Goal: Contribute content: Add original content to the website for others to see

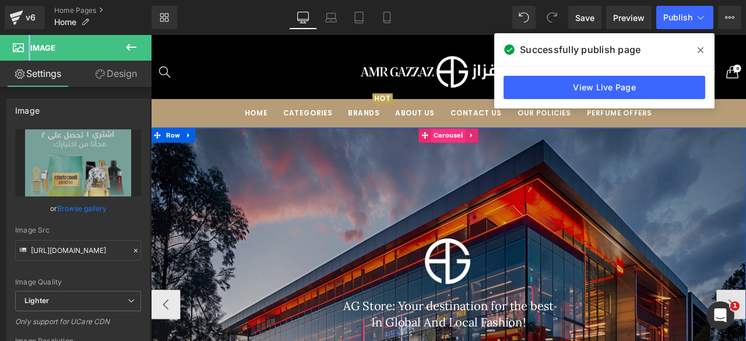
click at [496, 154] on span "Carousel" at bounding box center [503, 153] width 40 height 17
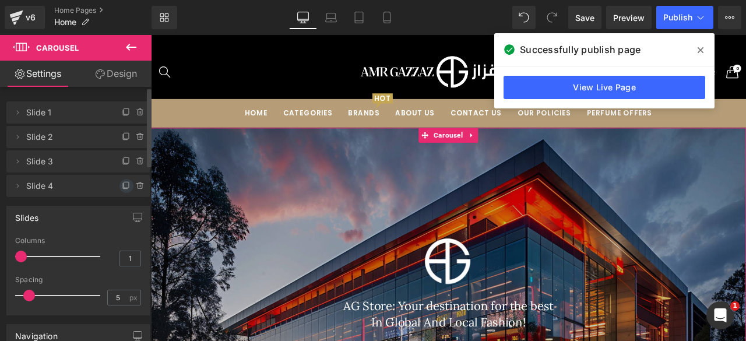
click at [122, 187] on icon at bounding box center [126, 185] width 9 height 9
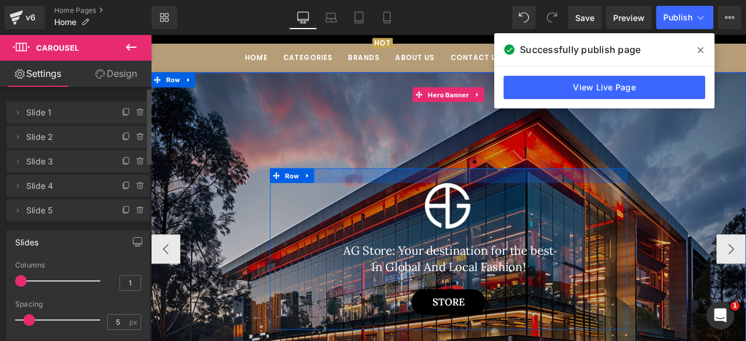
scroll to position [84, 0]
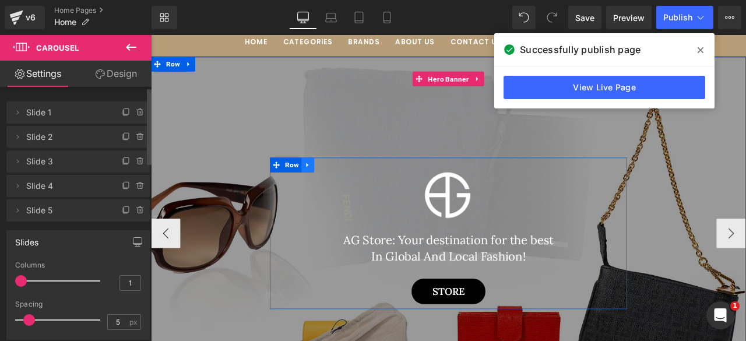
click at [329, 193] on link at bounding box center [336, 188] width 15 height 17
click at [363, 191] on icon at bounding box center [367, 188] width 8 height 9
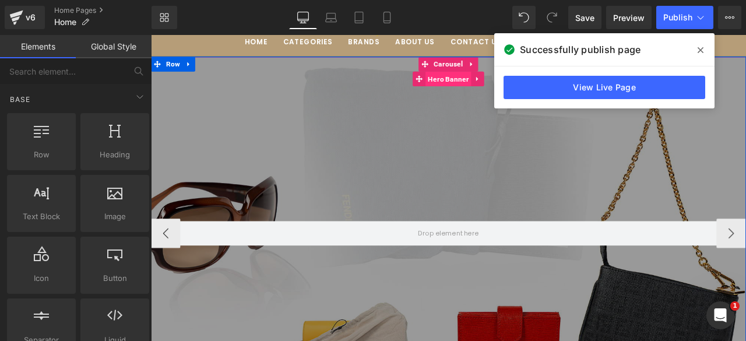
click at [498, 84] on span "Hero Banner" at bounding box center [503, 86] width 54 height 17
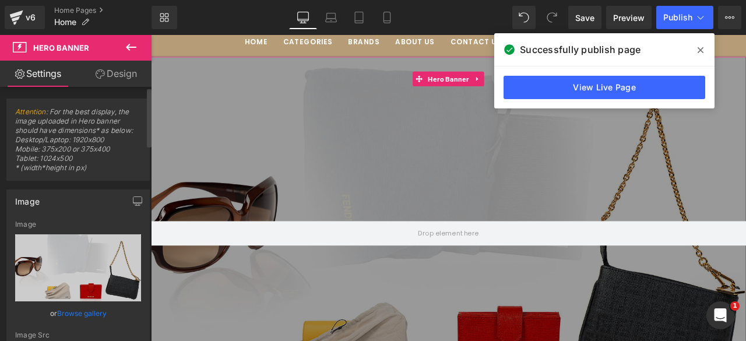
click at [70, 309] on link "Browse gallery" at bounding box center [82, 313] width 50 height 20
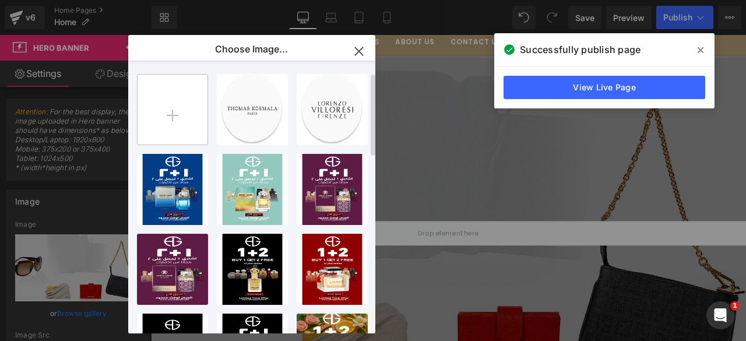
scroll to position [0, 0]
click at [182, 111] on input "file" at bounding box center [172, 110] width 70 height 70
type input "C:\fakepath\Dark Blue Minimalist Big Sale Facebook ad.png"
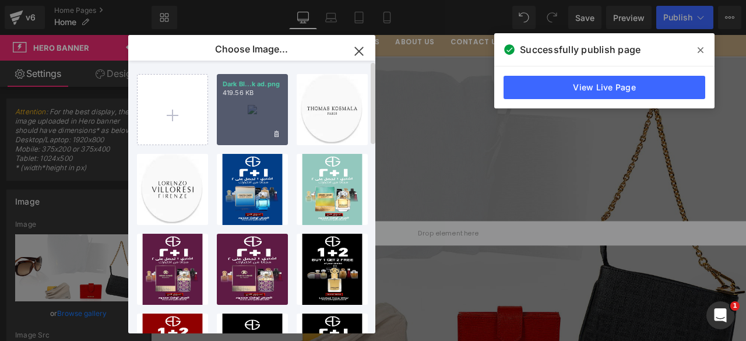
click at [248, 122] on div "Dark Bl...k ad.png 419.56 KB" at bounding box center [252, 109] width 71 height 71
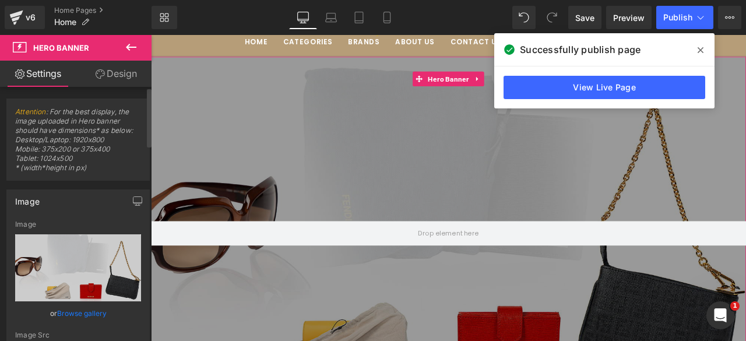
click at [70, 308] on link "Browse gallery" at bounding box center [82, 313] width 50 height 20
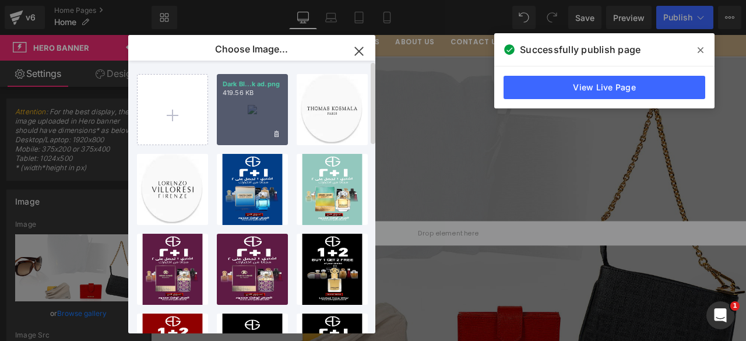
click at [252, 120] on div "Dark Bl...k ad.png 419.56 KB" at bounding box center [252, 109] width 71 height 71
type input "[URL][DOMAIN_NAME]"
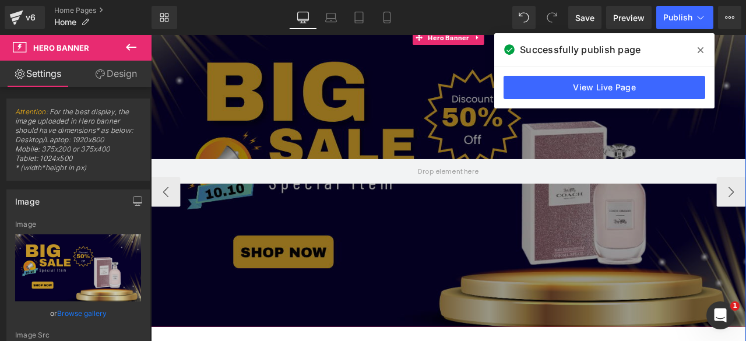
scroll to position [133, 0]
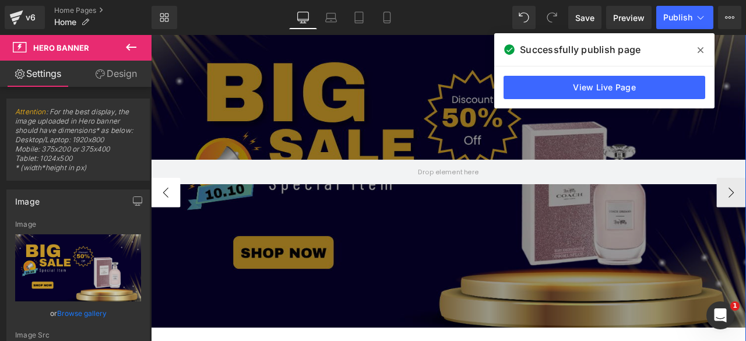
click at [163, 214] on button "‹" at bounding box center [168, 221] width 35 height 35
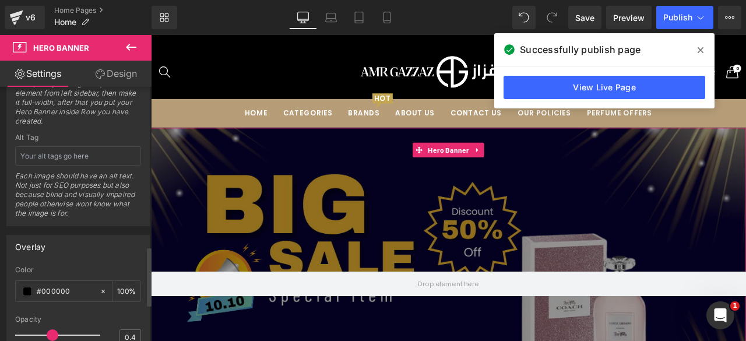
scroll to position [682, 0]
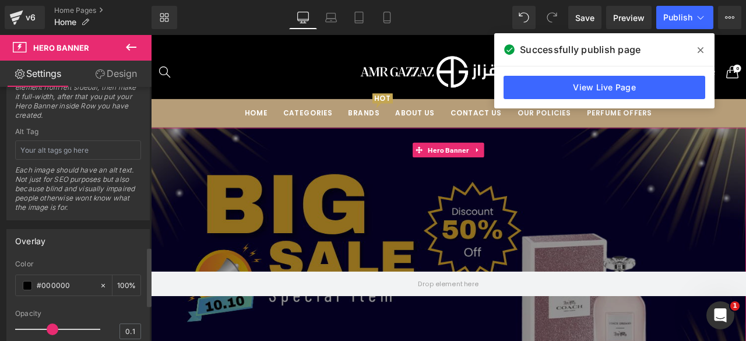
type input "0"
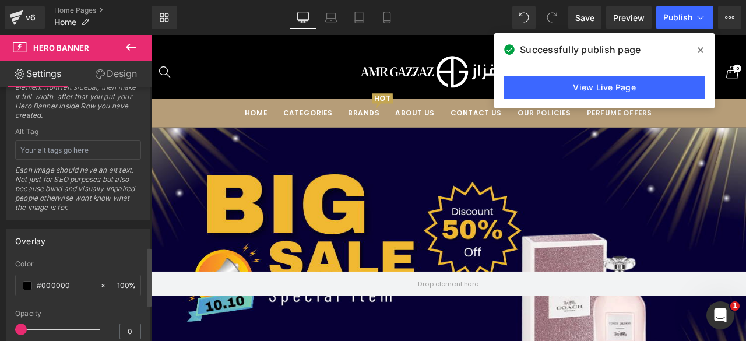
drag, startPoint x: 50, startPoint y: 325, endPoint x: 6, endPoint y: 326, distance: 44.3
click at [6, 326] on div "Overlay rgba(0, 0, 0, 1) Color #000000 100 % 0 Opacity 0" at bounding box center [77, 289] width 143 height 120
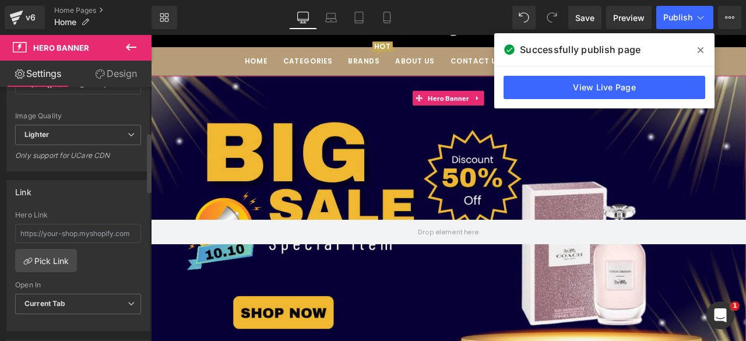
scroll to position [0, 0]
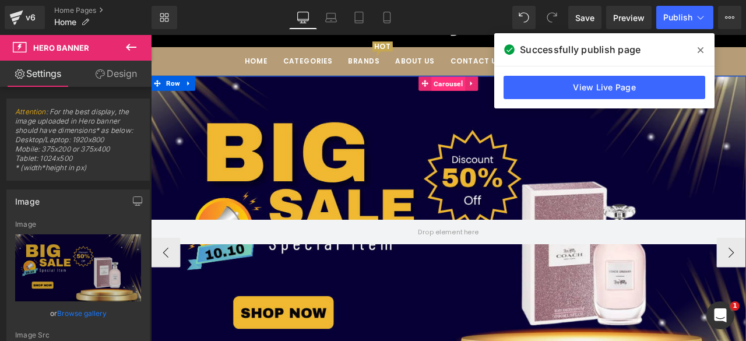
click at [492, 97] on span "Carousel" at bounding box center [503, 92] width 40 height 17
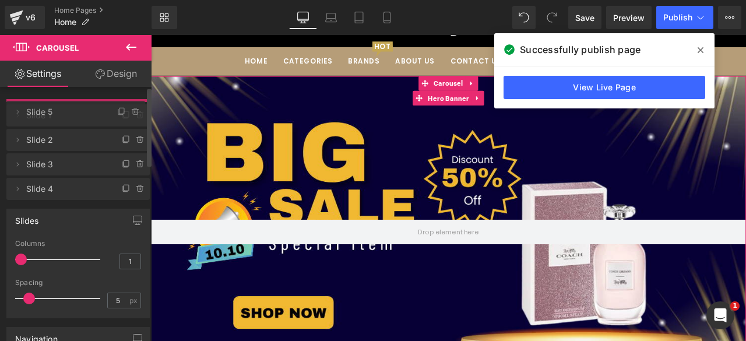
drag, startPoint x: 90, startPoint y: 209, endPoint x: 70, endPoint y: 111, distance: 100.5
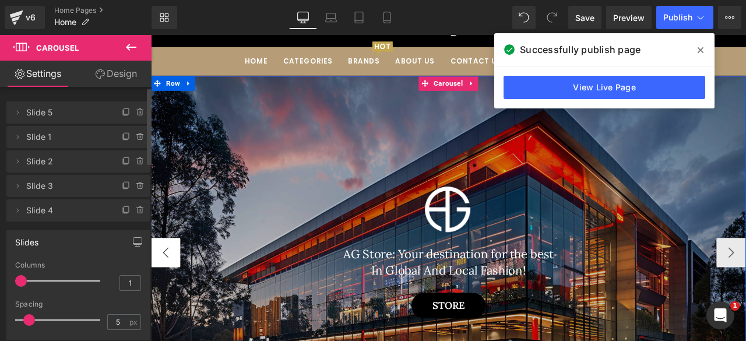
click at [170, 286] on button "‹" at bounding box center [168, 293] width 35 height 35
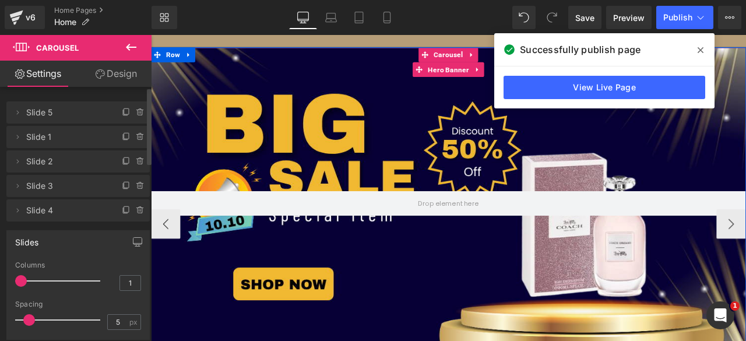
scroll to position [95, 0]
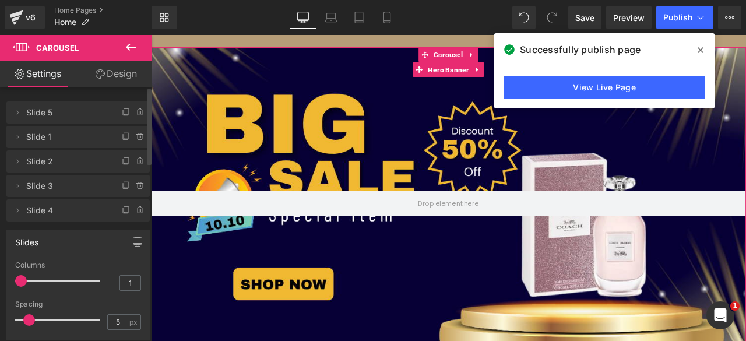
drag, startPoint x: 26, startPoint y: 139, endPoint x: 26, endPoint y: 121, distance: 18.6
click at [26, 99] on ul "Delete Cancel Slide 5 Slide 5 Name Slide 5 Delete Cancel Slide 1 Slide 1 Name S…" at bounding box center [77, 99] width 143 height 0
drag, startPoint x: 19, startPoint y: 136, endPoint x: 22, endPoint y: 108, distance: 28.1
click at [22, 99] on ul "Delete Cancel Slide 5 Slide 5 Name Slide 5 Delete Cancel Slide 1 Slide 1 Name S…" at bounding box center [77, 99] width 143 height 0
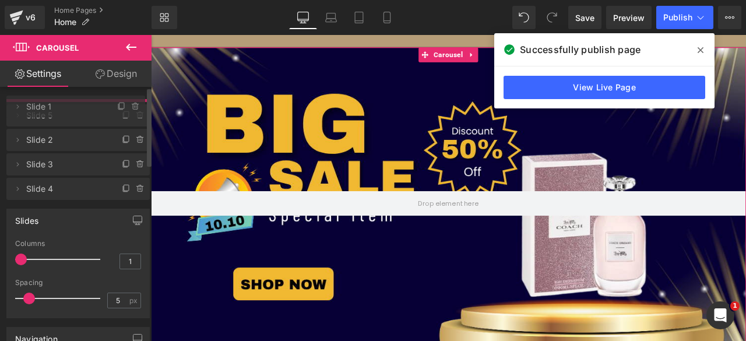
drag, startPoint x: 100, startPoint y: 140, endPoint x: 99, endPoint y: 110, distance: 30.3
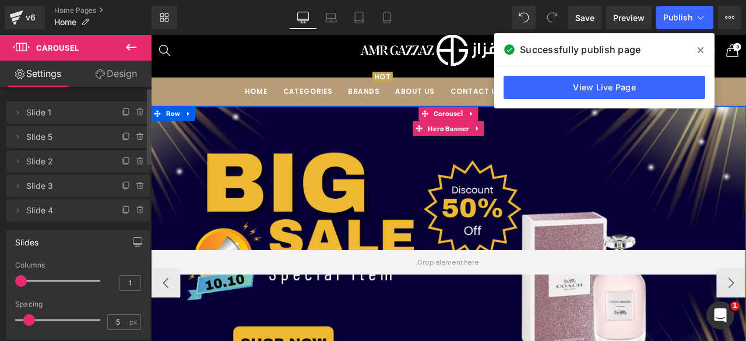
scroll to position [25, 0]
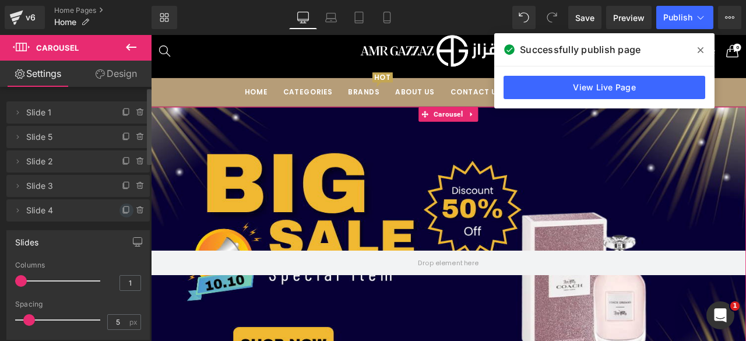
click at [124, 210] on icon at bounding box center [126, 209] width 5 height 6
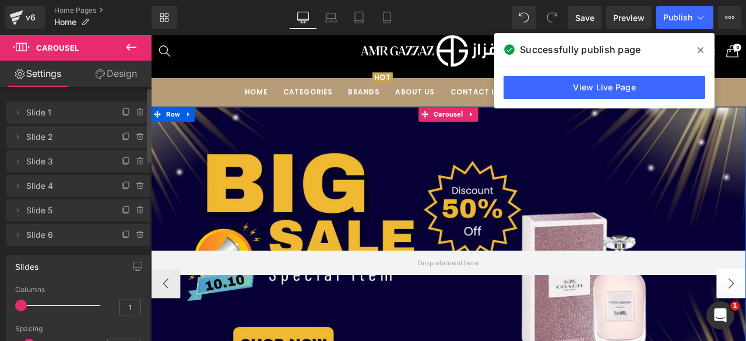
click at [169, 327] on button "‹" at bounding box center [168, 329] width 35 height 35
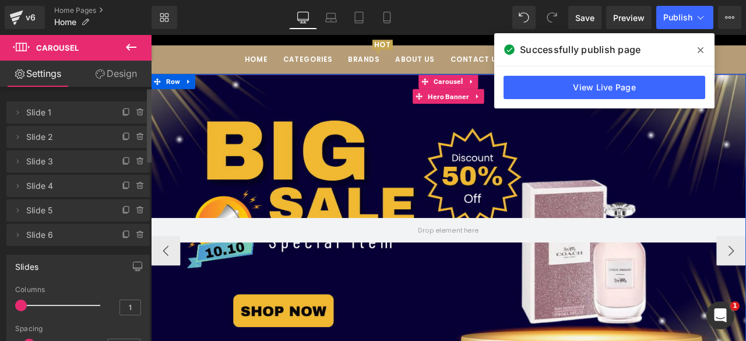
scroll to position [57, 0]
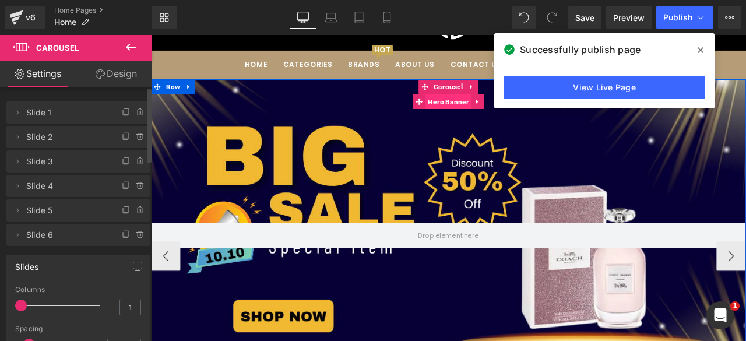
click at [500, 120] on span "Hero Banner" at bounding box center [503, 113] width 54 height 17
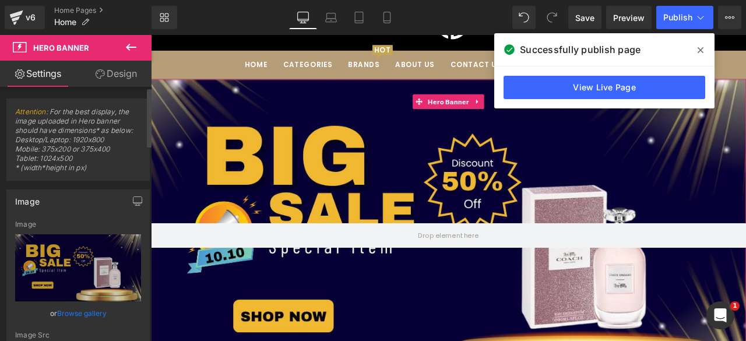
click at [68, 311] on link "Browse gallery" at bounding box center [82, 313] width 50 height 20
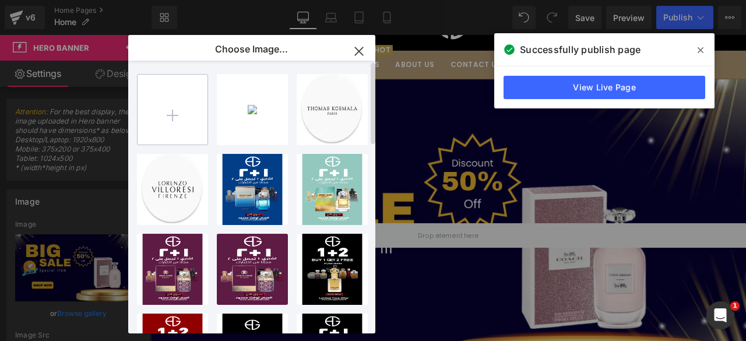
click at [182, 115] on input "file" at bounding box center [172, 110] width 70 height 70
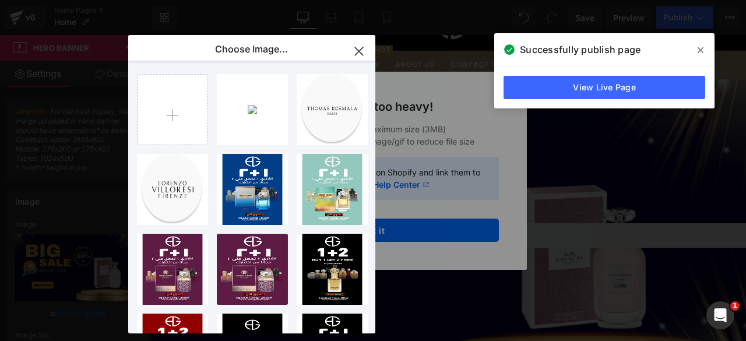
click at [361, 57] on icon "button" at bounding box center [359, 51] width 19 height 19
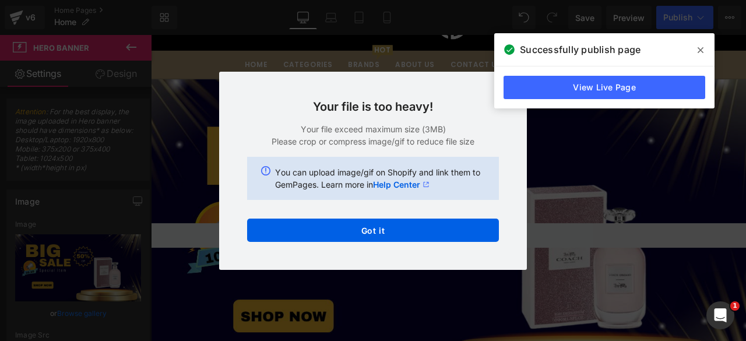
click at [703, 48] on icon at bounding box center [700, 49] width 6 height 9
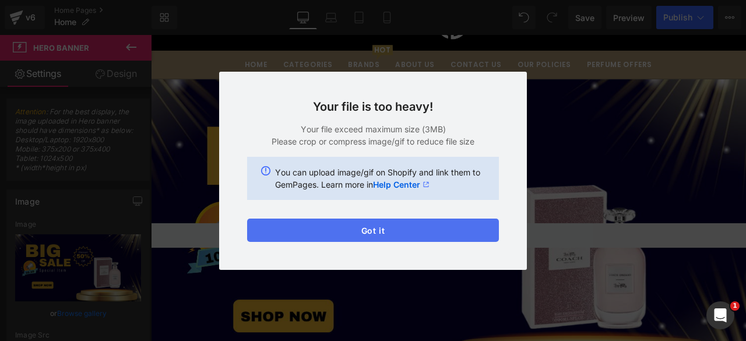
click at [352, 230] on button "Got it" at bounding box center [373, 229] width 252 height 23
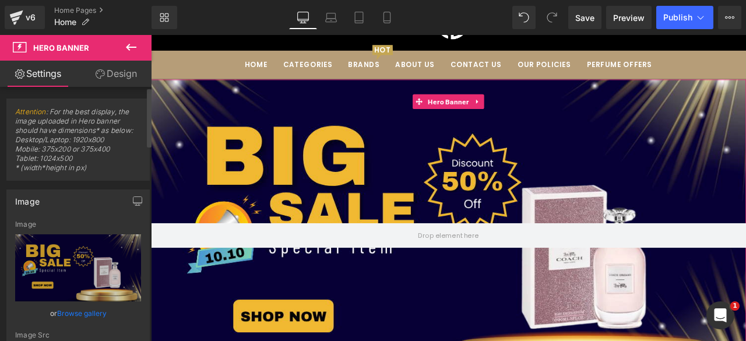
click at [64, 313] on link "Browse gallery" at bounding box center [82, 313] width 50 height 20
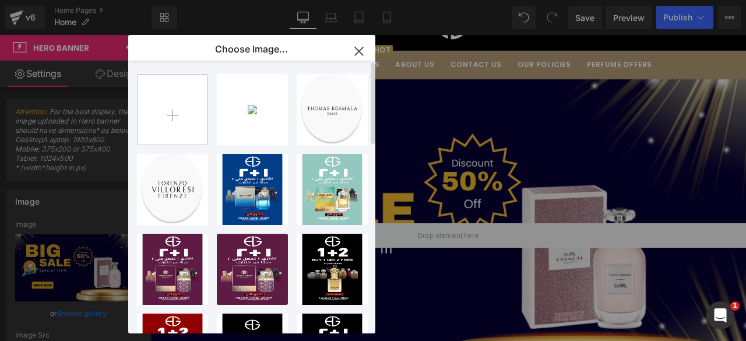
click at [175, 114] on input "file" at bounding box center [172, 110] width 70 height 70
type input "C:\fakepath\Creative 12.12 Big Sale Promotional Banner.webp"
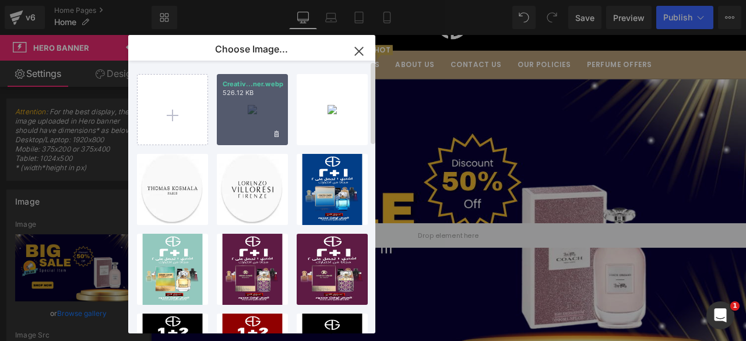
click at [263, 113] on div "Creativ...ner.webp 526.12 KB" at bounding box center [252, 109] width 71 height 71
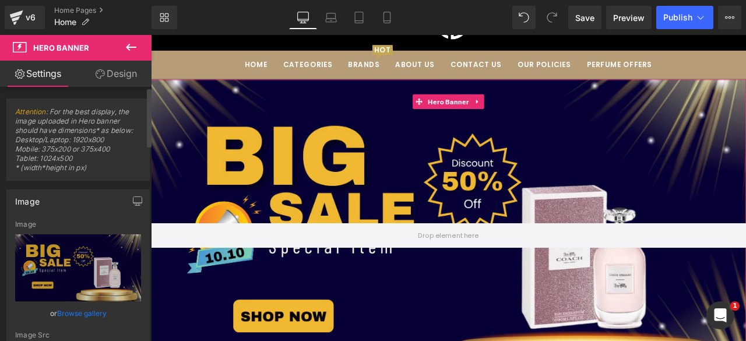
click at [69, 307] on link "Browse gallery" at bounding box center [82, 313] width 50 height 20
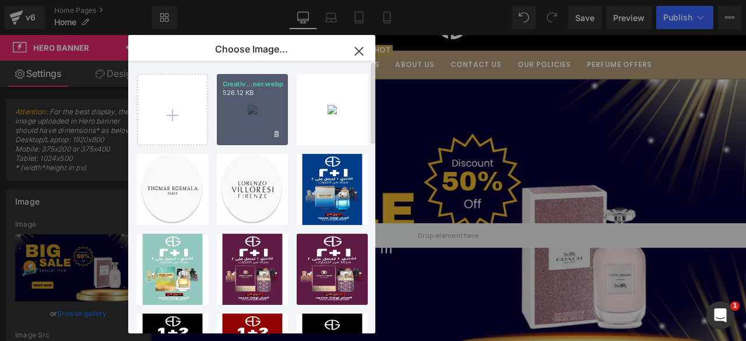
click at [245, 128] on div "Creativ...ner.webp 526.12 KB" at bounding box center [252, 109] width 71 height 71
type input "[URL][DOMAIN_NAME]"
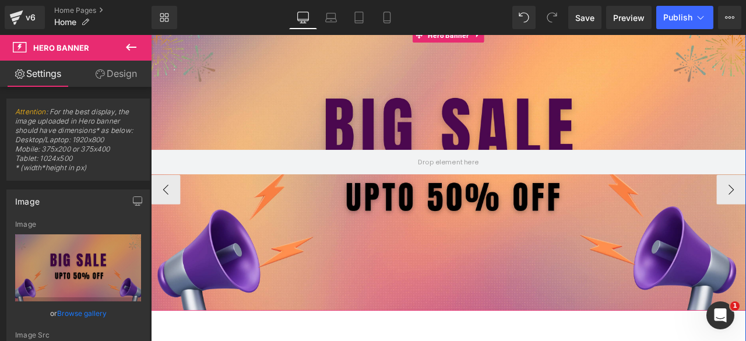
scroll to position [139, 0]
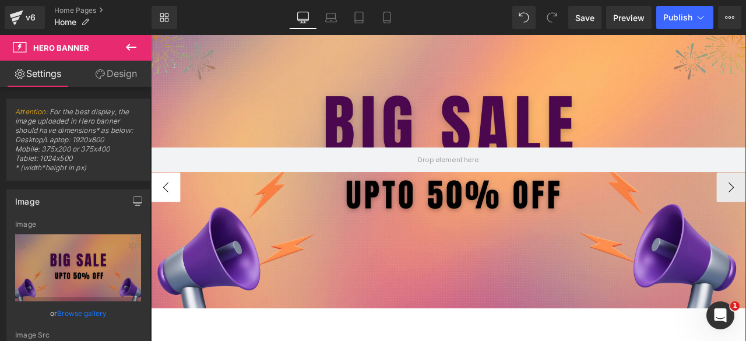
click at [161, 219] on button "‹" at bounding box center [168, 215] width 35 height 35
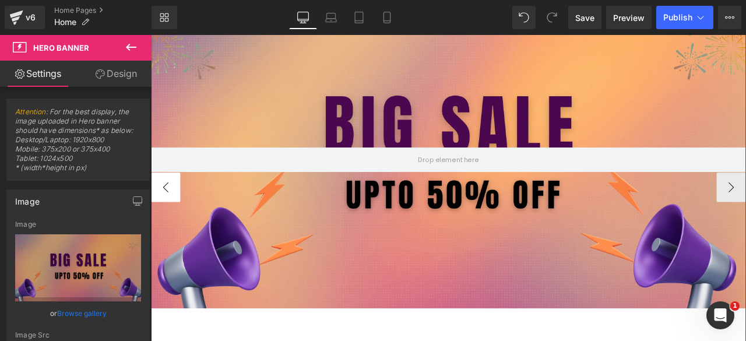
click at [164, 221] on button "‹" at bounding box center [168, 215] width 35 height 35
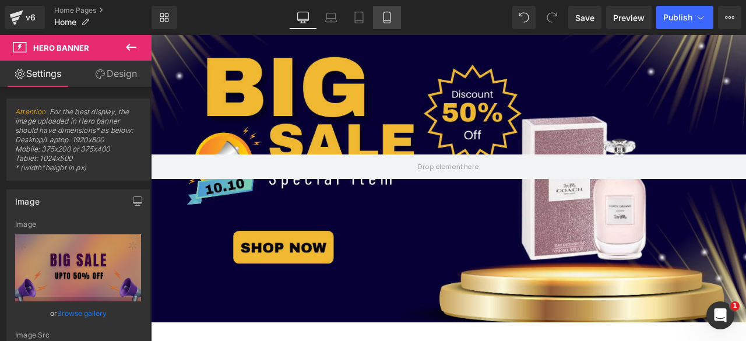
click at [387, 17] on icon at bounding box center [387, 18] width 12 height 12
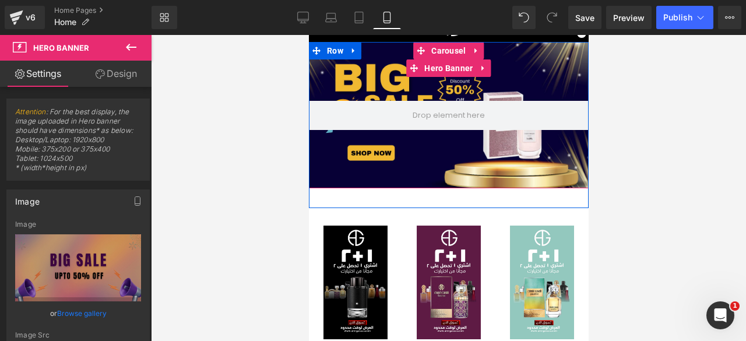
scroll to position [0, 0]
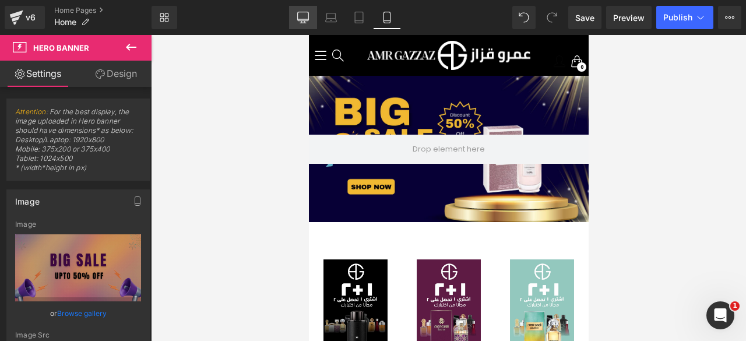
click at [301, 20] on icon at bounding box center [302, 16] width 11 height 9
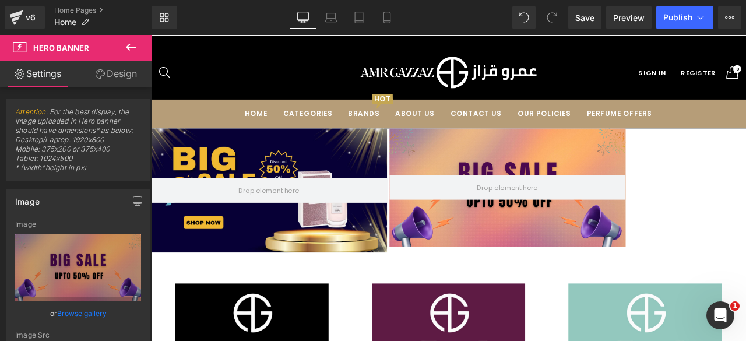
scroll to position [70, 0]
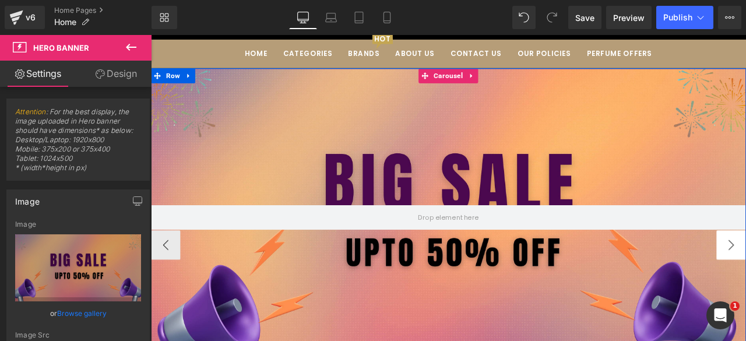
click at [503, 102] on span "Hero Banner" at bounding box center [503, 100] width 54 height 17
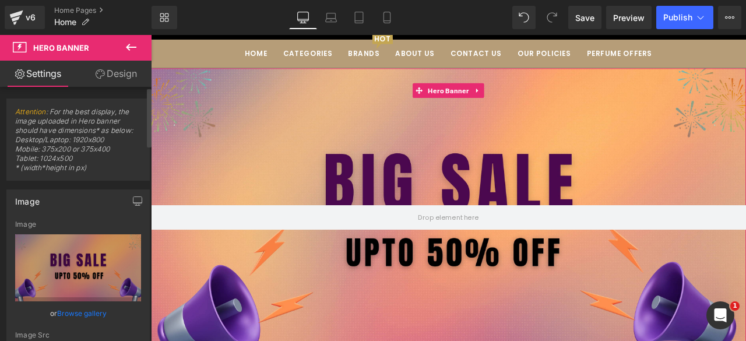
click at [70, 311] on link "Browse gallery" at bounding box center [82, 313] width 50 height 20
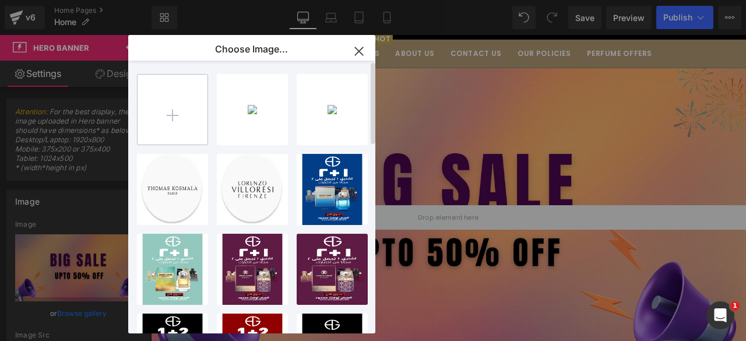
click at [168, 118] on input "file" at bounding box center [172, 110] width 70 height 70
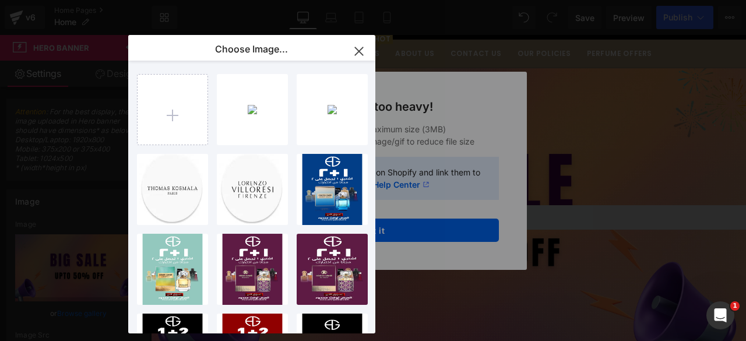
click at [361, 49] on icon "button" at bounding box center [359, 51] width 8 height 8
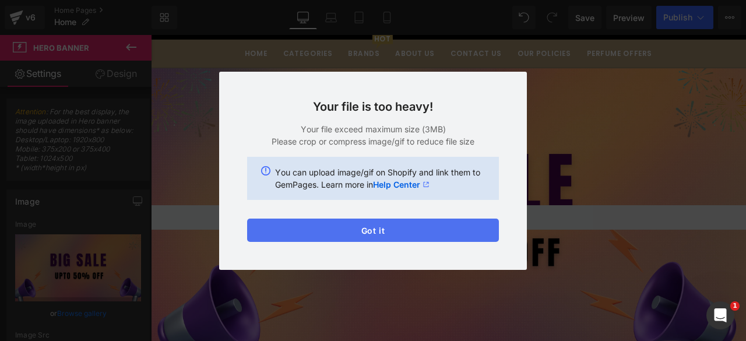
click at [389, 230] on button "Got it" at bounding box center [373, 229] width 252 height 23
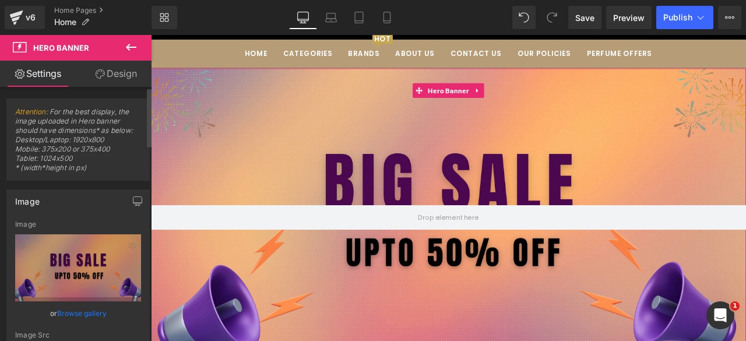
click at [75, 308] on link "Browse gallery" at bounding box center [82, 313] width 50 height 20
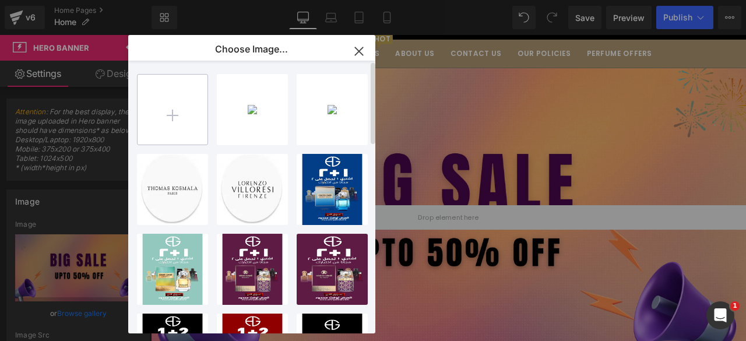
click at [176, 117] on input "file" at bounding box center [172, 110] width 70 height 70
type input "C:\fakepath\one.webp"
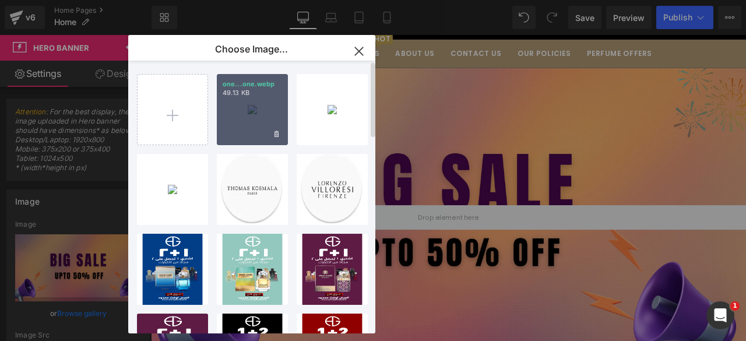
click at [237, 125] on div "one...one.webp 49.13 KB" at bounding box center [252, 109] width 71 height 71
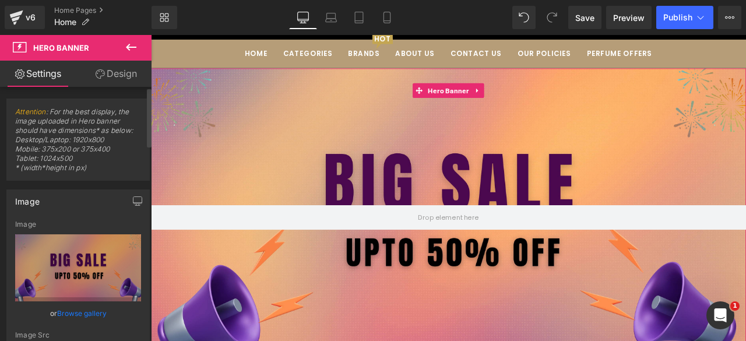
click at [72, 312] on link "Browse gallery" at bounding box center [82, 313] width 50 height 20
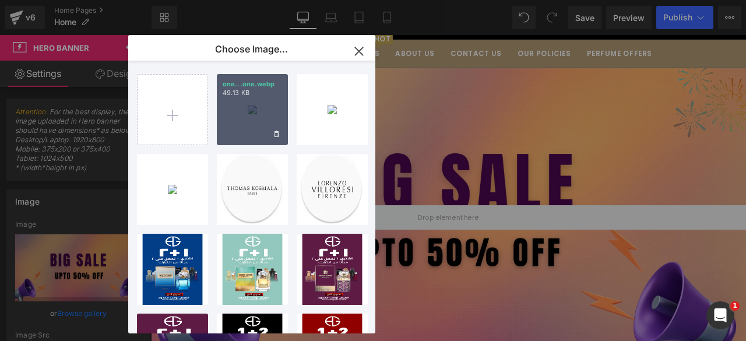
click at [246, 118] on div "one...one.webp 49.13 KB" at bounding box center [252, 109] width 71 height 71
type input "[URL][DOMAIN_NAME]"
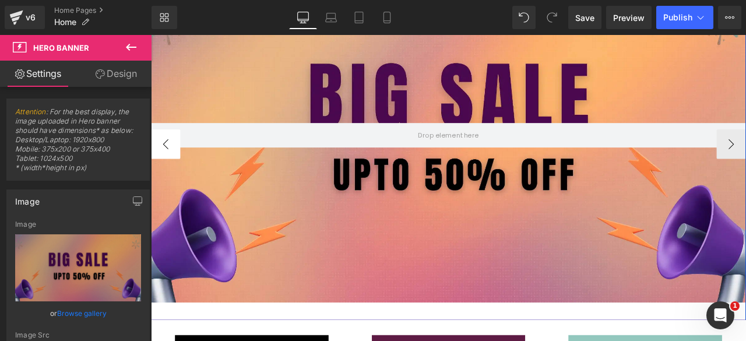
scroll to position [191, 0]
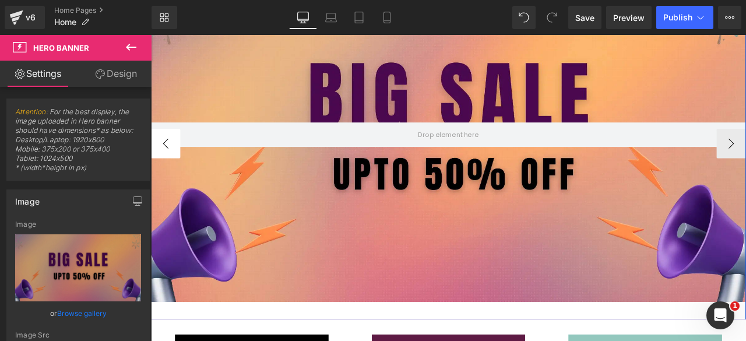
click at [165, 161] on button "‹" at bounding box center [168, 163] width 35 height 35
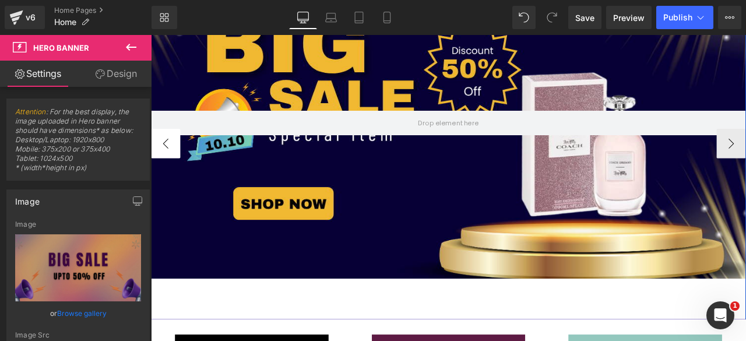
click at [165, 161] on button "‹" at bounding box center [168, 163] width 35 height 35
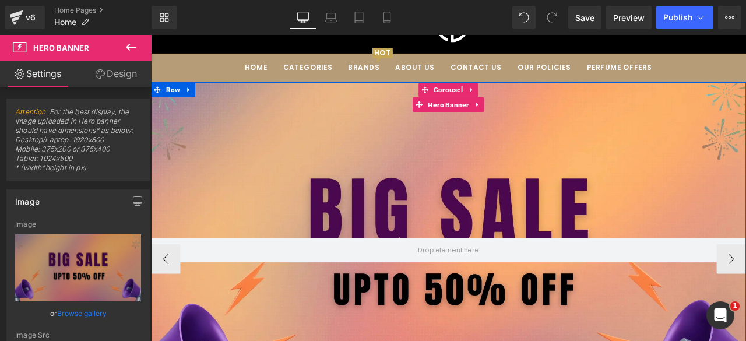
scroll to position [0, 0]
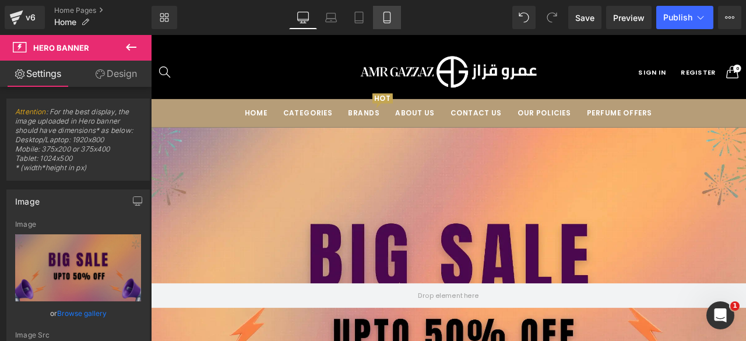
click at [386, 24] on link "Mobile" at bounding box center [387, 17] width 28 height 23
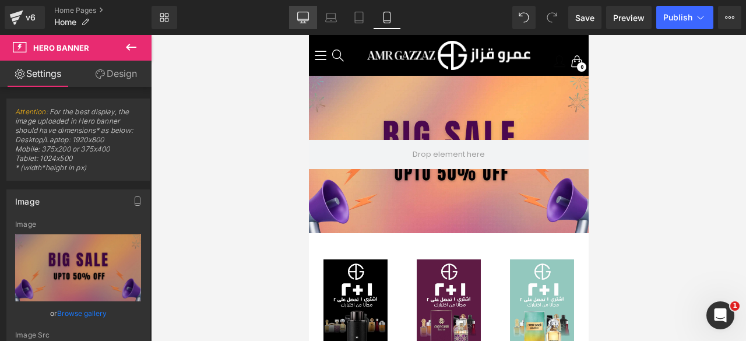
click at [302, 15] on icon at bounding box center [303, 18] width 12 height 12
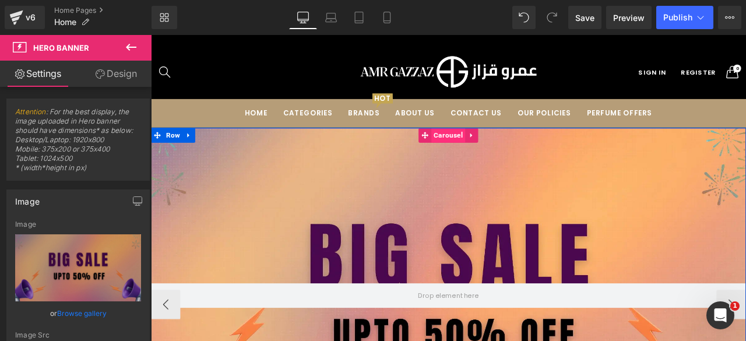
click at [496, 149] on span "Carousel" at bounding box center [503, 153] width 40 height 17
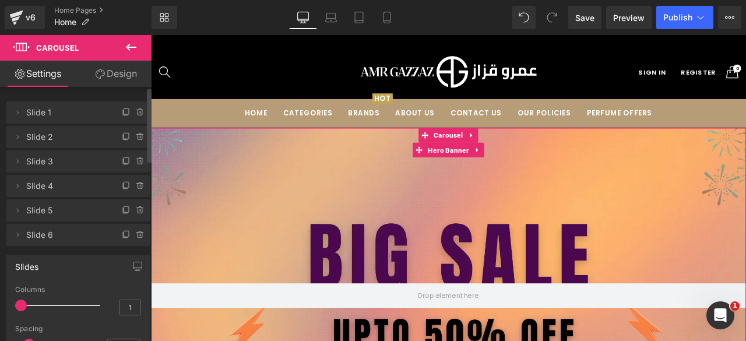
click at [73, 231] on span "Slide 6" at bounding box center [66, 235] width 80 height 22
click at [86, 235] on span "Slide 6" at bounding box center [66, 235] width 80 height 22
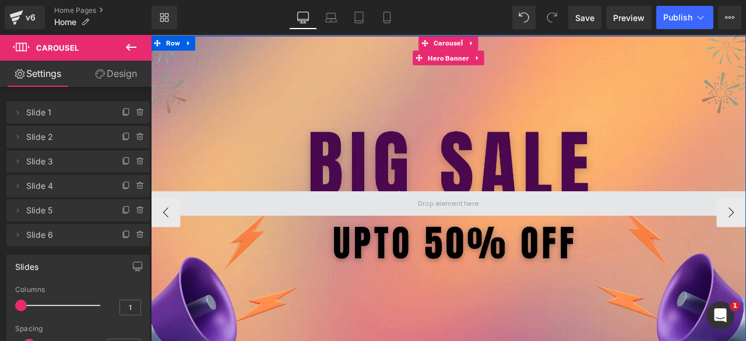
scroll to position [110, 0]
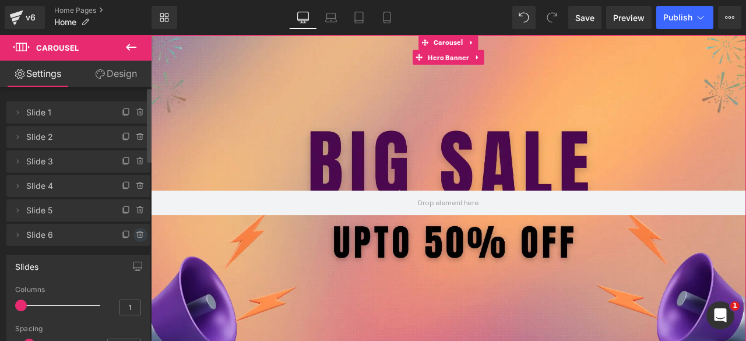
click at [140, 236] on icon at bounding box center [140, 235] width 0 height 2
click at [129, 236] on button "Delete" at bounding box center [128, 235] width 37 height 15
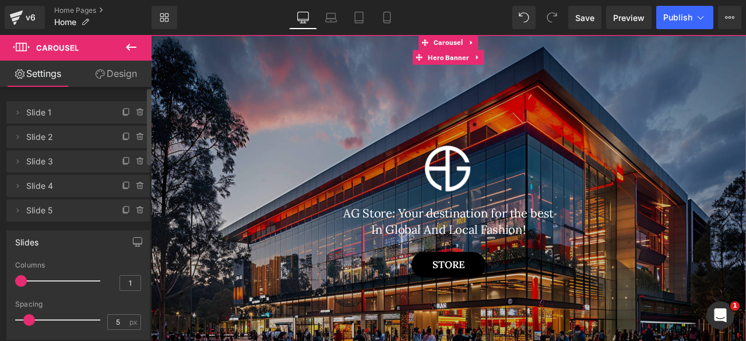
click at [35, 120] on span "Slide 1" at bounding box center [66, 112] width 80 height 22
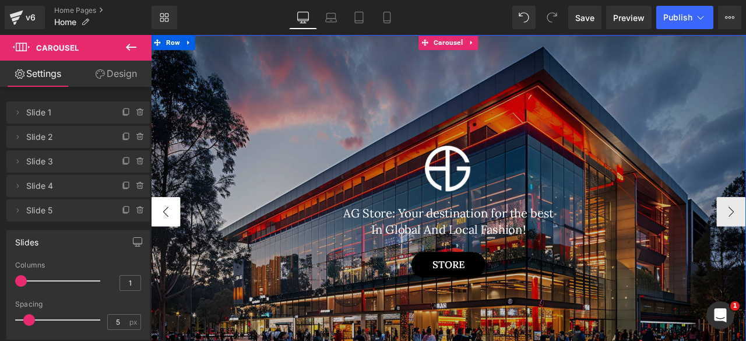
click at [161, 235] on button "‹" at bounding box center [168, 244] width 35 height 35
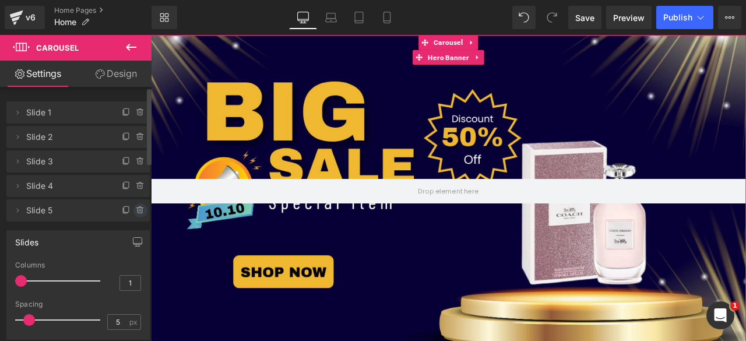
click at [136, 212] on icon at bounding box center [140, 210] width 9 height 9
click at [132, 212] on button "Delete" at bounding box center [128, 210] width 37 height 15
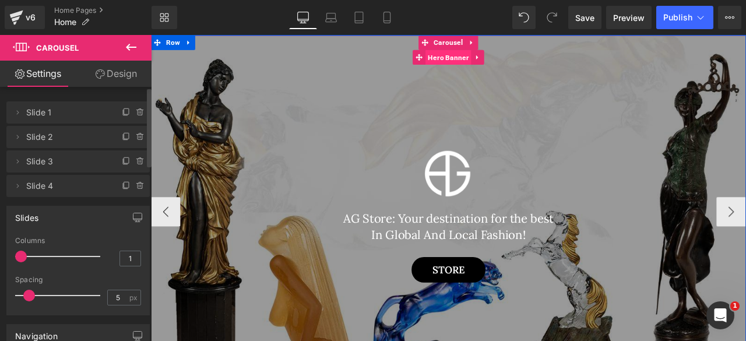
click at [496, 61] on span "Hero Banner" at bounding box center [503, 60] width 54 height 17
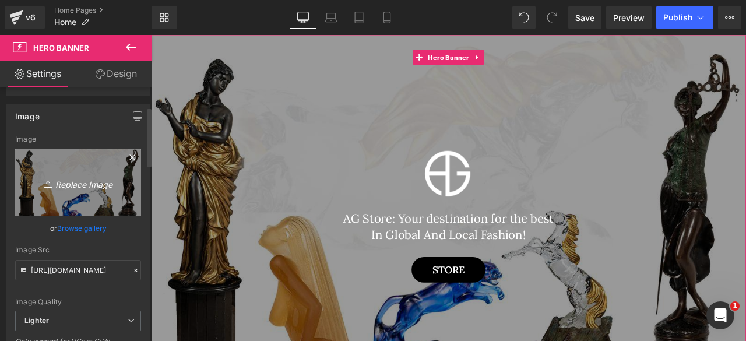
scroll to position [92, 0]
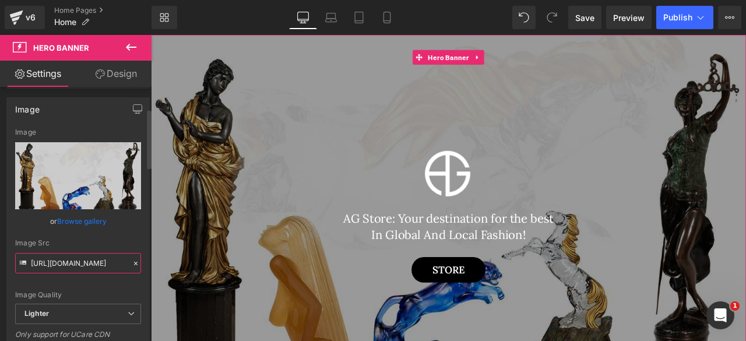
click at [58, 258] on input "[URL][DOMAIN_NAME]" at bounding box center [78, 263] width 126 height 20
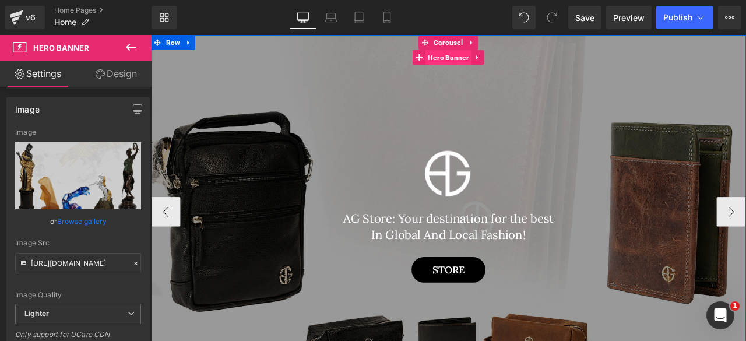
click at [505, 64] on span "Hero Banner" at bounding box center [503, 60] width 54 height 17
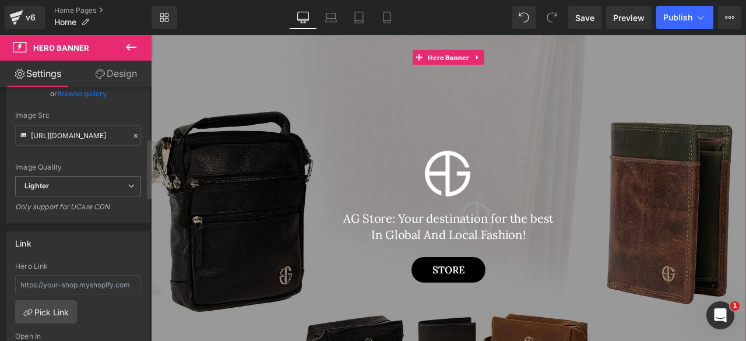
scroll to position [219, 0]
click at [49, 135] on input "[URL][DOMAIN_NAME]" at bounding box center [78, 136] width 126 height 20
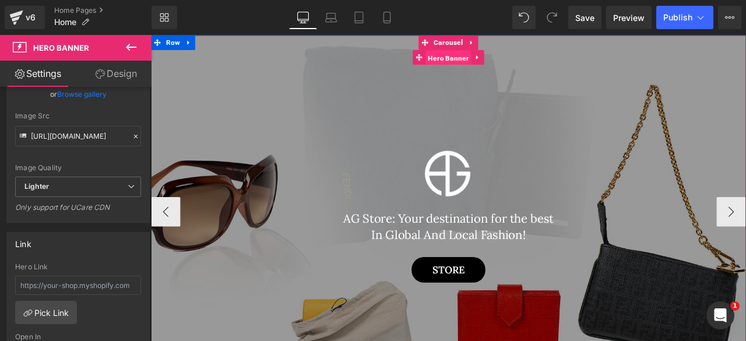
click at [499, 61] on span "Hero Banner" at bounding box center [503, 61] width 54 height 17
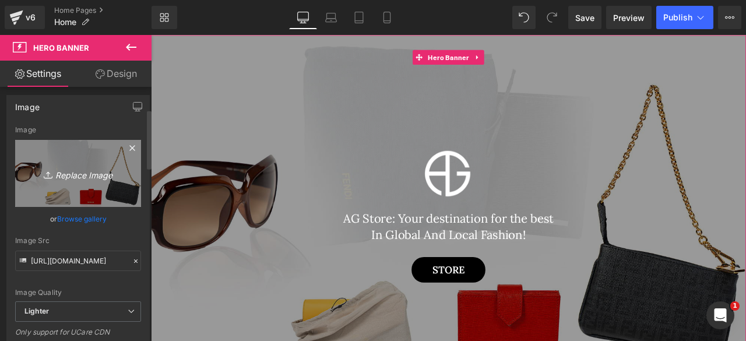
scroll to position [97, 0]
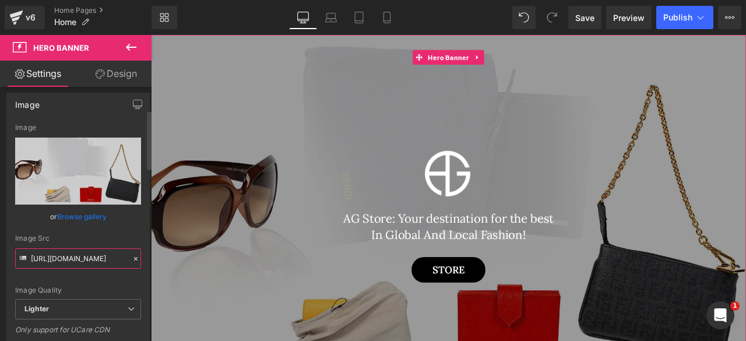
click at [57, 251] on input "[URL][DOMAIN_NAME]" at bounding box center [78, 258] width 126 height 20
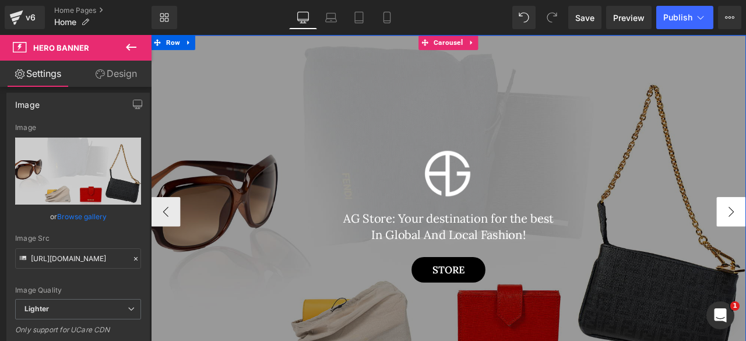
click at [163, 242] on button "‹" at bounding box center [168, 244] width 35 height 35
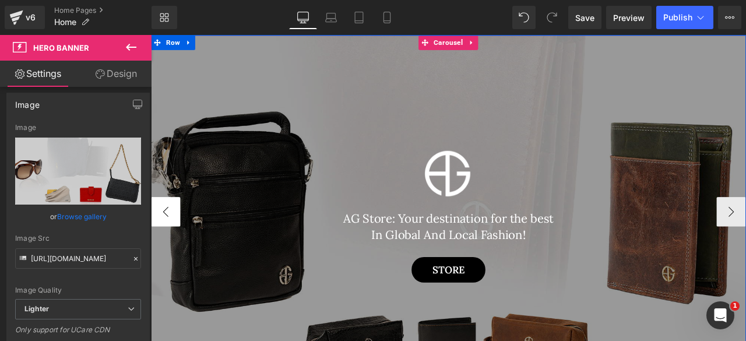
click at [163, 242] on button "‹" at bounding box center [168, 244] width 35 height 35
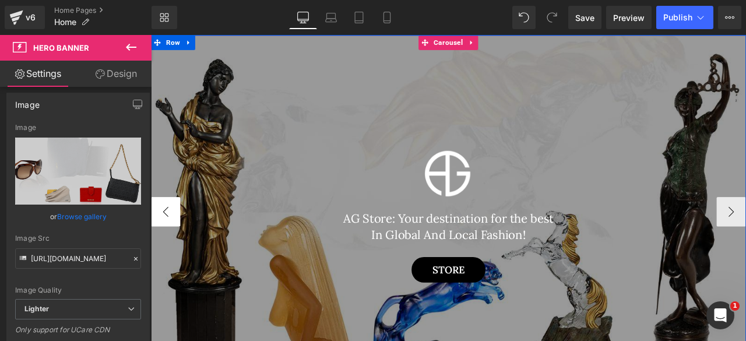
click at [163, 242] on button "‹" at bounding box center [168, 244] width 35 height 35
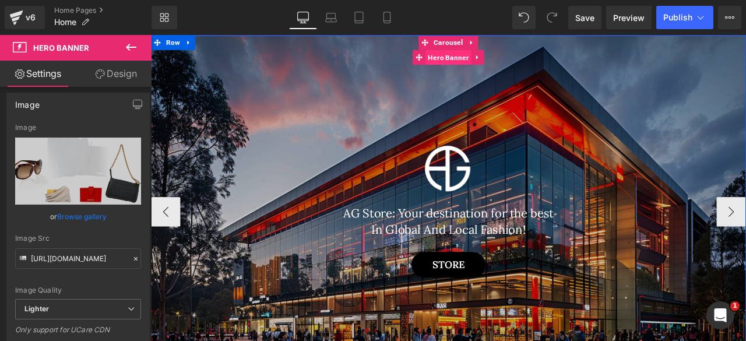
click at [494, 64] on span "Hero Banner" at bounding box center [503, 60] width 54 height 17
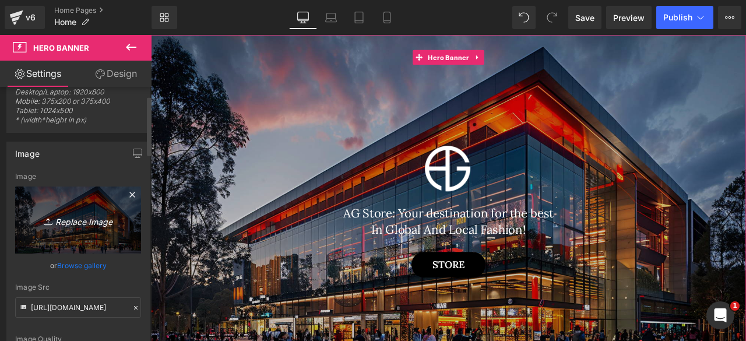
scroll to position [52, 0]
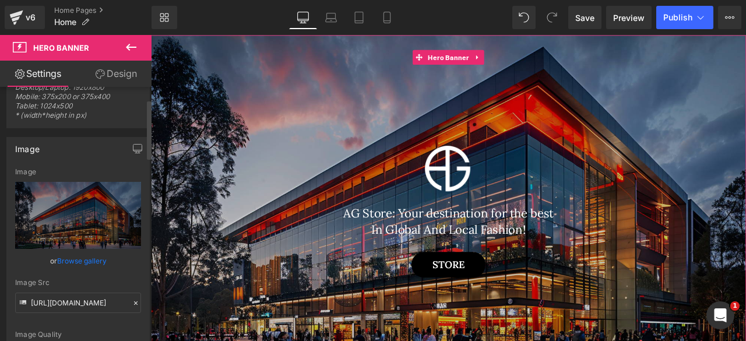
click at [68, 261] on link "Browse gallery" at bounding box center [82, 261] width 50 height 20
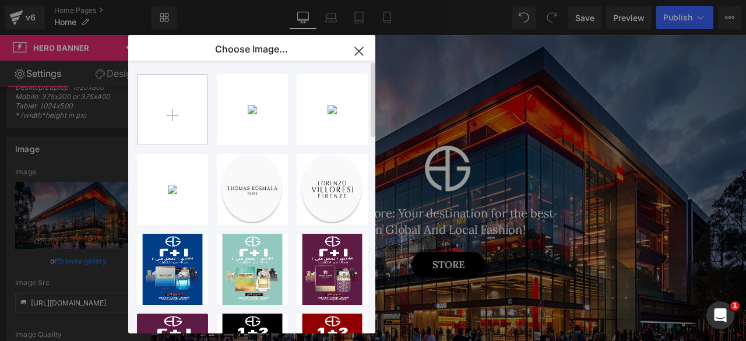
click at [151, 116] on input "file" at bounding box center [172, 110] width 70 height 70
type input "C:\fakepath\4.jpg"
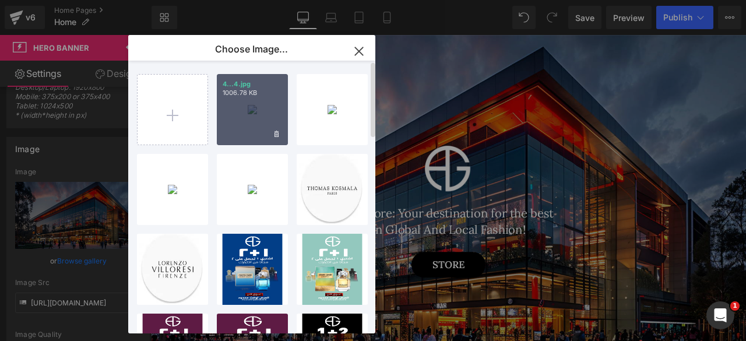
click at [239, 118] on div "4...4.jpg 1006.78 KB" at bounding box center [252, 109] width 71 height 71
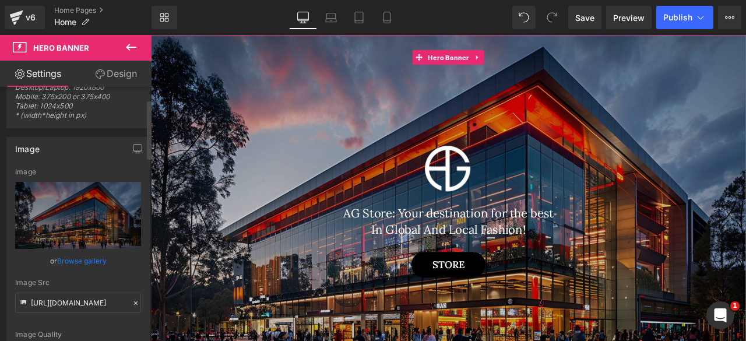
click at [79, 260] on link "Browse gallery" at bounding box center [82, 261] width 50 height 20
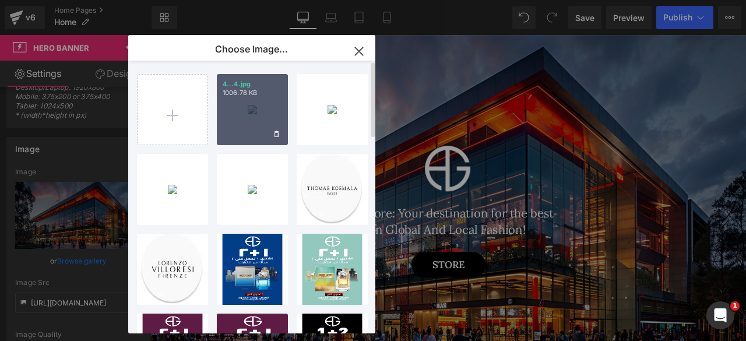
drag, startPoint x: 233, startPoint y: 136, endPoint x: 227, endPoint y: 121, distance: 16.4
click at [227, 121] on div "4...4.jpg 1006.78 KB" at bounding box center [252, 109] width 71 height 71
type input "[URL][DOMAIN_NAME]"
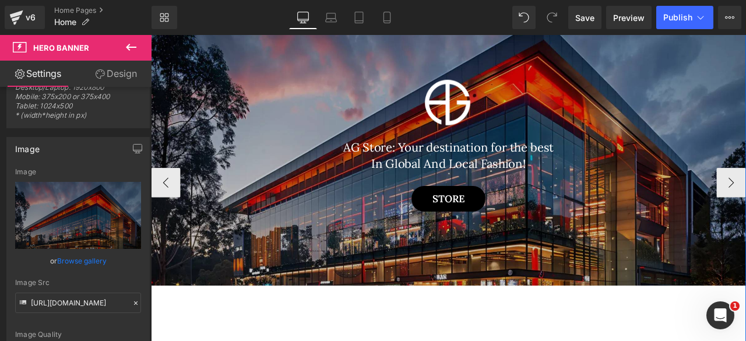
scroll to position [147, 0]
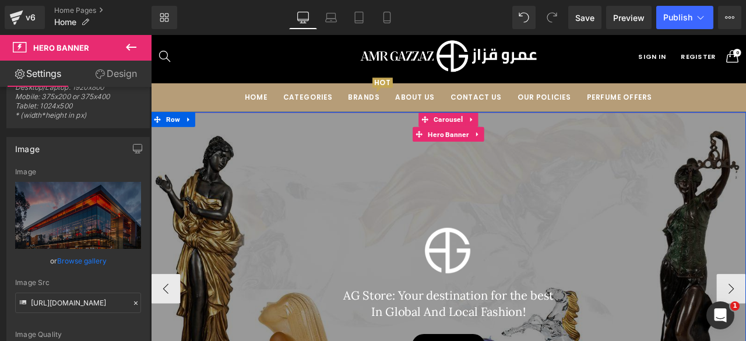
scroll to position [15, 0]
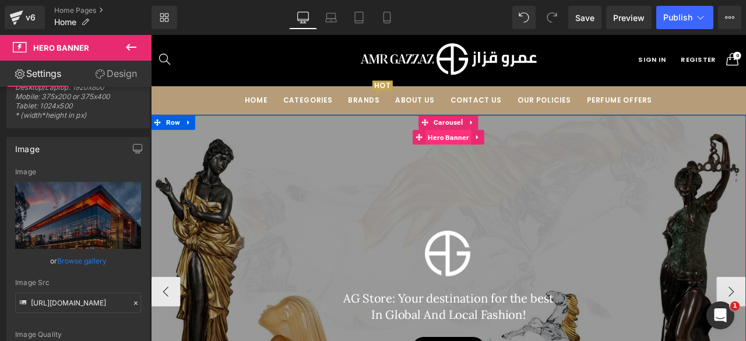
click at [494, 156] on span "Hero Banner" at bounding box center [503, 155] width 54 height 17
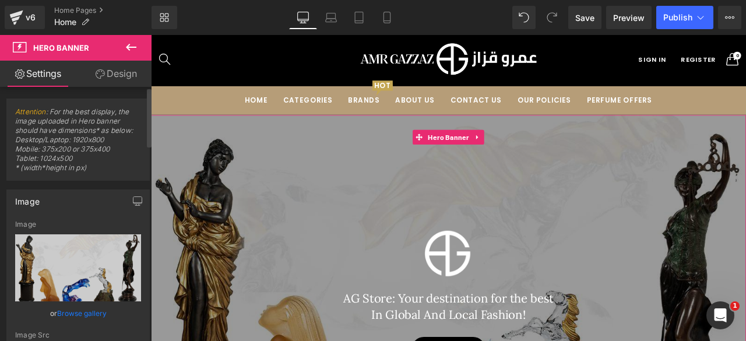
click at [66, 307] on link "Browse gallery" at bounding box center [82, 313] width 50 height 20
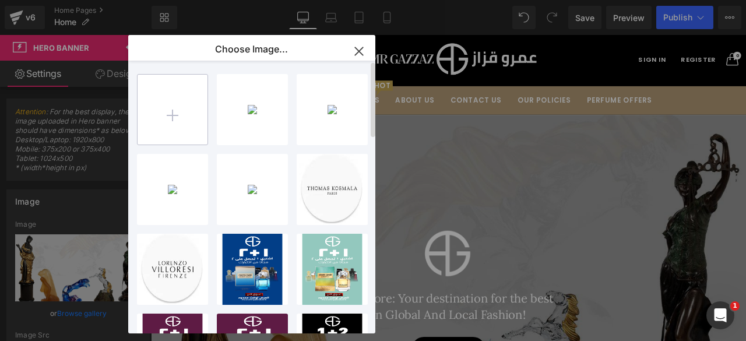
click at [200, 101] on input "file" at bounding box center [172, 110] width 70 height 70
type input "C:\fakepath\6.png"
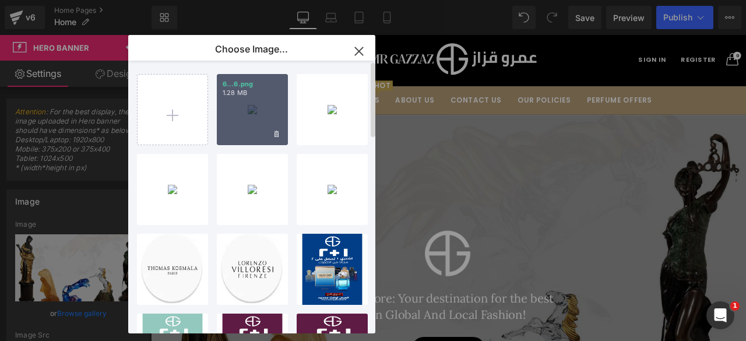
click at [249, 119] on div "6...6.png 1.28 MB" at bounding box center [252, 109] width 71 height 71
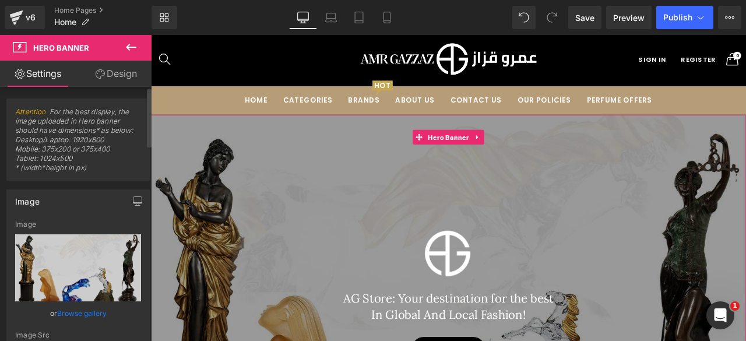
click at [75, 311] on link "Browse gallery" at bounding box center [82, 313] width 50 height 20
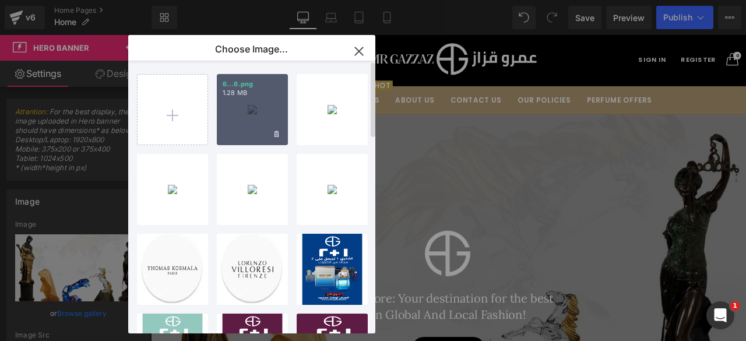
click at [240, 115] on div "6...6.png 1.28 MB" at bounding box center [252, 109] width 71 height 71
type input "[URL][DOMAIN_NAME]"
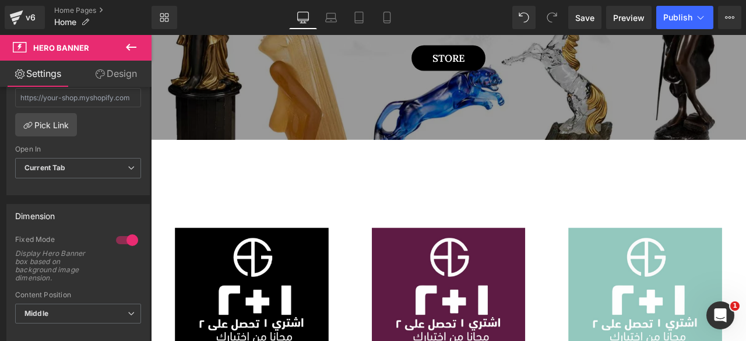
scroll to position [319, 0]
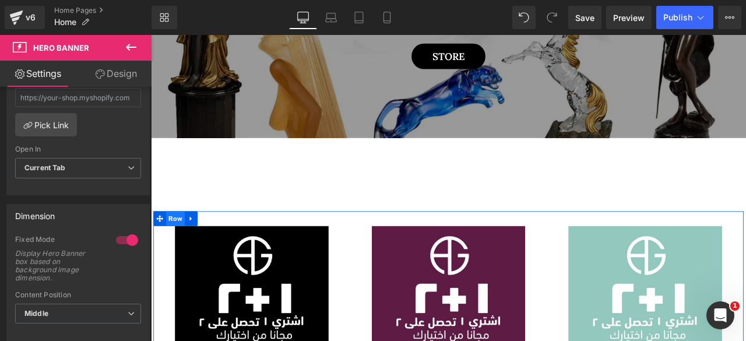
click at [175, 250] on span "Row" at bounding box center [180, 252] width 22 height 17
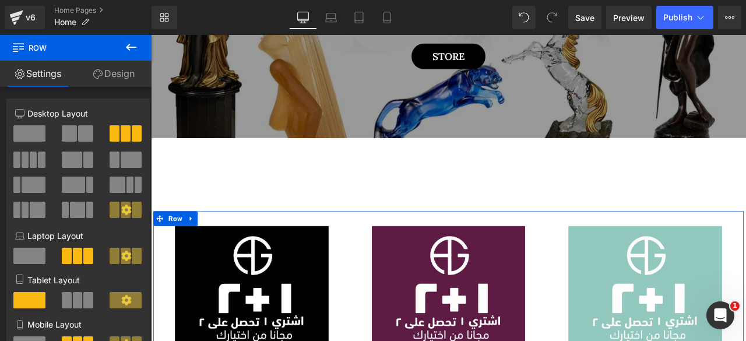
click at [121, 74] on link "Design" at bounding box center [114, 74] width 76 height 26
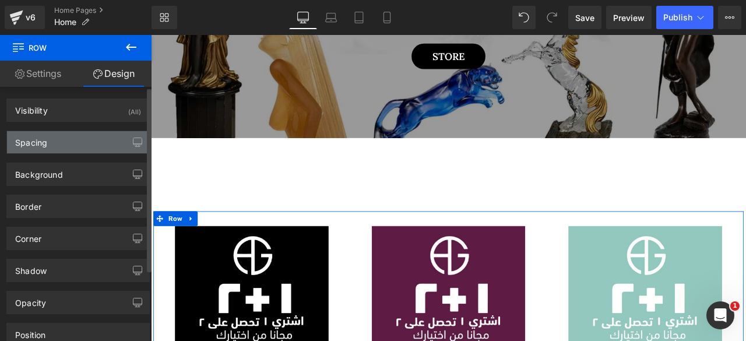
click at [77, 143] on div "Spacing" at bounding box center [78, 142] width 142 height 22
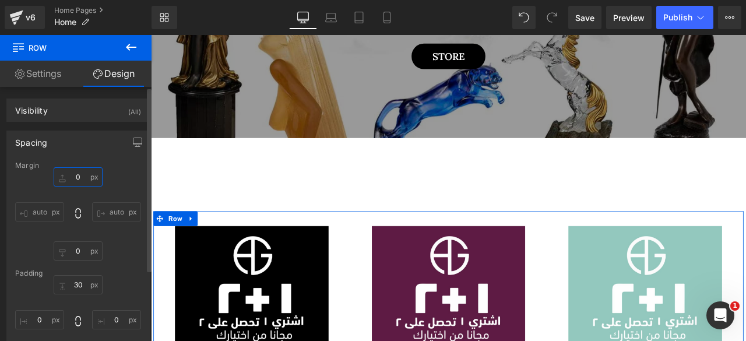
click at [74, 176] on input "0" at bounding box center [78, 176] width 49 height 19
type input "="
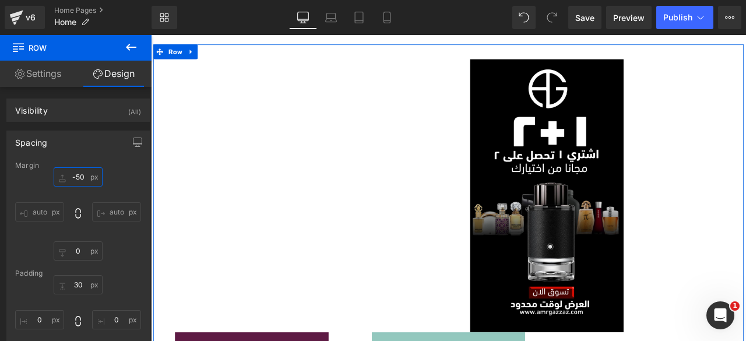
scroll to position [483, 0]
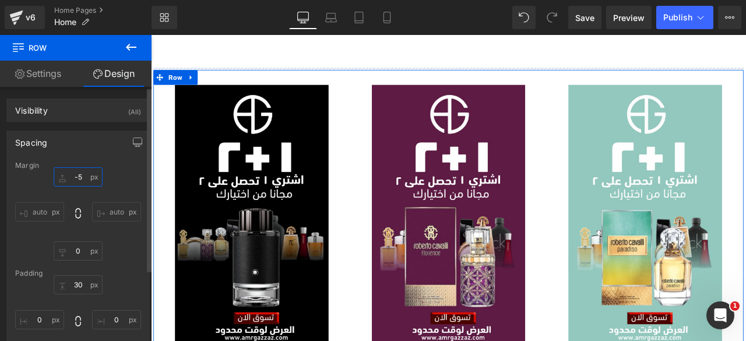
type input "-"
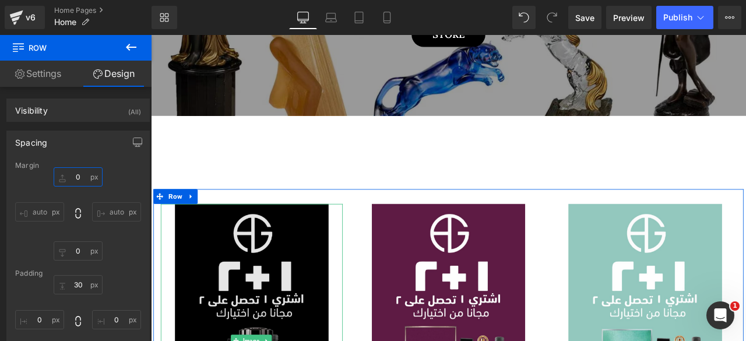
scroll to position [343, 0]
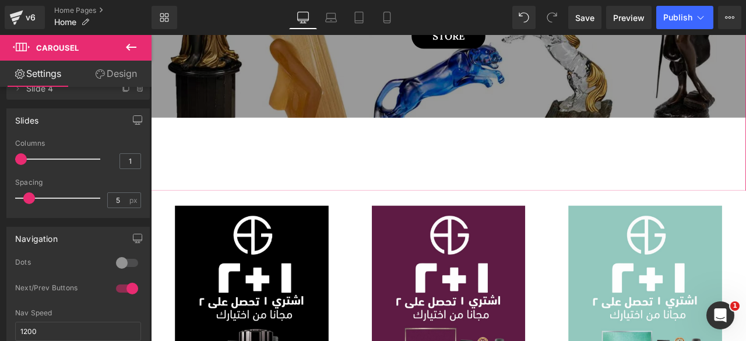
scroll to position [98, 0]
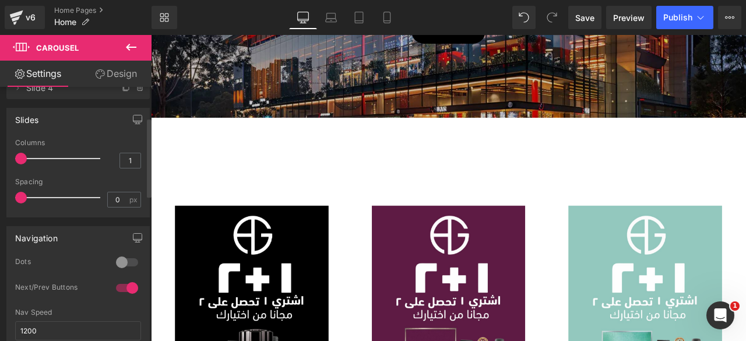
drag, startPoint x: 27, startPoint y: 200, endPoint x: 5, endPoint y: 201, distance: 22.2
click at [5, 201] on div "Slides 1 Columns 1 3 Columns 3 3 Columns 3 1 Columns 1 0px Spacing 0 px 5px Spa…" at bounding box center [78, 158] width 157 height 118
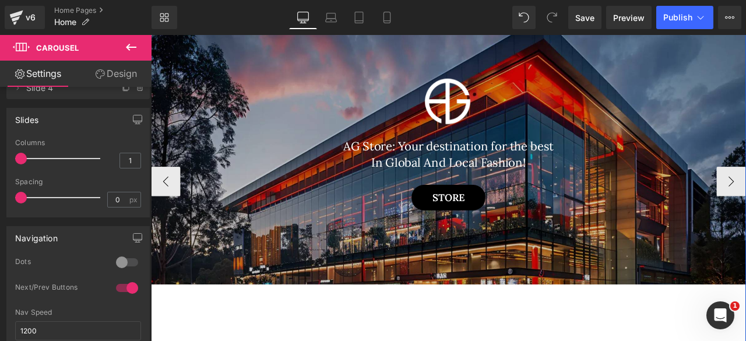
scroll to position [157, 0]
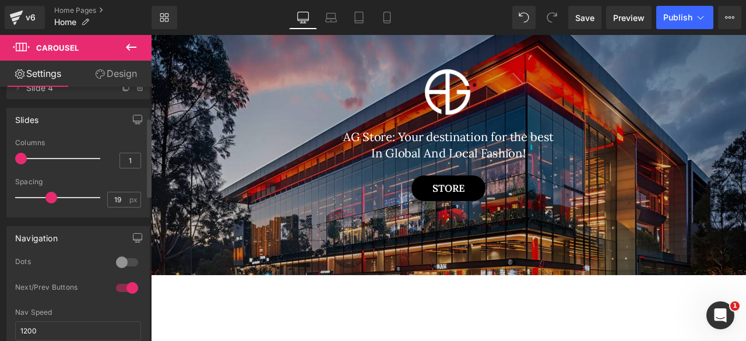
drag, startPoint x: 17, startPoint y: 196, endPoint x: 47, endPoint y: 195, distance: 29.2
click at [47, 195] on span at bounding box center [51, 198] width 12 height 12
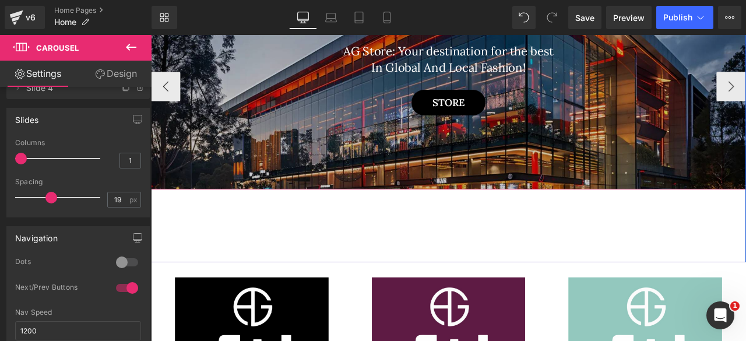
scroll to position [262, 0]
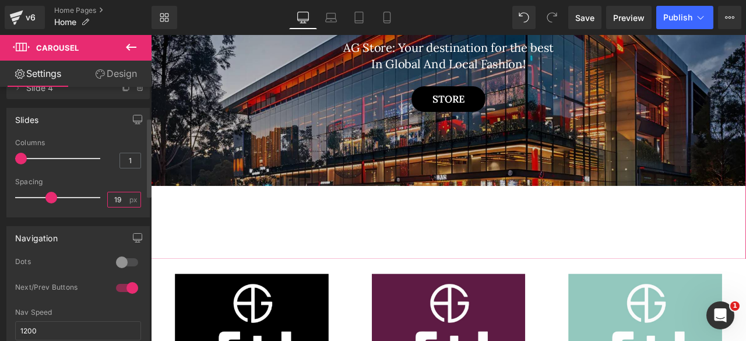
click at [109, 199] on input "19" at bounding box center [118, 199] width 20 height 15
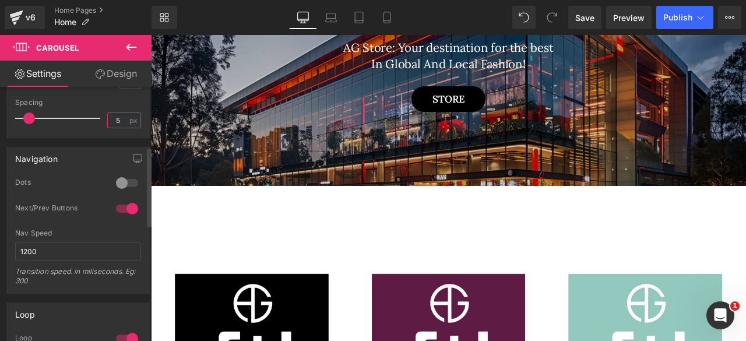
scroll to position [199, 0]
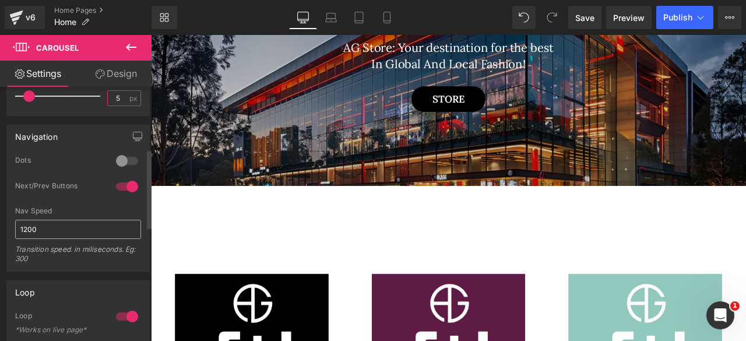
type input "5"
click at [49, 229] on input "1200" at bounding box center [78, 229] width 126 height 19
click at [78, 184] on div "Next/Prev Buttons" at bounding box center [59, 187] width 89 height 12
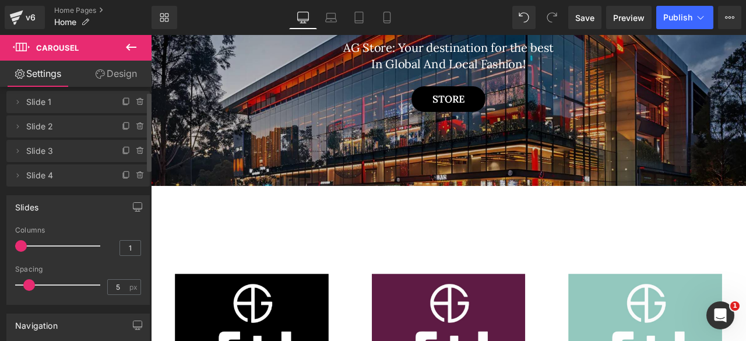
scroll to position [0, 0]
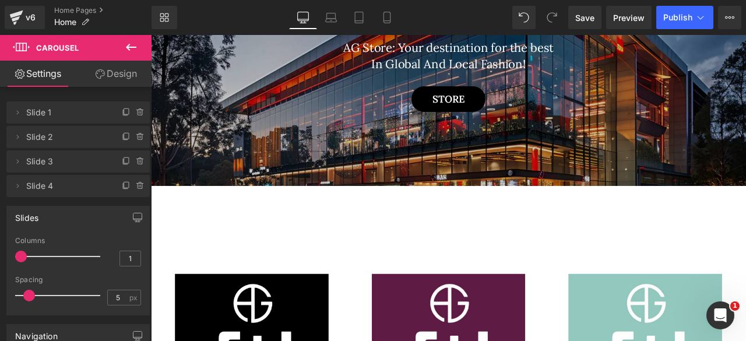
click at [125, 74] on link "Design" at bounding box center [116, 74] width 76 height 26
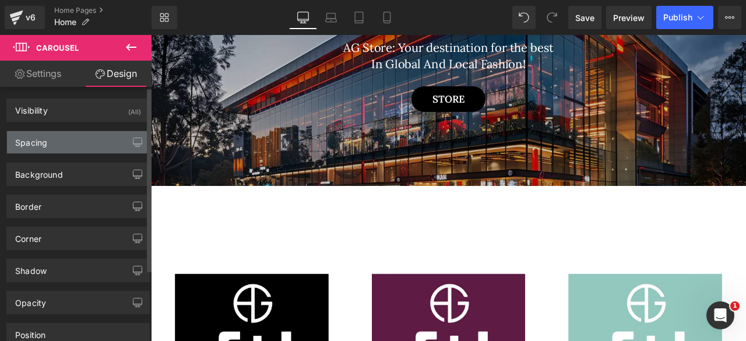
type input "transparent"
type input "0"
type input "#060606"
type input "100"
type input "0"
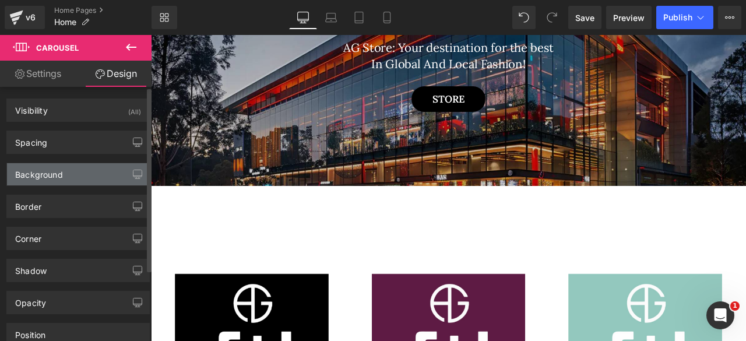
click at [53, 170] on div "Background" at bounding box center [39, 171] width 48 height 16
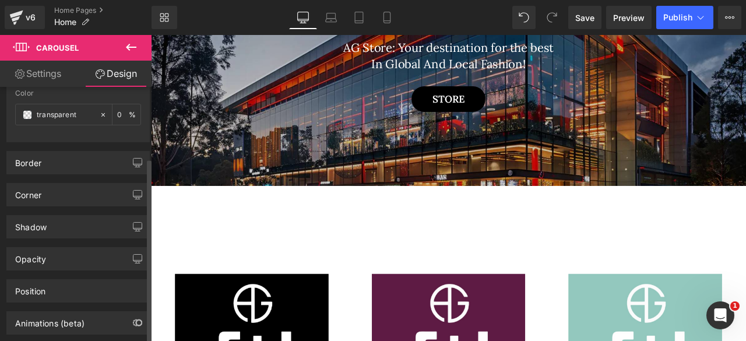
scroll to position [139, 0]
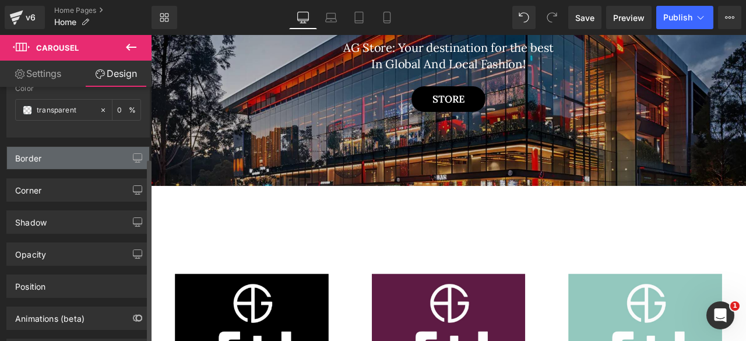
click at [42, 158] on div "Border" at bounding box center [78, 158] width 142 height 22
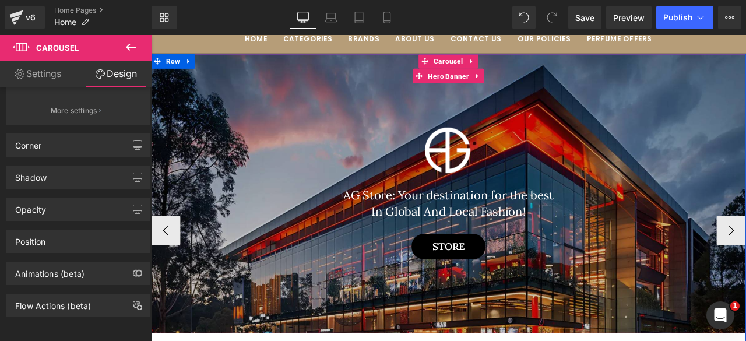
scroll to position [88, 0]
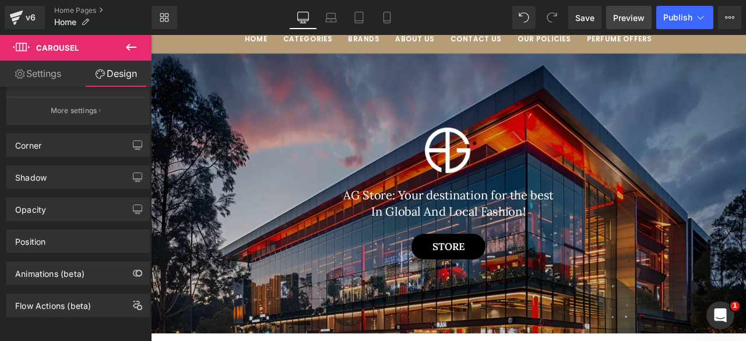
click at [626, 16] on span "Preview" at bounding box center [628, 18] width 31 height 12
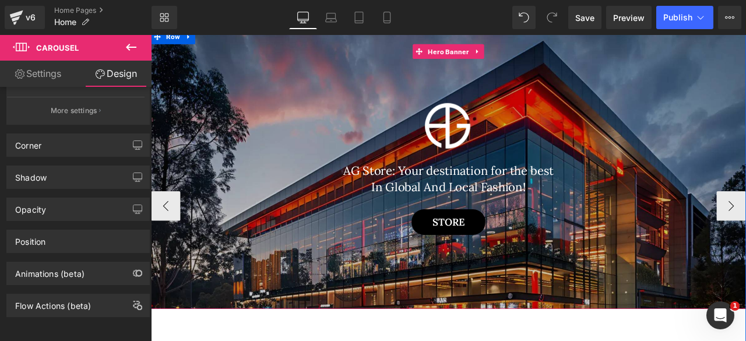
scroll to position [114, 0]
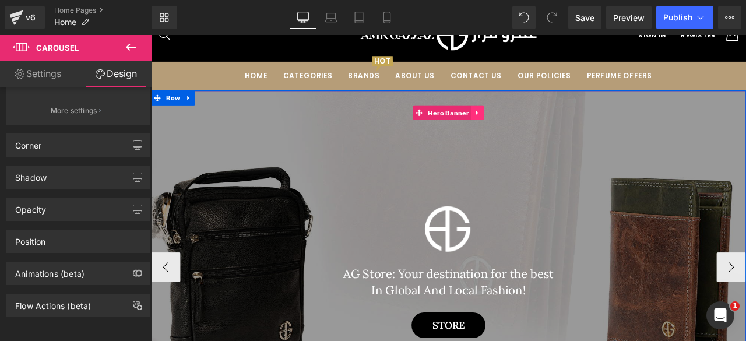
scroll to position [43, 0]
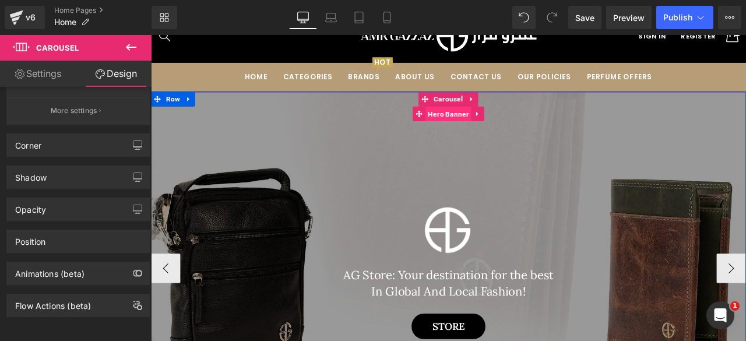
click at [505, 126] on span "Hero Banner" at bounding box center [503, 128] width 54 height 17
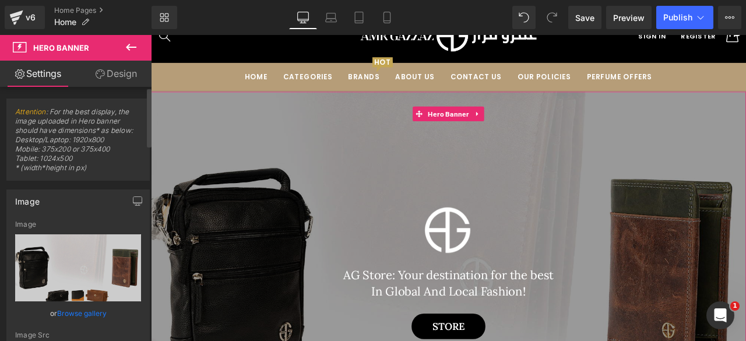
click at [69, 312] on link "Browse gallery" at bounding box center [82, 313] width 50 height 20
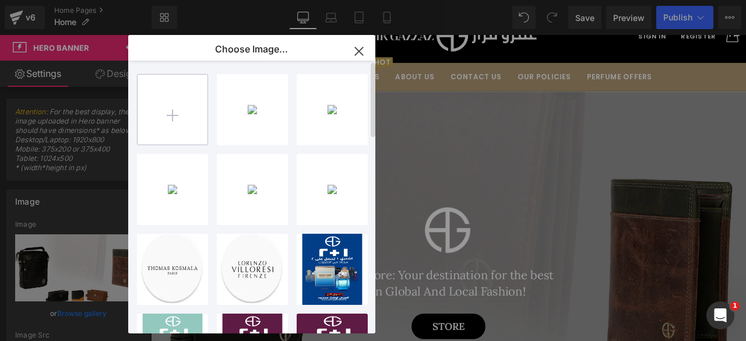
click at [177, 119] on input "file" at bounding box center [172, 110] width 70 height 70
click at [179, 125] on input "file" at bounding box center [172, 110] width 70 height 70
type input "C:\fakepath\iuiuiu.png"
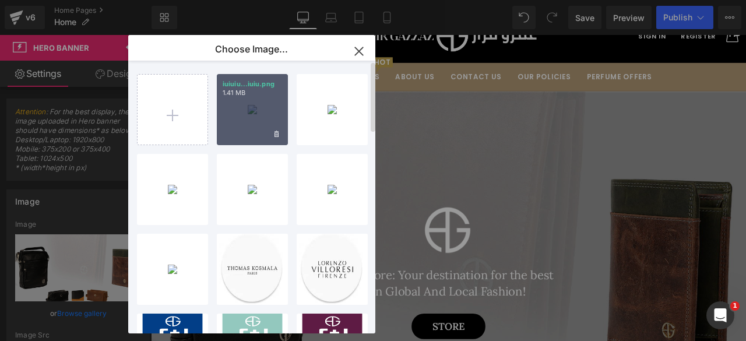
click at [239, 128] on div "iuiuiu...iuiu.png 1.41 MB" at bounding box center [252, 109] width 71 height 71
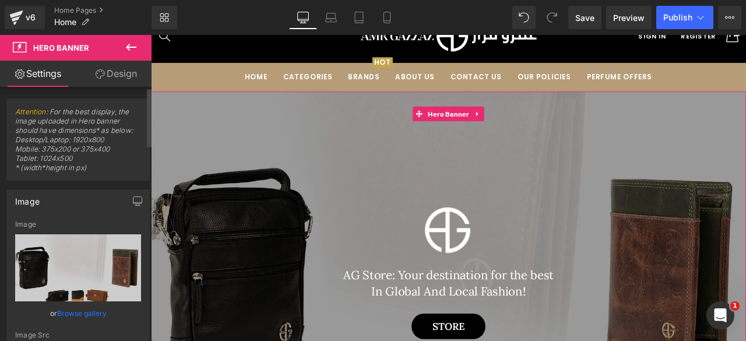
click at [70, 313] on link "Browse gallery" at bounding box center [82, 313] width 50 height 20
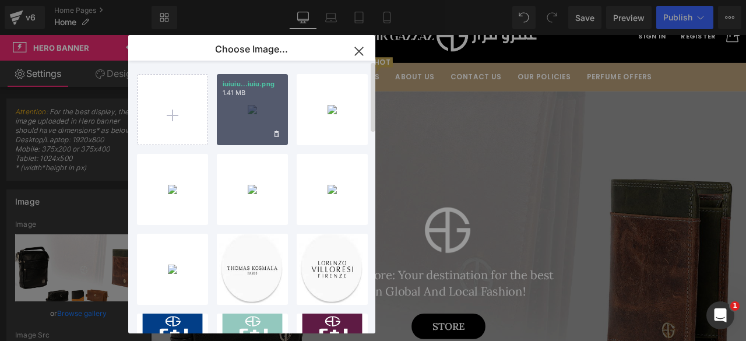
click at [241, 126] on div "iuiuiu...iuiu.png 1.41 MB" at bounding box center [252, 109] width 71 height 71
type input "[URL][DOMAIN_NAME]"
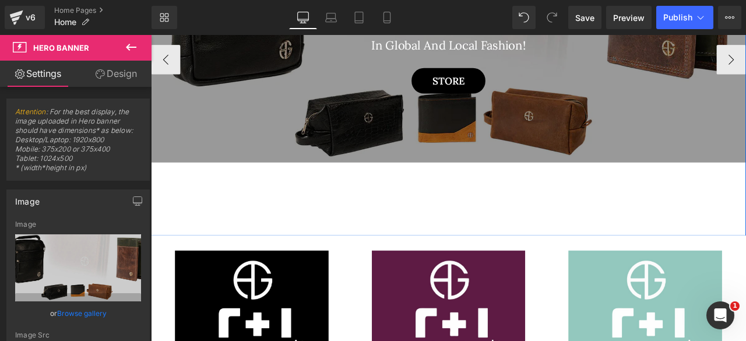
scroll to position [289, 0]
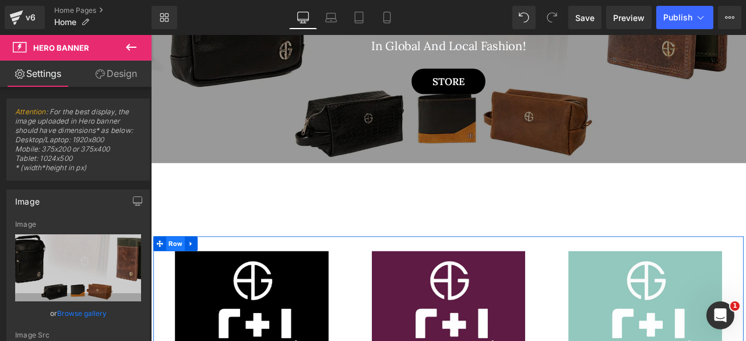
click at [176, 286] on span "Row" at bounding box center [180, 282] width 22 height 17
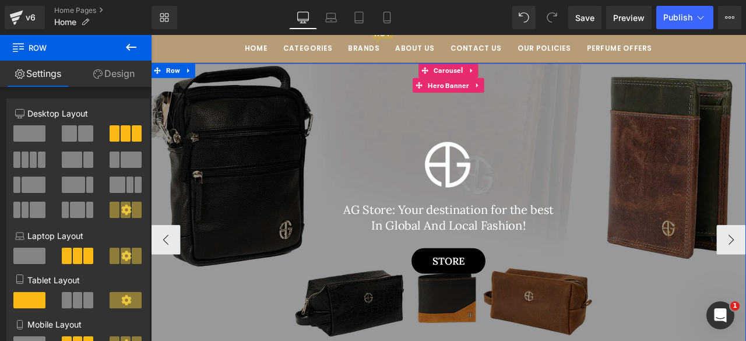
scroll to position [0, 0]
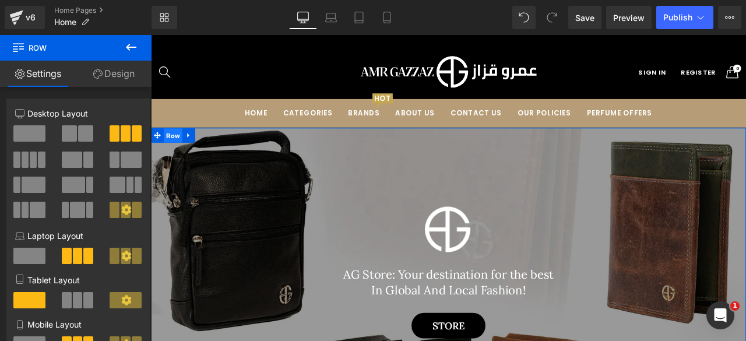
click at [172, 153] on span "Row" at bounding box center [177, 154] width 22 height 17
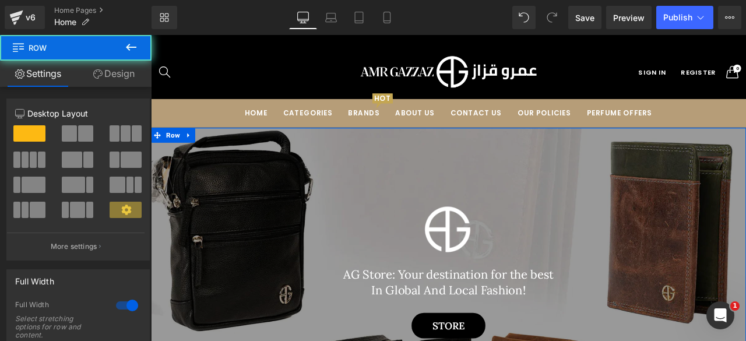
click at [110, 75] on link "Design" at bounding box center [114, 74] width 76 height 26
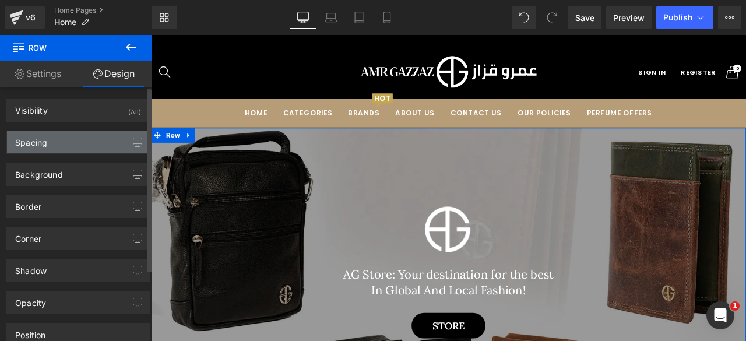
type input "0"
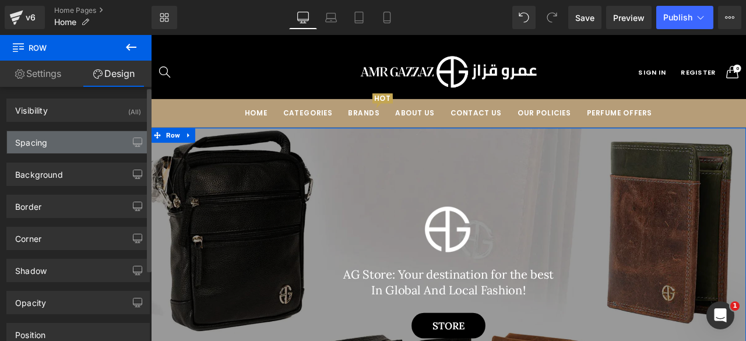
type input "0"
click at [51, 140] on div "Spacing" at bounding box center [78, 142] width 142 height 22
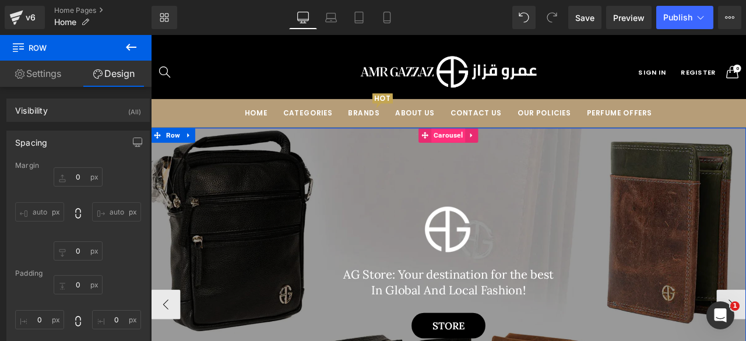
click at [498, 159] on span "Carousel" at bounding box center [503, 153] width 40 height 17
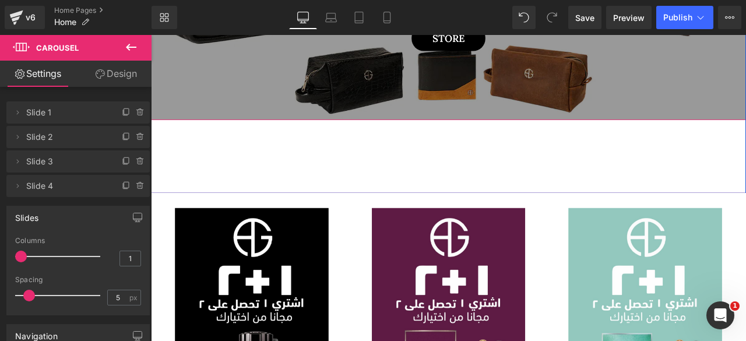
scroll to position [341, 0]
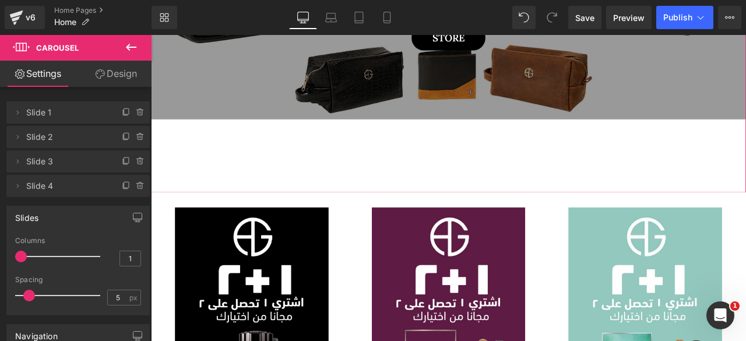
click at [110, 73] on link "Design" at bounding box center [116, 74] width 76 height 26
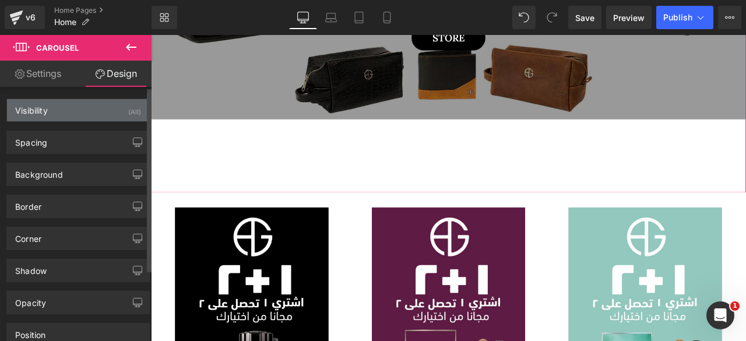
type input "0"
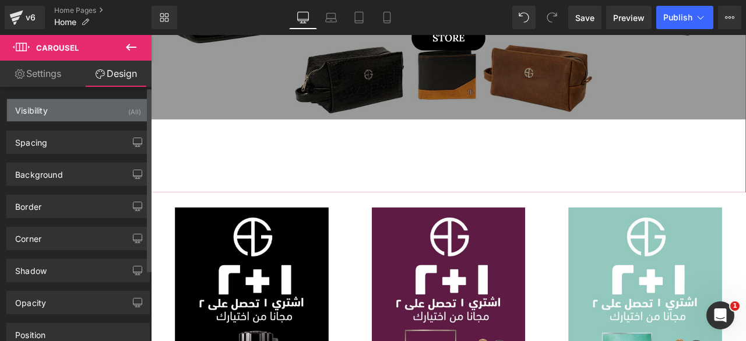
type input "0"
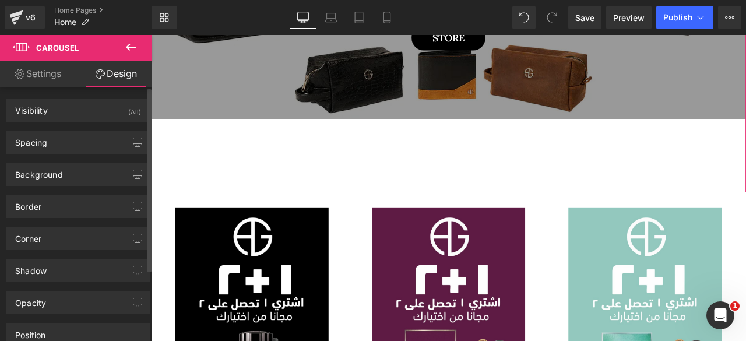
drag, startPoint x: 59, startPoint y: 111, endPoint x: 43, endPoint y: 154, distance: 46.1
click at [43, 154] on div "Visibility (All) 0|0|0|0 1 Show on Desktop 1 Show on Laptop 1 Show on Tablet 1 …" at bounding box center [78, 248] width 157 height 323
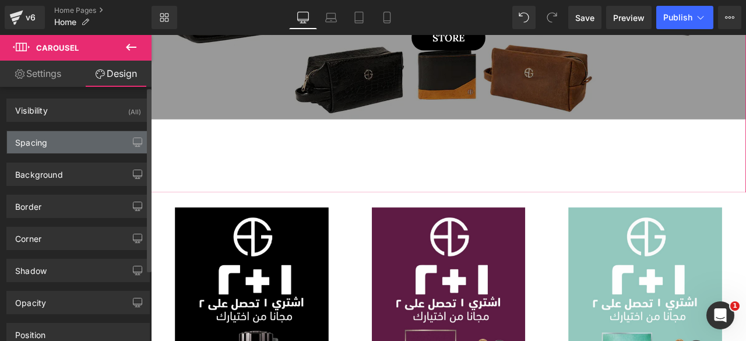
click at [55, 143] on div "Spacing" at bounding box center [78, 142] width 142 height 22
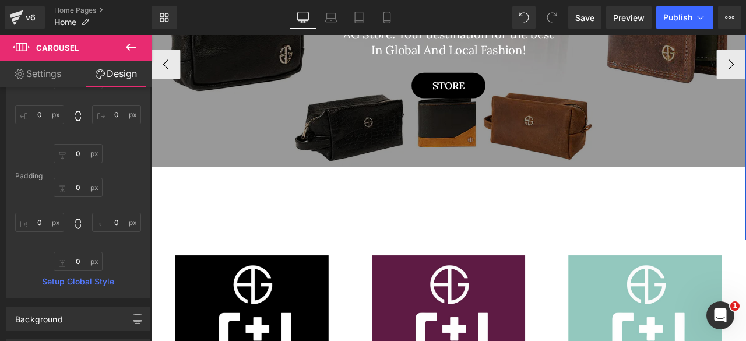
scroll to position [284, 0]
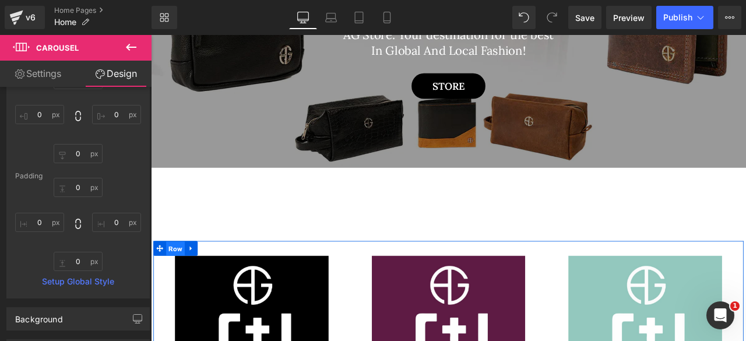
click at [181, 285] on span "Row" at bounding box center [180, 288] width 22 height 17
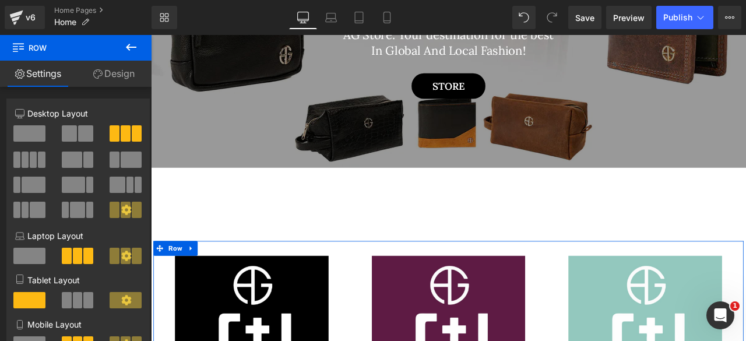
click at [111, 77] on link "Design" at bounding box center [114, 74] width 76 height 26
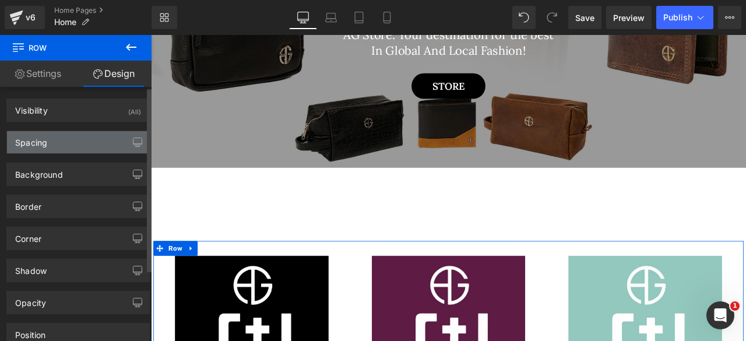
click at [69, 142] on div "Spacing" at bounding box center [78, 142] width 142 height 22
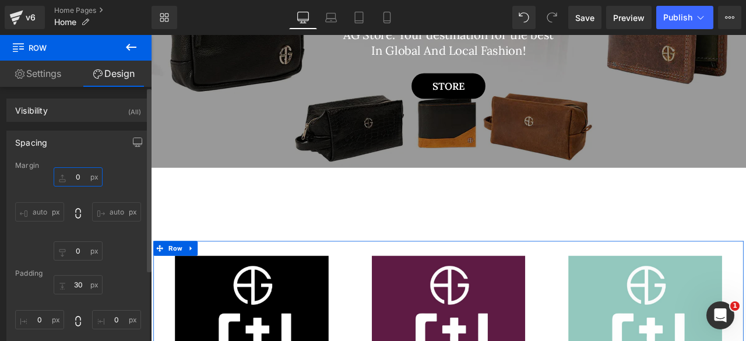
click at [73, 175] on input "0" at bounding box center [78, 176] width 49 height 19
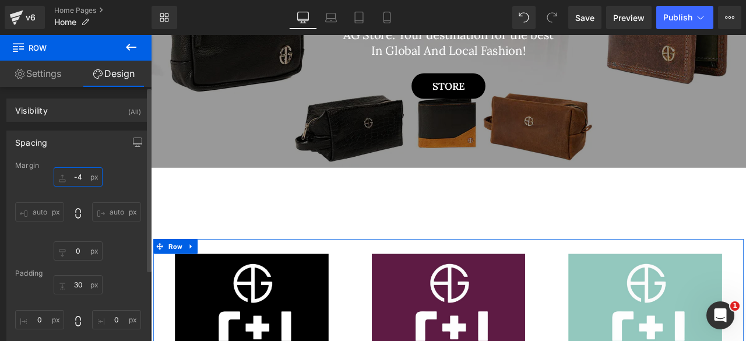
type input "-"
type input "-30"
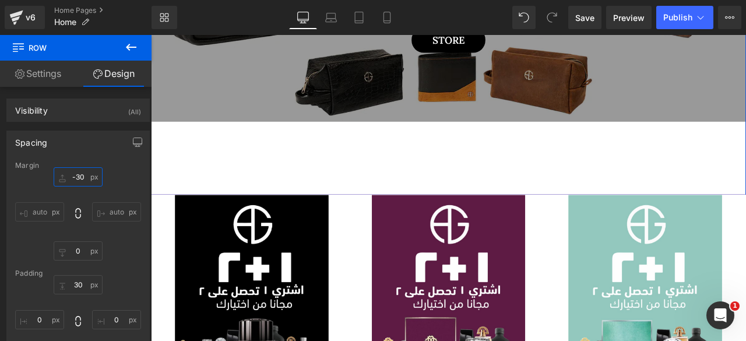
scroll to position [339, 0]
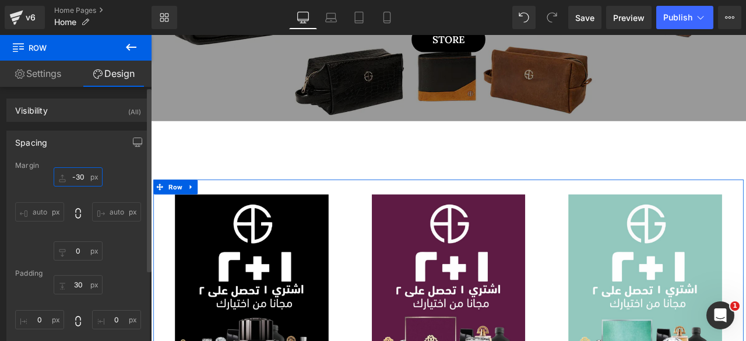
click at [75, 176] on input "-30" at bounding box center [78, 176] width 49 height 19
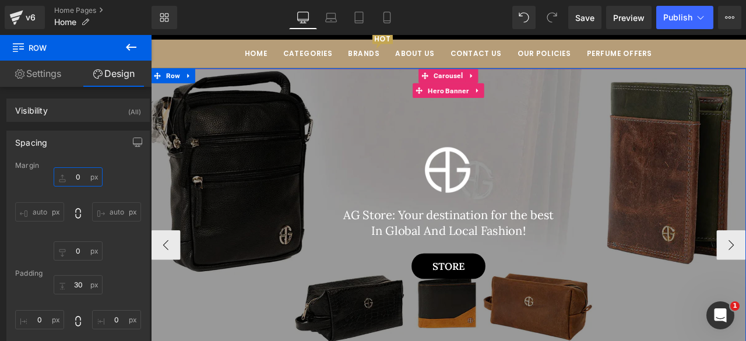
scroll to position [0, 0]
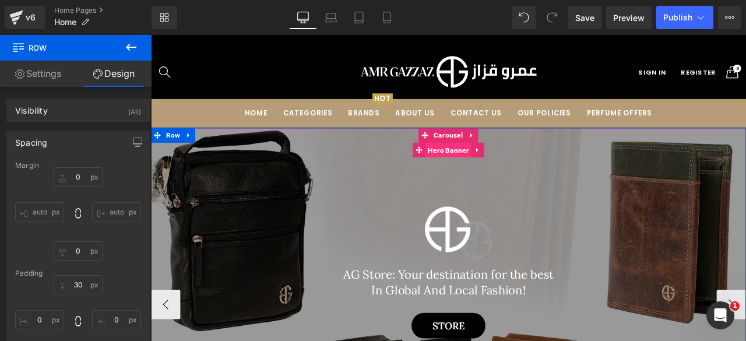
click at [489, 168] on span "Hero Banner" at bounding box center [503, 171] width 54 height 17
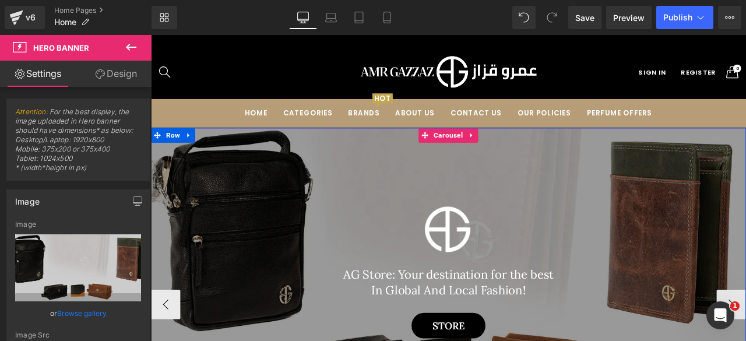
click at [502, 153] on span "Carousel" at bounding box center [503, 153] width 40 height 17
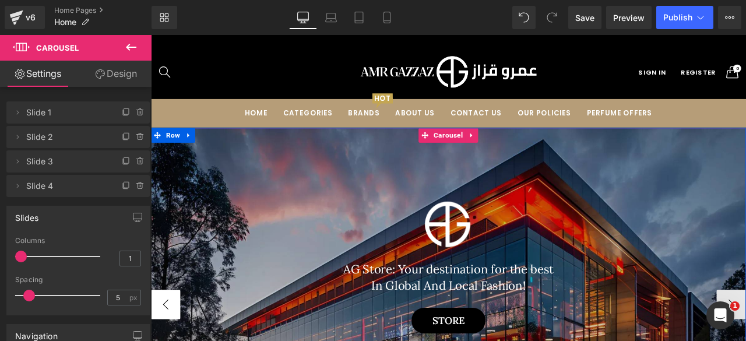
click at [503, 174] on span "Hero Banner" at bounding box center [503, 171] width 54 height 17
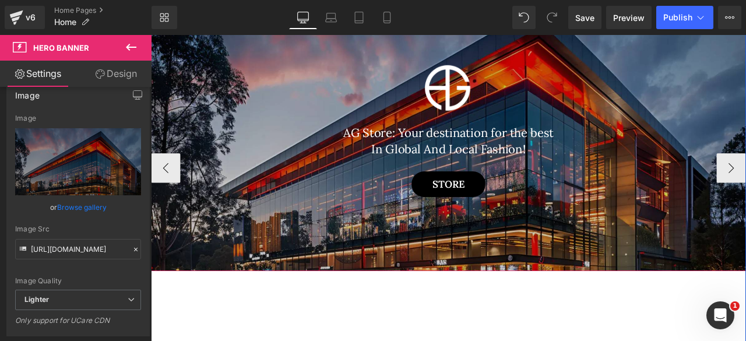
scroll to position [162, 0]
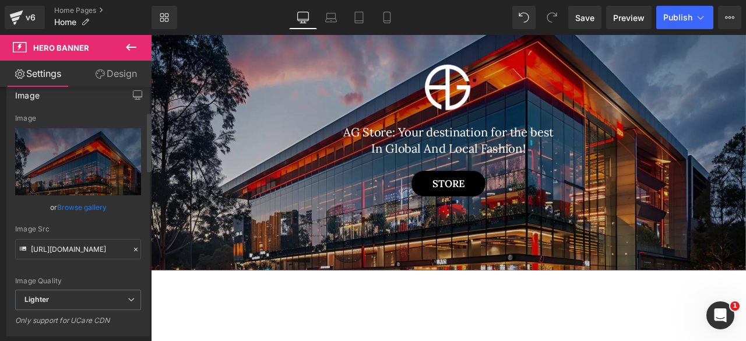
click at [83, 203] on link "Browse gallery" at bounding box center [82, 207] width 50 height 20
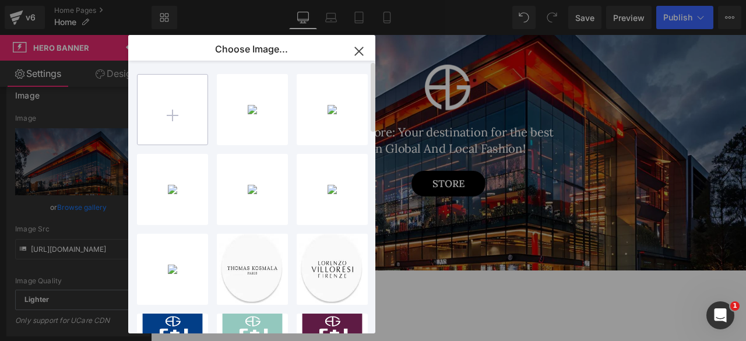
click at [193, 104] on input "file" at bounding box center [172, 110] width 70 height 70
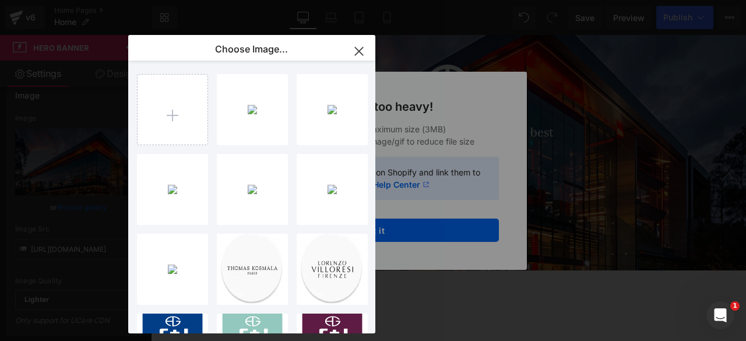
click at [359, 51] on icon "button" at bounding box center [359, 51] width 8 height 8
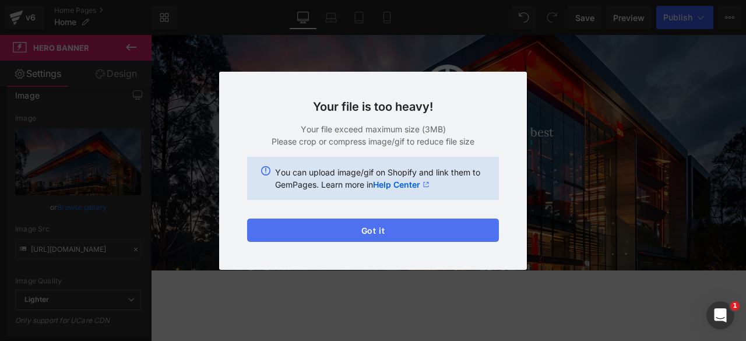
click at [351, 227] on button "Got it" at bounding box center [373, 229] width 252 height 23
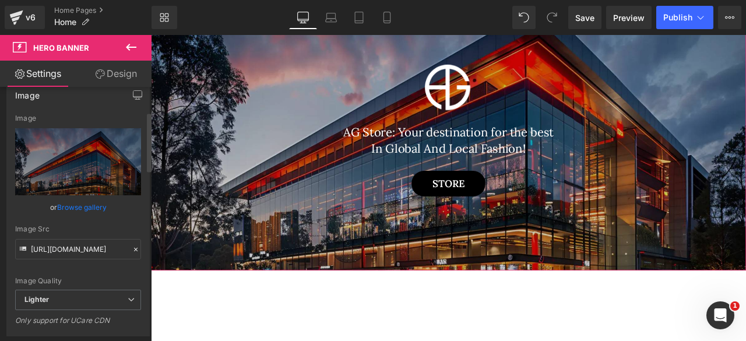
click at [89, 206] on link "Browse gallery" at bounding box center [82, 207] width 50 height 20
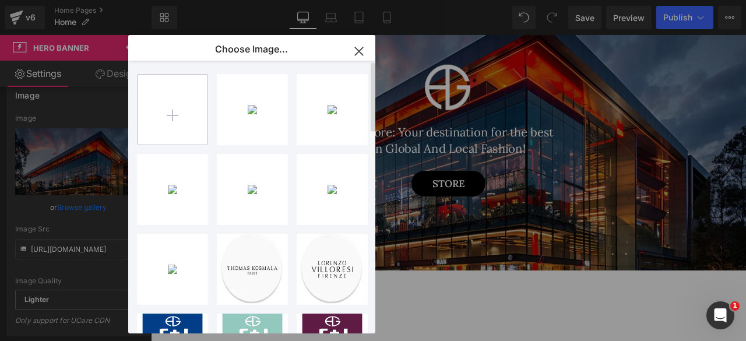
click at [172, 121] on input "file" at bounding box center [172, 110] width 70 height 70
type input "C:\fakepath\4.webp"
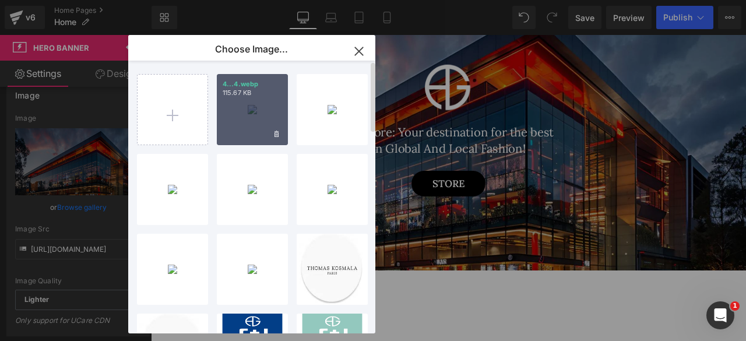
click at [241, 118] on div "4...4.webp 115.67 KB" at bounding box center [252, 109] width 71 height 71
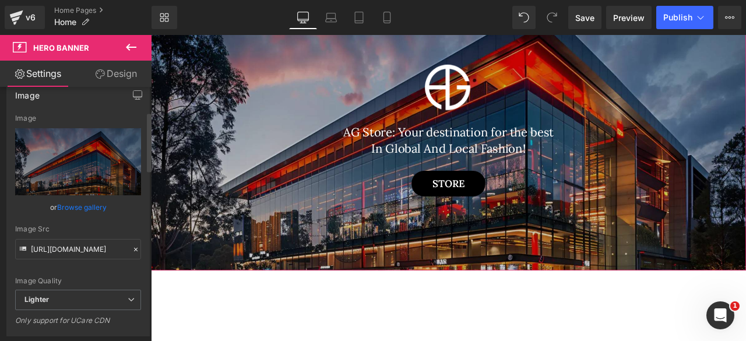
click at [74, 203] on link "Browse gallery" at bounding box center [82, 207] width 50 height 20
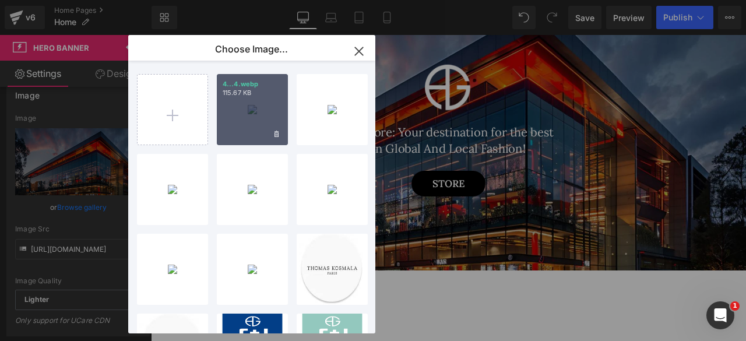
click at [251, 113] on div "4...4.webp 115.67 KB" at bounding box center [252, 109] width 71 height 71
type input "[URL][DOMAIN_NAME]"
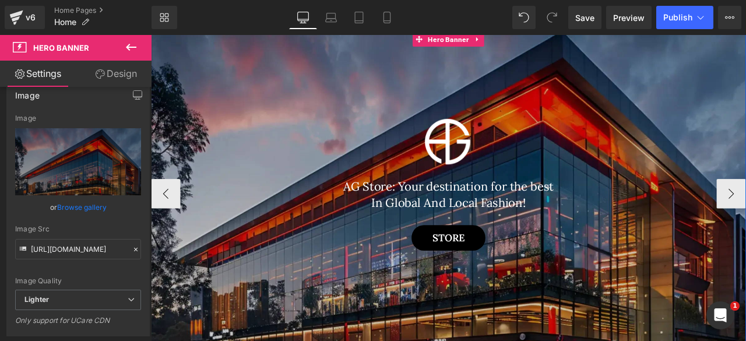
scroll to position [140, 0]
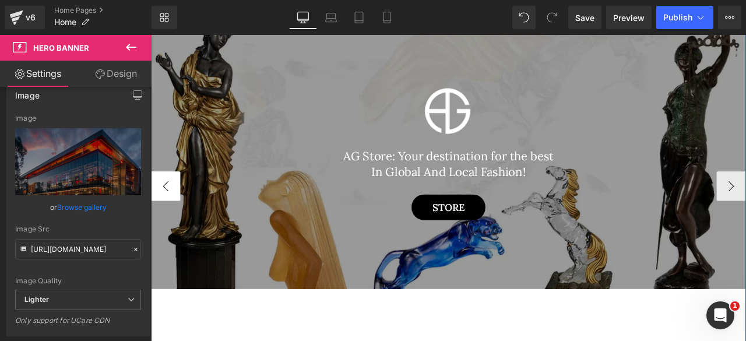
click at [171, 212] on button "‹" at bounding box center [168, 213] width 35 height 35
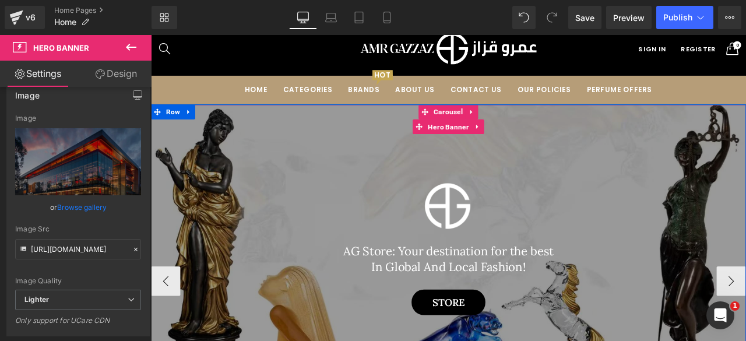
scroll to position [22, 0]
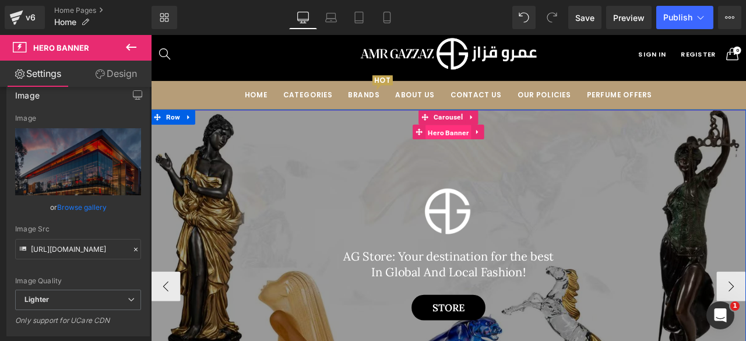
click at [488, 143] on span "Hero Banner" at bounding box center [503, 150] width 54 height 17
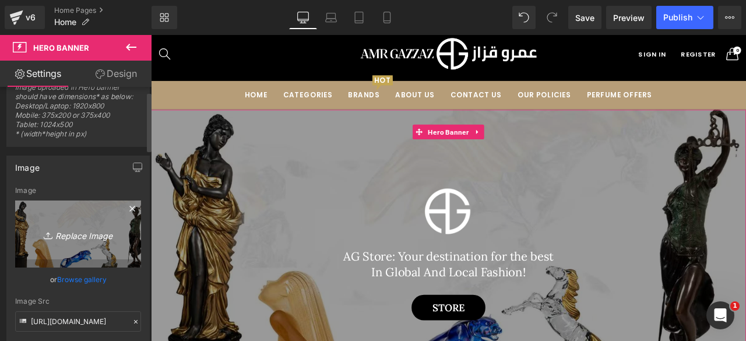
scroll to position [35, 0]
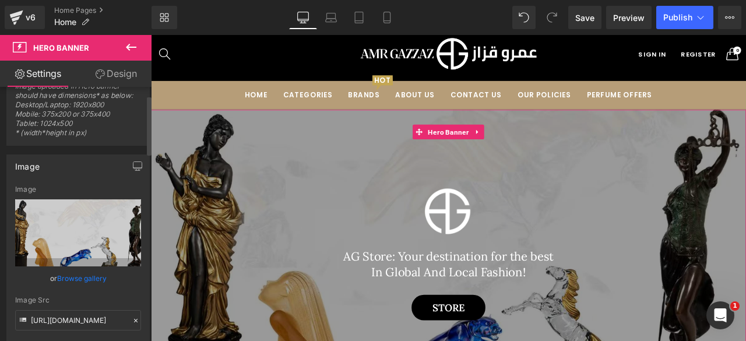
click at [72, 275] on link "Browse gallery" at bounding box center [82, 278] width 50 height 20
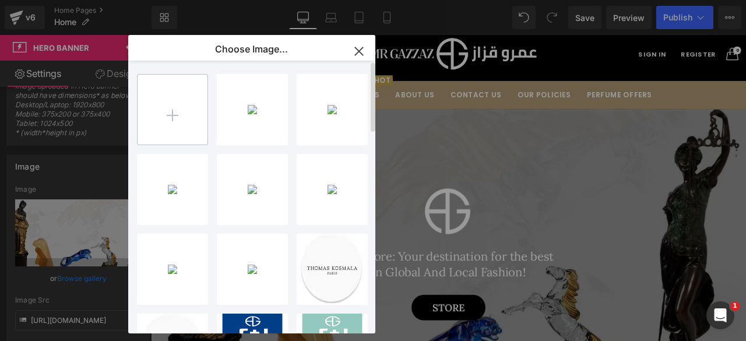
click at [173, 136] on input "file" at bounding box center [172, 110] width 70 height 70
type input "C:\fakepath\6.jpg"
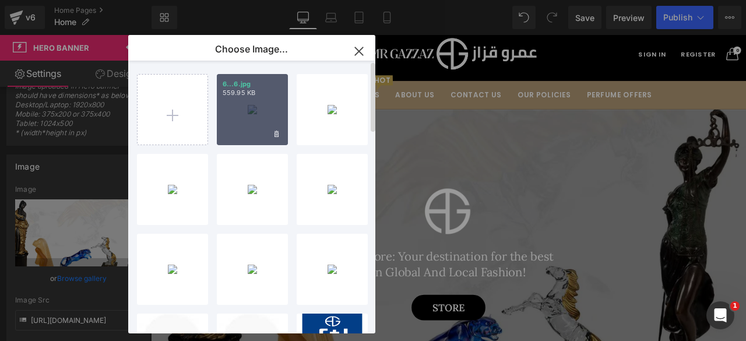
click at [239, 121] on div "6...6.jpg 559.95 KB" at bounding box center [252, 109] width 71 height 71
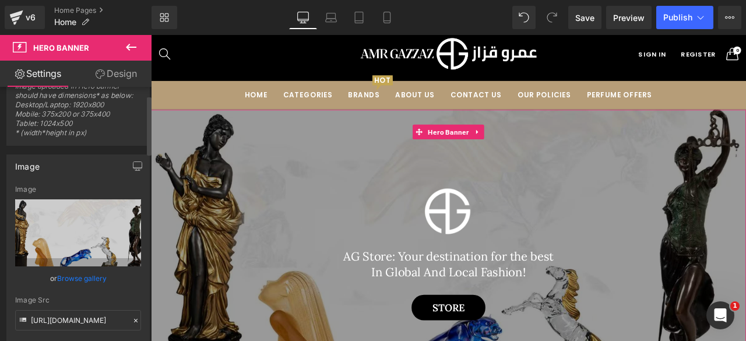
click at [80, 278] on link "Browse gallery" at bounding box center [82, 278] width 50 height 20
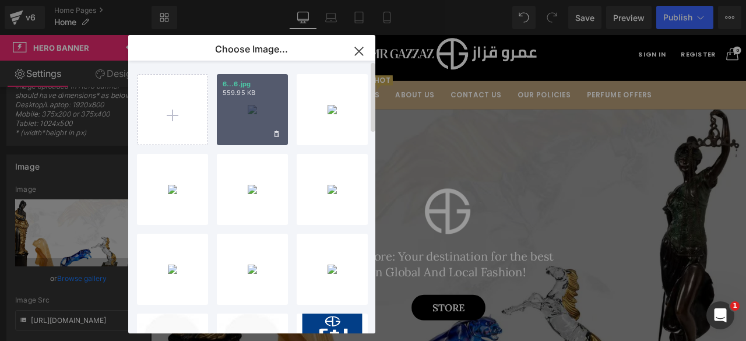
click at [250, 121] on div "6...6.jpg 559.95 KB" at bounding box center [252, 109] width 71 height 71
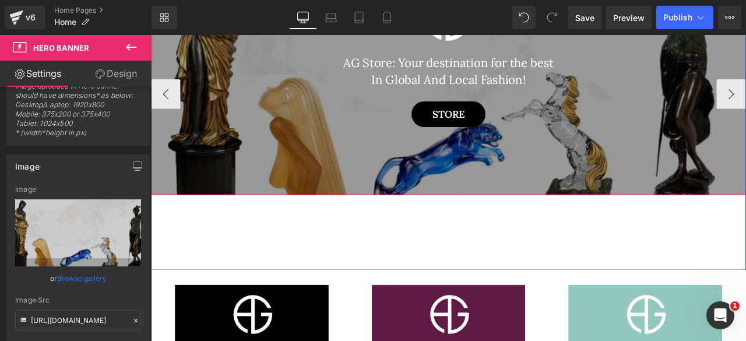
scroll to position [251, 0]
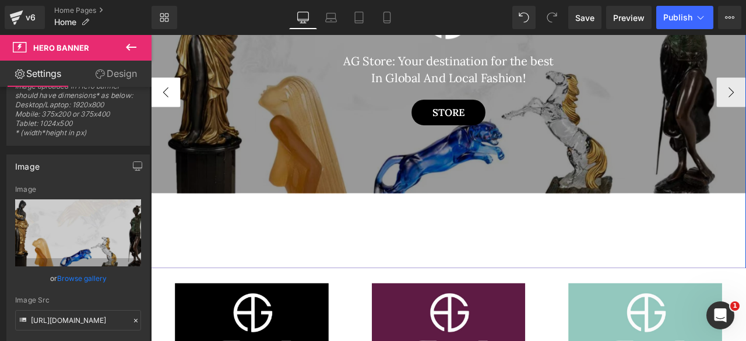
click at [158, 107] on button "‹" at bounding box center [168, 103] width 35 height 35
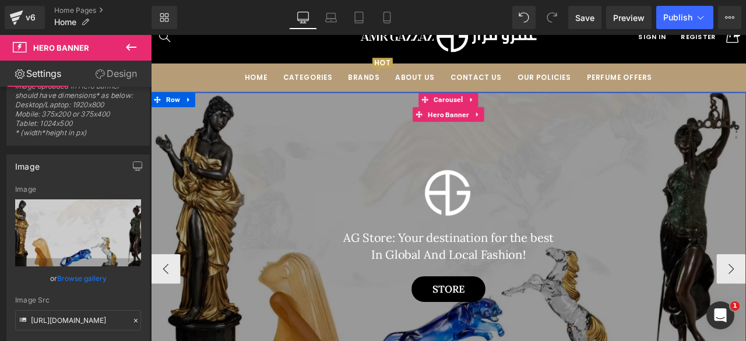
scroll to position [34, 0]
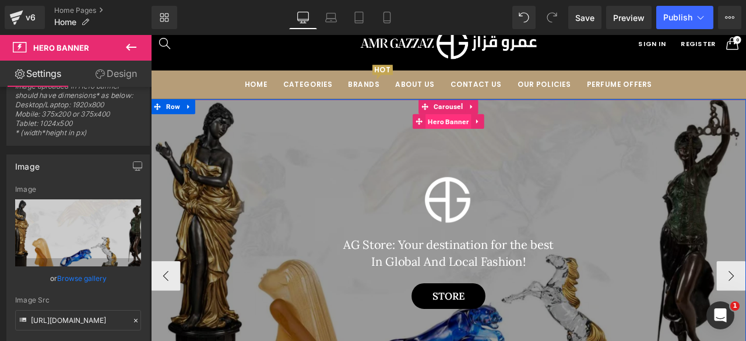
click at [494, 135] on span "Hero Banner" at bounding box center [503, 137] width 54 height 17
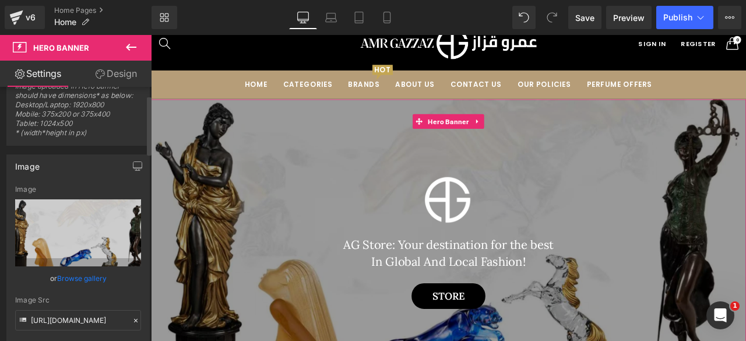
click at [64, 271] on link "Browse gallery" at bounding box center [82, 278] width 50 height 20
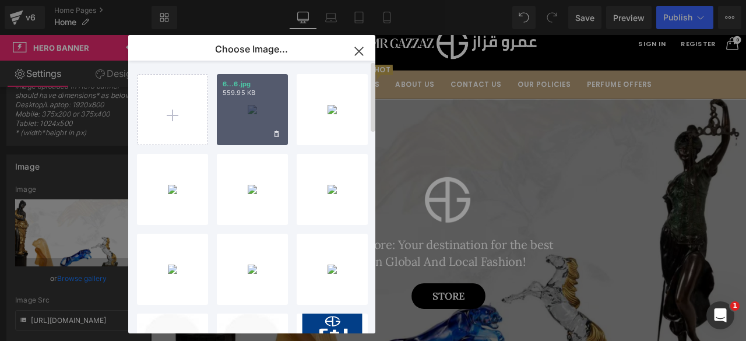
click at [245, 122] on div "6...6.jpg 559.95 KB" at bounding box center [252, 109] width 71 height 71
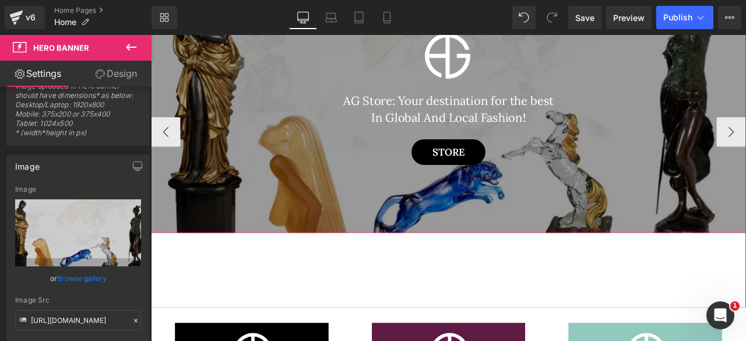
scroll to position [205, 0]
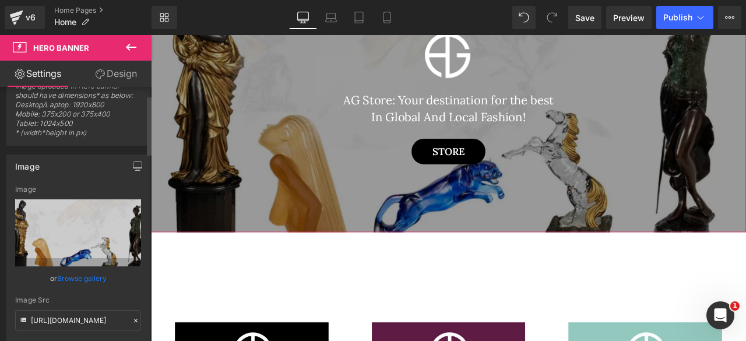
click at [73, 281] on link "Browse gallery" at bounding box center [82, 278] width 50 height 20
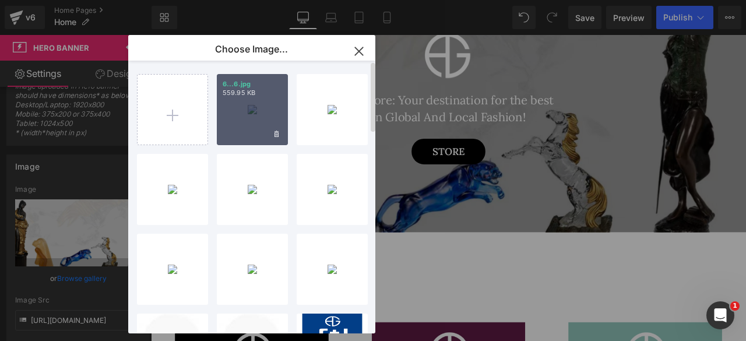
click at [246, 121] on div "6...6.jpg 559.95 KB" at bounding box center [252, 109] width 71 height 71
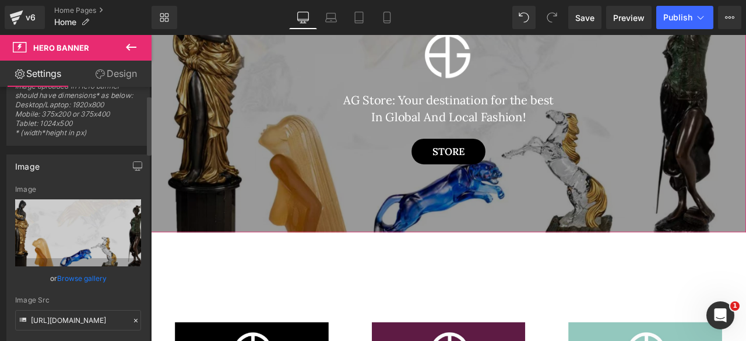
click at [93, 272] on link "Browse gallery" at bounding box center [82, 278] width 50 height 20
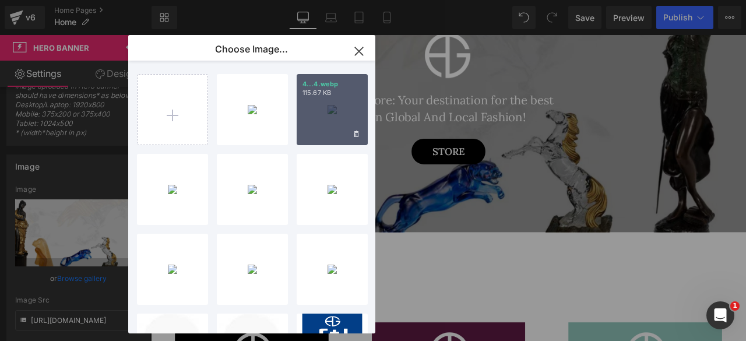
click at [304, 118] on div "4...4.webp 115.67 KB" at bounding box center [332, 109] width 71 height 71
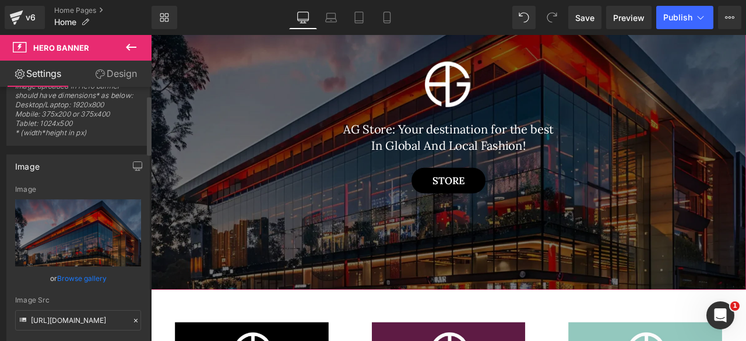
click at [80, 274] on link "Browse gallery" at bounding box center [82, 278] width 50 height 20
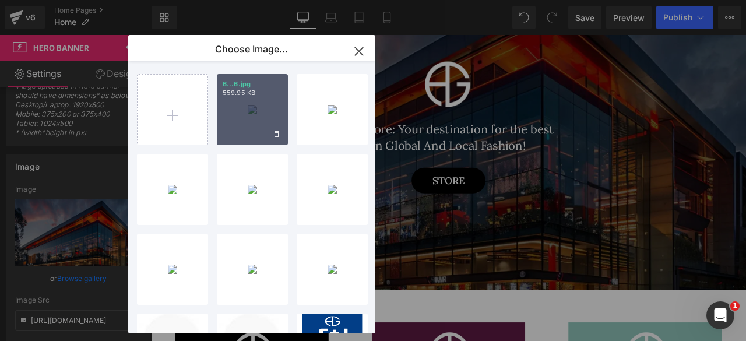
click at [250, 114] on div "6...6.jpg 559.95 KB" at bounding box center [252, 109] width 71 height 71
type input "[URL][DOMAIN_NAME]"
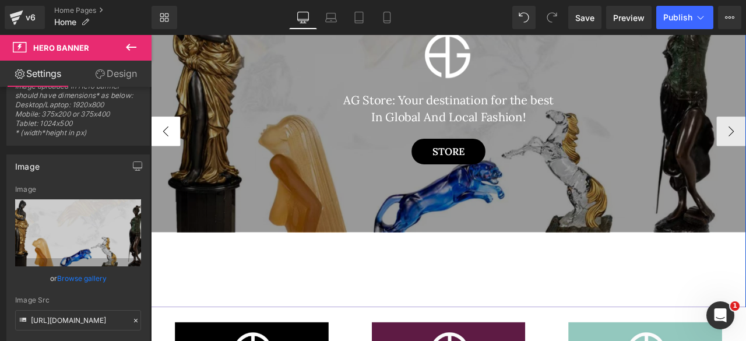
click at [174, 152] on button "‹" at bounding box center [168, 149] width 35 height 35
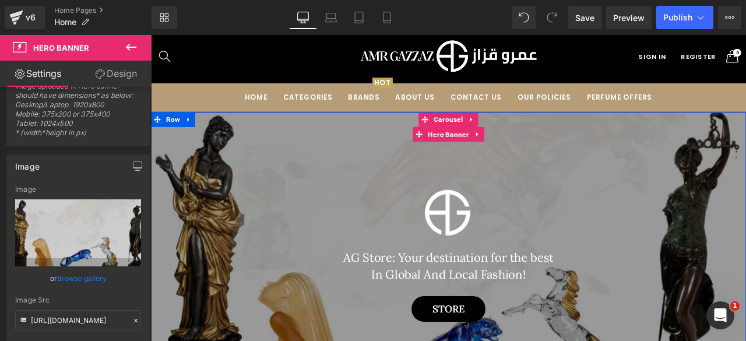
scroll to position [16, 0]
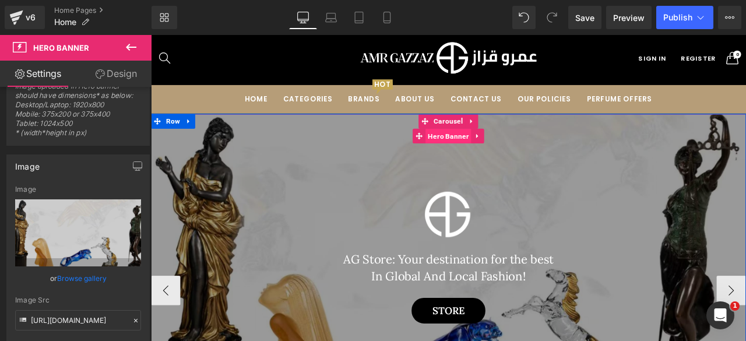
click at [502, 156] on span "Hero Banner" at bounding box center [503, 154] width 54 height 17
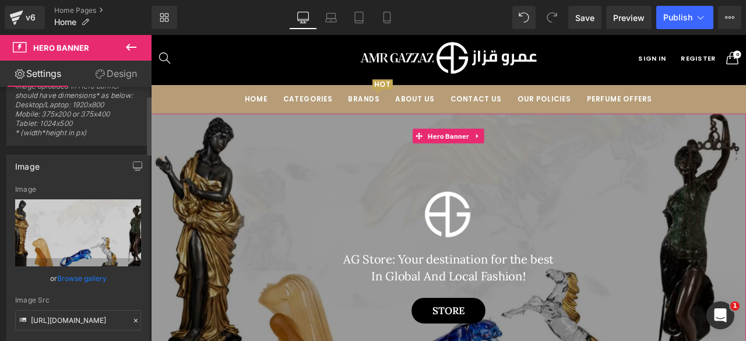
click at [80, 276] on link "Browse gallery" at bounding box center [82, 278] width 50 height 20
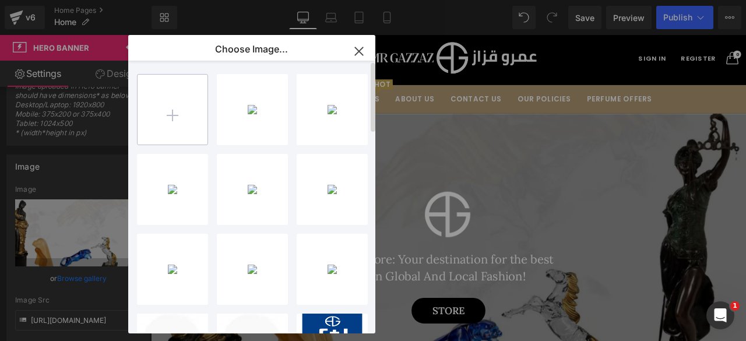
click at [184, 117] on input "file" at bounding box center [172, 110] width 70 height 70
type input "C:\fakepath\6.jpg"
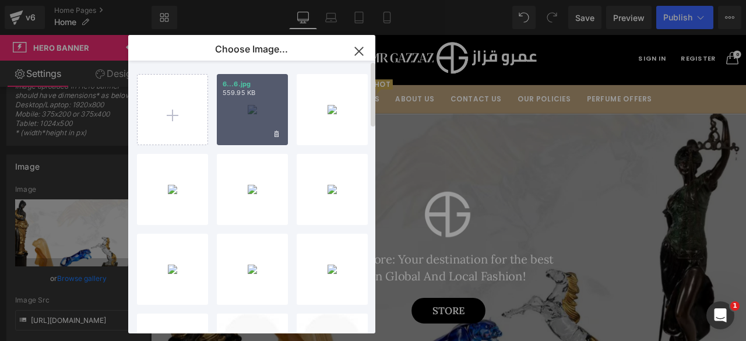
click at [267, 130] on div "6...6.jpg 559.95 KB" at bounding box center [252, 109] width 71 height 71
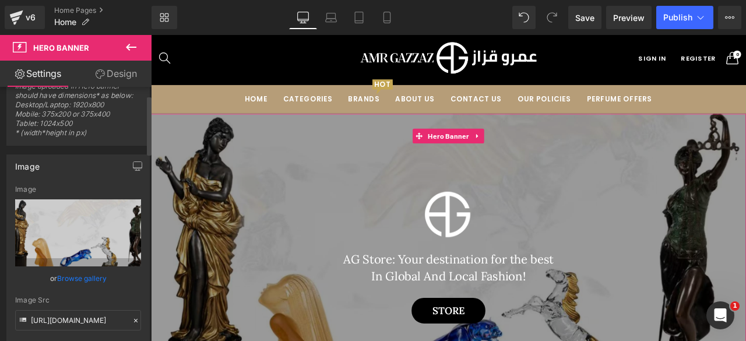
click at [77, 283] on link "Browse gallery" at bounding box center [82, 278] width 50 height 20
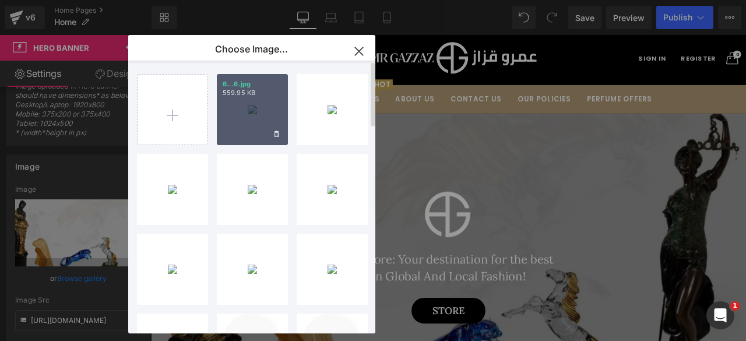
click at [246, 117] on div "6...6.jpg 559.95 KB" at bounding box center [252, 109] width 71 height 71
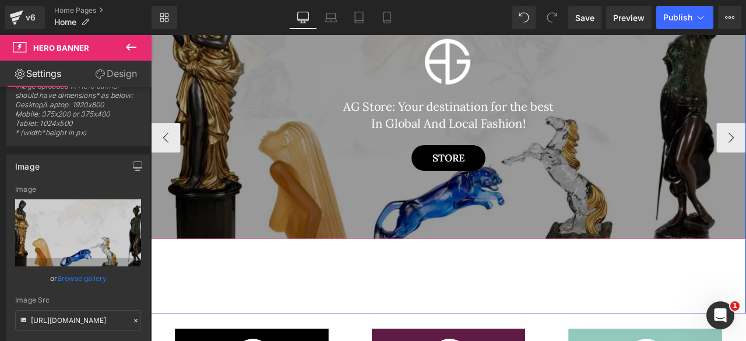
scroll to position [202, 0]
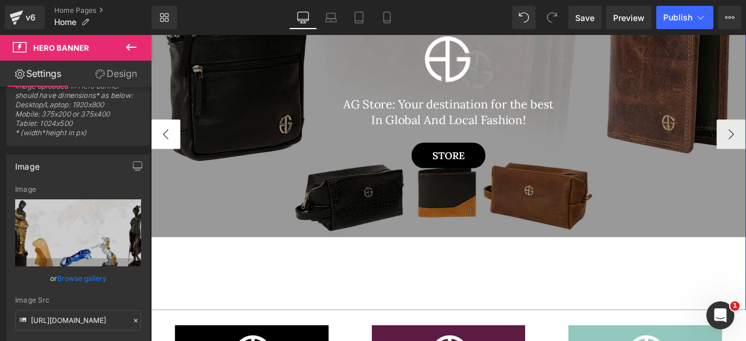
click at [174, 146] on button "‹" at bounding box center [168, 152] width 35 height 35
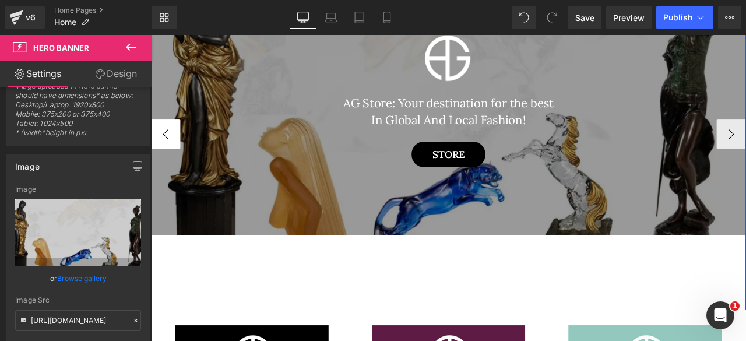
click at [174, 146] on button "‹" at bounding box center [168, 152] width 35 height 35
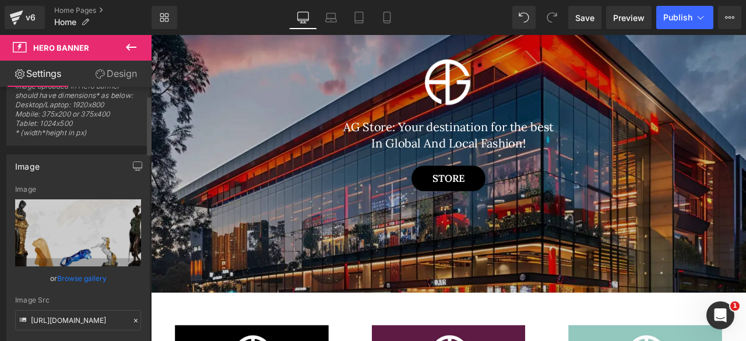
click at [72, 274] on link "Browse gallery" at bounding box center [82, 278] width 50 height 20
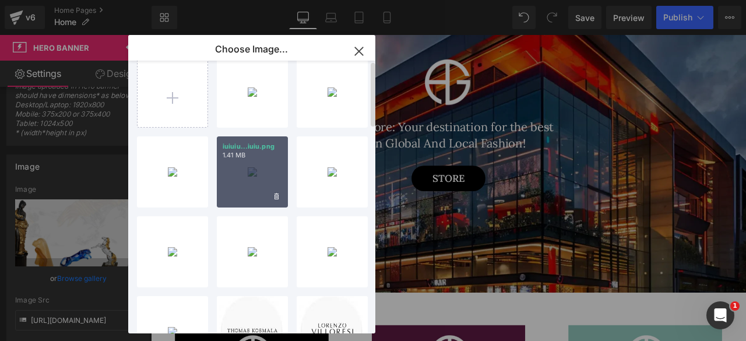
scroll to position [0, 0]
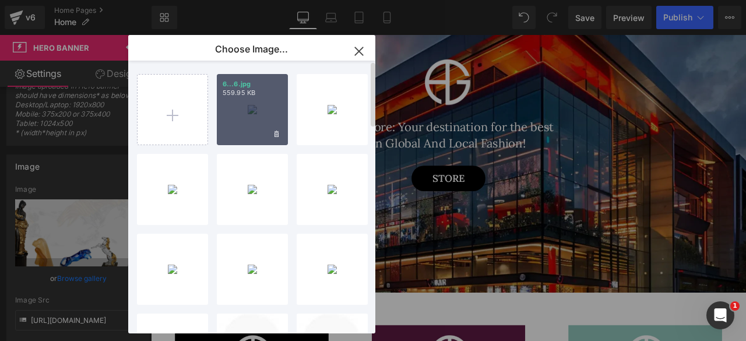
click at [251, 118] on div "6...6.jpg 559.95 KB" at bounding box center [252, 109] width 71 height 71
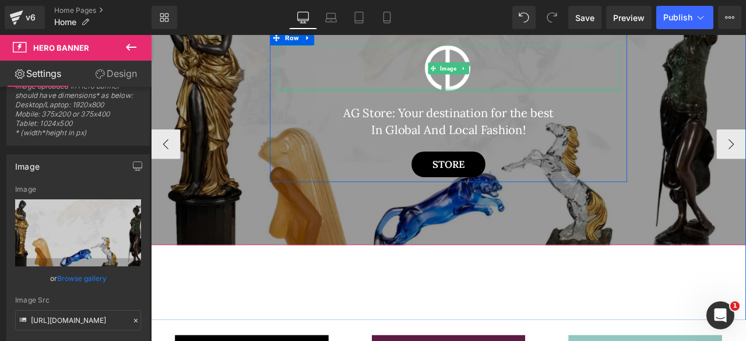
scroll to position [191, 0]
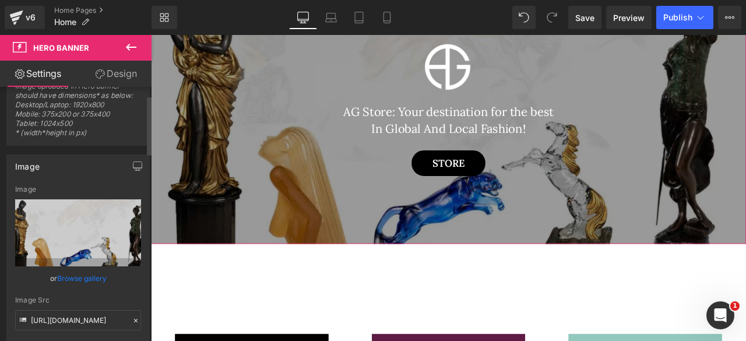
click at [77, 276] on link "Browse gallery" at bounding box center [82, 278] width 50 height 20
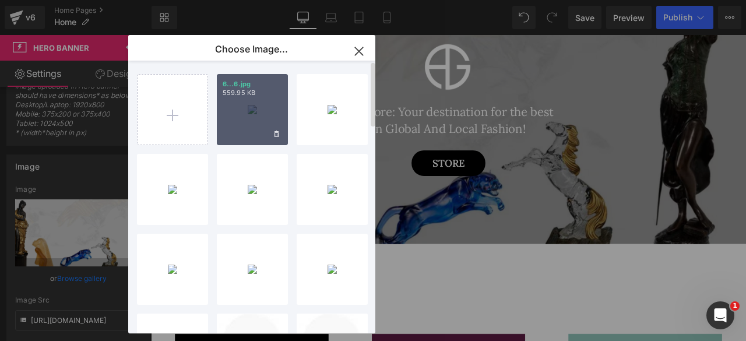
click at [244, 126] on div "6...6.jpg 559.95 KB" at bounding box center [252, 109] width 71 height 71
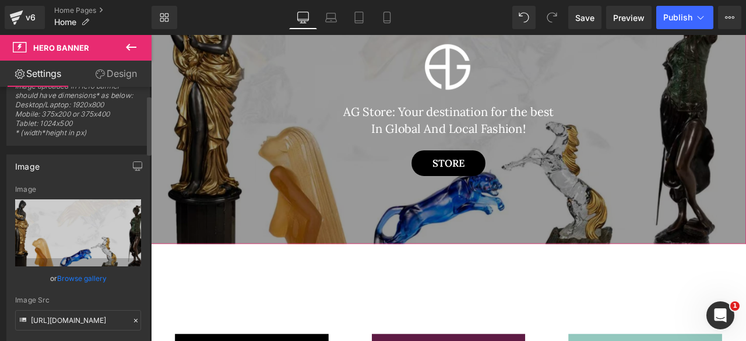
click at [76, 280] on link "Browse gallery" at bounding box center [82, 278] width 50 height 20
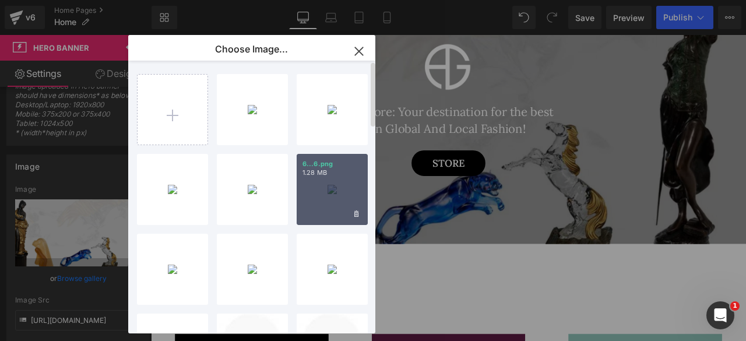
click at [326, 200] on div "6...6.png 1.28 MB" at bounding box center [332, 189] width 71 height 71
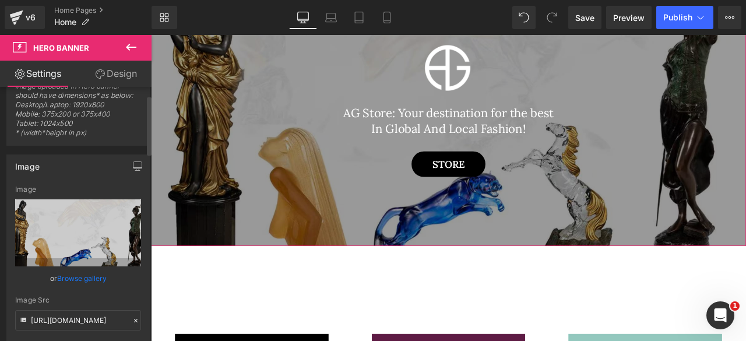
click at [84, 274] on link "Browse gallery" at bounding box center [82, 278] width 50 height 20
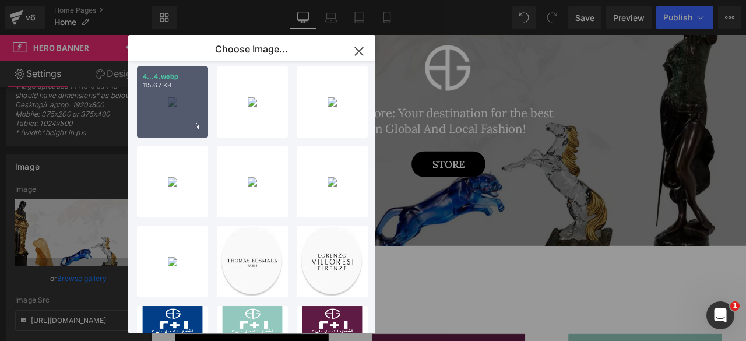
scroll to position [92, 0]
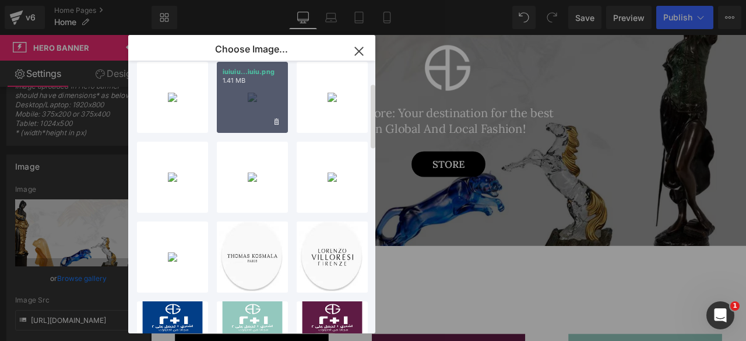
click at [256, 100] on div "iuiuiu...iuiu.png 1.41 MB" at bounding box center [252, 97] width 71 height 71
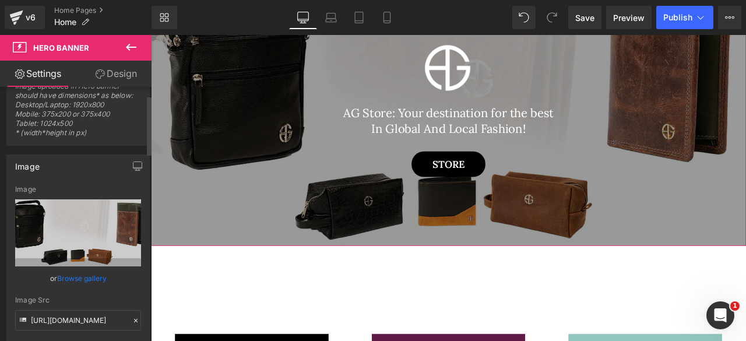
click at [69, 276] on link "Browse gallery" at bounding box center [82, 278] width 50 height 20
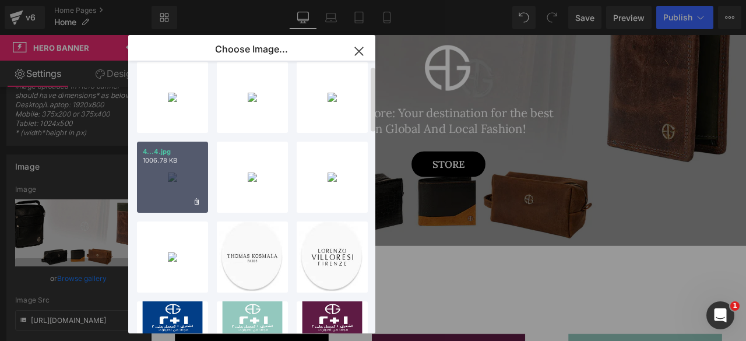
scroll to position [0, 0]
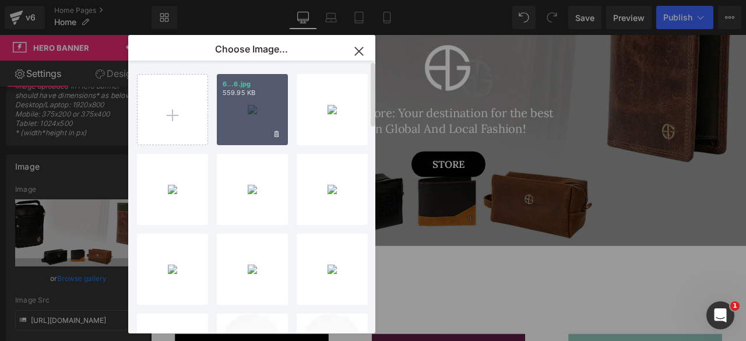
click at [251, 108] on div "6...6.jpg 559.95 KB" at bounding box center [252, 109] width 71 height 71
type input "[URL][DOMAIN_NAME]"
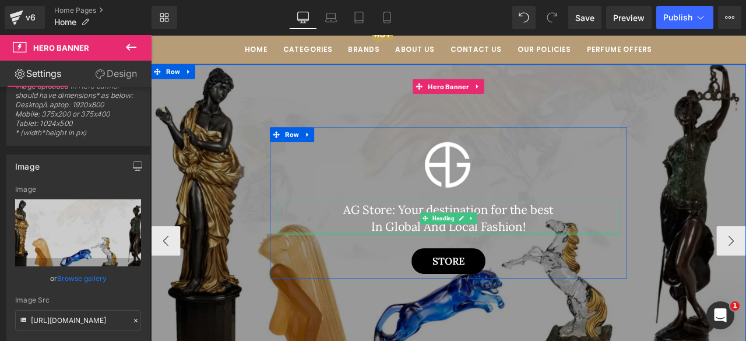
scroll to position [69, 0]
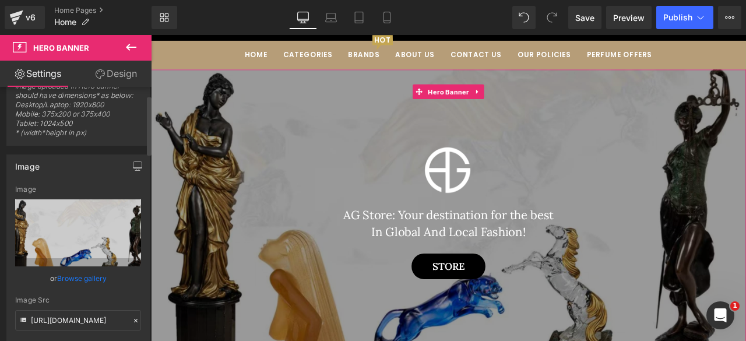
click at [66, 276] on link "Browse gallery" at bounding box center [82, 278] width 50 height 20
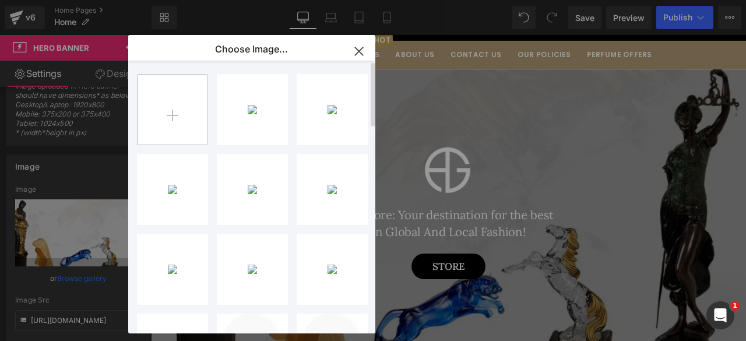
click at [156, 124] on input "file" at bounding box center [172, 110] width 70 height 70
type input "C:\fakepath\6.jpg"
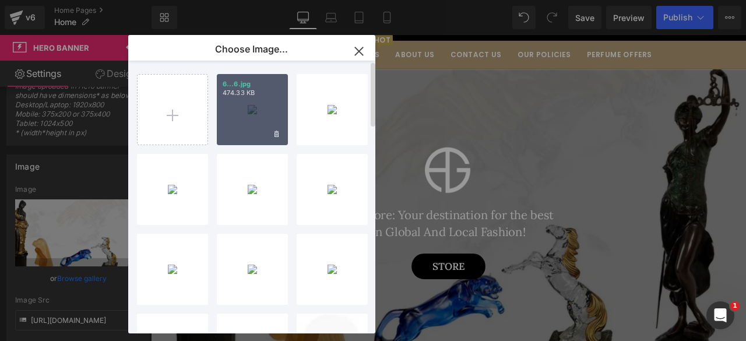
click at [250, 121] on div "6...6.jpg 474.33 KB" at bounding box center [252, 109] width 71 height 71
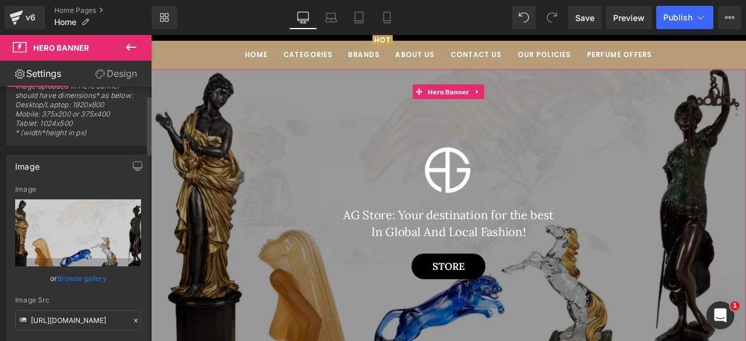
click at [78, 272] on link "Browse gallery" at bounding box center [82, 278] width 50 height 20
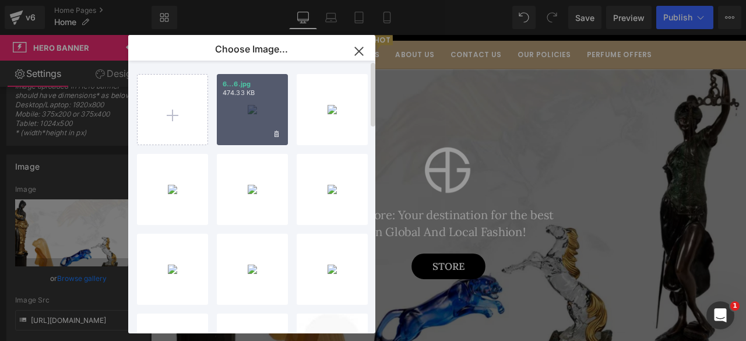
click at [245, 121] on div "6...6.jpg 474.33 KB" at bounding box center [252, 109] width 71 height 71
type input "[URL][DOMAIN_NAME]"
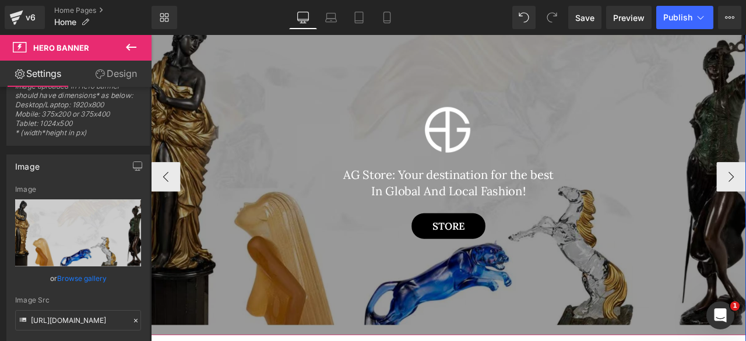
scroll to position [151, 0]
click at [167, 200] on button "‹" at bounding box center [168, 203] width 35 height 35
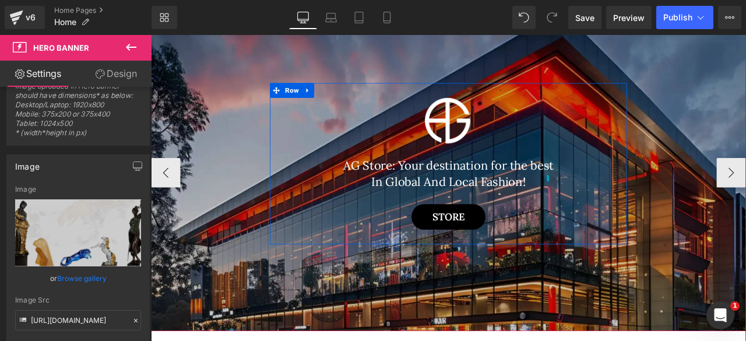
scroll to position [157, 0]
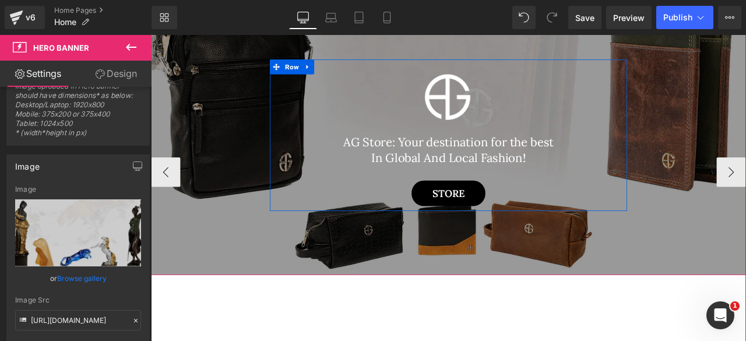
scroll to position [0, 0]
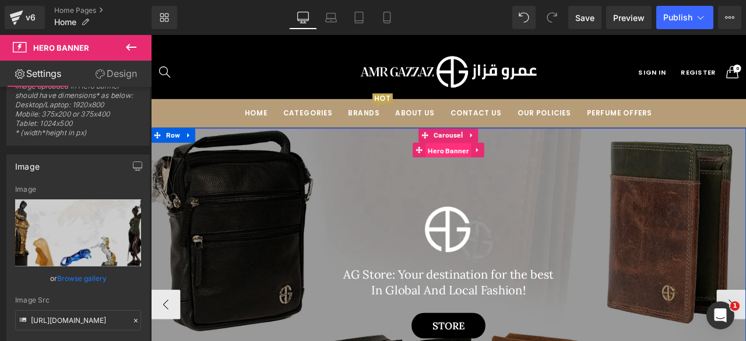
click at [491, 173] on span "Hero Banner" at bounding box center [503, 171] width 54 height 17
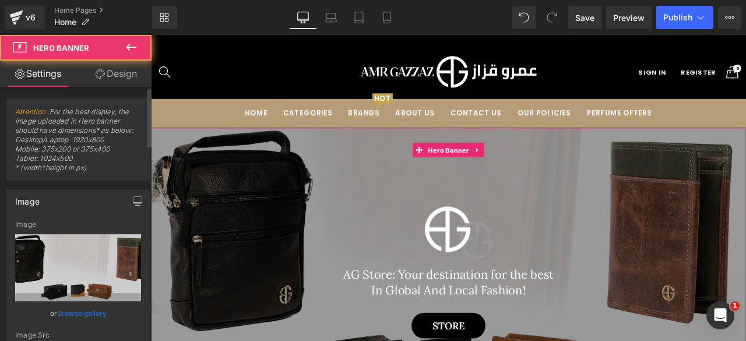
click at [72, 312] on link "Browse gallery" at bounding box center [82, 313] width 50 height 20
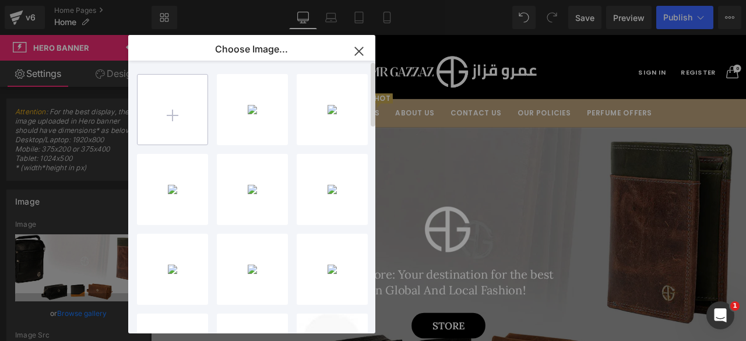
click at [183, 118] on input "file" at bounding box center [172, 110] width 70 height 70
type input "C:\fakepath\7.jpg"
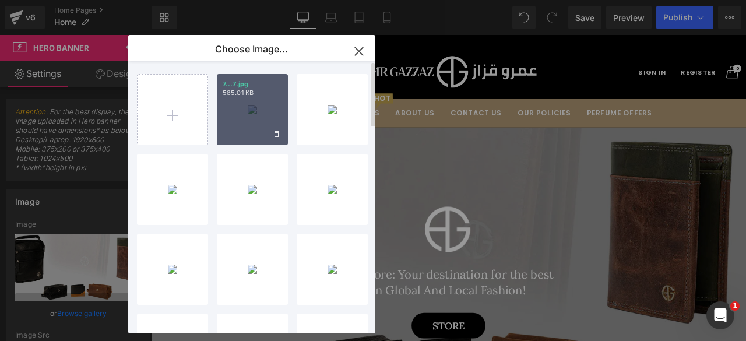
click at [247, 124] on div "7...7.jpg 585.01 KB" at bounding box center [252, 109] width 71 height 71
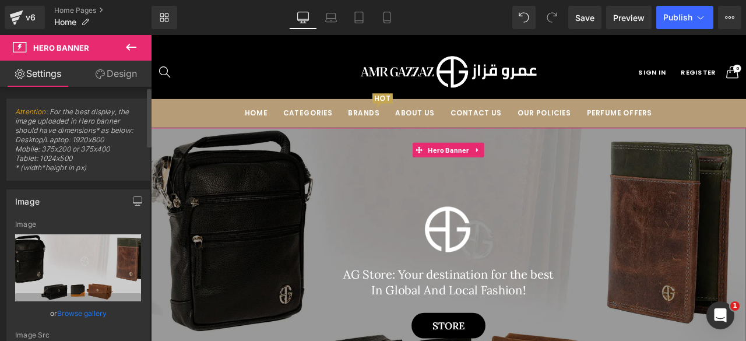
click at [79, 311] on link "Browse gallery" at bounding box center [82, 313] width 50 height 20
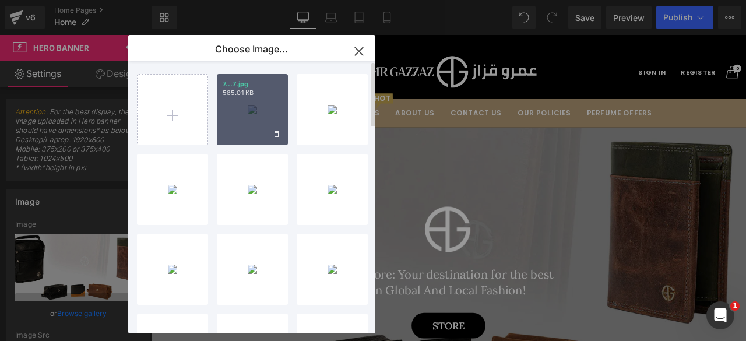
click at [254, 126] on div "7...7.jpg 585.01 KB" at bounding box center [252, 109] width 71 height 71
type input "[URL][DOMAIN_NAME]"
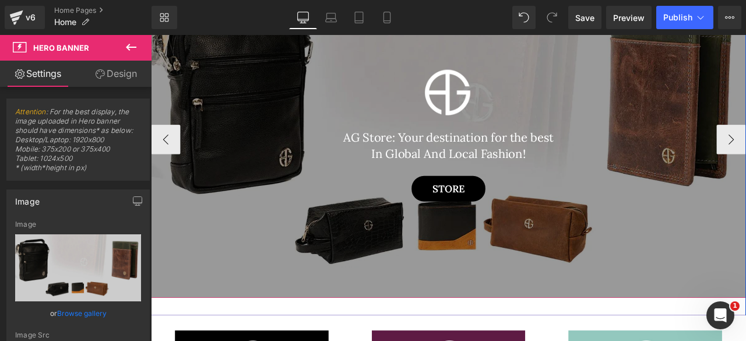
scroll to position [237, 0]
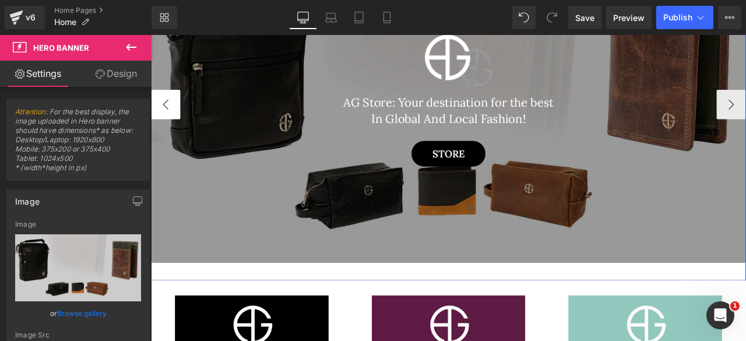
click at [171, 119] on button "‹" at bounding box center [168, 117] width 35 height 35
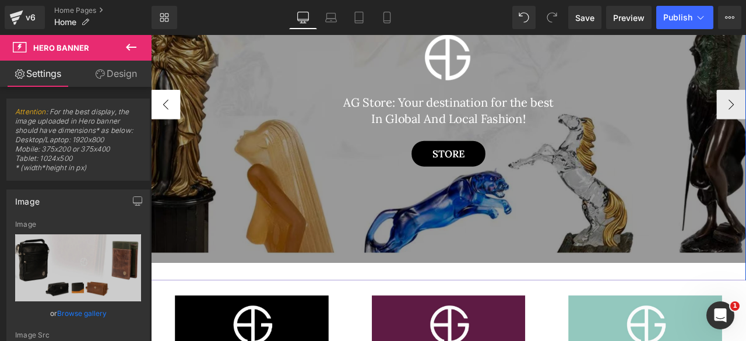
click at [171, 119] on button "‹" at bounding box center [168, 117] width 35 height 35
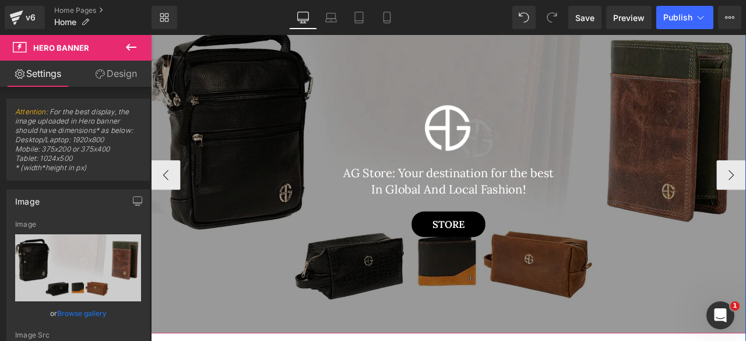
scroll to position [152, 0]
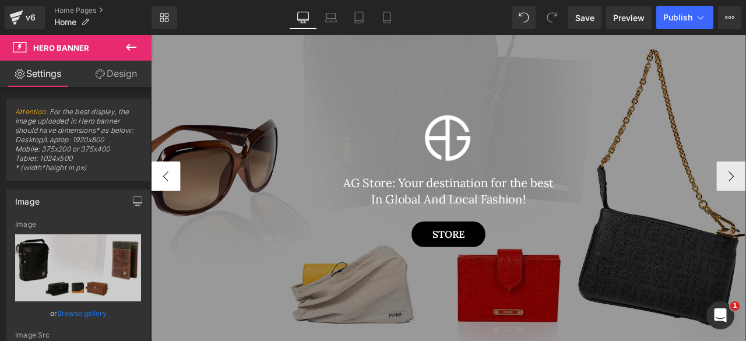
scroll to position [223, 0]
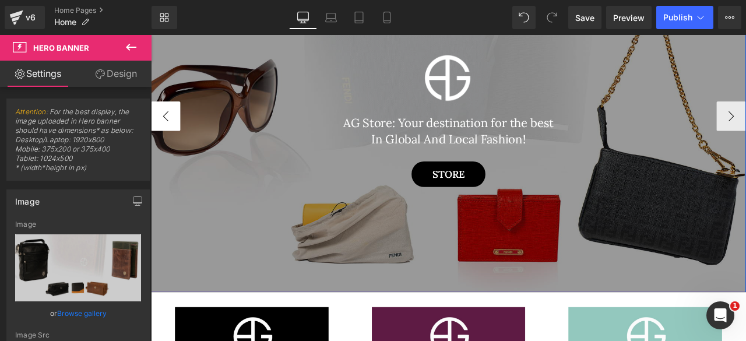
click at [161, 132] on button "‹" at bounding box center [168, 131] width 35 height 35
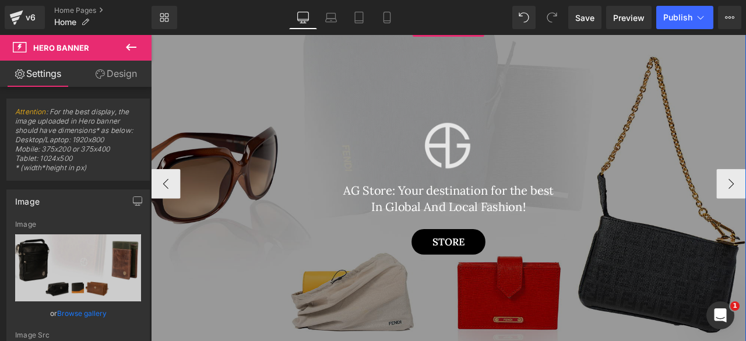
scroll to position [0, 0]
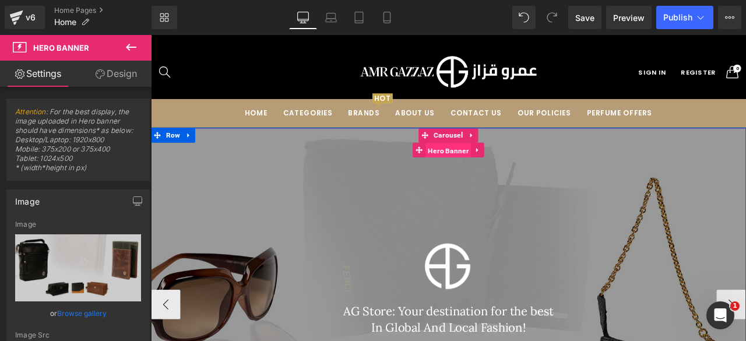
click at [491, 175] on span "Hero Banner" at bounding box center [503, 171] width 54 height 17
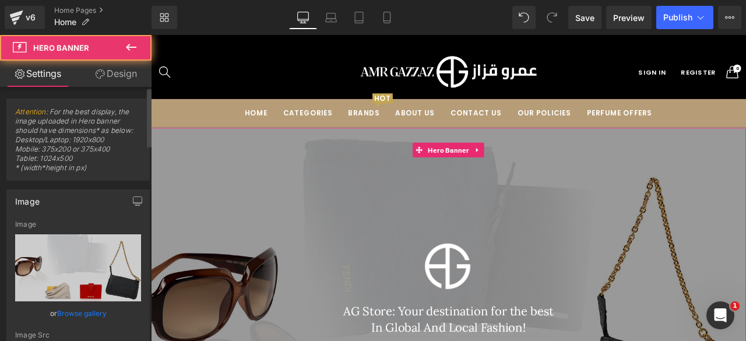
click at [76, 313] on link "Browse gallery" at bounding box center [82, 313] width 50 height 20
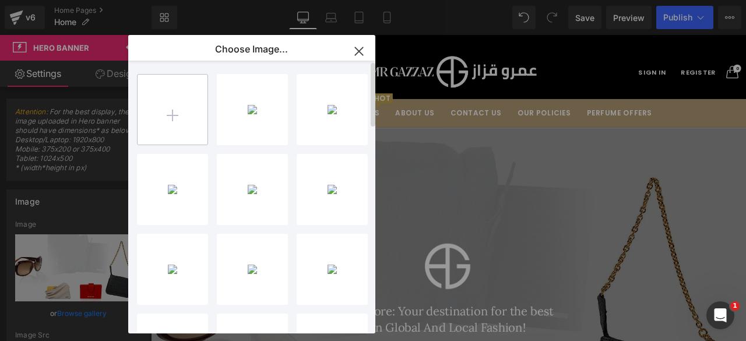
click at [180, 114] on input "file" at bounding box center [172, 110] width 70 height 70
type input "C:\fakepath\5.jpg"
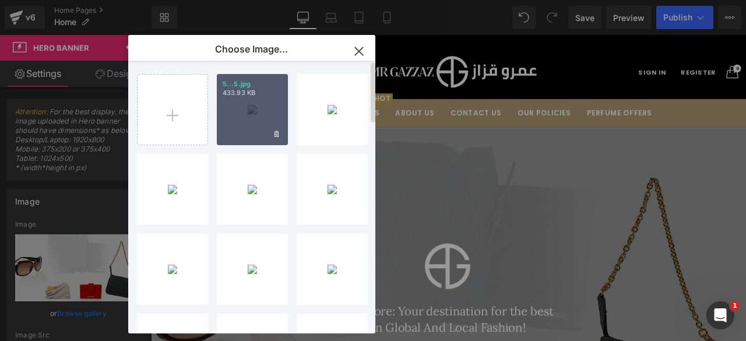
click at [264, 122] on div "5...5.jpg 433.93 KB" at bounding box center [252, 109] width 71 height 71
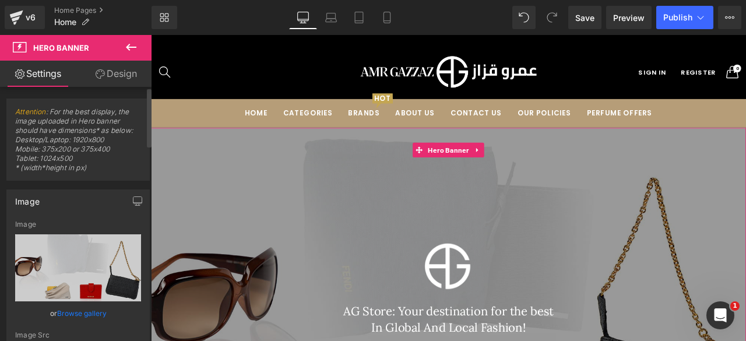
click at [73, 315] on link "Browse gallery" at bounding box center [82, 313] width 50 height 20
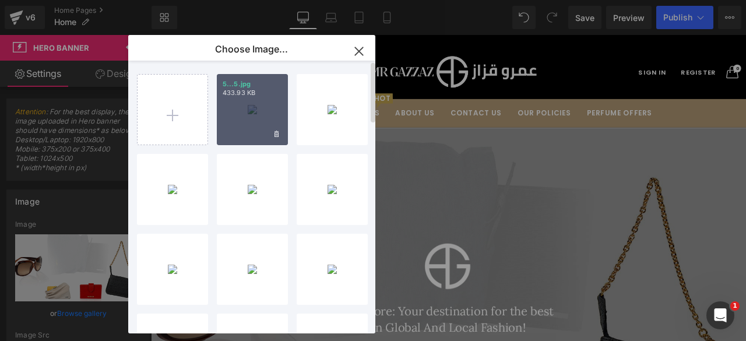
click at [247, 110] on div "5...5.jpg 433.93 KB" at bounding box center [252, 109] width 71 height 71
type input "[URL][DOMAIN_NAME]"
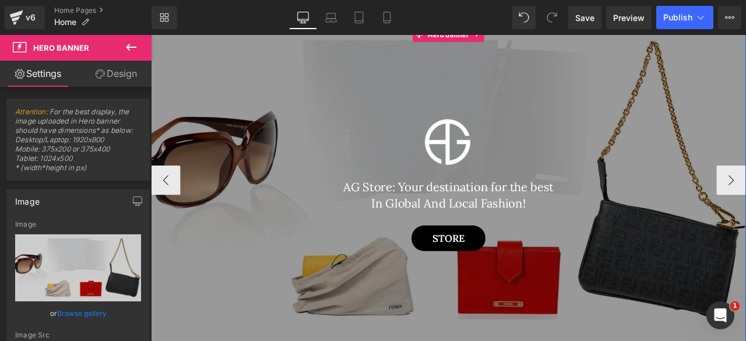
scroll to position [138, 0]
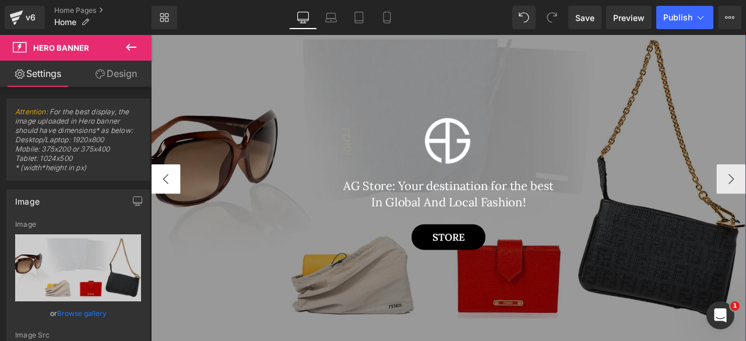
click at [167, 203] on button "‹" at bounding box center [168, 205] width 35 height 35
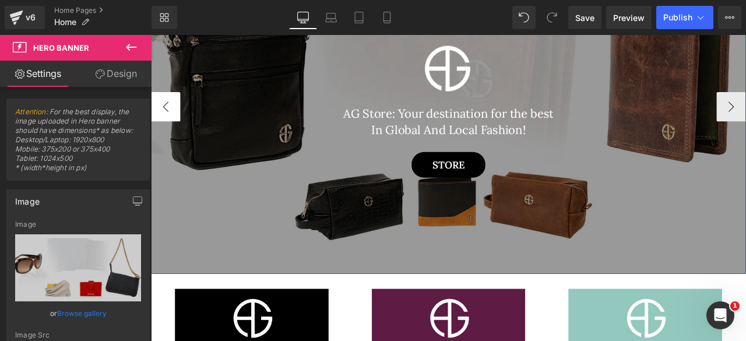
scroll to position [228, 0]
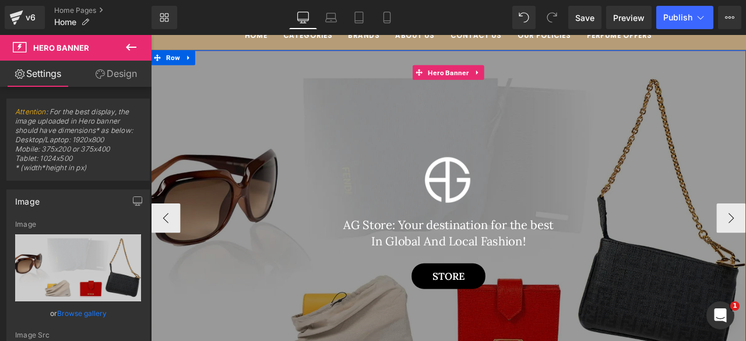
scroll to position [91, 0]
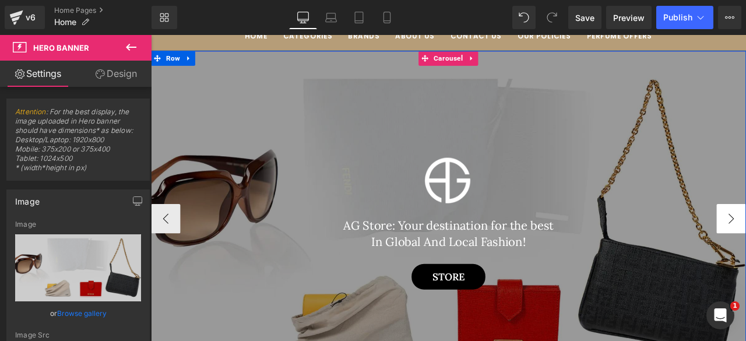
click at [168, 253] on button "‹" at bounding box center [168, 252] width 35 height 35
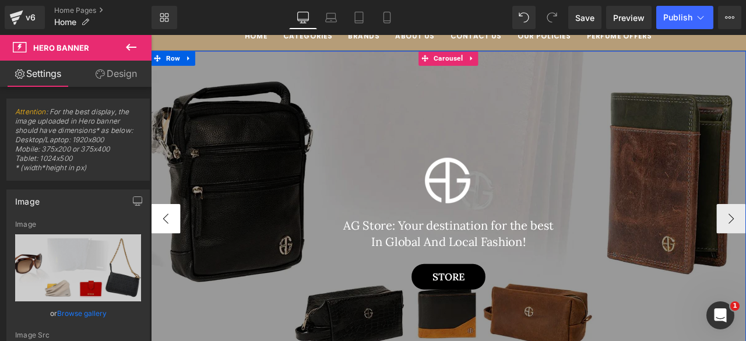
click at [168, 253] on button "‹" at bounding box center [168, 252] width 35 height 35
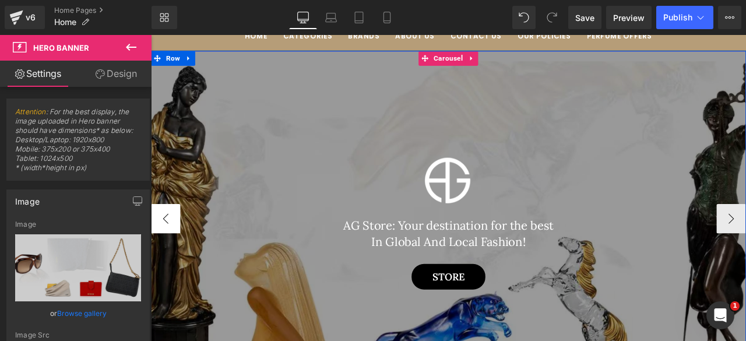
click at [168, 253] on button "‹" at bounding box center [168, 252] width 35 height 35
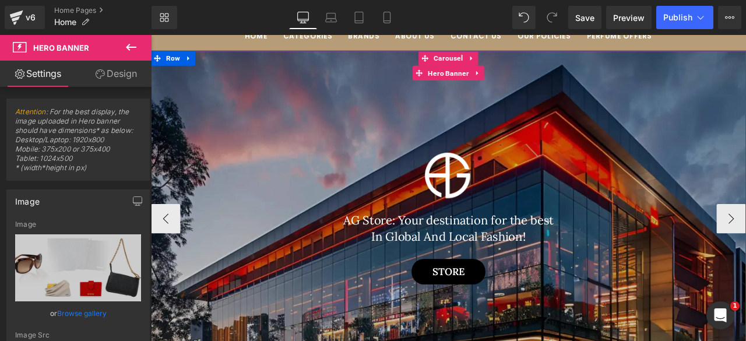
scroll to position [0, 0]
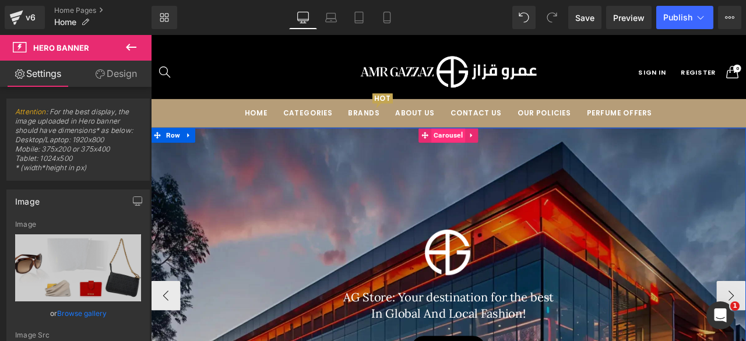
click at [503, 154] on span "Carousel" at bounding box center [503, 153] width 40 height 17
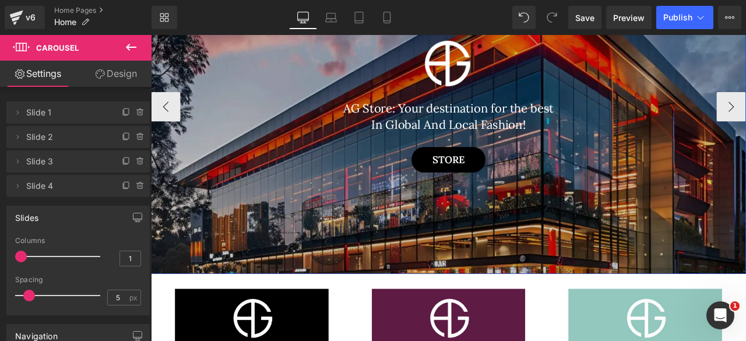
scroll to position [228, 0]
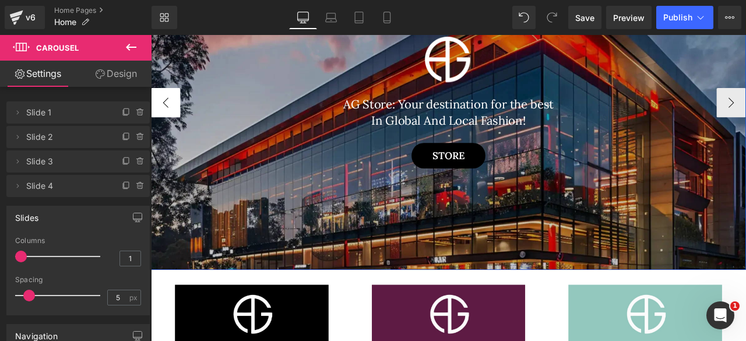
click at [159, 117] on button "‹" at bounding box center [168, 115] width 35 height 35
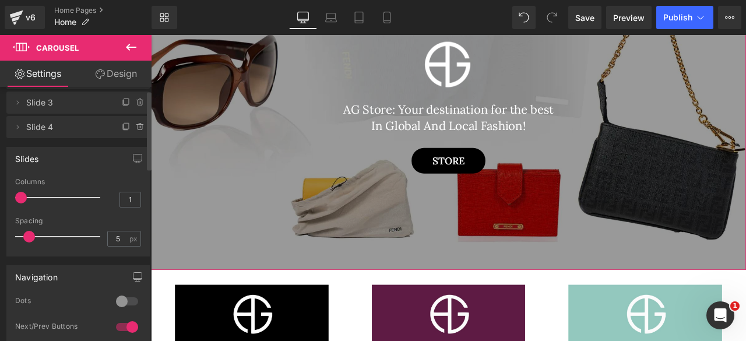
scroll to position [0, 0]
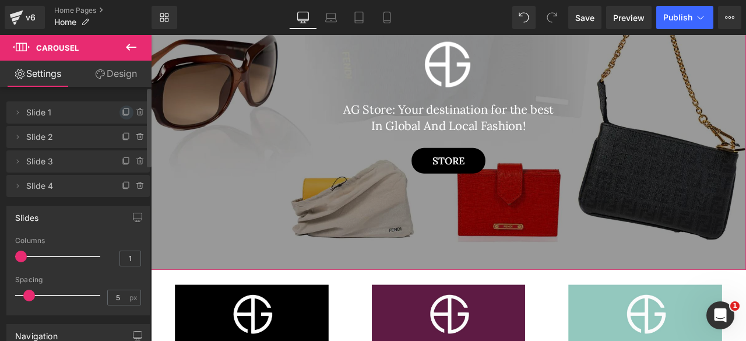
click at [122, 111] on icon at bounding box center [126, 112] width 9 height 9
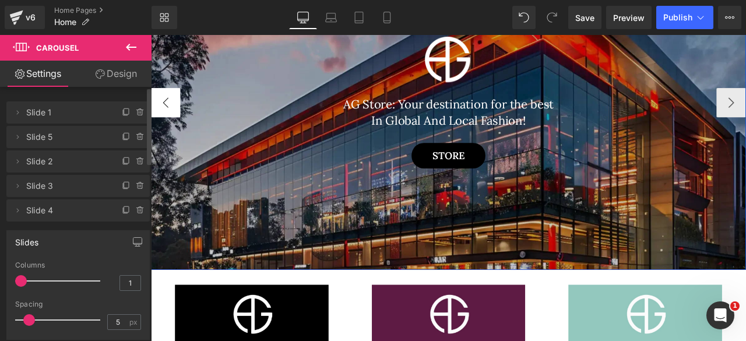
click at [172, 126] on button "‹" at bounding box center [168, 115] width 35 height 35
click at [168, 113] on button "‹" at bounding box center [168, 115] width 35 height 35
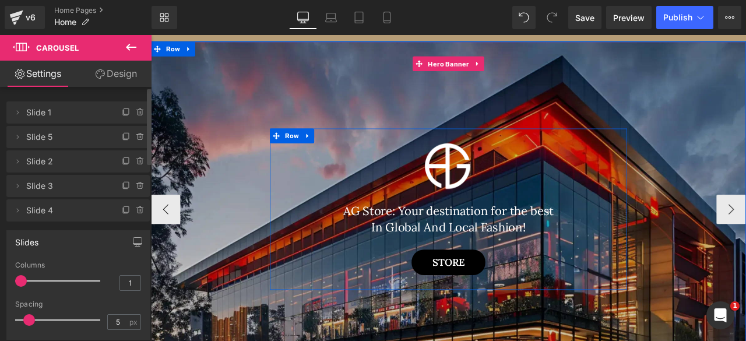
scroll to position [99, 0]
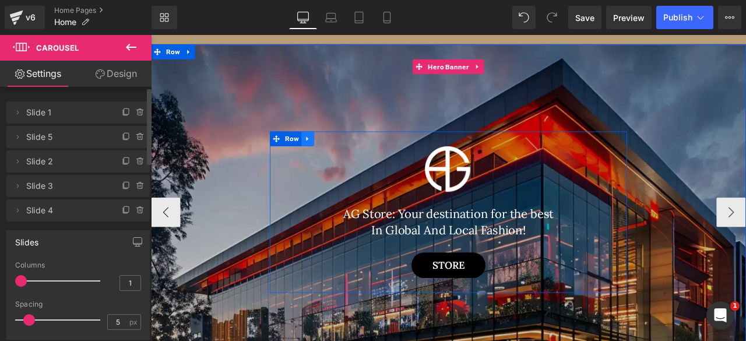
click at [333, 158] on icon at bounding box center [337, 157] width 8 height 9
click at [363, 161] on icon at bounding box center [367, 157] width 8 height 8
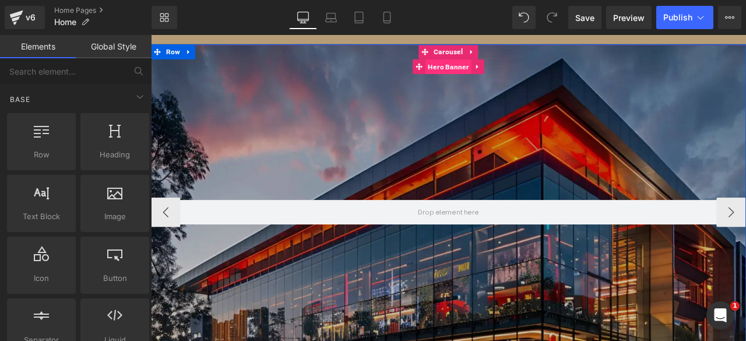
click at [497, 77] on span "Hero Banner" at bounding box center [503, 72] width 54 height 17
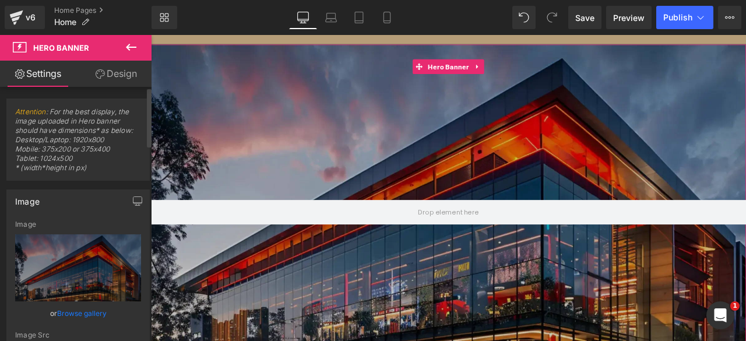
click at [67, 309] on link "Browse gallery" at bounding box center [82, 313] width 50 height 20
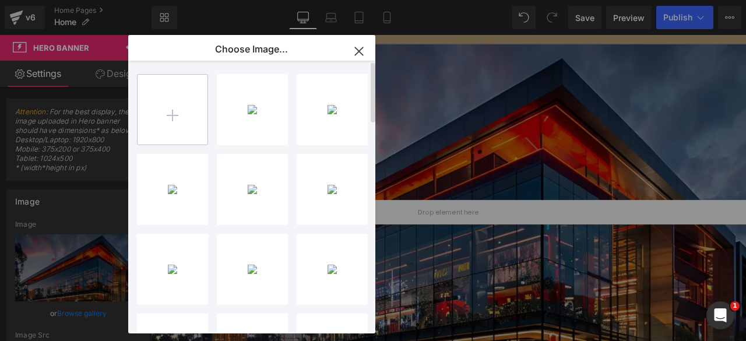
click at [154, 104] on input "file" at bounding box center [172, 110] width 70 height 70
type input "C:\fakepath\one.jpg"
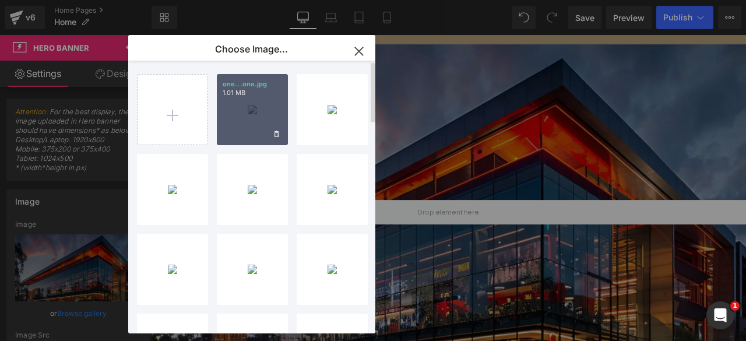
click at [242, 129] on div "one...one.jpg 1.01 MB" at bounding box center [252, 109] width 71 height 71
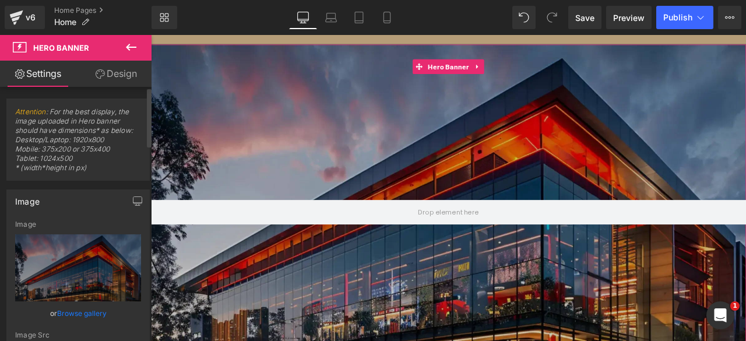
click at [76, 311] on link "Browse gallery" at bounding box center [82, 313] width 50 height 20
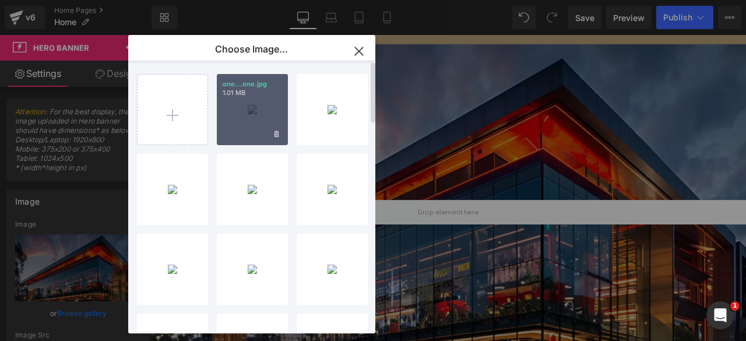
click at [256, 117] on div "one...one.jpg 1.01 MB" at bounding box center [252, 109] width 71 height 71
type input "[URL][DOMAIN_NAME]"
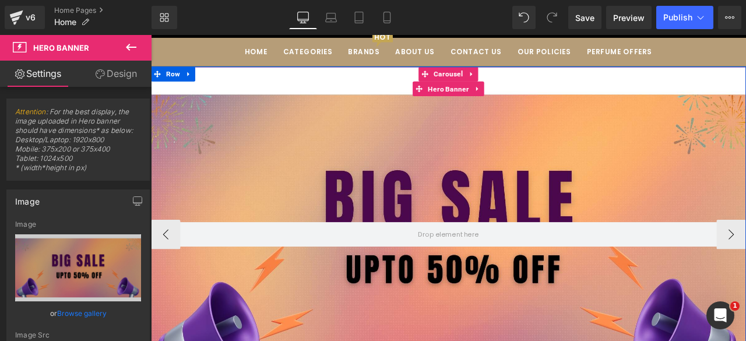
scroll to position [0, 0]
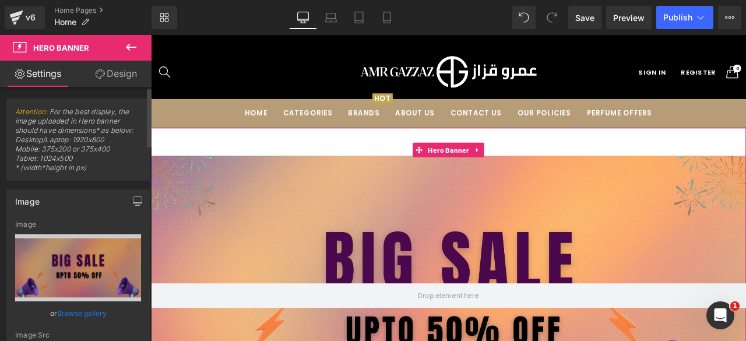
click at [81, 312] on link "Browse gallery" at bounding box center [82, 313] width 50 height 20
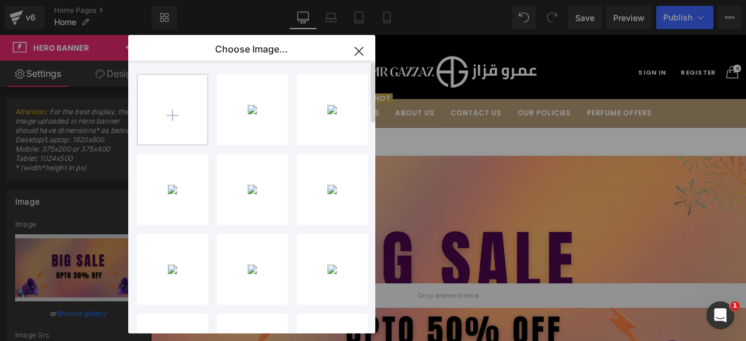
click at [163, 111] on input "file" at bounding box center [172, 110] width 70 height 70
type input "C:\fakepath\one.jpg"
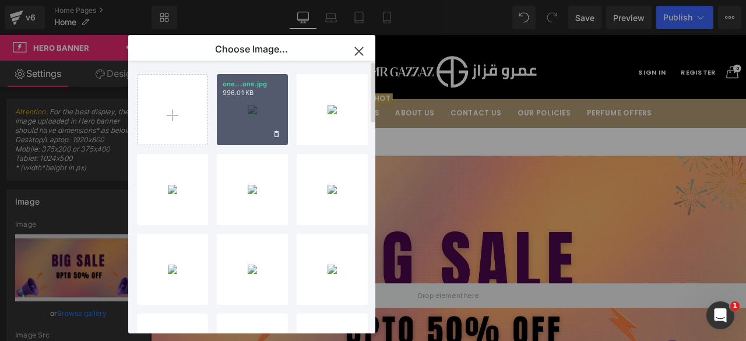
click at [245, 119] on div "one...one.jpg 996.01 KB" at bounding box center [252, 109] width 71 height 71
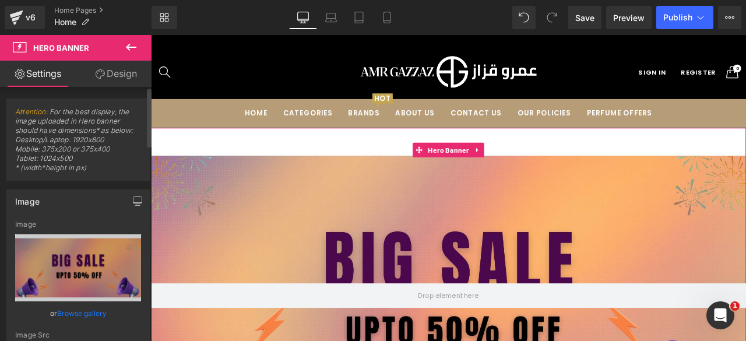
click at [69, 311] on link "Browse gallery" at bounding box center [82, 313] width 50 height 20
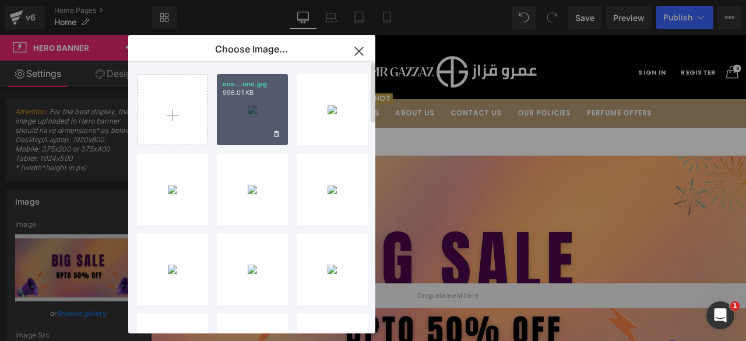
click at [249, 111] on div "one...one.jpg 996.01 KB" at bounding box center [252, 109] width 71 height 71
type input "[URL][DOMAIN_NAME]"
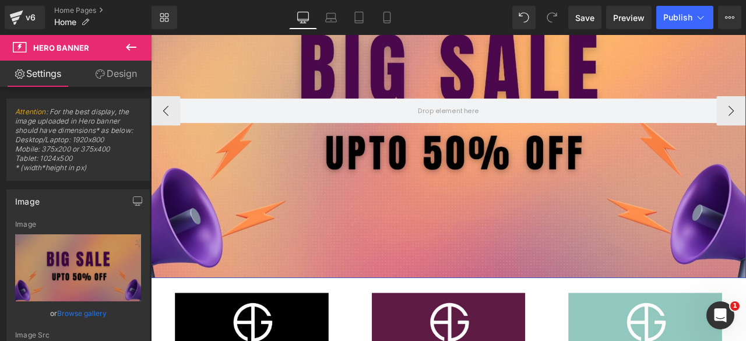
scroll to position [220, 0]
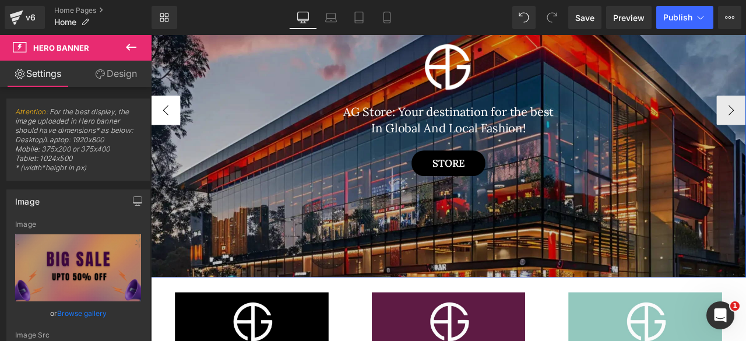
click at [165, 130] on button "‹" at bounding box center [168, 124] width 35 height 35
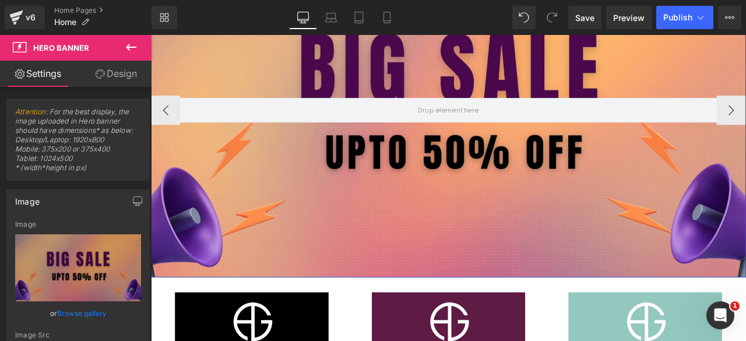
scroll to position [0, 0]
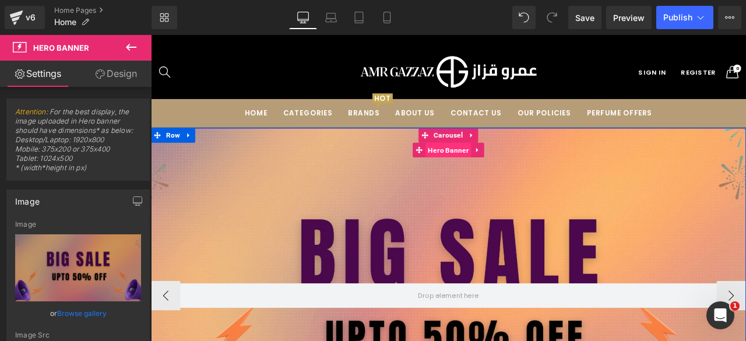
click at [507, 172] on span "Hero Banner" at bounding box center [503, 171] width 54 height 17
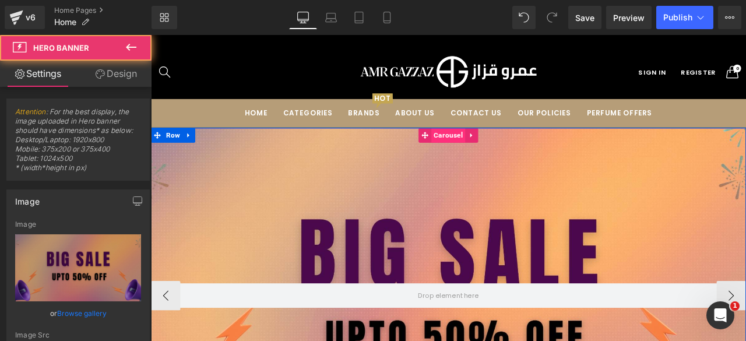
click at [500, 154] on span "Carousel" at bounding box center [503, 153] width 40 height 17
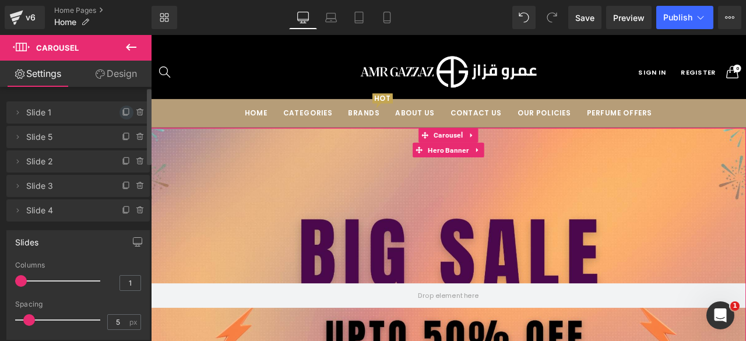
click at [119, 111] on span at bounding box center [126, 112] width 14 height 14
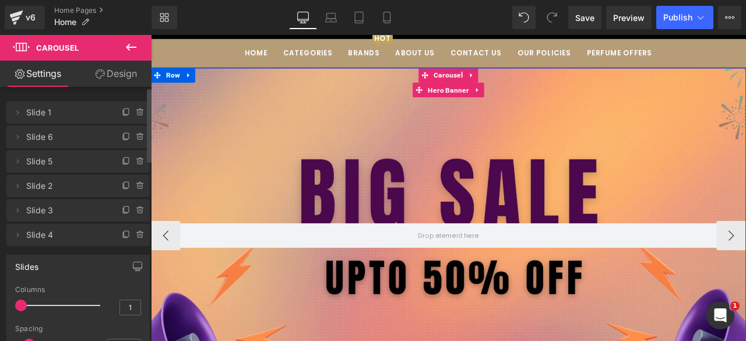
scroll to position [72, 0]
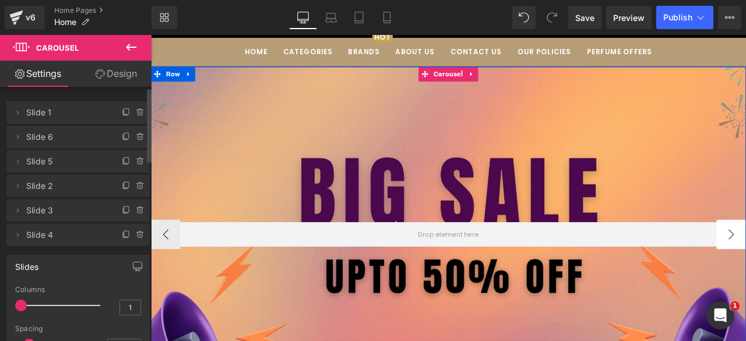
click at [493, 102] on span "Hero Banner" at bounding box center [503, 98] width 54 height 17
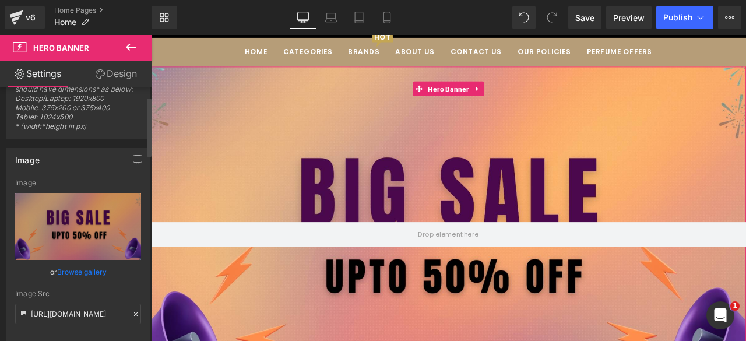
scroll to position [42, 0]
click at [75, 268] on link "Browse gallery" at bounding box center [82, 271] width 50 height 20
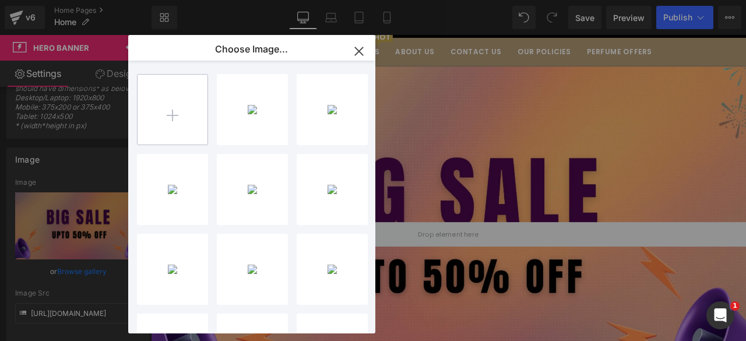
click at [188, 115] on input "file" at bounding box center [172, 110] width 70 height 70
type input "C:\fakepath\two.jpg"
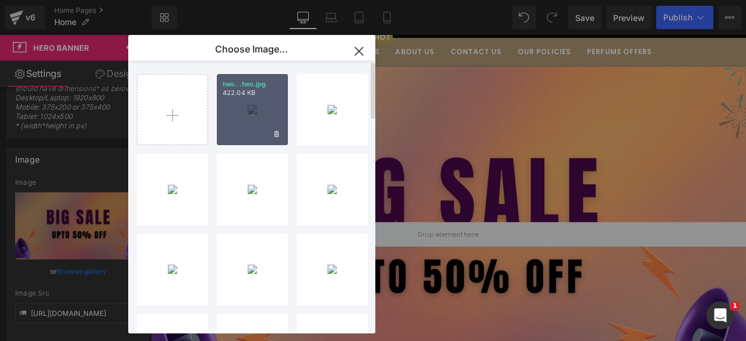
click at [232, 116] on div "two...two.jpg 422.04 KB" at bounding box center [252, 109] width 71 height 71
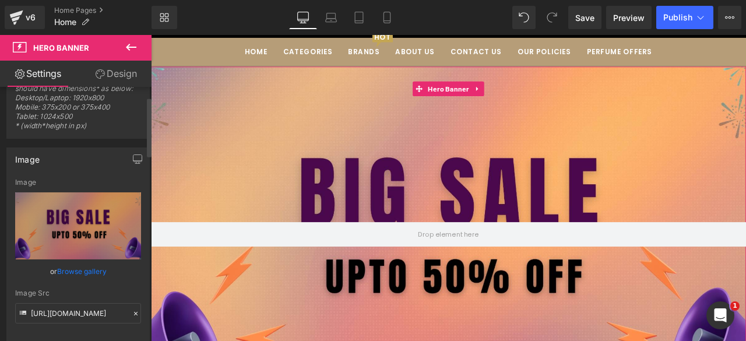
click at [86, 269] on link "Browse gallery" at bounding box center [82, 271] width 50 height 20
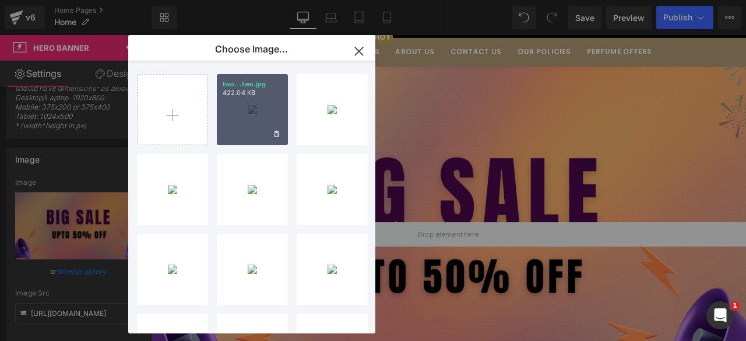
click at [251, 124] on div "two...two.jpg 422.04 KB" at bounding box center [252, 109] width 71 height 71
type input "[URL][DOMAIN_NAME]"
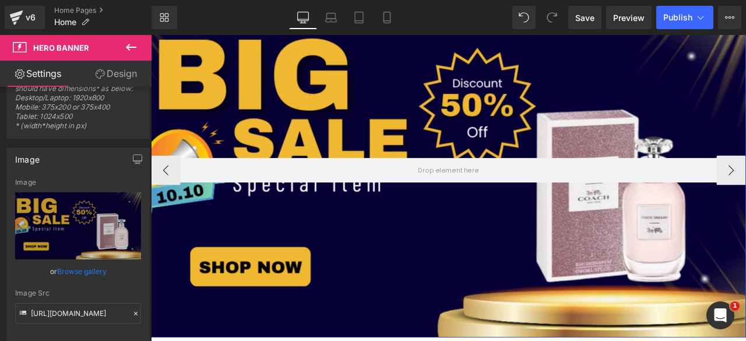
scroll to position [151, 0]
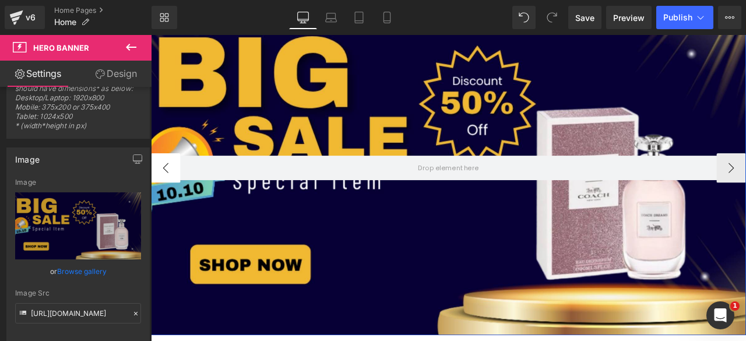
click at [172, 192] on button "‹" at bounding box center [168, 192] width 35 height 35
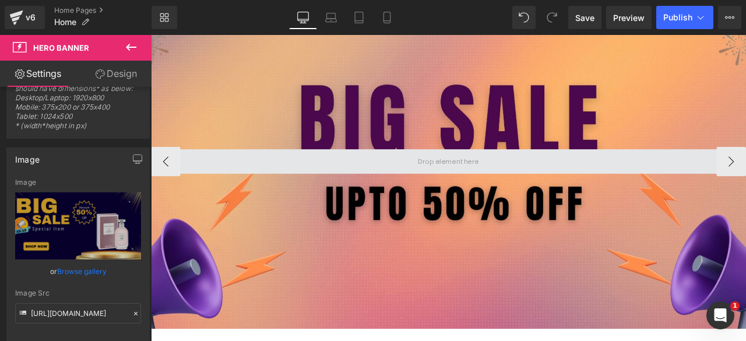
scroll to position [157, 0]
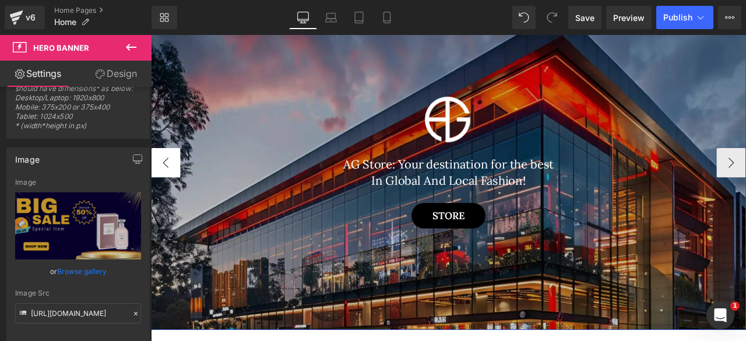
click at [158, 186] on button "‹" at bounding box center [168, 186] width 35 height 35
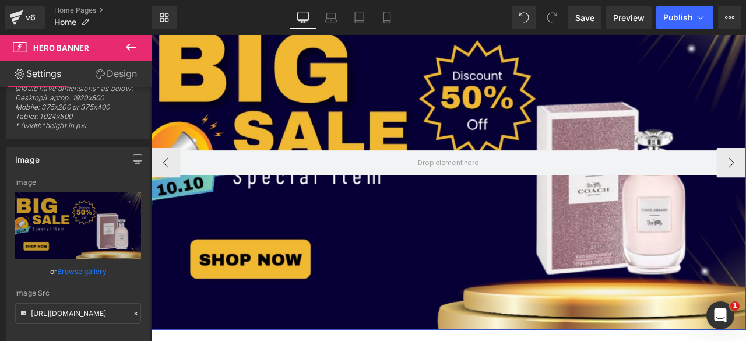
scroll to position [0, 0]
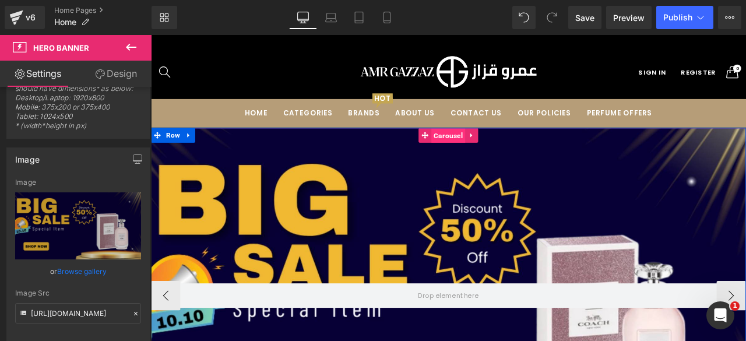
click at [494, 154] on span "Carousel" at bounding box center [503, 154] width 40 height 17
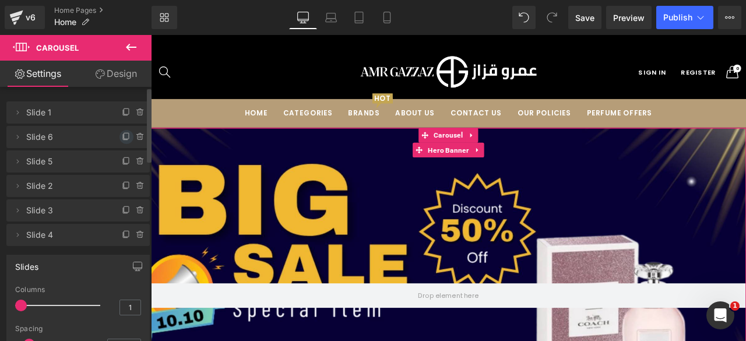
click at [123, 136] on icon at bounding box center [126, 136] width 9 height 9
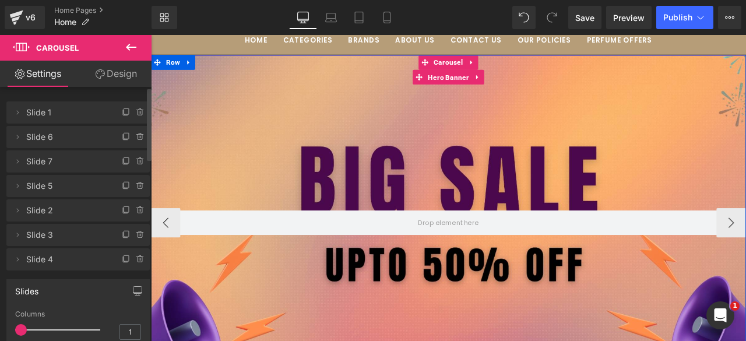
scroll to position [90, 0]
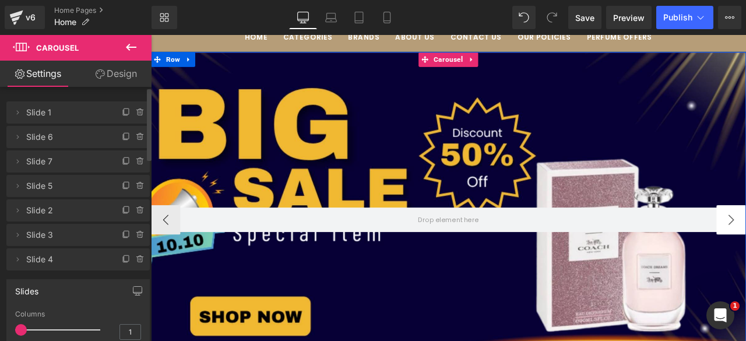
click at [495, 83] on span "Hero Banner" at bounding box center [503, 81] width 54 height 17
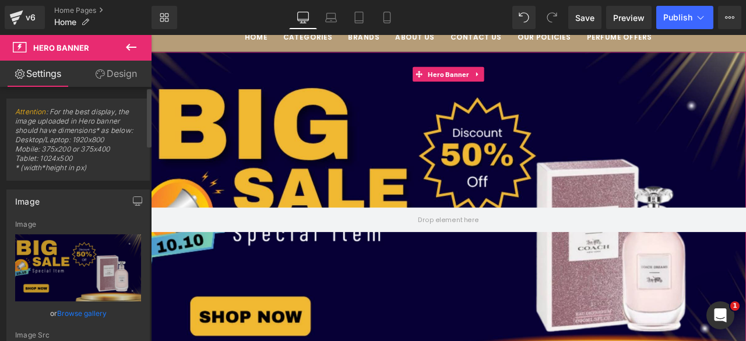
click at [63, 312] on link "Browse gallery" at bounding box center [82, 313] width 50 height 20
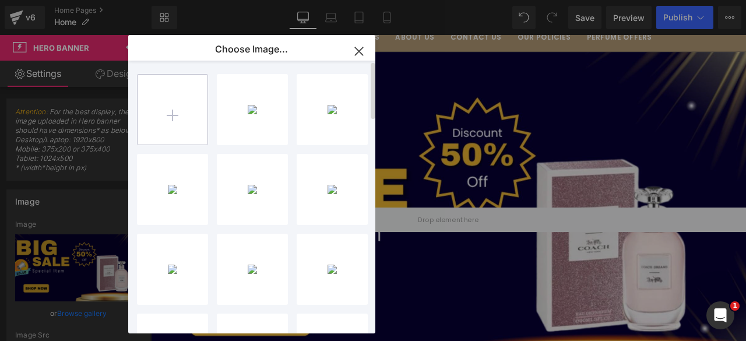
click at [178, 115] on input "file" at bounding box center [172, 110] width 70 height 70
type input "C:\fakepath\three.jpg"
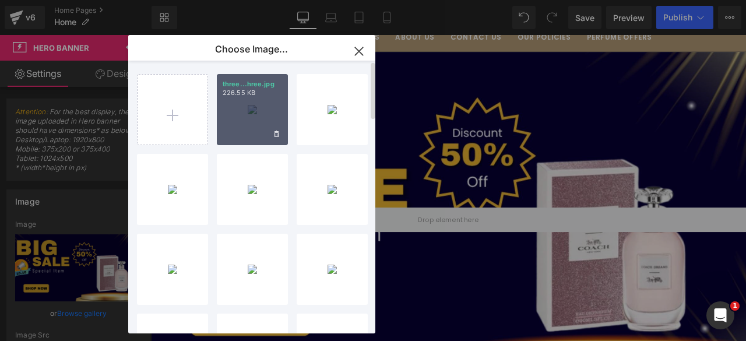
click at [240, 131] on div "three...hree.jpg 226.55 KB" at bounding box center [252, 109] width 71 height 71
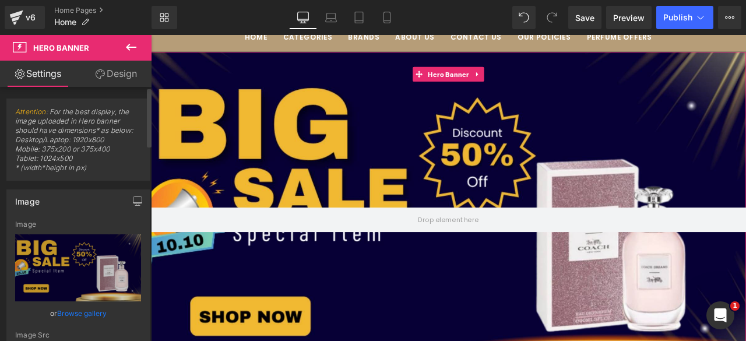
click at [73, 309] on link "Browse gallery" at bounding box center [82, 313] width 50 height 20
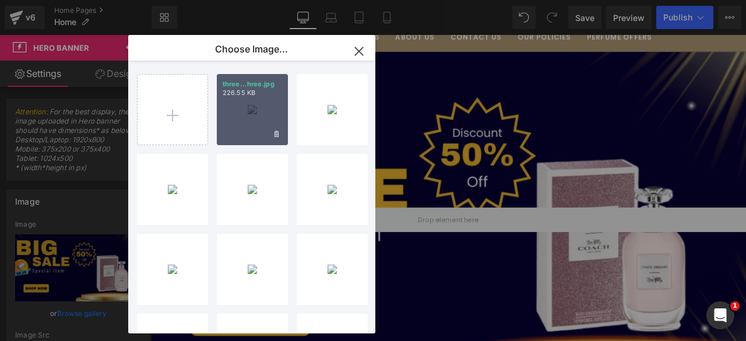
click at [244, 107] on div "three...hree.jpg 226.55 KB" at bounding box center [252, 109] width 71 height 71
type input "[URL][DOMAIN_NAME]"
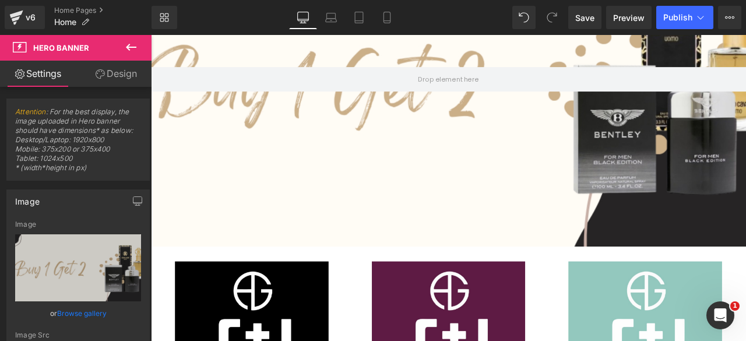
scroll to position [244, 0]
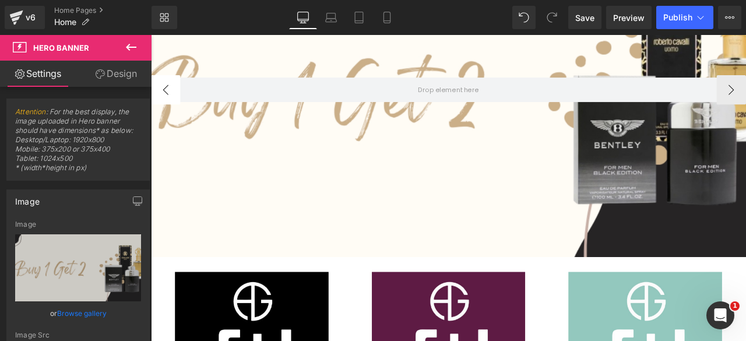
click at [164, 100] on button "‹" at bounding box center [168, 100] width 35 height 35
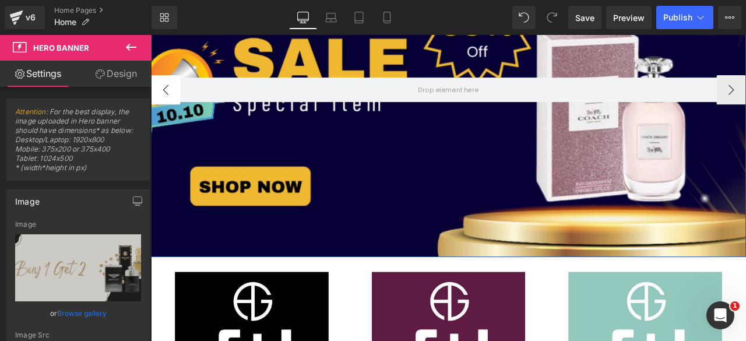
click at [164, 100] on button "‹" at bounding box center [168, 100] width 35 height 35
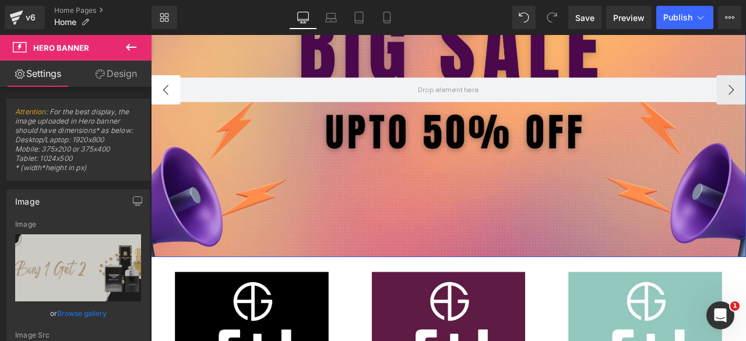
click at [164, 100] on button "‹" at bounding box center [168, 100] width 35 height 35
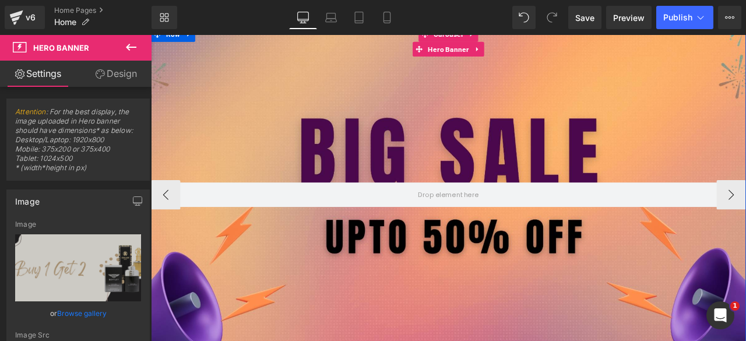
scroll to position [118, 0]
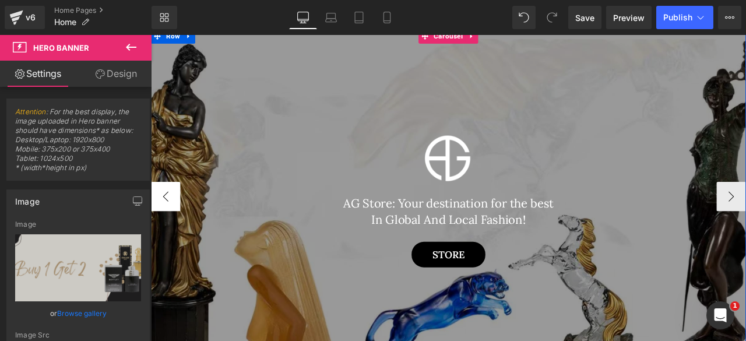
click at [161, 225] on button "‹" at bounding box center [168, 226] width 35 height 35
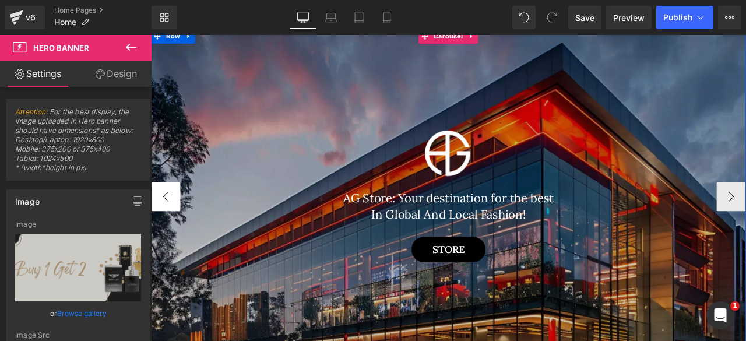
click at [161, 225] on button "‹" at bounding box center [168, 226] width 35 height 35
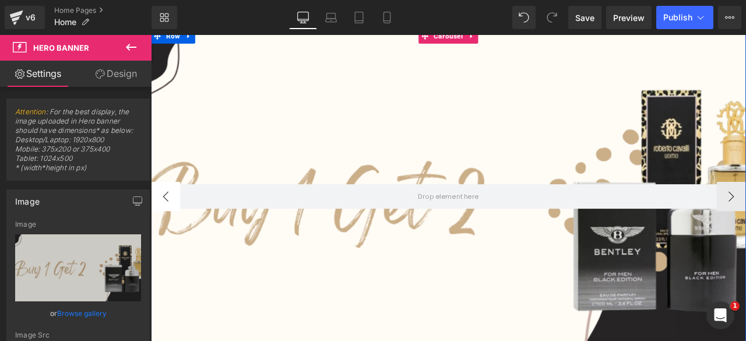
click at [161, 225] on button "‹" at bounding box center [168, 226] width 35 height 35
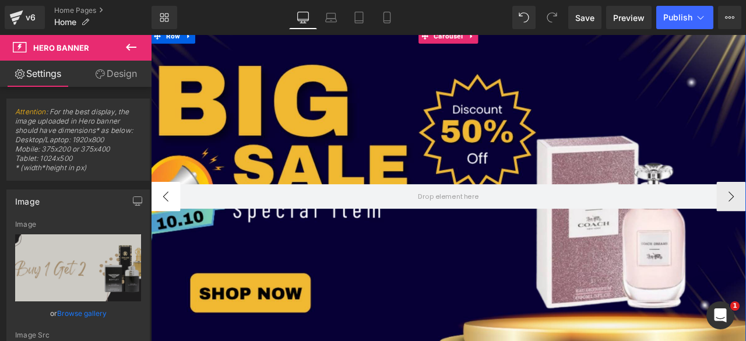
click at [161, 225] on button "‹" at bounding box center [168, 226] width 35 height 35
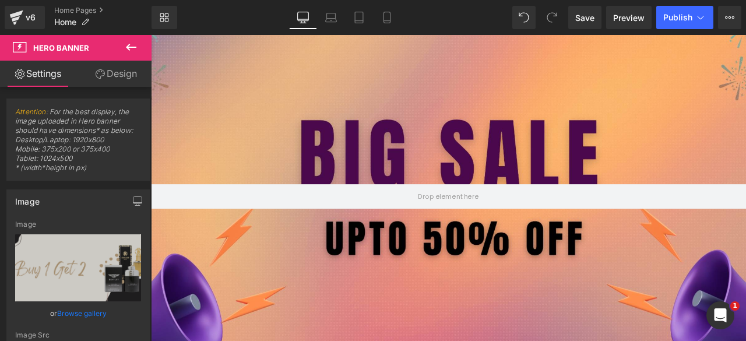
click at [131, 50] on icon at bounding box center [131, 47] width 14 height 14
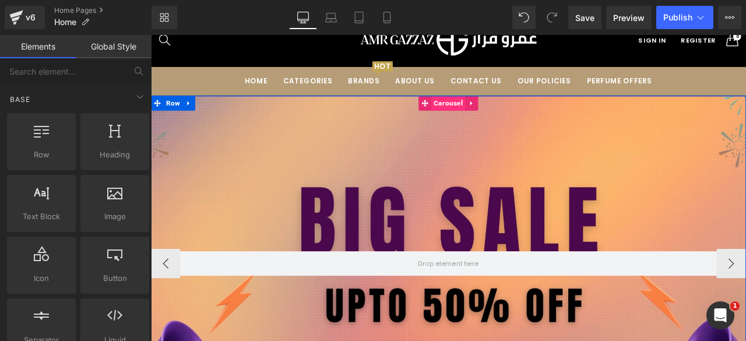
scroll to position [37, 0]
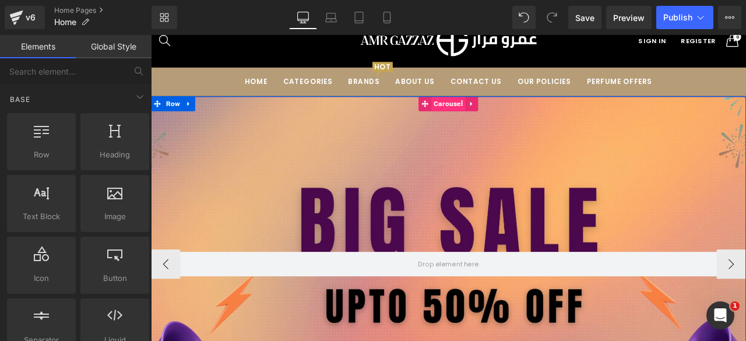
click at [499, 118] on span "Carousel" at bounding box center [503, 116] width 40 height 17
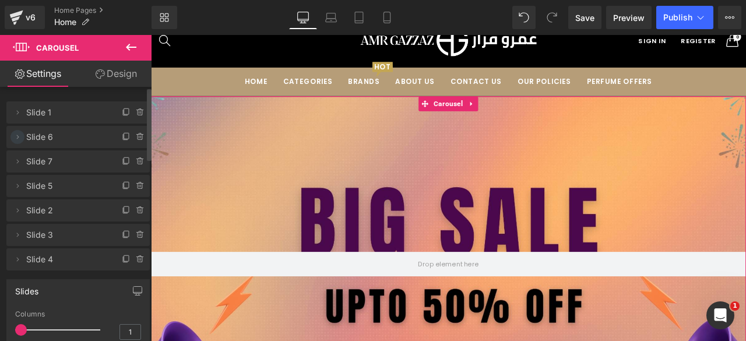
drag, startPoint x: 20, startPoint y: 161, endPoint x: 20, endPoint y: 135, distance: 26.8
click at [20, 99] on ul "Delete Cancel Slide 1 Slide 1 Name Slide 1 Delete Cancel Slide 6 Slide 6 Name S…" at bounding box center [77, 99] width 143 height 0
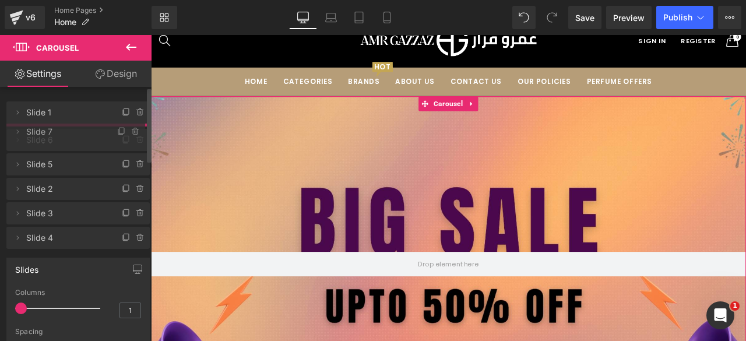
drag, startPoint x: 79, startPoint y: 159, endPoint x: 74, endPoint y: 129, distance: 30.2
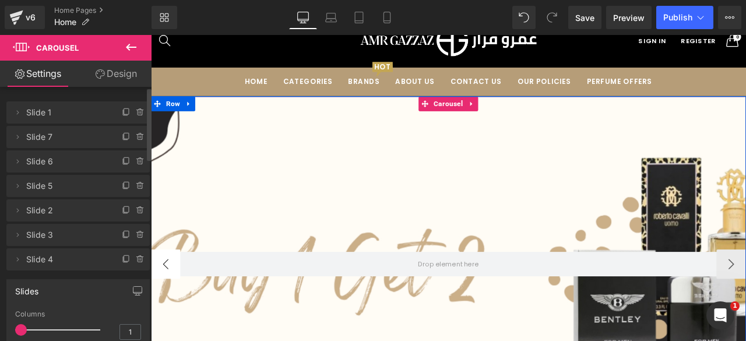
click at [167, 297] on button "‹" at bounding box center [168, 306] width 35 height 35
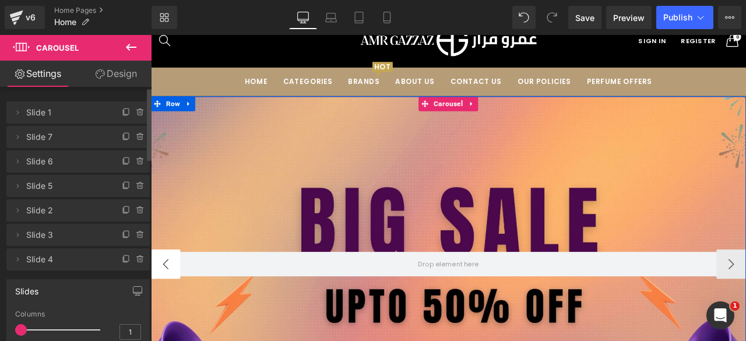
click at [167, 297] on button "‹" at bounding box center [168, 306] width 35 height 35
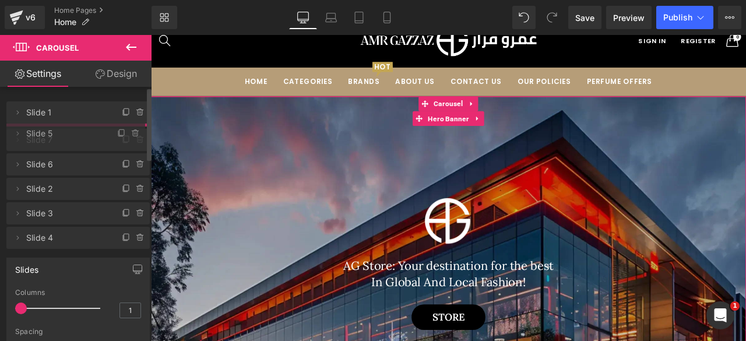
drag, startPoint x: 36, startPoint y: 188, endPoint x: 34, endPoint y: 136, distance: 52.5
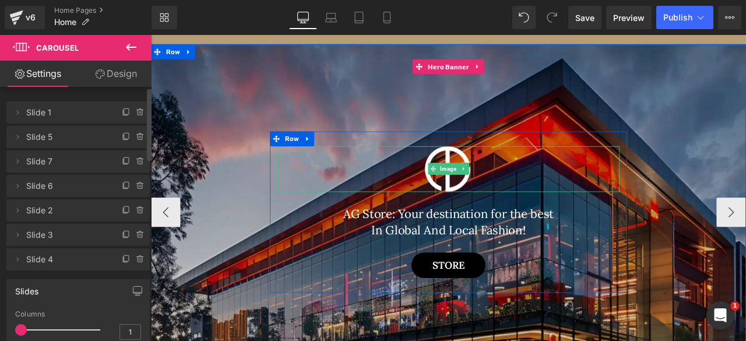
scroll to position [100, 0]
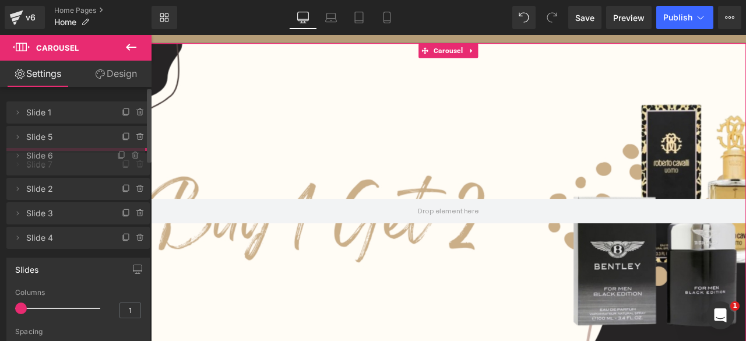
drag, startPoint x: 40, startPoint y: 187, endPoint x: 38, endPoint y: 157, distance: 30.3
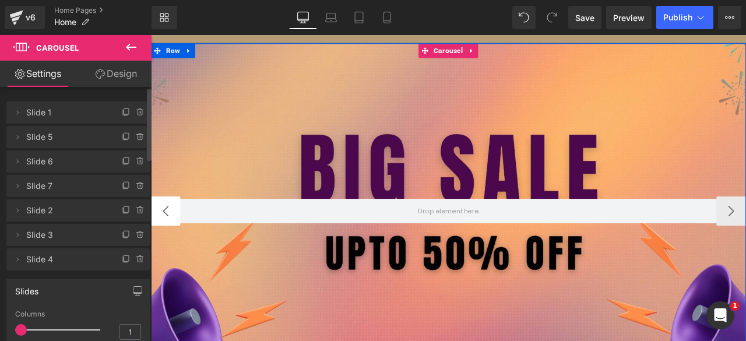
click at [163, 249] on button "‹" at bounding box center [168, 243] width 35 height 35
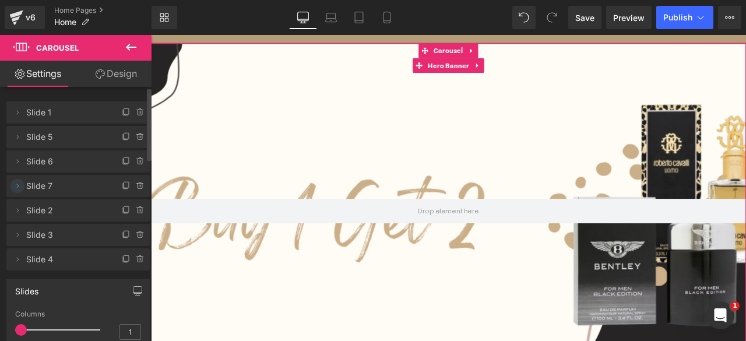
drag, startPoint x: 15, startPoint y: 211, endPoint x: 15, endPoint y: 188, distance: 22.7
click at [15, 99] on ul "Delete Cancel Slide 1 Slide 1 Name Slide 1 Delete Cancel Slide 5 Slide 5 Name S…" at bounding box center [77, 99] width 143 height 0
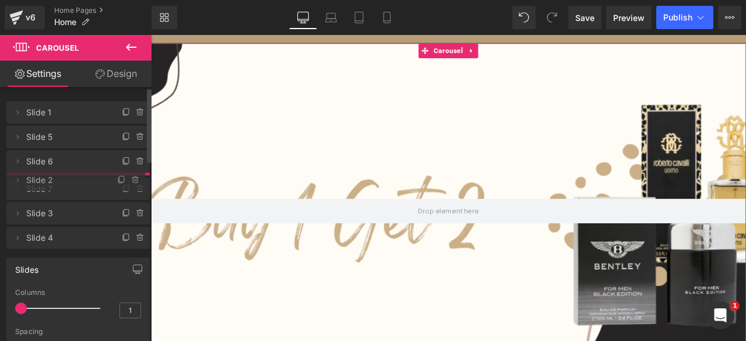
drag, startPoint x: 47, startPoint y: 208, endPoint x: 47, endPoint y: 178, distance: 30.3
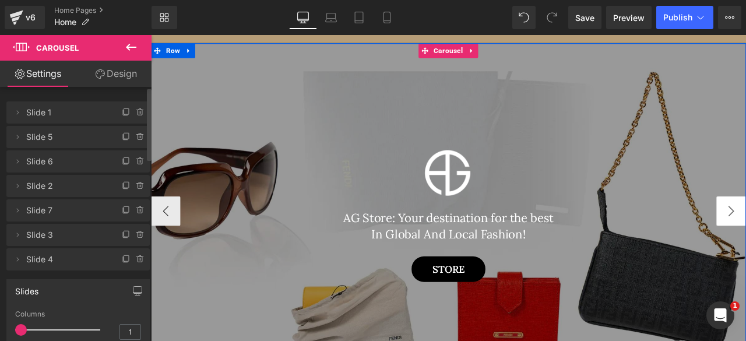
click at [160, 239] on button "‹" at bounding box center [168, 243] width 35 height 35
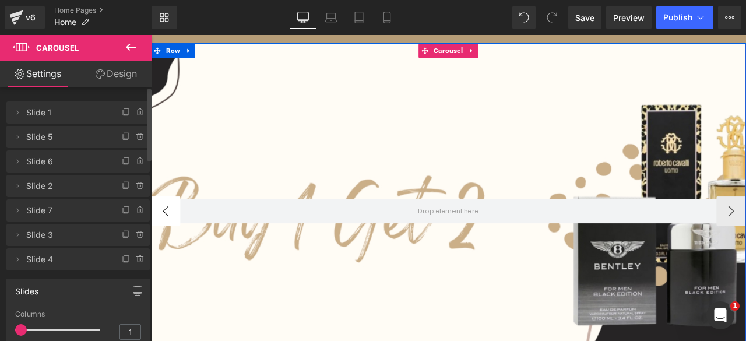
click at [160, 239] on button "‹" at bounding box center [168, 243] width 35 height 35
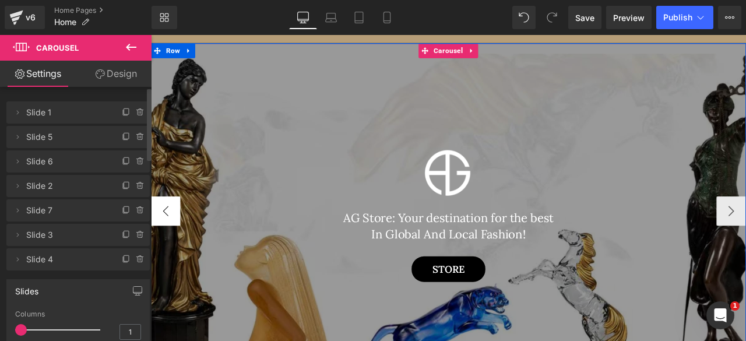
click at [160, 239] on button "‹" at bounding box center [168, 243] width 35 height 35
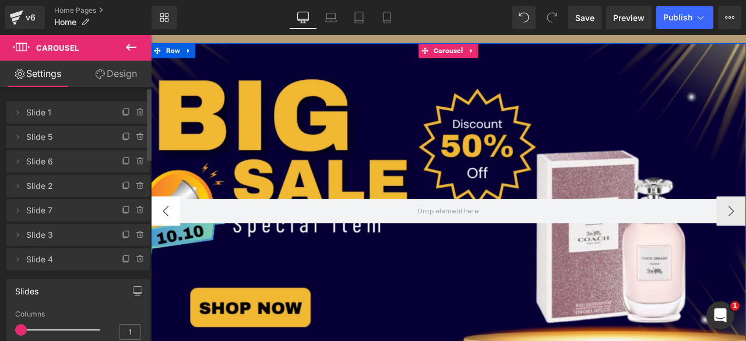
click at [160, 239] on button "‹" at bounding box center [168, 243] width 35 height 35
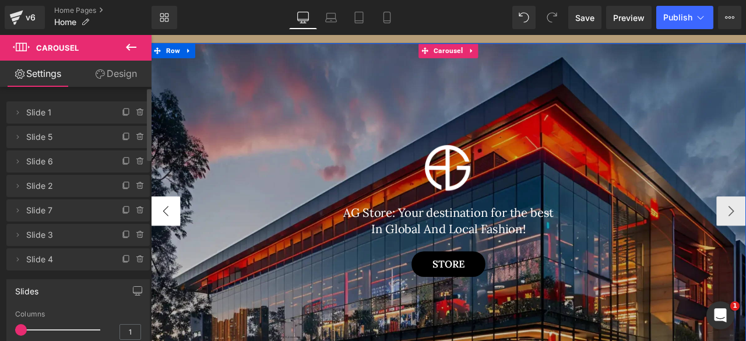
click at [160, 239] on button "‹" at bounding box center [168, 243] width 35 height 35
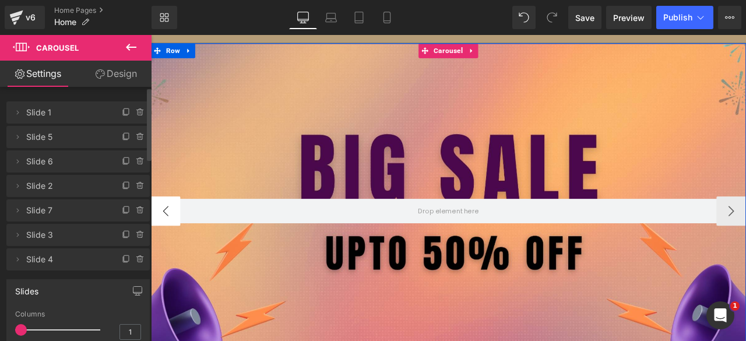
click at [160, 239] on button "‹" at bounding box center [168, 243] width 35 height 35
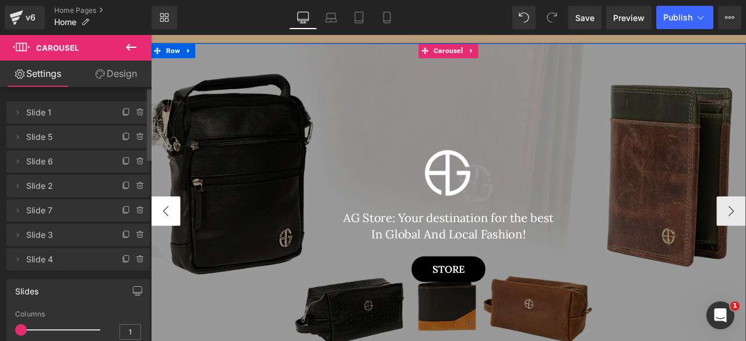
click at [170, 255] on button "‹" at bounding box center [168, 243] width 35 height 35
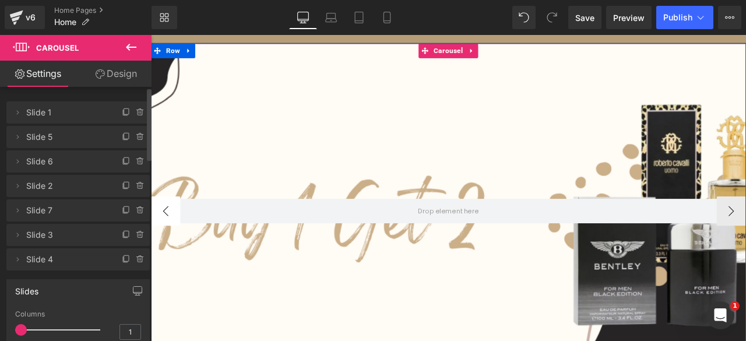
click at [170, 255] on button "‹" at bounding box center [168, 243] width 35 height 35
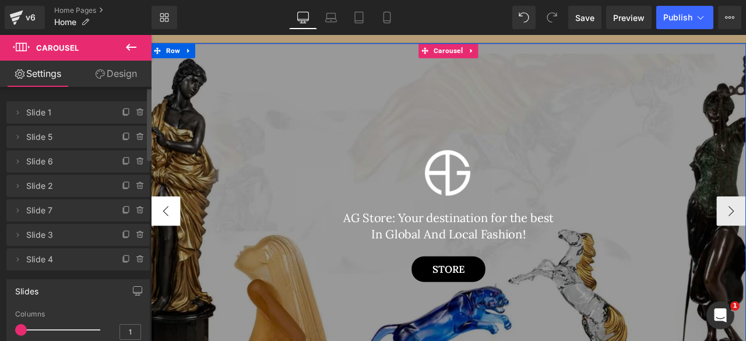
click at [170, 255] on button "‹" at bounding box center [168, 243] width 35 height 35
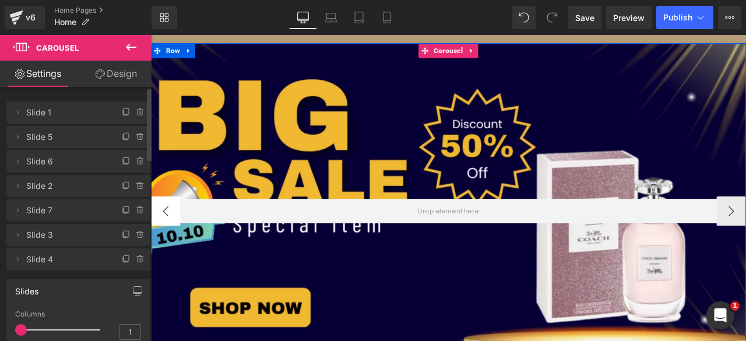
click at [170, 255] on button "‹" at bounding box center [168, 243] width 35 height 35
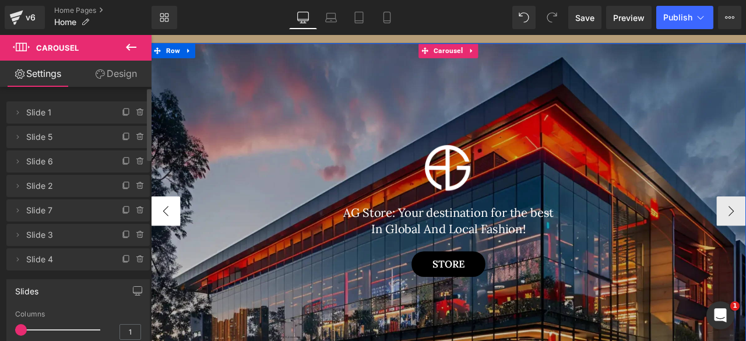
click at [170, 255] on button "‹" at bounding box center [168, 243] width 35 height 35
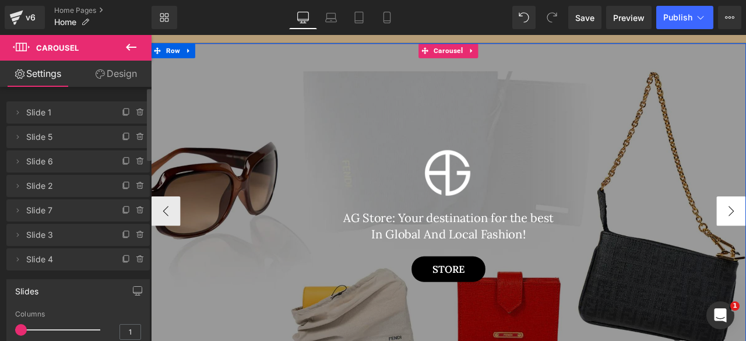
click at [174, 243] on button "‹" at bounding box center [168, 243] width 35 height 35
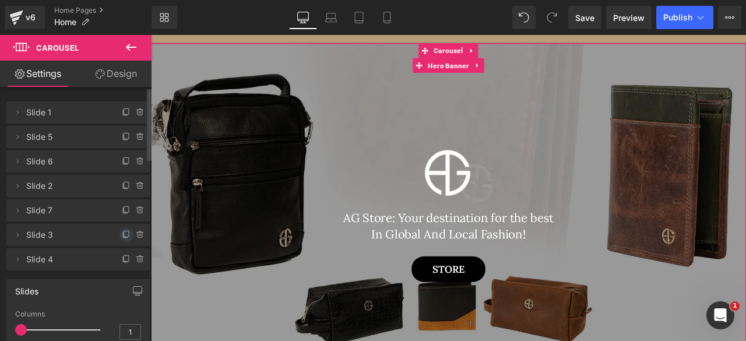
click at [122, 234] on icon at bounding box center [126, 234] width 9 height 9
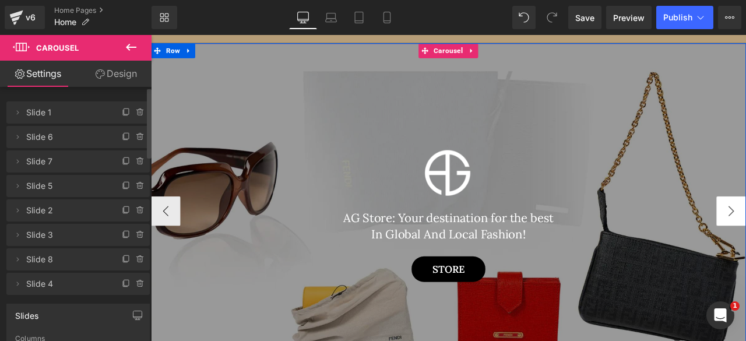
click at [173, 244] on button "‹" at bounding box center [168, 243] width 35 height 35
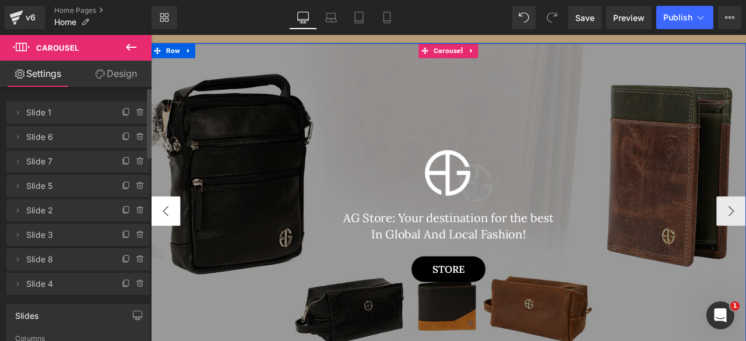
click at [173, 244] on button "‹" at bounding box center [168, 243] width 35 height 35
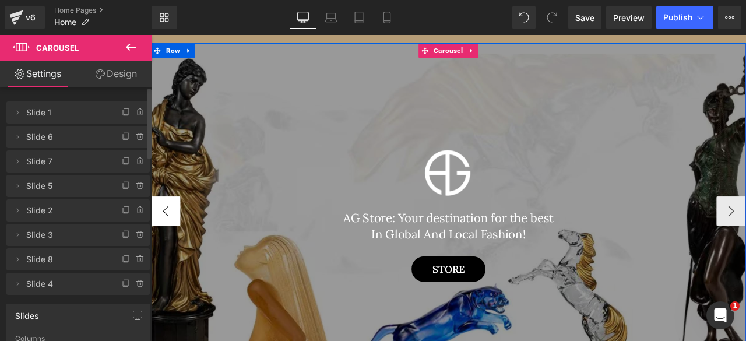
click at [173, 244] on button "‹" at bounding box center [168, 243] width 35 height 35
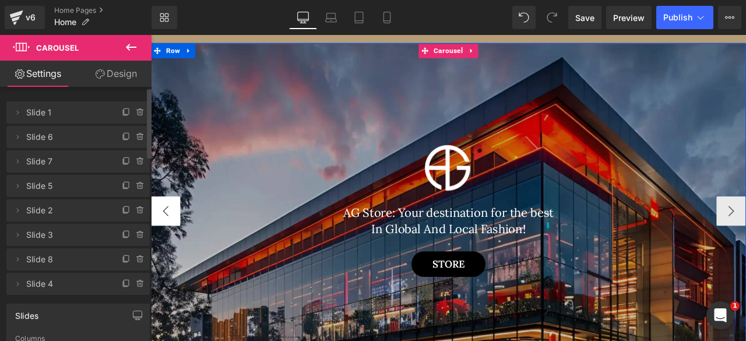
click at [173, 244] on button "‹" at bounding box center [168, 243] width 35 height 35
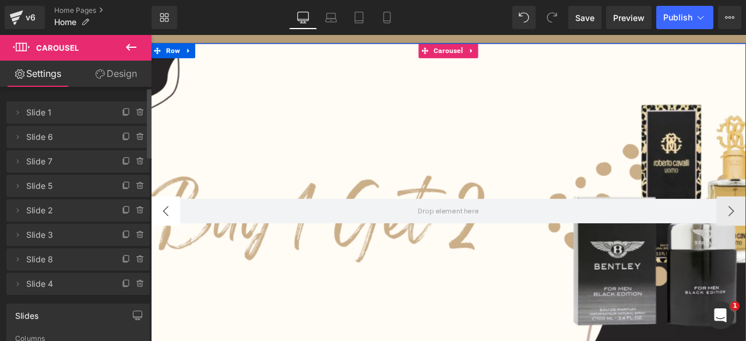
click at [173, 244] on button "‹" at bounding box center [168, 243] width 35 height 35
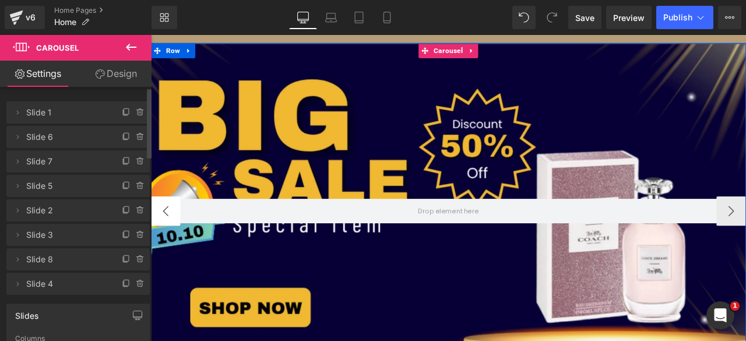
click at [173, 244] on button "‹" at bounding box center [168, 243] width 35 height 35
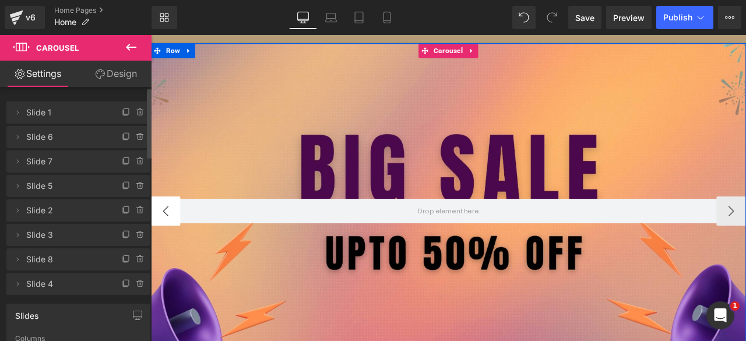
click at [173, 244] on button "‹" at bounding box center [168, 243] width 35 height 35
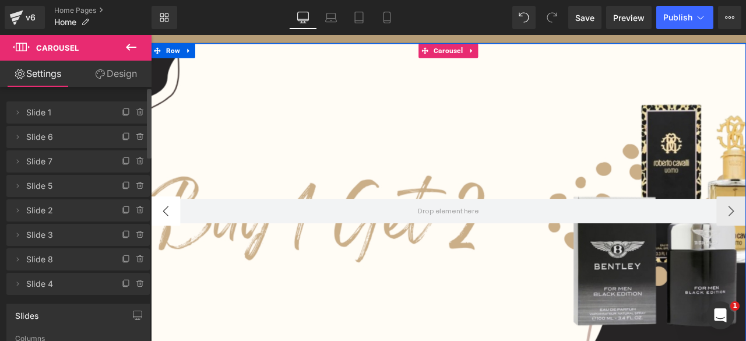
click at [160, 238] on button "‹" at bounding box center [168, 243] width 35 height 35
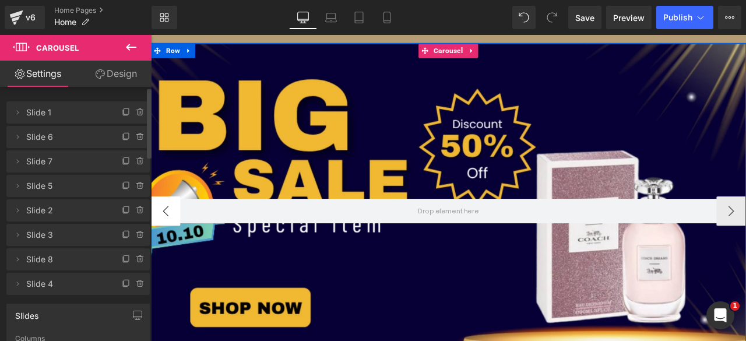
click at [160, 238] on button "‹" at bounding box center [168, 243] width 35 height 35
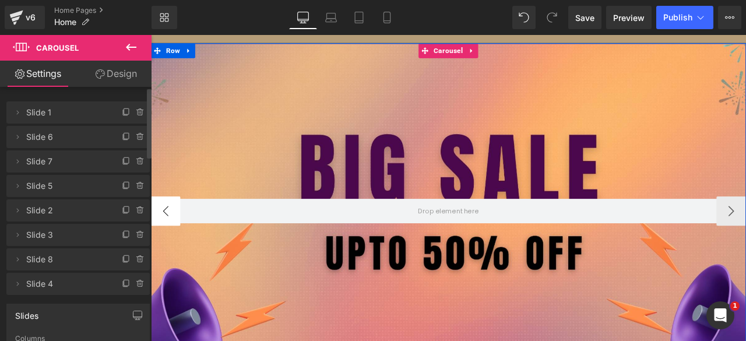
click at [160, 238] on button "‹" at bounding box center [168, 243] width 35 height 35
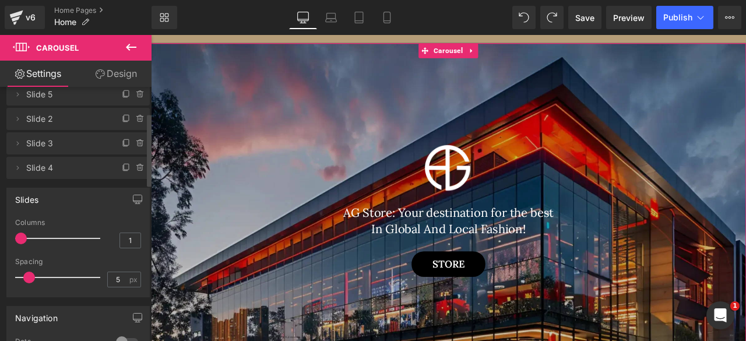
scroll to position [92, 0]
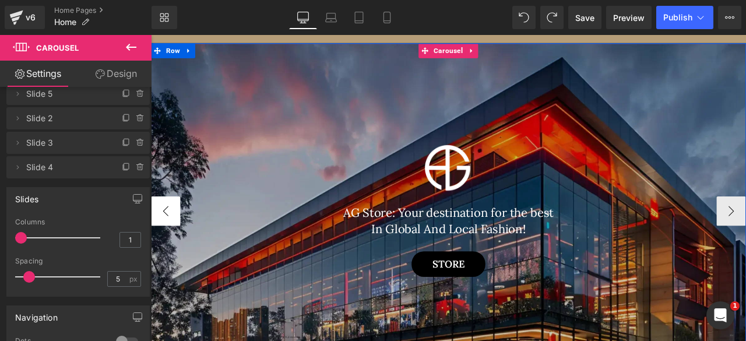
click at [163, 238] on button "‹" at bounding box center [168, 243] width 35 height 35
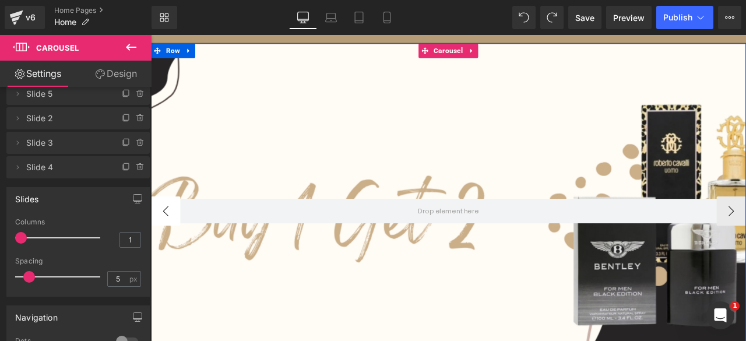
click at [163, 238] on button "‹" at bounding box center [168, 243] width 35 height 35
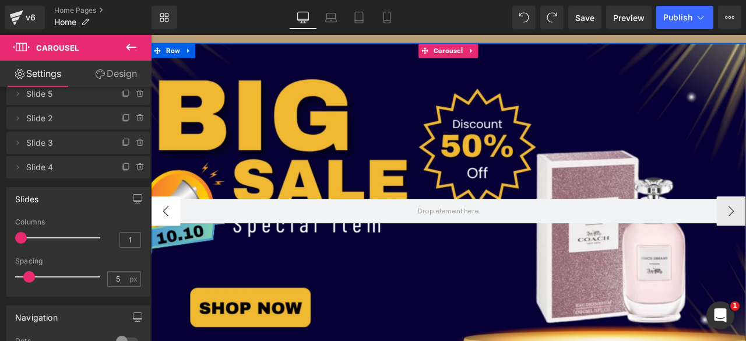
click at [161, 245] on button "‹" at bounding box center [168, 243] width 35 height 35
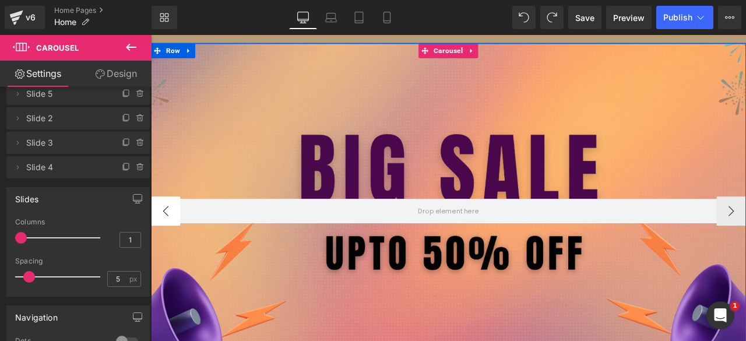
click at [161, 245] on button "‹" at bounding box center [168, 243] width 35 height 35
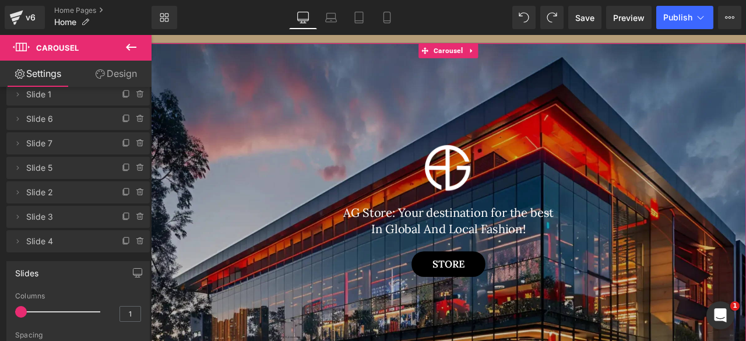
scroll to position [0, 0]
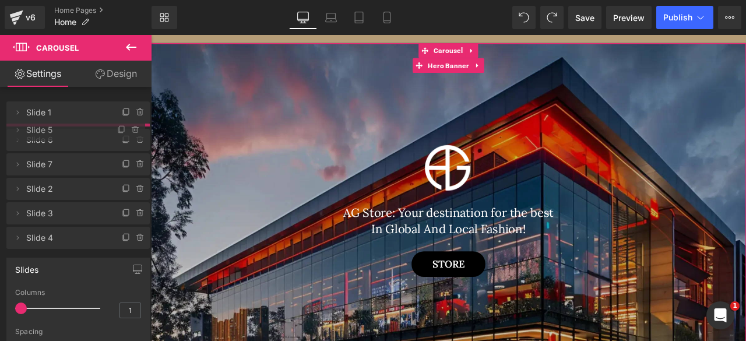
drag, startPoint x: 31, startPoint y: 187, endPoint x: 38, endPoint y: 131, distance: 56.3
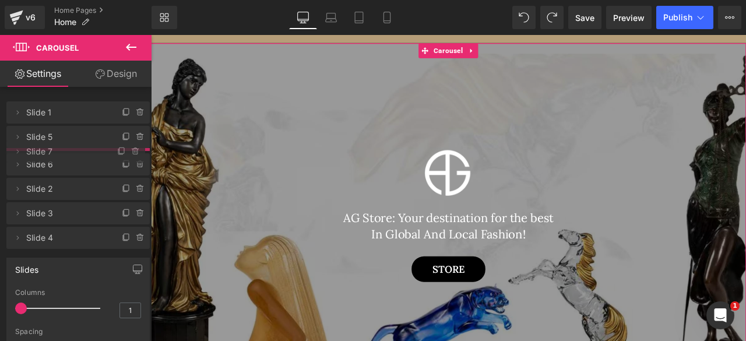
drag, startPoint x: 47, startPoint y: 185, endPoint x: 44, endPoint y: 151, distance: 34.5
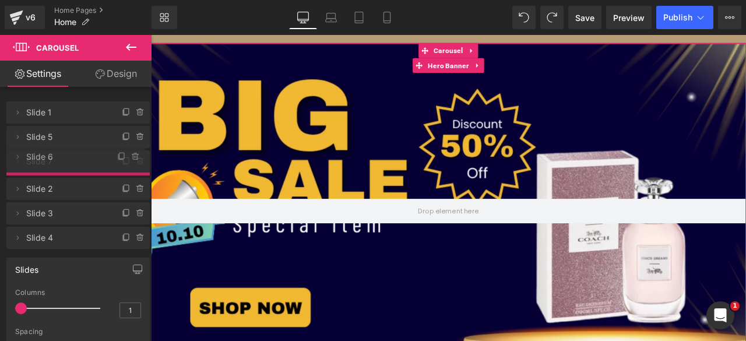
drag, startPoint x: 48, startPoint y: 191, endPoint x: 46, endPoint y: 161, distance: 29.2
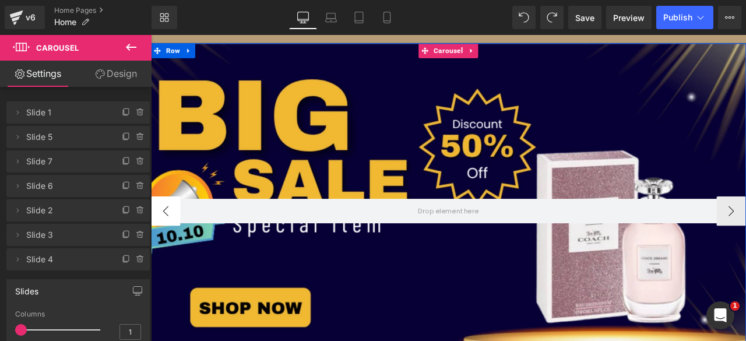
click at [166, 238] on button "‹" at bounding box center [168, 243] width 35 height 35
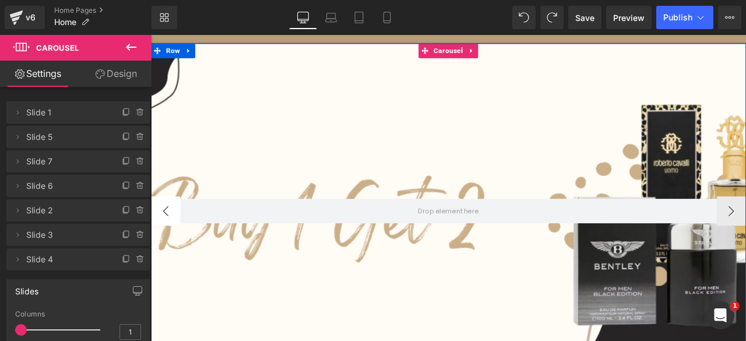
click at [166, 238] on button "‹" at bounding box center [168, 243] width 35 height 35
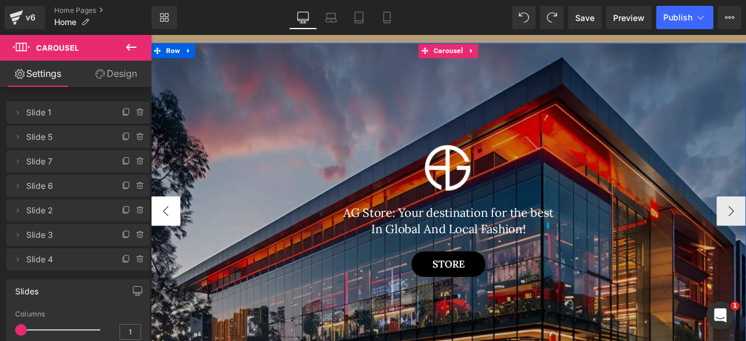
click at [166, 238] on button "‹" at bounding box center [168, 243] width 35 height 35
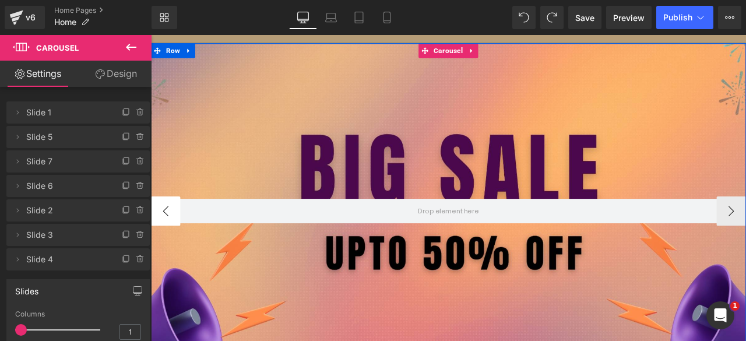
click at [166, 238] on button "‹" at bounding box center [168, 243] width 35 height 35
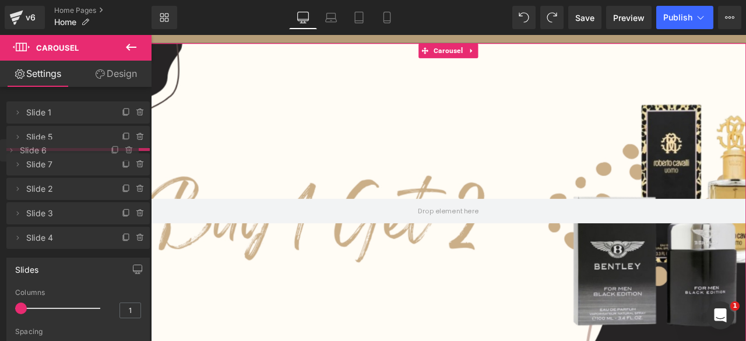
drag, startPoint x: 41, startPoint y: 190, endPoint x: 38, endPoint y: 154, distance: 35.6
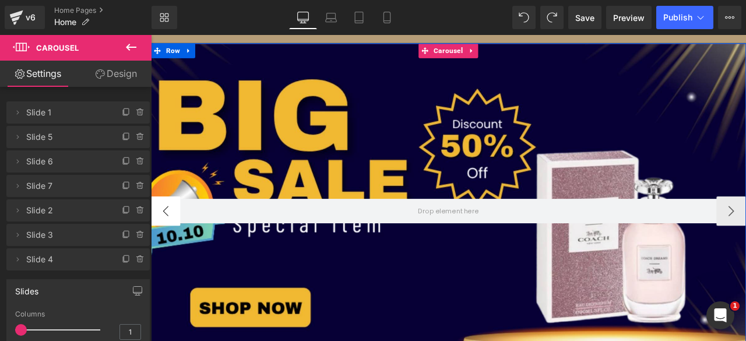
click at [165, 247] on button "‹" at bounding box center [168, 243] width 35 height 35
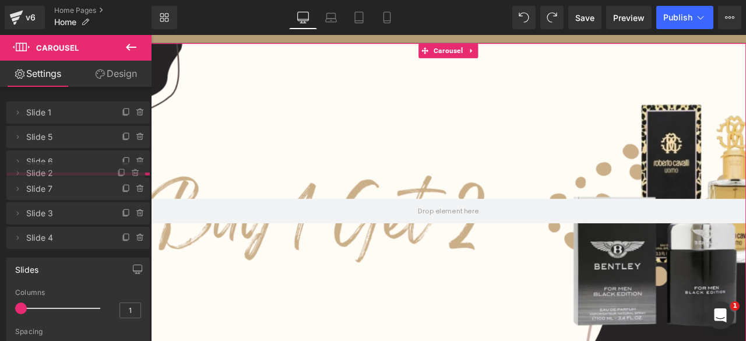
drag, startPoint x: 37, startPoint y: 209, endPoint x: 37, endPoint y: 172, distance: 37.3
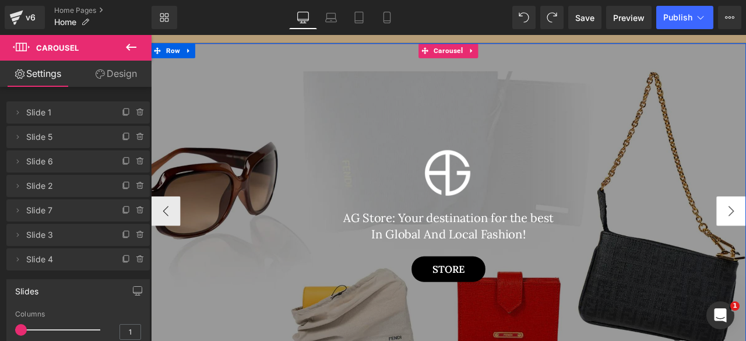
click at [169, 241] on button "‹" at bounding box center [168, 243] width 35 height 35
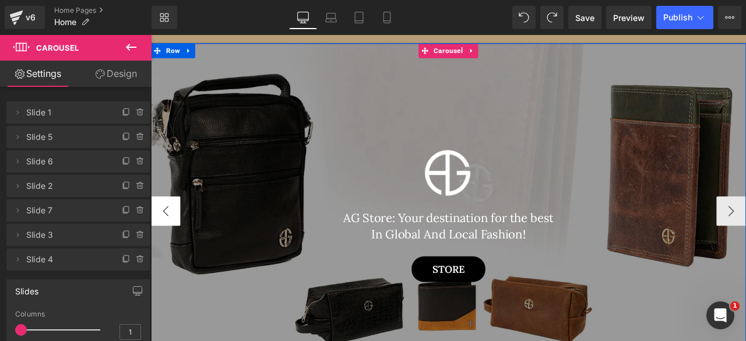
click at [167, 245] on button "‹" at bounding box center [168, 243] width 35 height 35
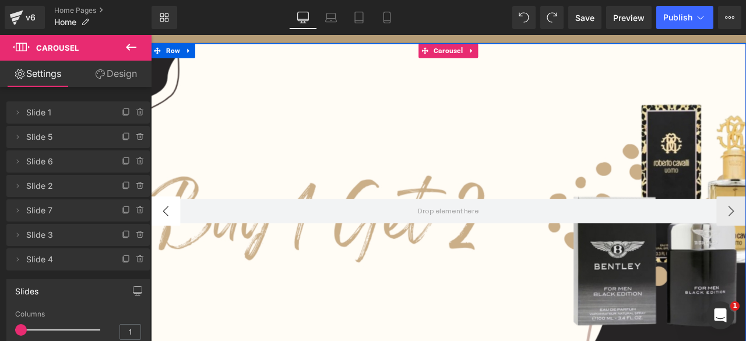
click at [167, 245] on button "‹" at bounding box center [168, 243] width 35 height 35
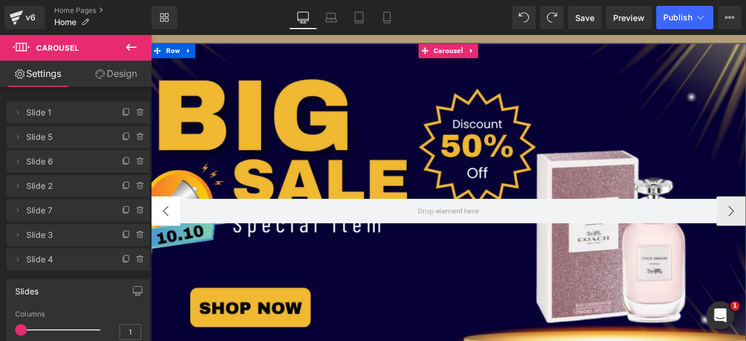
click at [167, 245] on button "‹" at bounding box center [168, 243] width 35 height 35
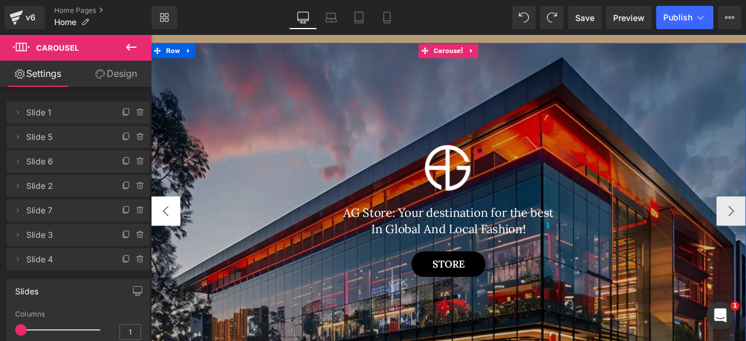
click at [167, 245] on button "‹" at bounding box center [168, 243] width 35 height 35
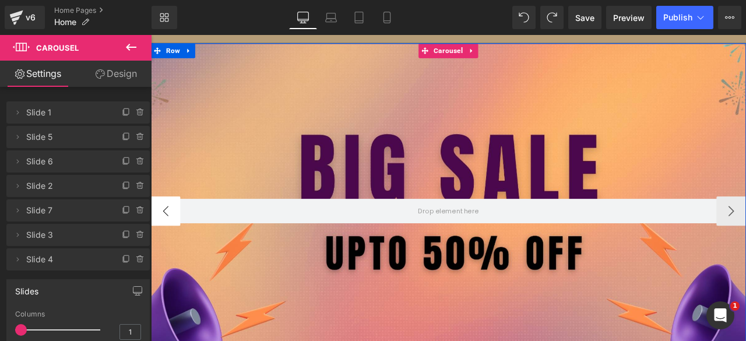
click at [167, 245] on button "‹" at bounding box center [168, 243] width 35 height 35
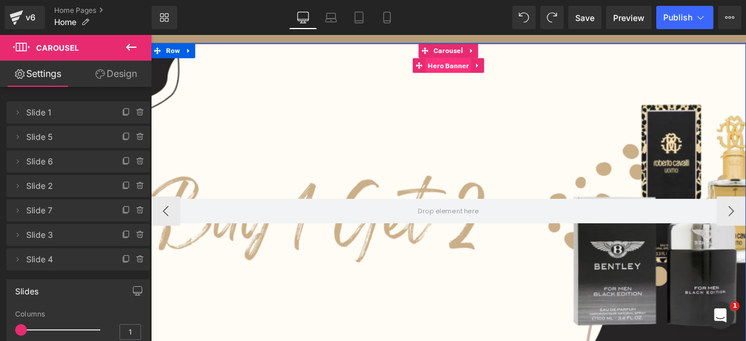
click at [495, 76] on span "Hero Banner" at bounding box center [503, 70] width 54 height 17
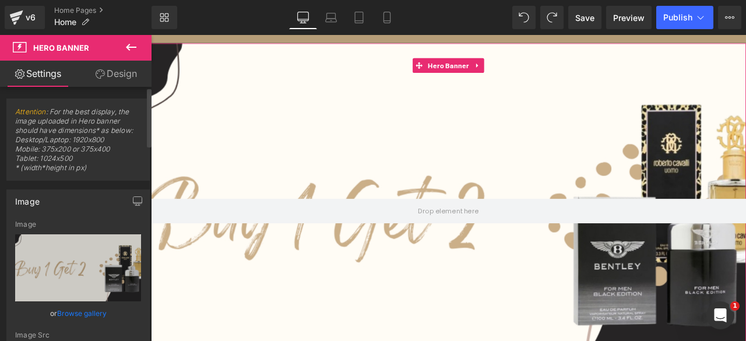
click at [66, 309] on link "Browse gallery" at bounding box center [82, 313] width 50 height 20
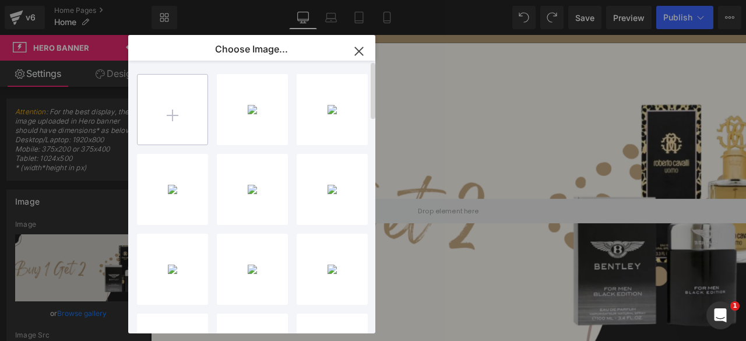
click at [179, 109] on input "file" at bounding box center [172, 110] width 70 height 70
type input "C:\fakepath\Dark Gray Minimalist Fashion Buy 1 Get 1 Facebook Ad.jpg"
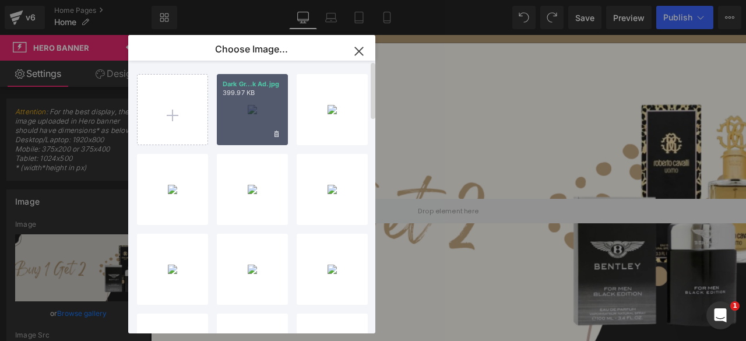
click at [246, 124] on div "Dark Gr...k Ad.jpg 399.97 KB" at bounding box center [252, 109] width 71 height 71
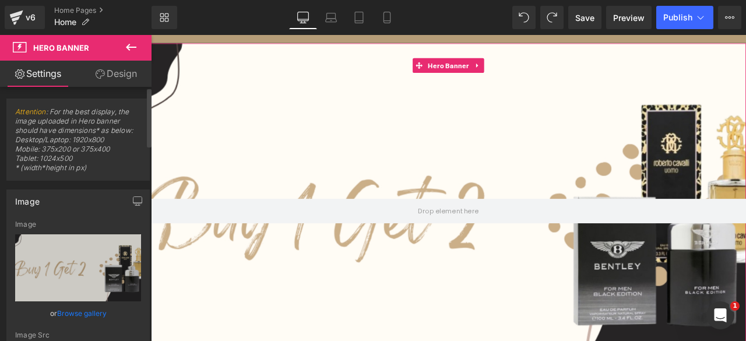
click at [79, 311] on link "Browse gallery" at bounding box center [82, 313] width 50 height 20
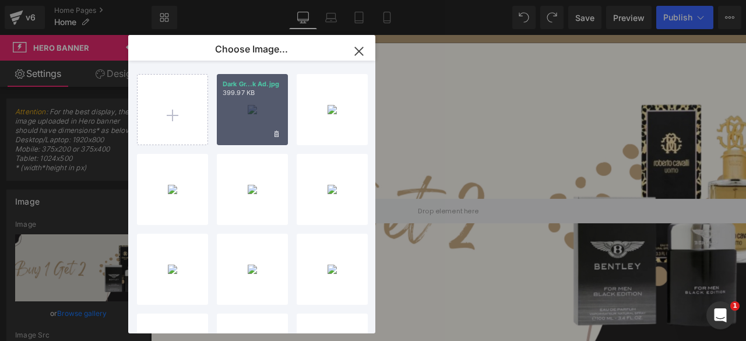
click at [251, 114] on div "Dark Gr...k Ad.jpg 399.97 KB" at bounding box center [252, 109] width 71 height 71
type input "[URL][DOMAIN_NAME]"
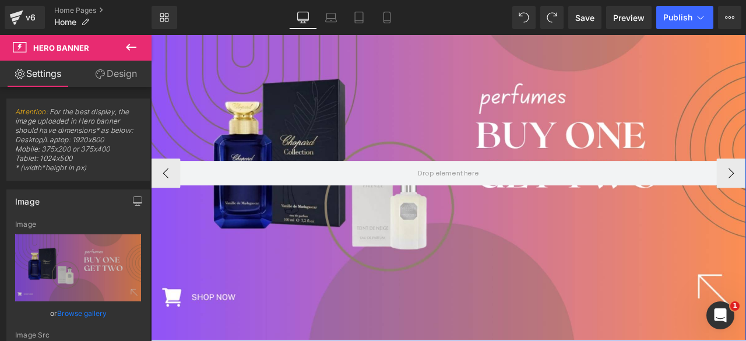
scroll to position [146, 0]
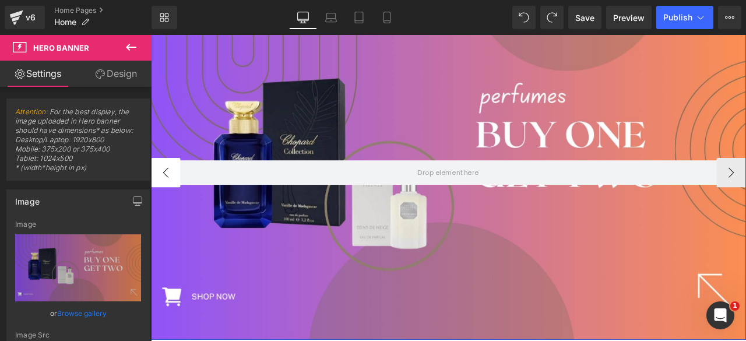
click at [164, 196] on button "‹" at bounding box center [168, 198] width 35 height 35
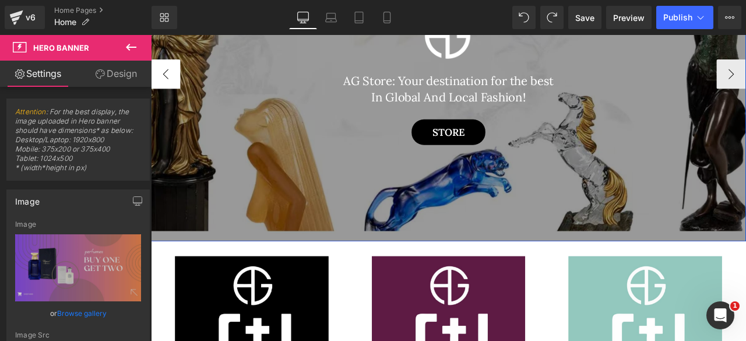
scroll to position [260, 0]
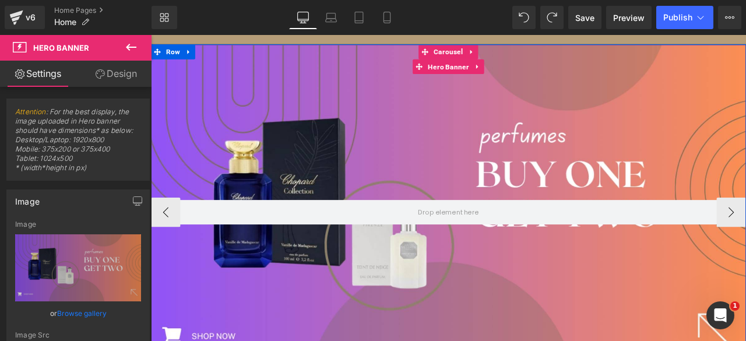
scroll to position [96, 0]
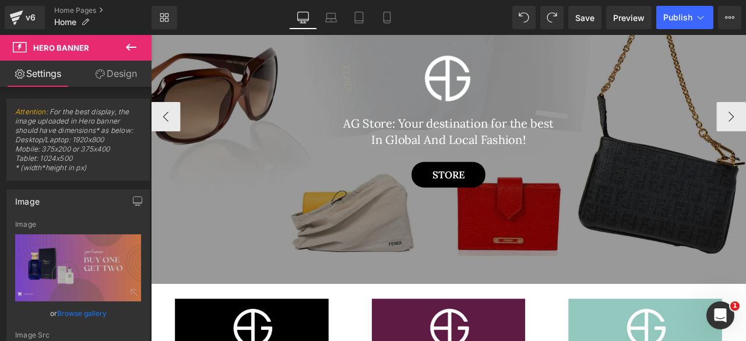
scroll to position [211, 0]
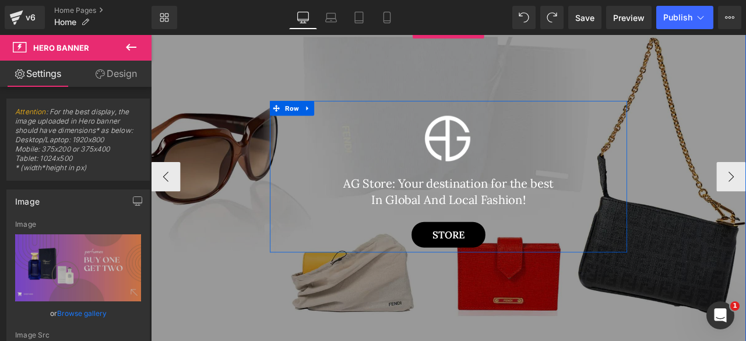
scroll to position [140, 0]
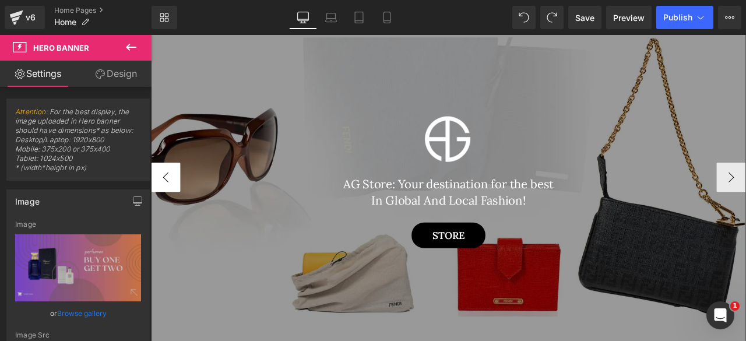
click at [165, 199] on button "‹" at bounding box center [168, 203] width 35 height 35
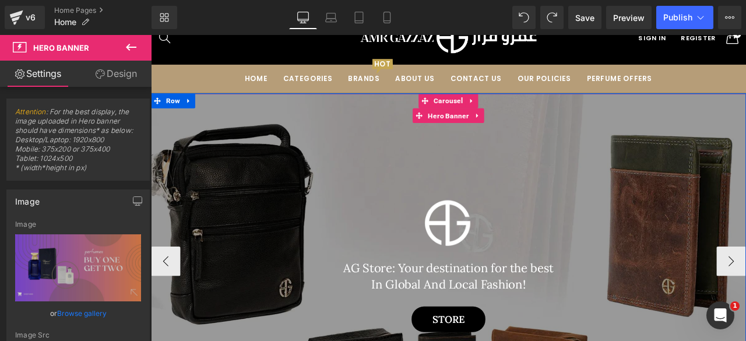
scroll to position [28, 0]
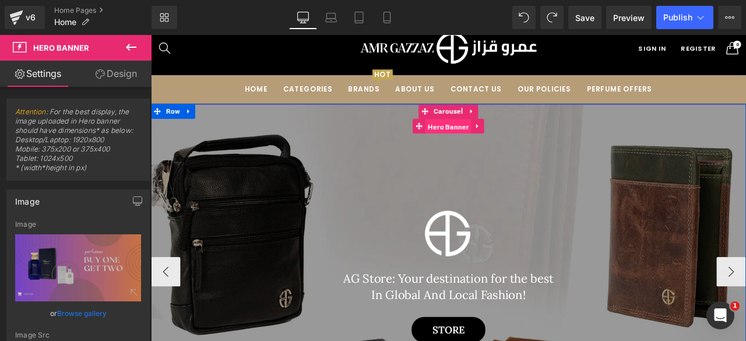
click at [502, 146] on span "Hero Banner" at bounding box center [503, 143] width 54 height 17
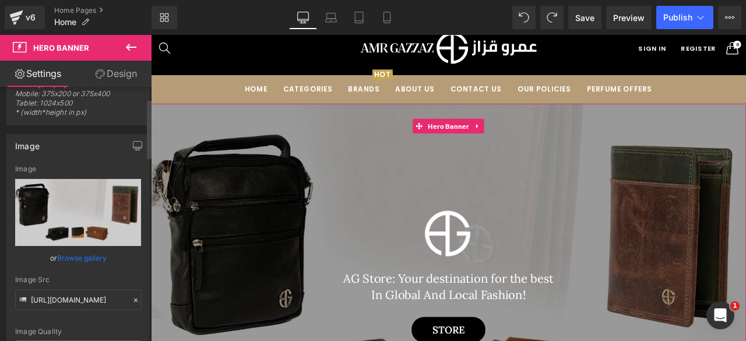
scroll to position [48, 0]
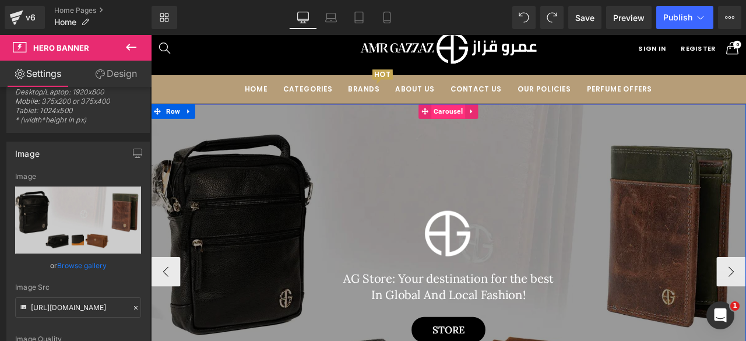
click at [504, 123] on span "Carousel" at bounding box center [503, 125] width 40 height 17
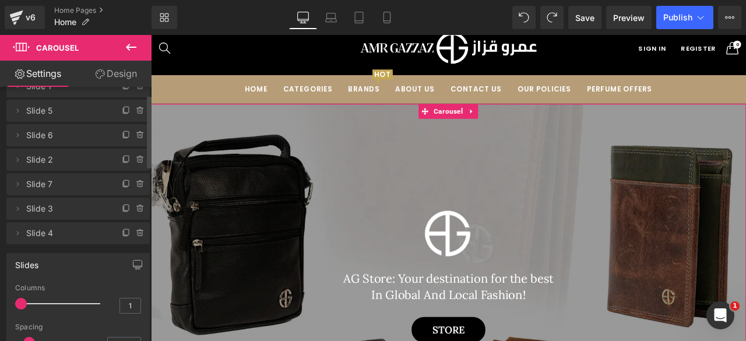
scroll to position [27, 0]
click at [122, 232] on icon at bounding box center [126, 232] width 9 height 9
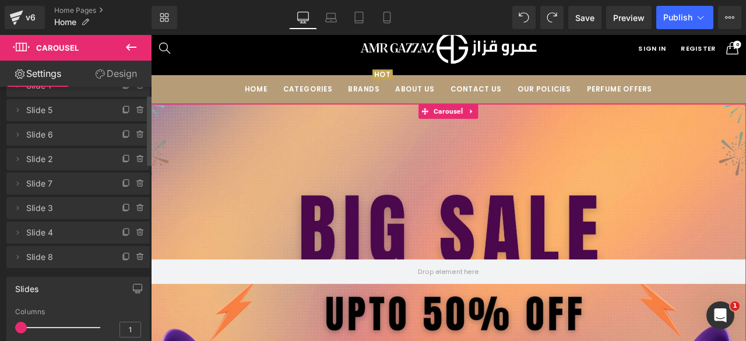
drag, startPoint x: 25, startPoint y: 256, endPoint x: 26, endPoint y: 249, distance: 7.0
click at [26, 249] on li "Delete Cancel Slide 8 Slide 8" at bounding box center [77, 257] width 143 height 22
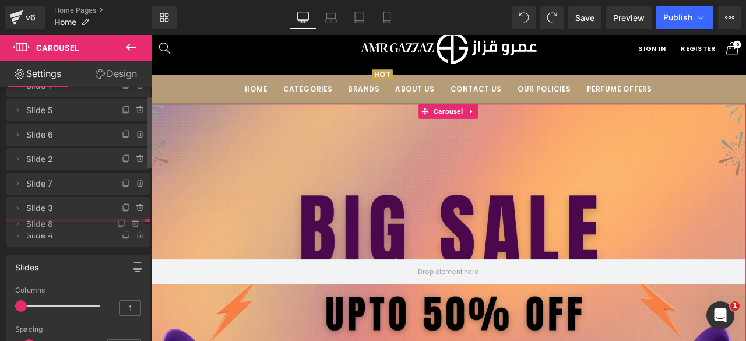
drag, startPoint x: 41, startPoint y: 255, endPoint x: 41, endPoint y: 222, distance: 33.2
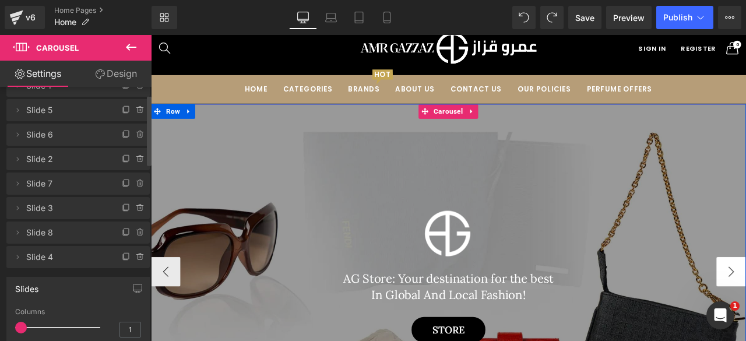
click at [165, 312] on button "‹" at bounding box center [168, 315] width 35 height 35
click at [169, 310] on button "‹" at bounding box center [168, 315] width 35 height 35
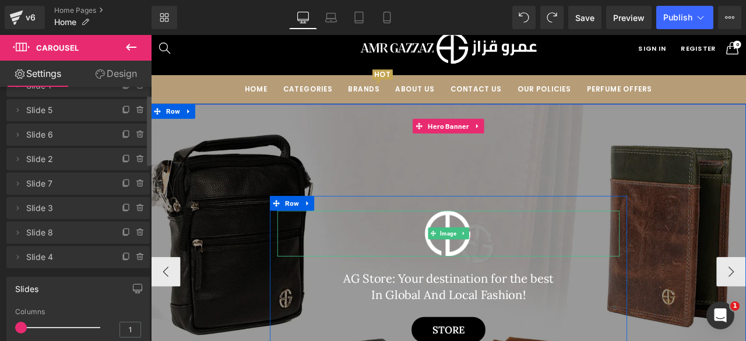
click at [339, 285] on div at bounding box center [503, 271] width 405 height 54
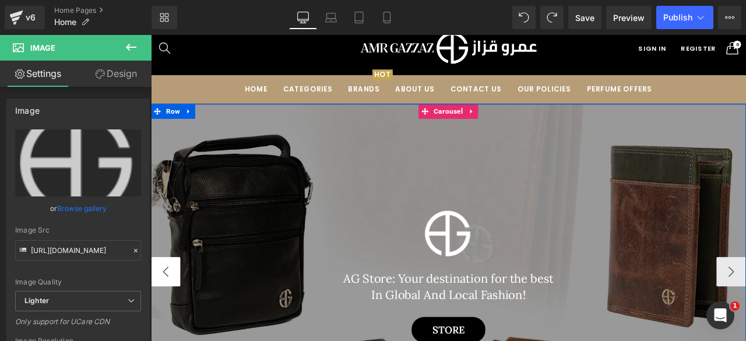
click at [168, 313] on button "‹" at bounding box center [168, 315] width 35 height 35
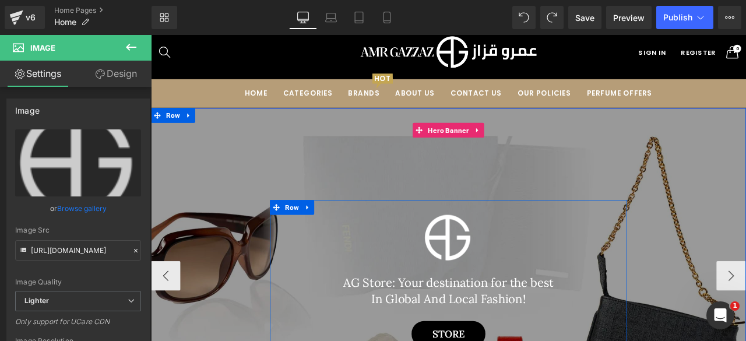
scroll to position [22, 0]
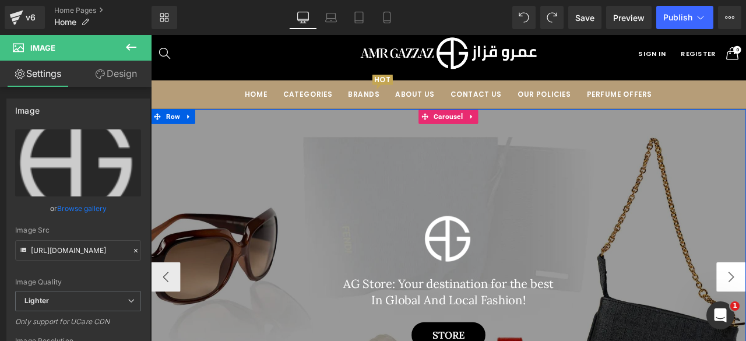
click at [167, 320] on button "‹" at bounding box center [168, 321] width 35 height 35
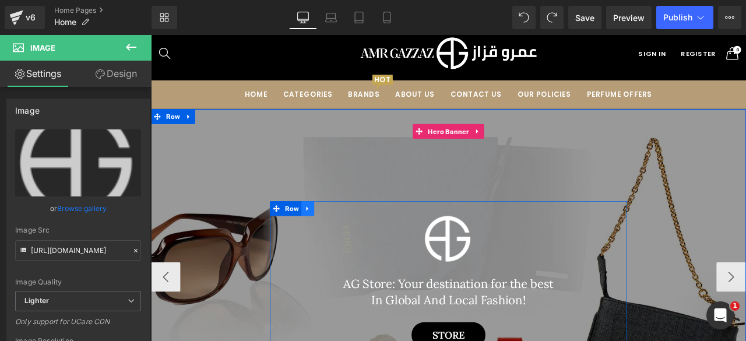
click at [333, 244] on icon at bounding box center [337, 240] width 8 height 9
click at [363, 241] on icon at bounding box center [367, 240] width 8 height 9
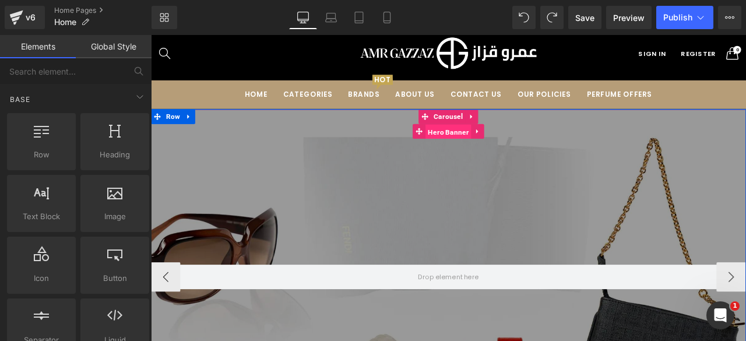
click at [500, 144] on span "Hero Banner" at bounding box center [503, 149] width 54 height 17
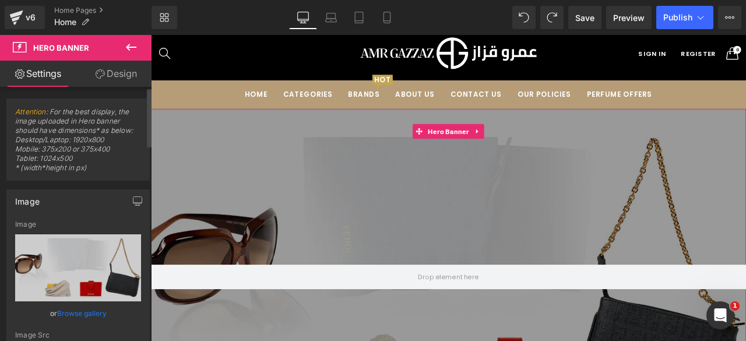
click at [71, 311] on link "Browse gallery" at bounding box center [82, 313] width 50 height 20
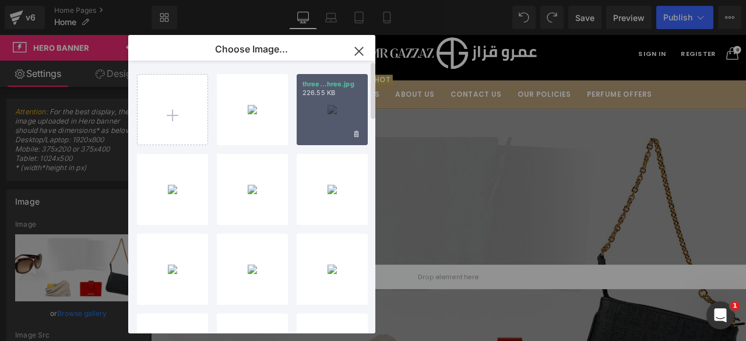
click at [302, 118] on div "three...hree.jpg 226.55 KB" at bounding box center [332, 109] width 71 height 71
type input "[URL][DOMAIN_NAME]"
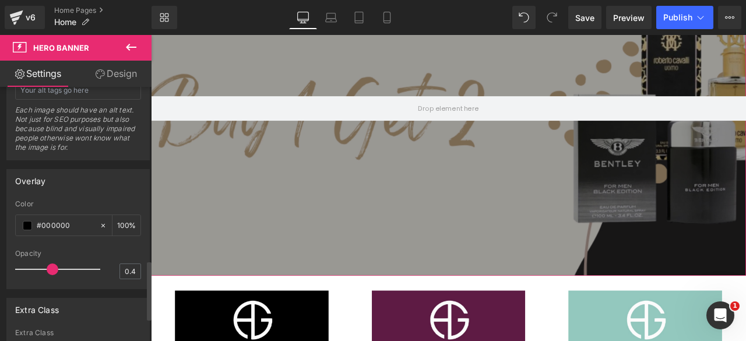
scroll to position [747, 0]
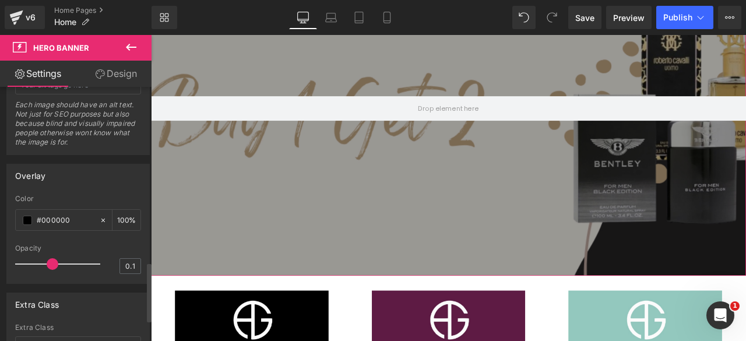
type input "0"
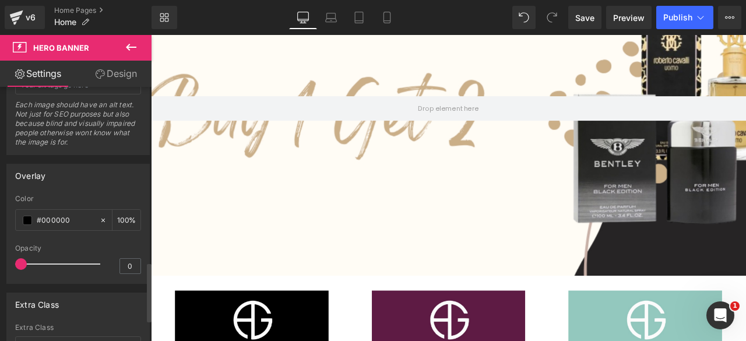
drag, startPoint x: 49, startPoint y: 262, endPoint x: 1, endPoint y: 262, distance: 48.4
click at [1, 262] on div "Overlay rgba(0, 0, 0, 1) Color #000000 100 % 0 Opacity 0" at bounding box center [78, 219] width 157 height 129
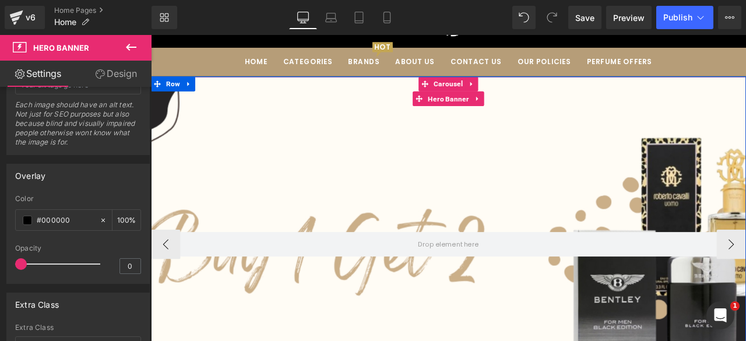
scroll to position [30, 0]
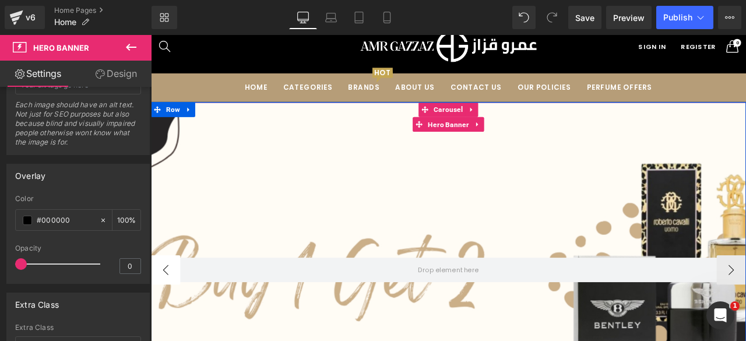
click at [173, 314] on button "‹" at bounding box center [168, 313] width 35 height 35
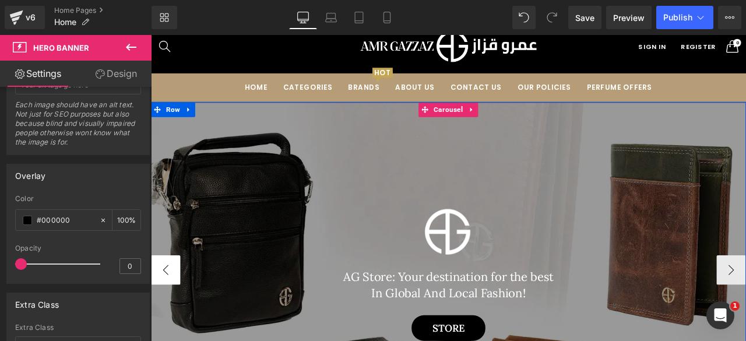
click at [173, 314] on button "‹" at bounding box center [168, 313] width 35 height 35
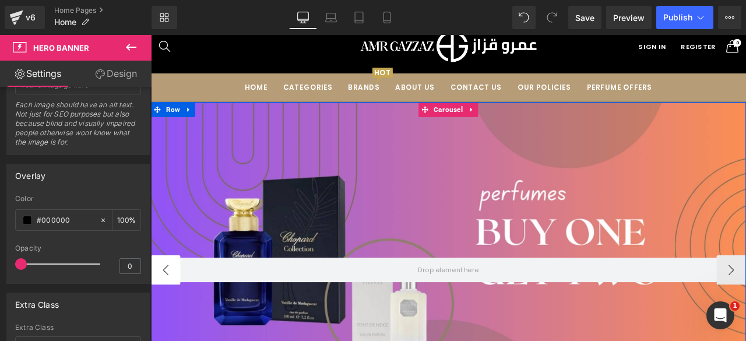
click at [173, 314] on button "‹" at bounding box center [168, 313] width 35 height 35
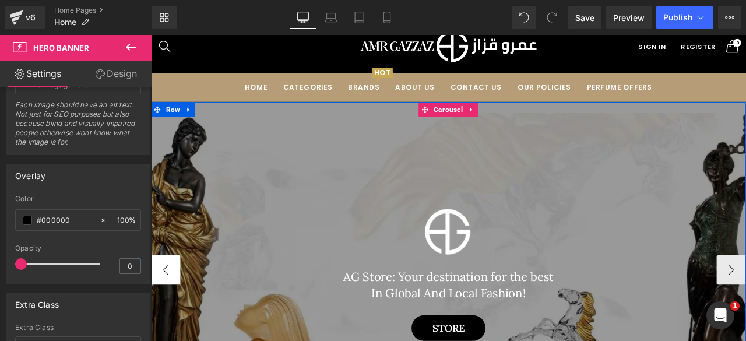
click at [173, 314] on button "‹" at bounding box center [168, 313] width 35 height 35
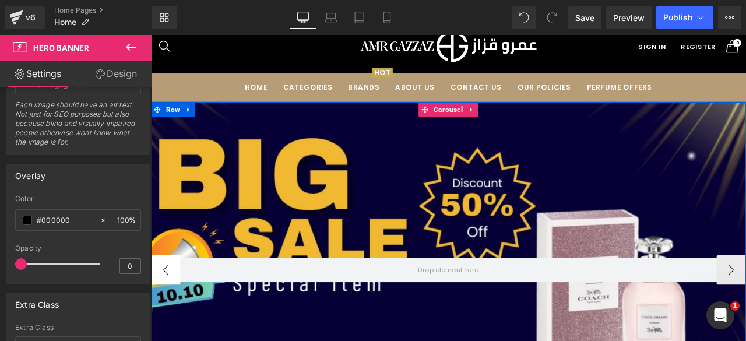
click at [173, 314] on button "‹" at bounding box center [168, 313] width 35 height 35
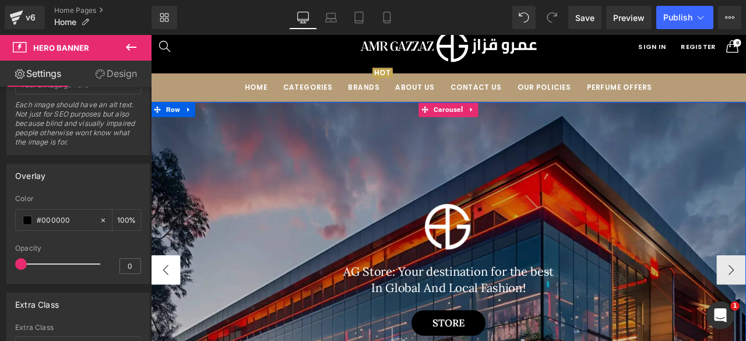
click at [173, 314] on button "‹" at bounding box center [168, 313] width 35 height 35
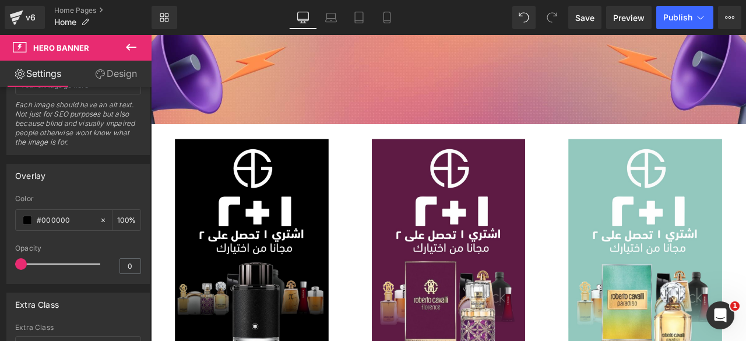
scroll to position [375, 0]
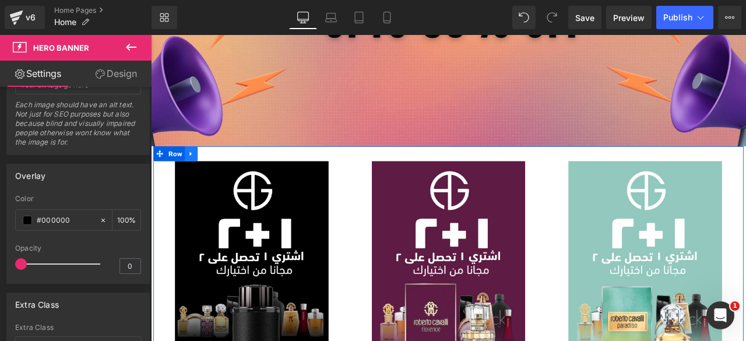
click at [195, 178] on icon at bounding box center [199, 175] width 8 height 9
click at [214, 177] on icon at bounding box center [214, 175] width 8 height 8
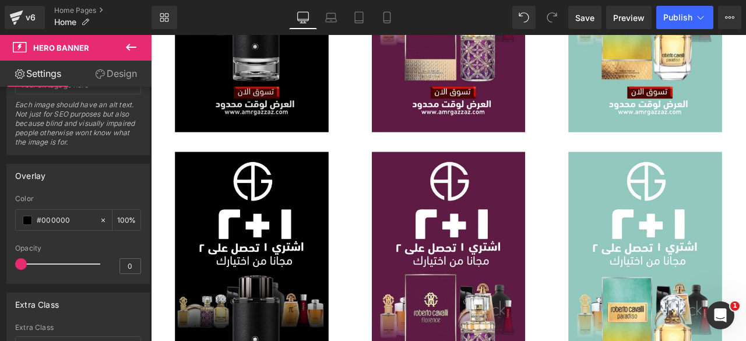
scroll to position [733, 0]
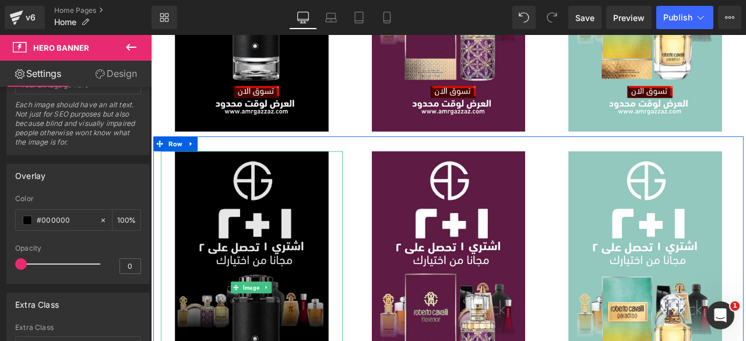
click at [267, 246] on img at bounding box center [271, 334] width 216 height 323
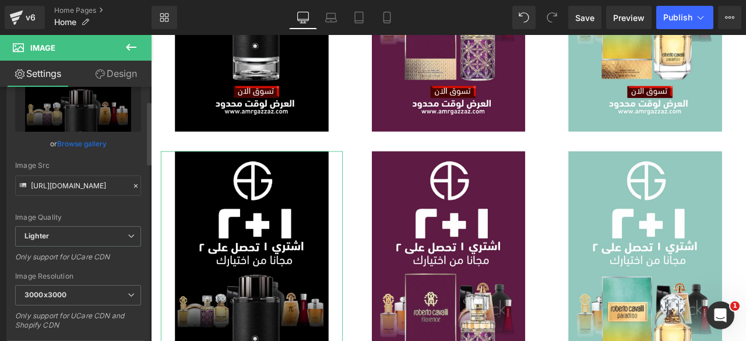
scroll to position [66, 0]
click at [81, 141] on link "Browse gallery" at bounding box center [82, 142] width 50 height 20
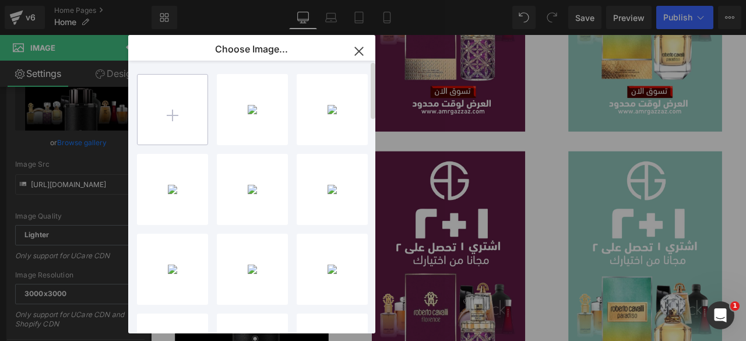
click at [164, 142] on input "file" at bounding box center [172, 110] width 70 height 70
type input "C:\fakepath\67abcc6a-e013-478e-aeb1-cfef666428e4.jpg"
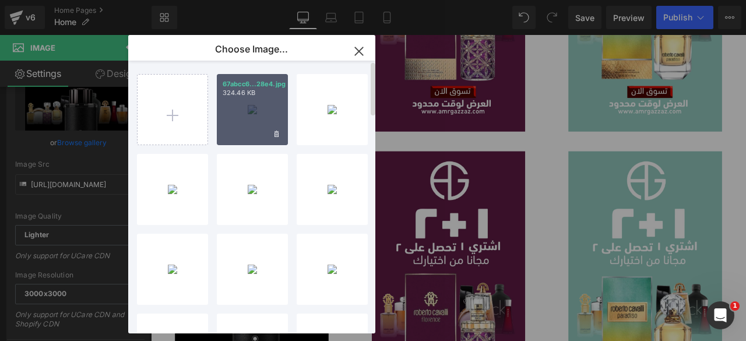
click at [235, 126] on div "67abcc6...28e4.jpg 324.46 KB" at bounding box center [252, 109] width 71 height 71
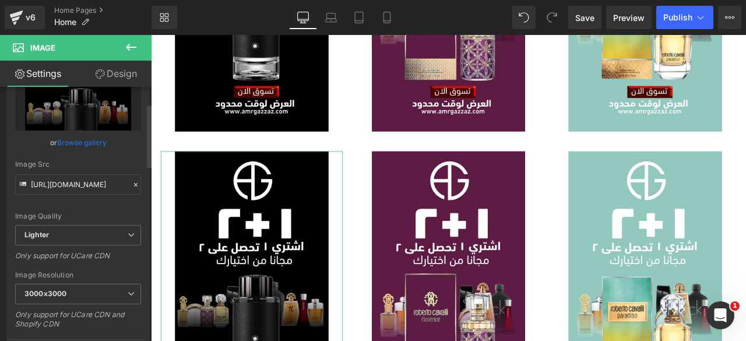
click at [65, 142] on link "Browse gallery" at bounding box center [82, 142] width 50 height 20
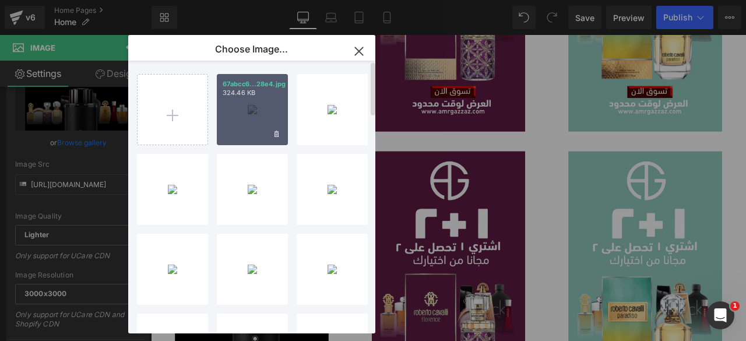
click at [227, 121] on div "67abcc6...28e4.jpg 324.46 KB" at bounding box center [252, 109] width 71 height 71
type input "[URL][DOMAIN_NAME]"
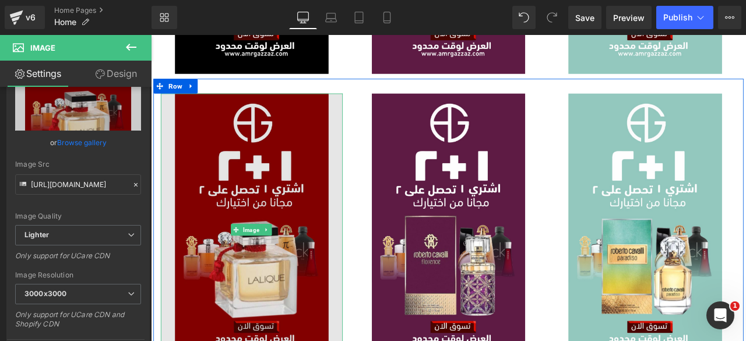
scroll to position [807, 0]
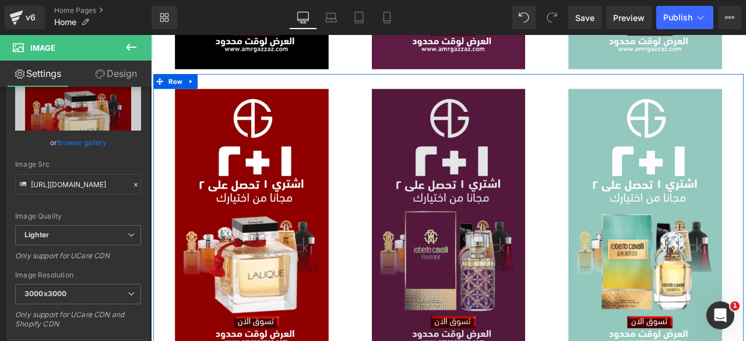
click at [549, 168] on img at bounding box center [504, 260] width 216 height 323
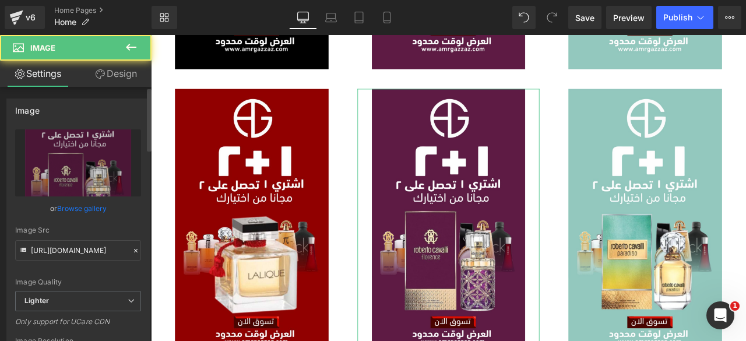
click at [80, 201] on link "Browse gallery" at bounding box center [82, 208] width 50 height 20
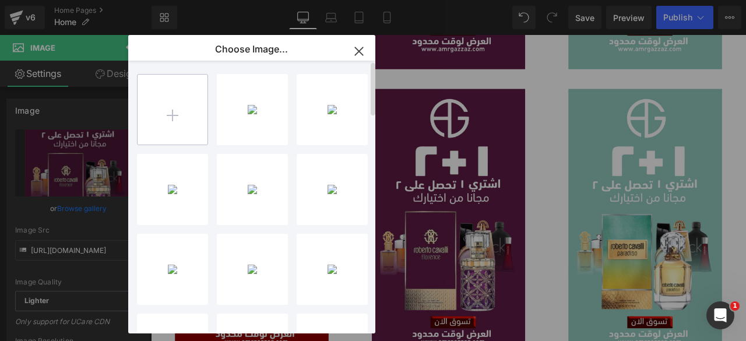
click at [193, 111] on input "file" at bounding box center [172, 110] width 70 height 70
type input "C:\fakepath\4416b1e1-2a45-4775-8c65-60028790bdc7.jpg"
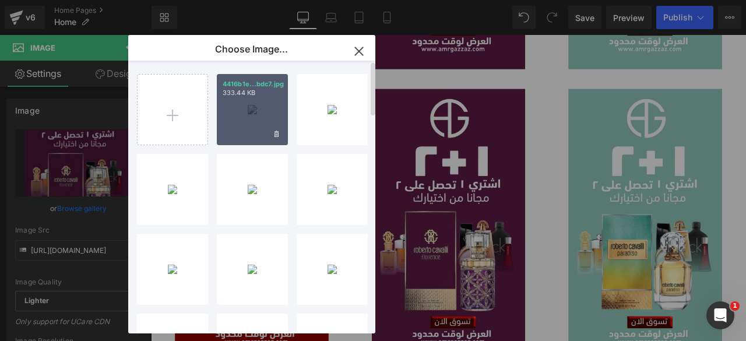
click at [264, 112] on div "4416b1e...bdc7.jpg 333.44 KB" at bounding box center [252, 109] width 71 height 71
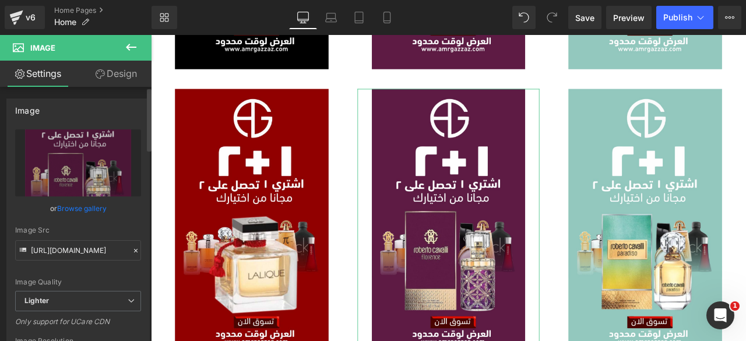
click at [90, 203] on link "Browse gallery" at bounding box center [82, 208] width 50 height 20
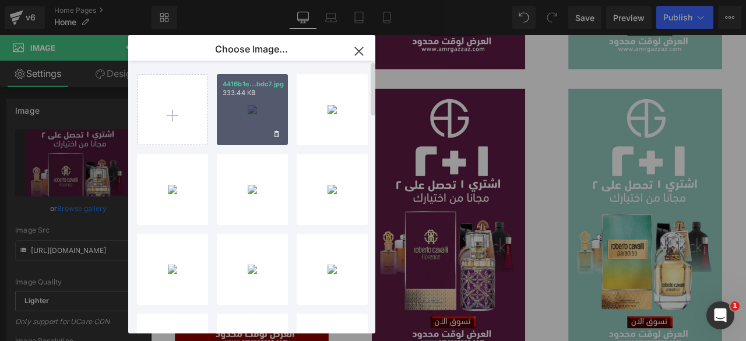
click at [248, 111] on div "4416b1e...bdc7.jpg 333.44 KB" at bounding box center [252, 109] width 71 height 71
type input "[URL][DOMAIN_NAME]"
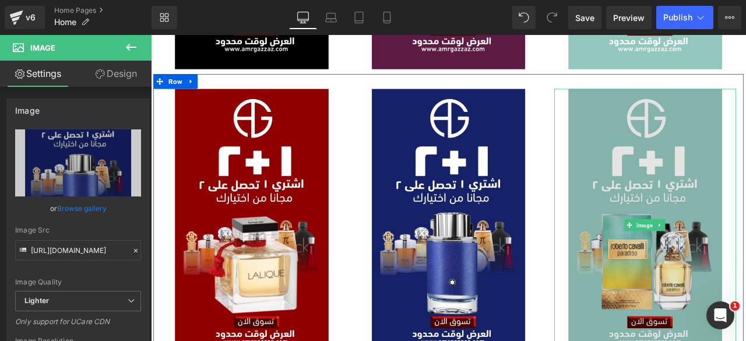
click at [728, 198] on img at bounding box center [737, 260] width 216 height 323
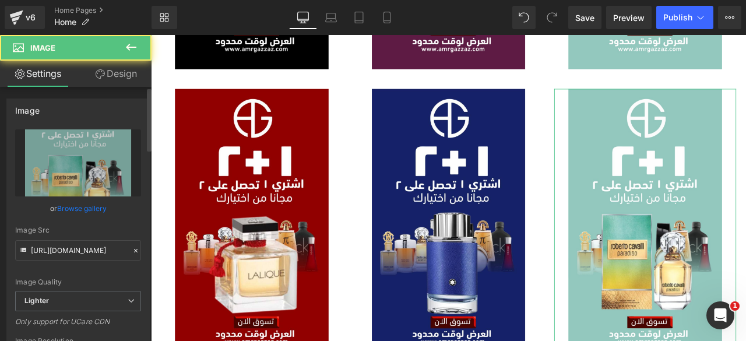
click at [75, 205] on link "Browse gallery" at bounding box center [82, 208] width 50 height 20
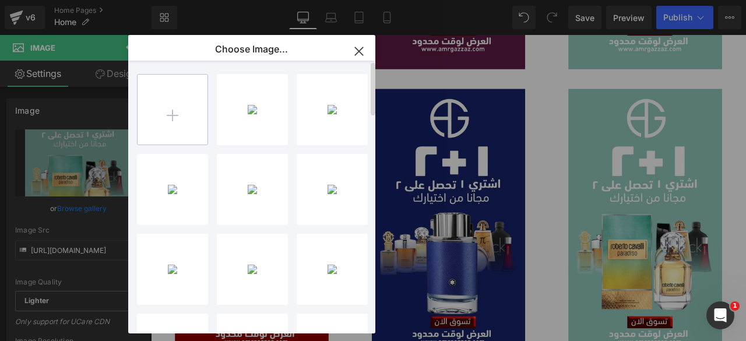
click at [177, 104] on input "file" at bounding box center [172, 110] width 70 height 70
type input "C:\fakepath\bdcfb828-f188-4472-9b90-4a1a220a03bd.jpg"
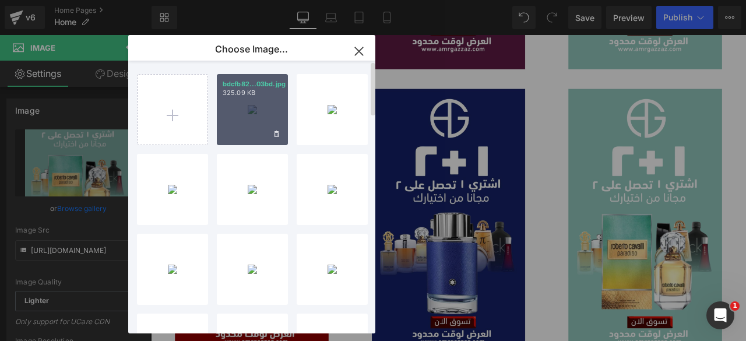
click at [250, 118] on div "bdcfb82...03bd.jpg 325.09 KB" at bounding box center [252, 109] width 71 height 71
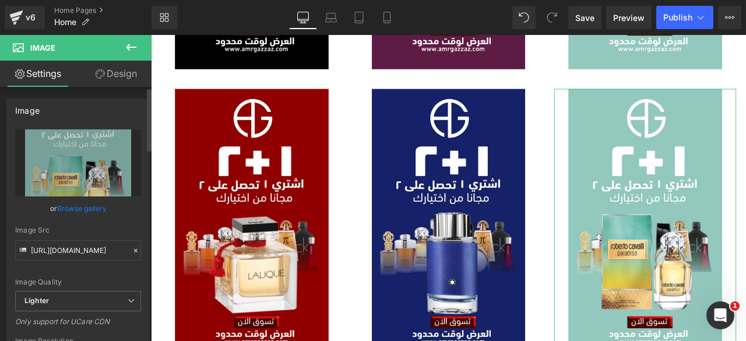
click at [77, 214] on link "Browse gallery" at bounding box center [82, 208] width 50 height 20
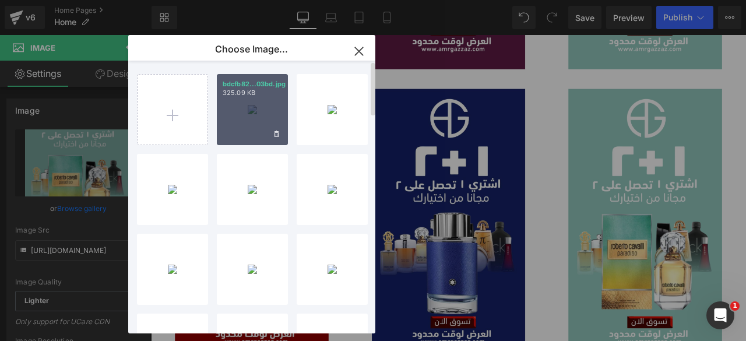
click at [270, 122] on div "bdcfb82...03bd.jpg 325.09 KB" at bounding box center [252, 109] width 71 height 71
type input "[URL][DOMAIN_NAME]"
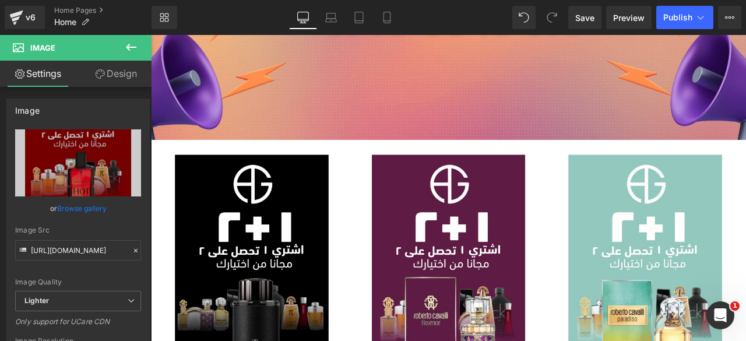
scroll to position [403, 0]
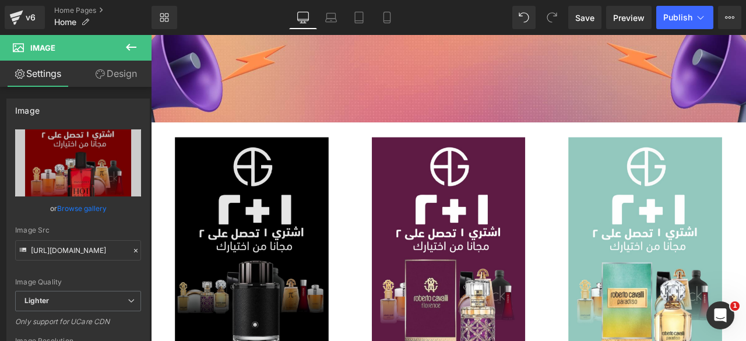
click at [266, 283] on img at bounding box center [271, 317] width 216 height 323
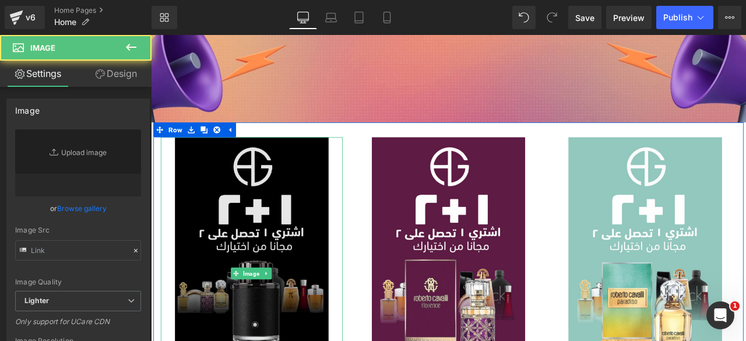
type input "[URL][DOMAIN_NAME]"
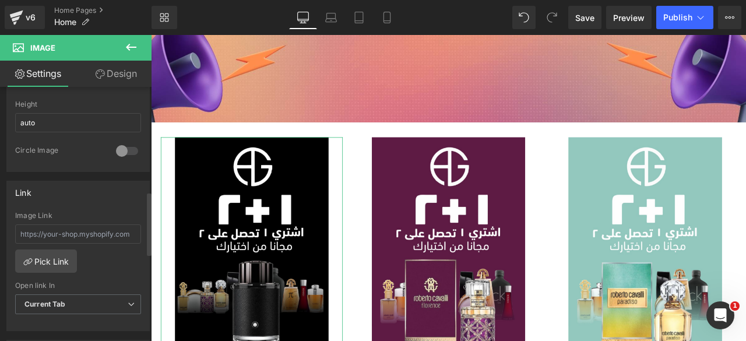
scroll to position [419, 0]
click at [47, 260] on link "Pick Link" at bounding box center [46, 259] width 62 height 23
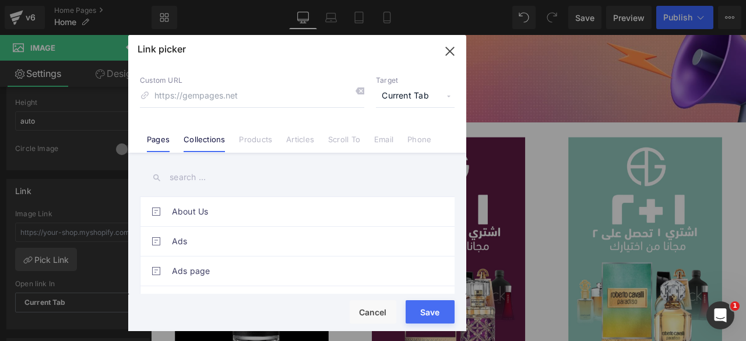
click at [205, 137] on link "Collections" at bounding box center [204, 143] width 41 height 17
click at [192, 183] on input "text" at bounding box center [297, 177] width 315 height 26
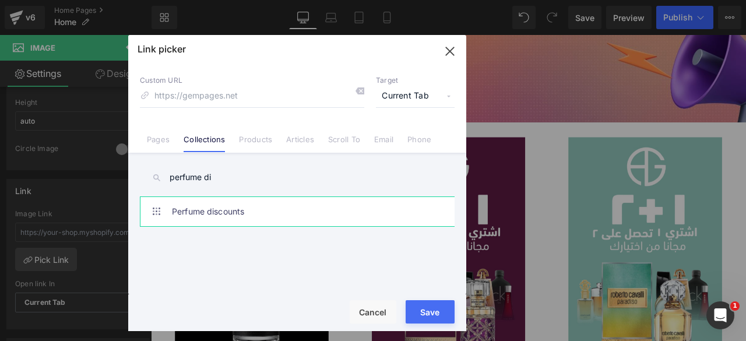
type input "perfume di"
click at [205, 208] on link "Perfume discounts" at bounding box center [300, 211] width 256 height 29
type input "/collections/perfume-discounts"
click at [426, 308] on button "Save" at bounding box center [429, 311] width 49 height 23
type input "/collections/perfume-discounts"
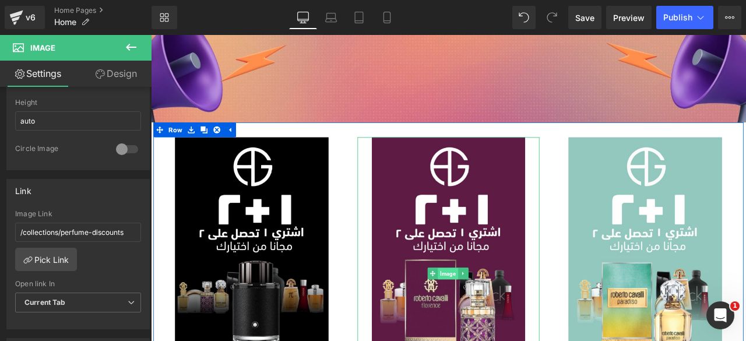
click at [500, 316] on span "Image" at bounding box center [503, 318] width 24 height 14
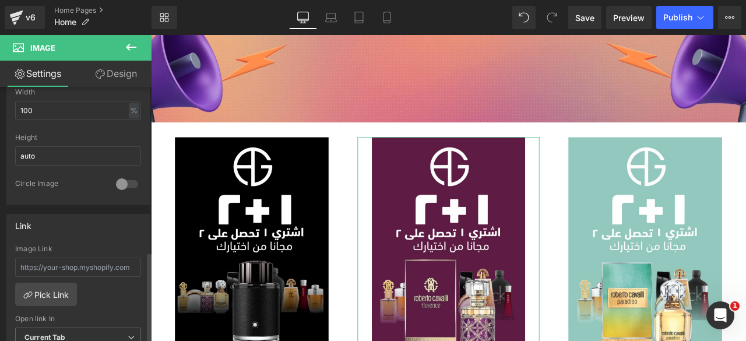
scroll to position [480, 0]
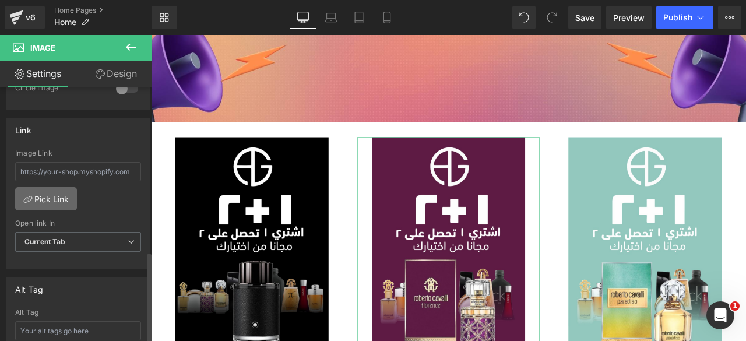
click at [44, 194] on link "Pick Link" at bounding box center [46, 198] width 62 height 23
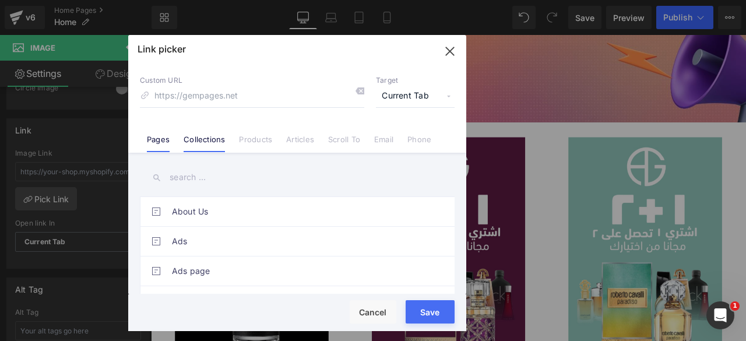
click at [205, 137] on link "Collections" at bounding box center [204, 143] width 41 height 17
click at [193, 173] on input "text" at bounding box center [297, 177] width 315 height 26
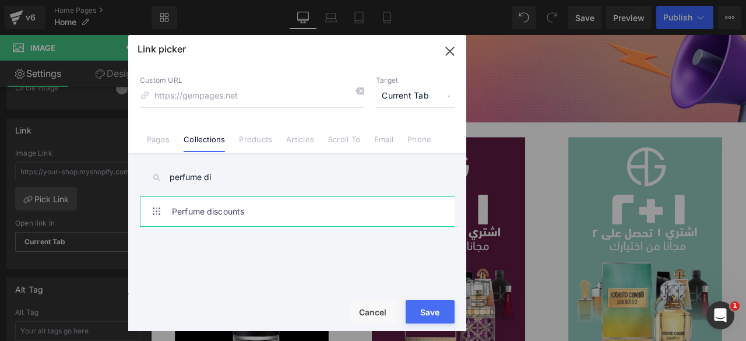
type input "perfume di"
click at [226, 210] on link "Perfume discounts" at bounding box center [300, 211] width 256 height 29
type input "/collections/perfume-discounts"
click at [438, 311] on button "Save" at bounding box center [429, 311] width 49 height 23
type input "/collections/perfume-discounts"
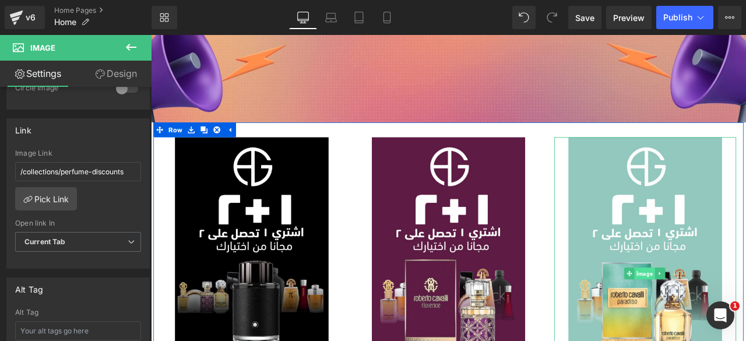
click at [733, 314] on span "Image" at bounding box center [736, 318] width 24 height 14
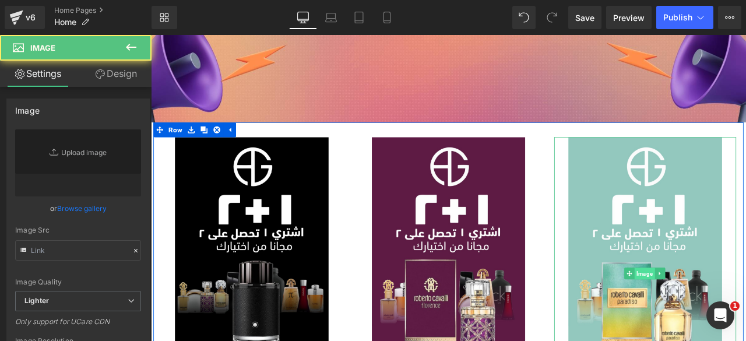
type input "[URL][DOMAIN_NAME]"
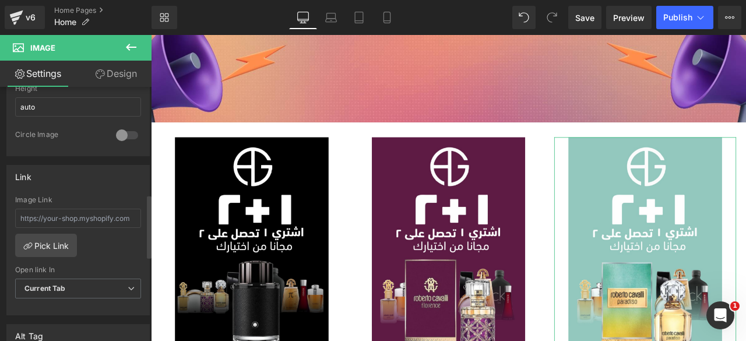
scroll to position [436, 0]
click at [55, 214] on input "text" at bounding box center [78, 215] width 126 height 19
click at [40, 231] on link "Pick Link" at bounding box center [46, 242] width 62 height 23
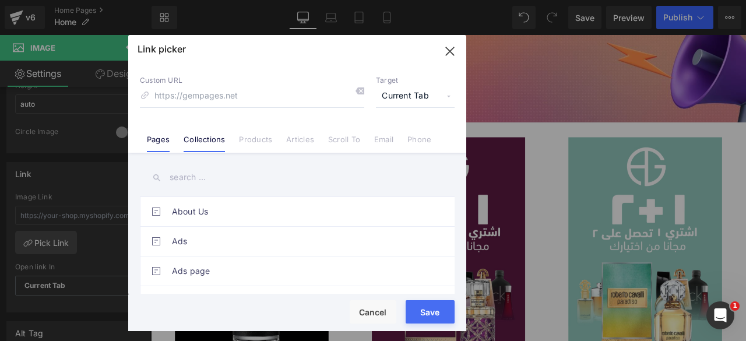
click at [208, 144] on link "Collections" at bounding box center [204, 143] width 41 height 17
click at [182, 174] on input "text" at bounding box center [297, 177] width 315 height 26
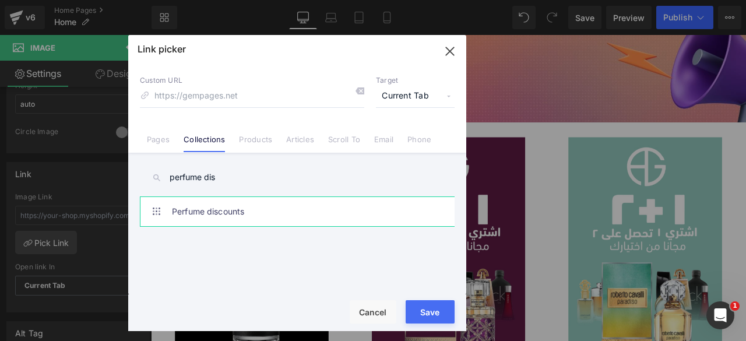
type input "perfume dis"
click at [220, 220] on link "Perfume discounts" at bounding box center [300, 211] width 256 height 29
type input "/collections/perfume-discounts"
click at [422, 312] on button "Save" at bounding box center [429, 311] width 49 height 23
type input "/collections/perfume-discounts"
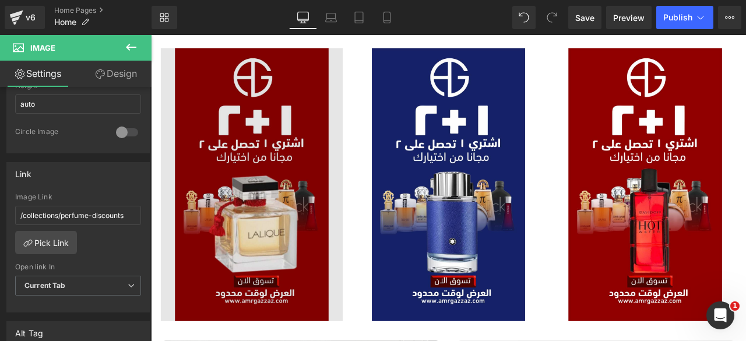
scroll to position [861, 0]
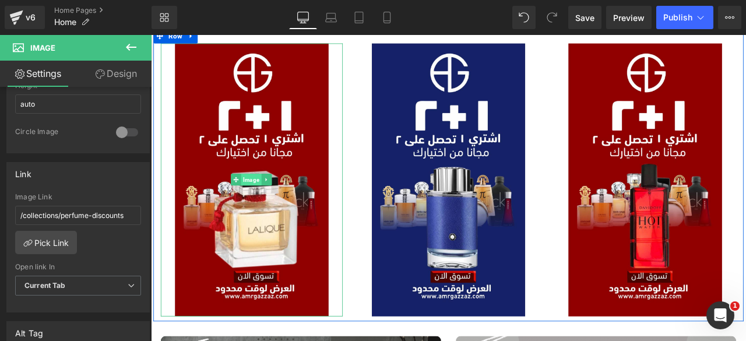
click at [262, 204] on span "Image" at bounding box center [270, 206] width 24 height 14
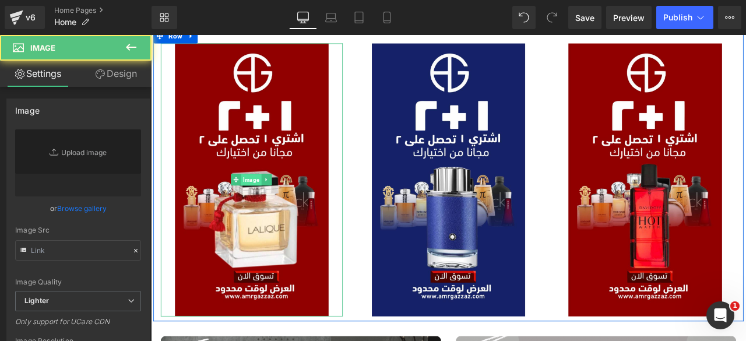
type input "[URL][DOMAIN_NAME]"
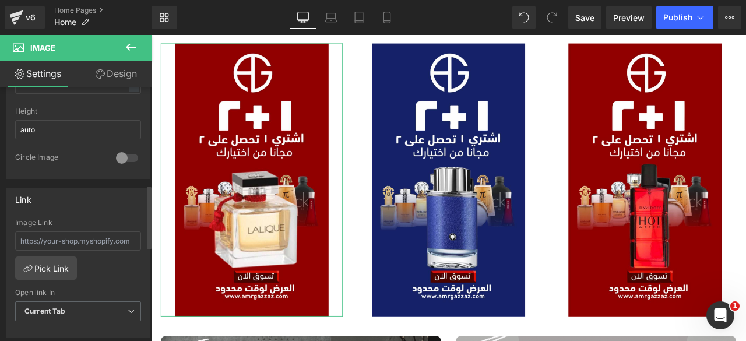
scroll to position [416, 0]
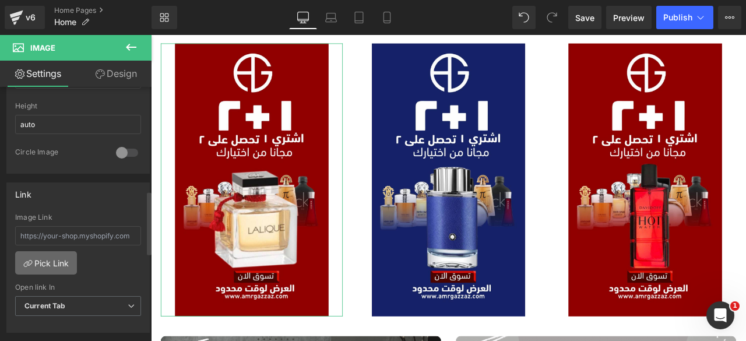
click at [43, 255] on link "Pick Link" at bounding box center [46, 262] width 62 height 23
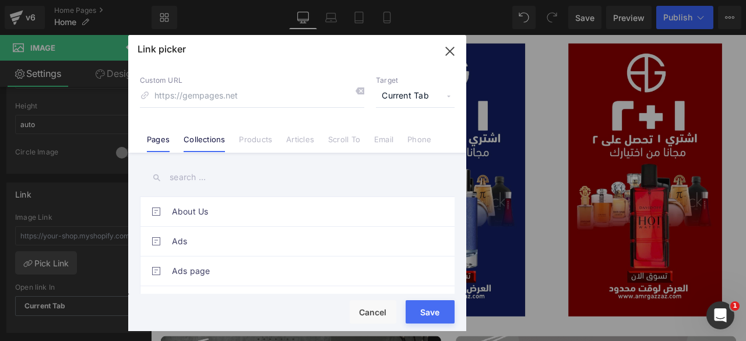
click at [202, 143] on link "Collections" at bounding box center [204, 143] width 41 height 17
click at [185, 177] on input "text" at bounding box center [297, 177] width 315 height 26
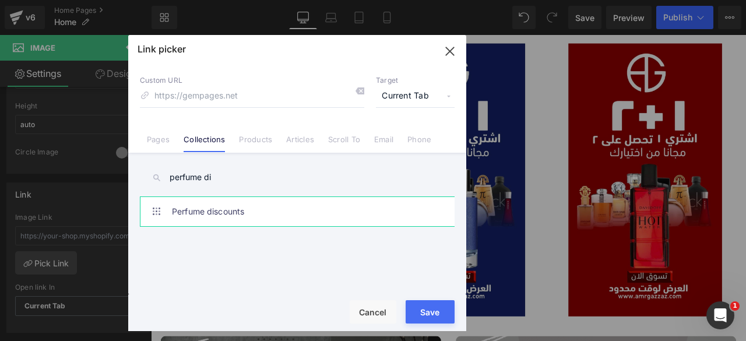
type input "perfume di"
click at [176, 217] on link "Perfume discounts" at bounding box center [300, 211] width 256 height 29
type input "/collections/perfume-discounts"
click at [422, 309] on button "Save" at bounding box center [429, 311] width 49 height 23
type input "/collections/perfume-discounts"
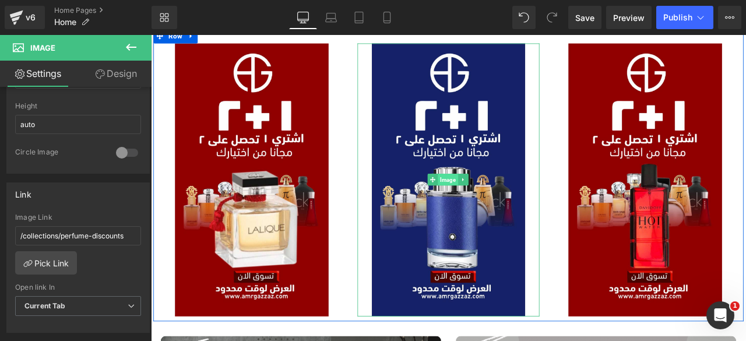
click at [500, 205] on span "Image" at bounding box center [503, 206] width 24 height 14
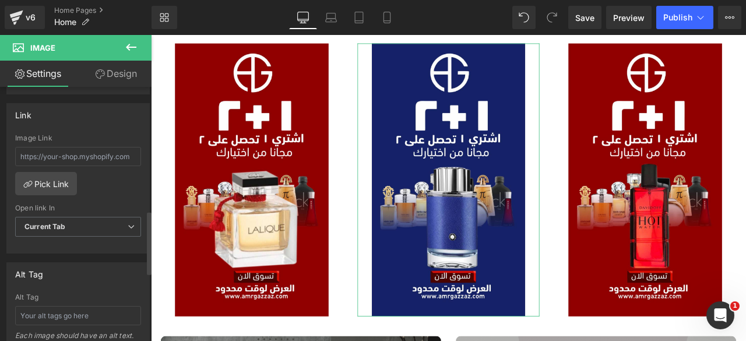
scroll to position [496, 0]
click at [52, 175] on link "Pick Link" at bounding box center [46, 182] width 62 height 23
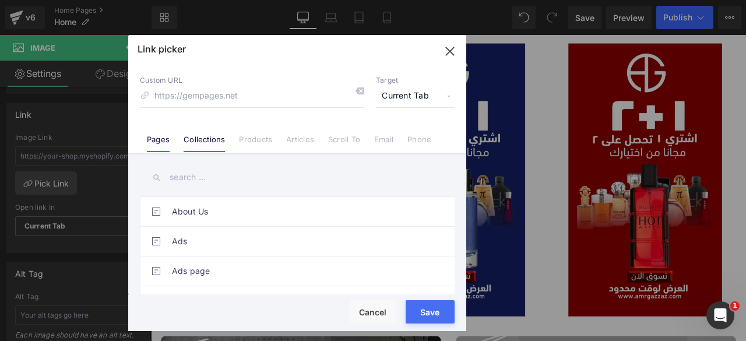
click at [200, 143] on link "Collections" at bounding box center [204, 143] width 41 height 17
click at [184, 177] on input "text" at bounding box center [297, 177] width 315 height 26
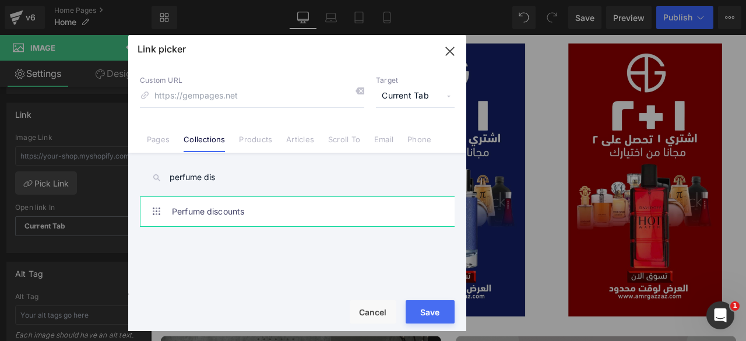
type input "perfume dis"
click at [202, 214] on link "Perfume discounts" at bounding box center [300, 211] width 256 height 29
type input "/collections/perfume-discounts"
click at [433, 307] on button "Save" at bounding box center [429, 311] width 49 height 23
type input "/collections/perfume-discounts"
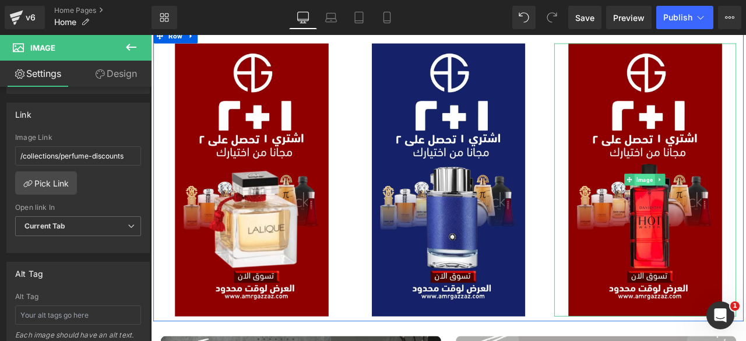
click at [733, 207] on span "Image" at bounding box center [736, 207] width 24 height 14
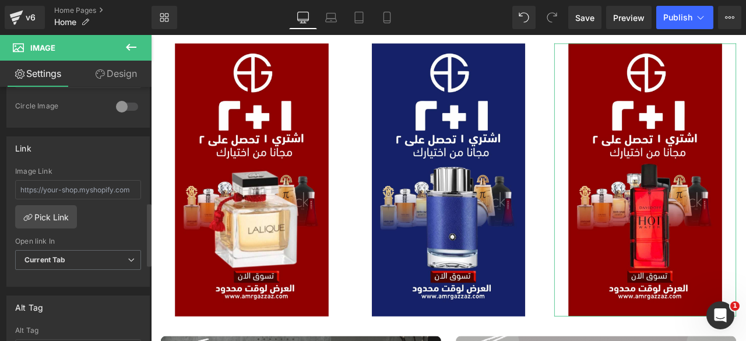
scroll to position [463, 0]
click at [53, 213] on link "Pick Link" at bounding box center [46, 215] width 62 height 23
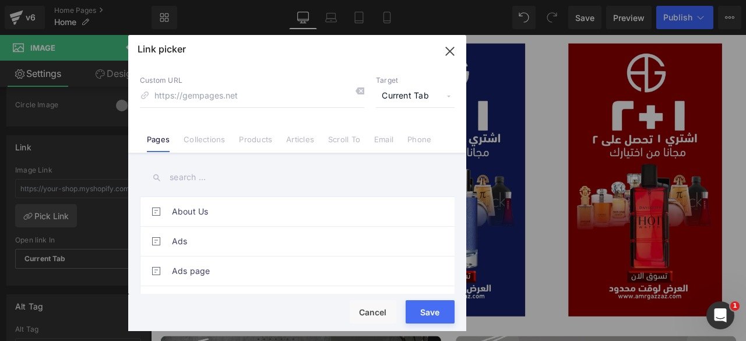
click at [181, 173] on input "text" at bounding box center [297, 177] width 315 height 26
click at [202, 142] on link "Collections" at bounding box center [204, 143] width 41 height 17
click at [190, 178] on input "text" at bounding box center [297, 177] width 315 height 26
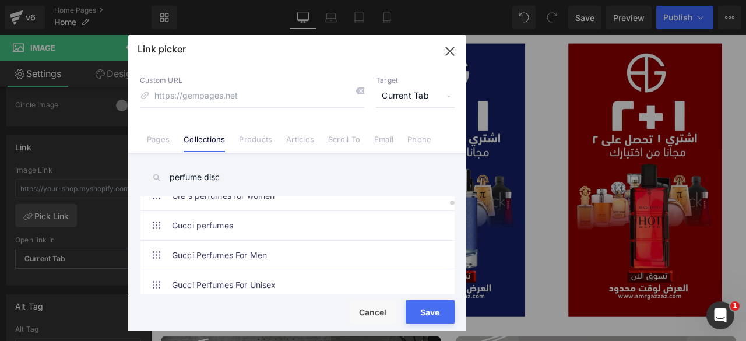
scroll to position [0, 0]
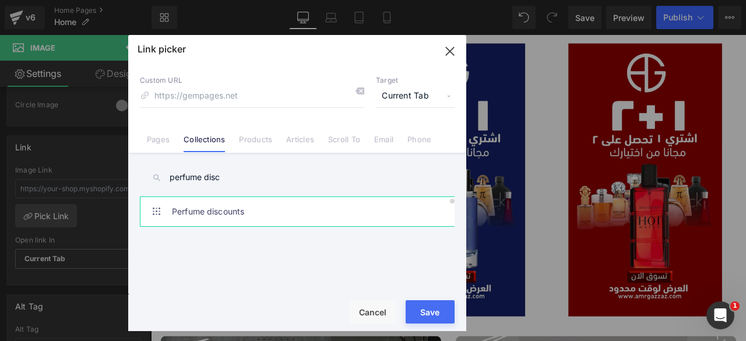
type input "perfume disc"
click at [244, 212] on link "Perfume discounts" at bounding box center [300, 211] width 256 height 29
type input "/collections/perfume-discounts"
click at [425, 312] on button "Save" at bounding box center [429, 311] width 49 height 23
type input "/collections/perfume-discounts"
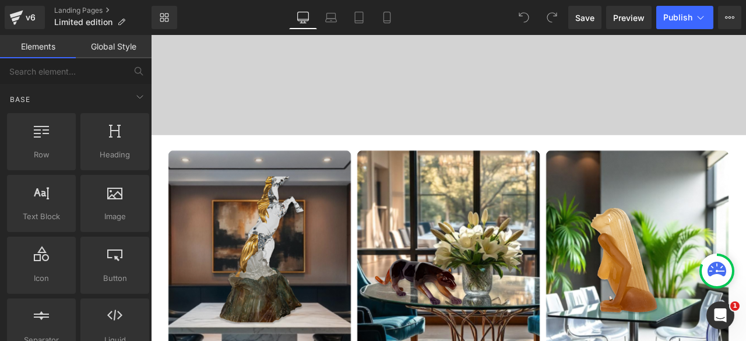
scroll to position [340, 0]
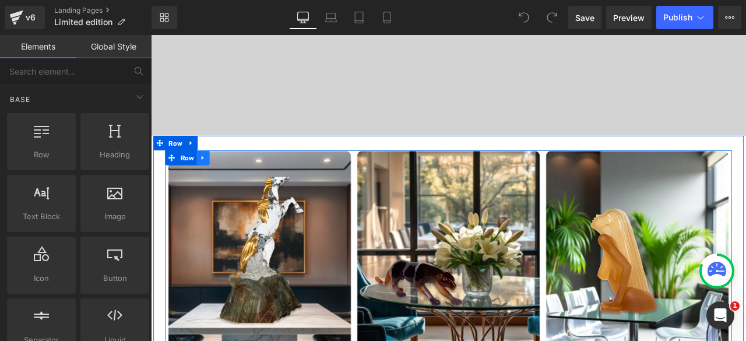
click at [210, 179] on icon at bounding box center [213, 181] width 8 height 9
click at [226, 181] on icon at bounding box center [228, 181] width 8 height 8
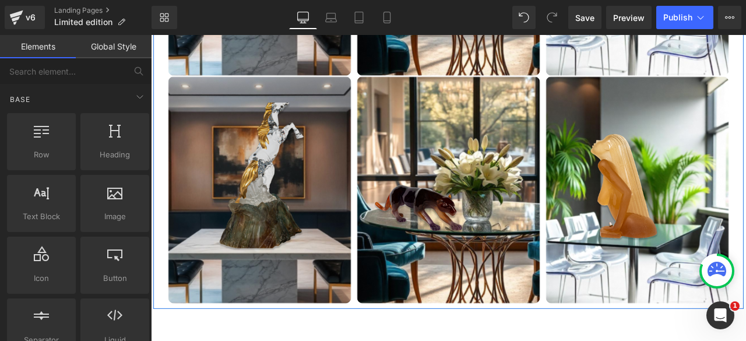
scroll to position [699, 0]
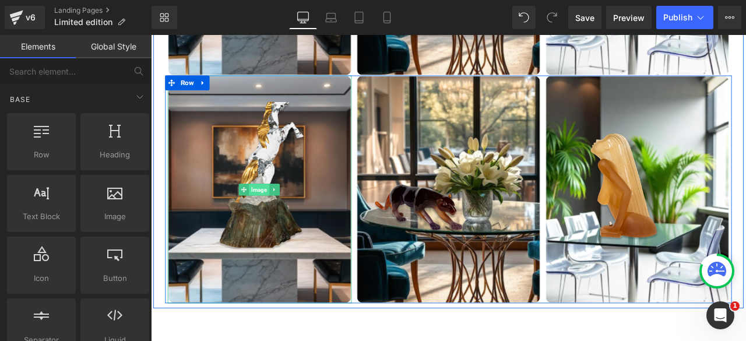
click at [274, 215] on span "Image" at bounding box center [279, 218] width 24 height 14
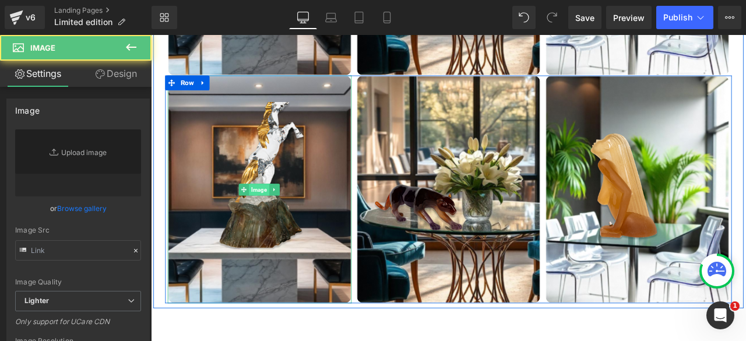
type input "https://ucarecdn.com/f33264cd-2a2e-4748-80a3-c7fdcd76b7e5/-/format/auto/-/previ…"
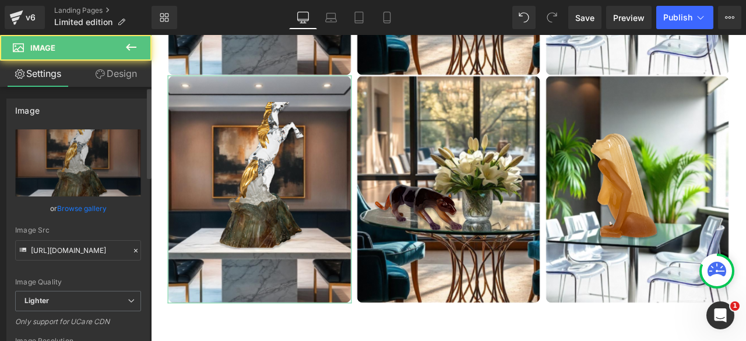
click at [78, 203] on link "Browse gallery" at bounding box center [82, 208] width 50 height 20
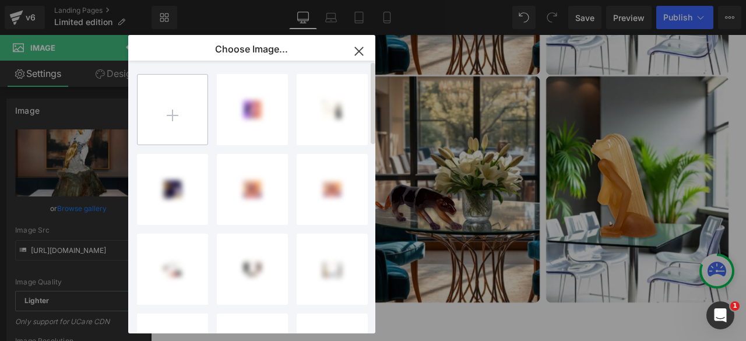
click at [168, 117] on input "file" at bounding box center [172, 110] width 70 height 70
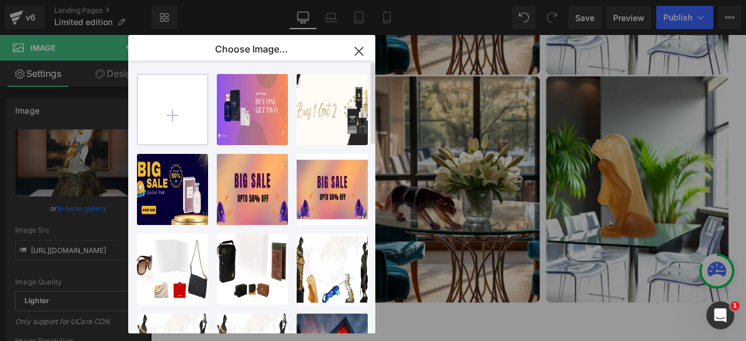
type input "C:\fakepath\96f668c2-971c-4d8e-ae9c-87370ba7b035.jpeg"
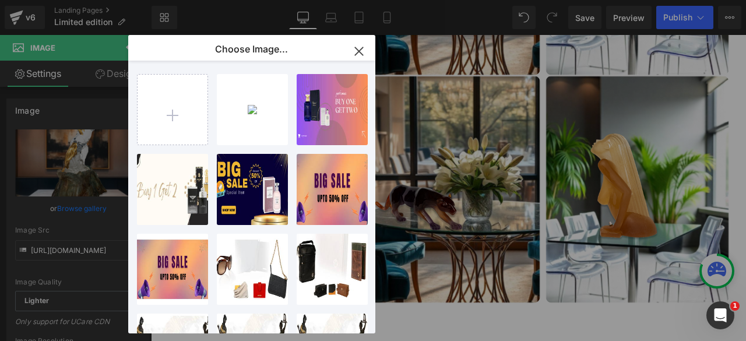
click at [0, 0] on div "96f668c...b035.jpeg 349.13 KB" at bounding box center [0, 0] width 0 height 0
type input "https://ucarecdn.com/a7daa9ee-2221-4a1c-b1da-f98f62ec45bc/-/format/auto/-/previ…"
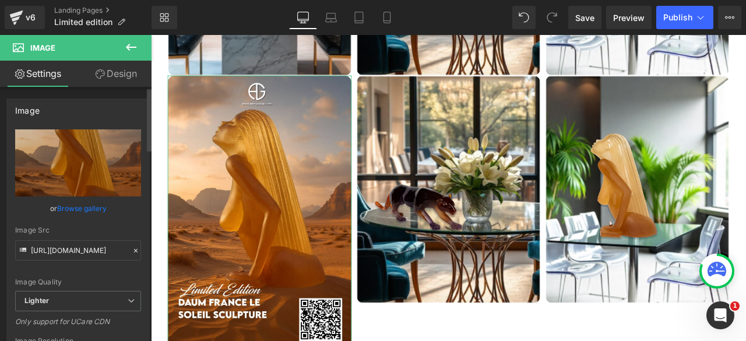
click at [74, 201] on link "Browse gallery" at bounding box center [82, 208] width 50 height 20
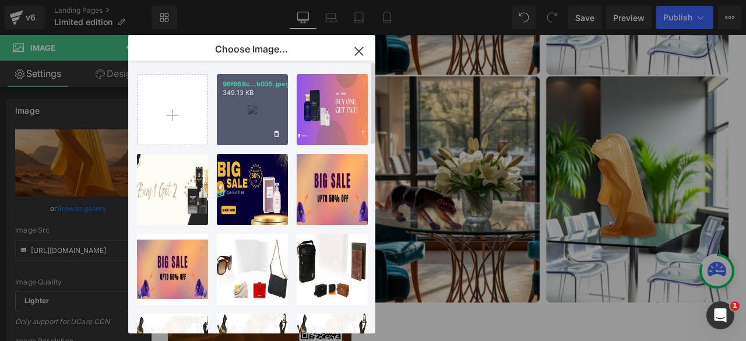
click at [256, 126] on div "96f668c...b035.jpeg 349.13 KB" at bounding box center [252, 109] width 71 height 71
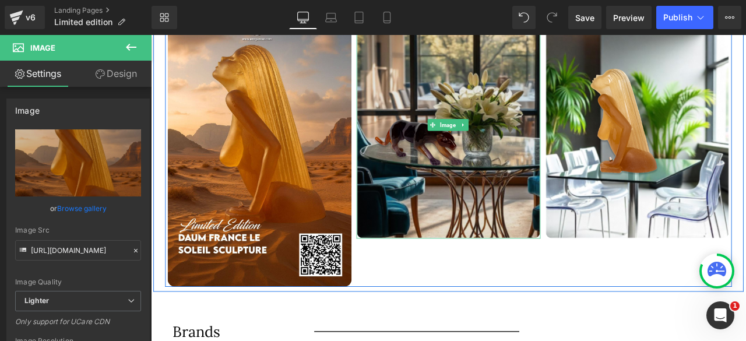
scroll to position [776, 0]
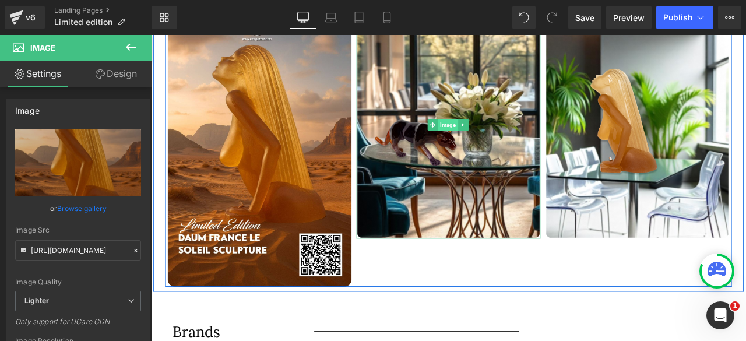
click at [496, 141] on span "Image" at bounding box center [503, 142] width 24 height 14
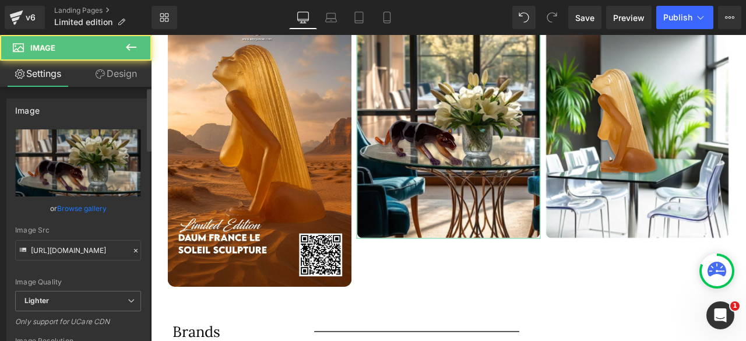
click at [75, 204] on link "Browse gallery" at bounding box center [82, 208] width 50 height 20
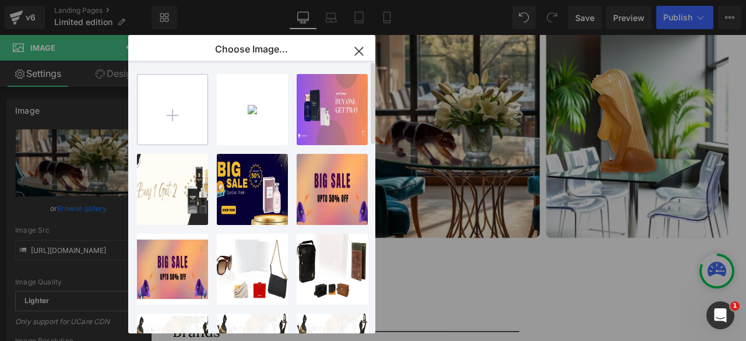
click at [175, 107] on input "file" at bounding box center [172, 110] width 70 height 70
type input "C:\fakepath\0f5ac2d5-2cfb-4332-a00e-7ddc2955458a.jpeg"
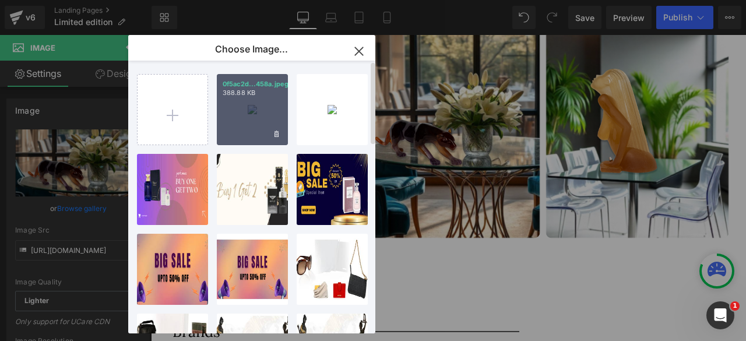
click at [244, 128] on div "0f5ac2d...458a.jpeg 388.88 KB" at bounding box center [252, 109] width 71 height 71
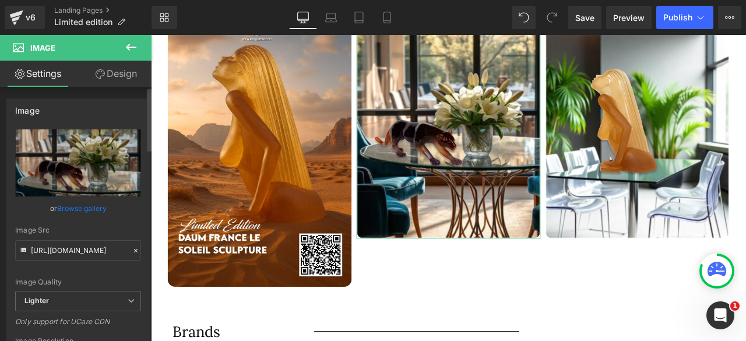
click at [86, 209] on link "Browse gallery" at bounding box center [82, 208] width 50 height 20
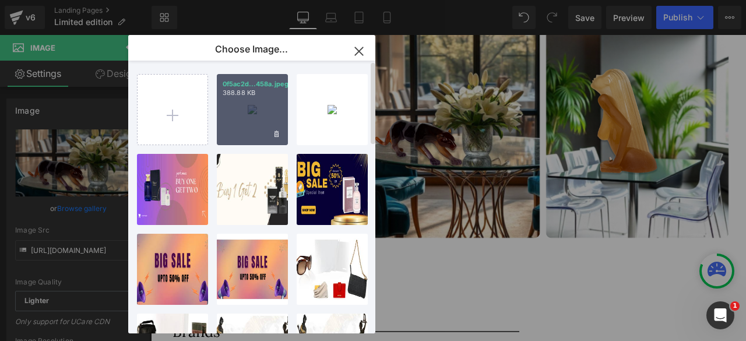
click at [251, 118] on div "0f5ac2d...458a.jpeg 388.88 KB" at bounding box center [252, 109] width 71 height 71
type input "https://ucarecdn.com/83b18e01-cab5-497a-af0f-04e3990407ed/-/format/auto/-/previ…"
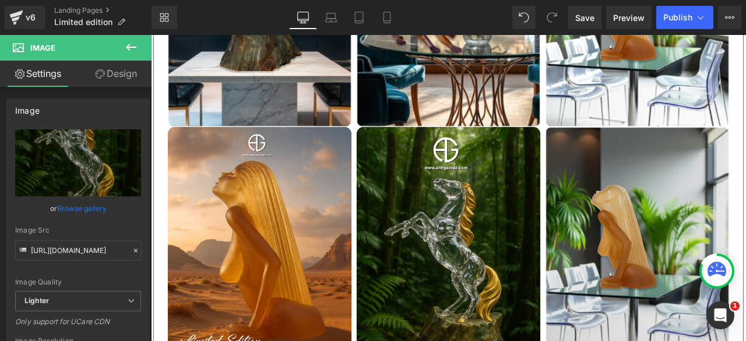
scroll to position [641, 0]
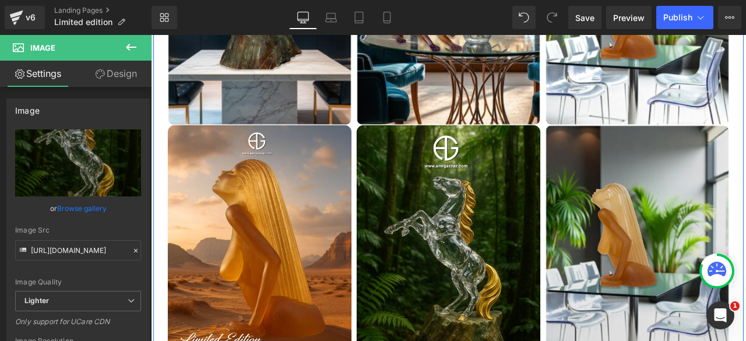
click at [729, 265] on img at bounding box center [727, 277] width 218 height 270
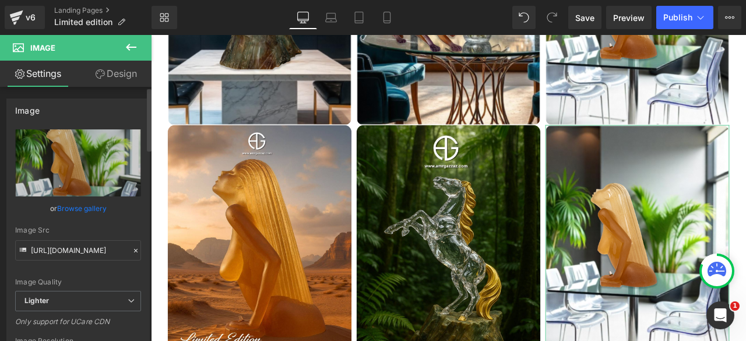
click at [74, 204] on link "Browse gallery" at bounding box center [82, 208] width 50 height 20
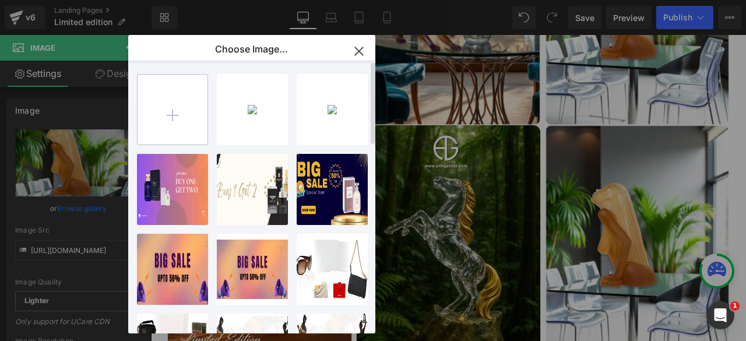
click at [169, 118] on input "file" at bounding box center [172, 110] width 70 height 70
type input "C:\fakepath\41a776f5-b16d-45c5-950d-1c22ba68b089.jpeg"
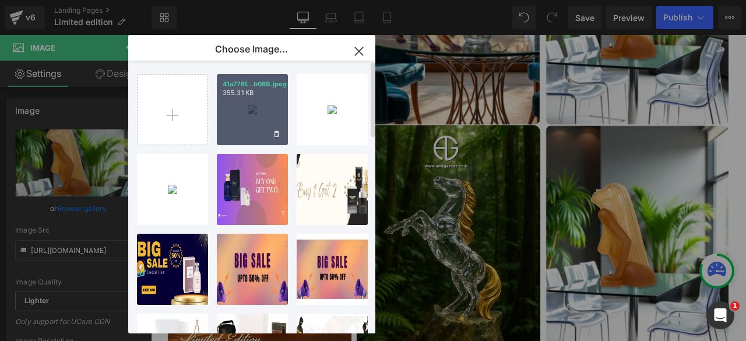
click at [252, 116] on div "41a776f...b089.jpeg 355.31 KB" at bounding box center [252, 109] width 71 height 71
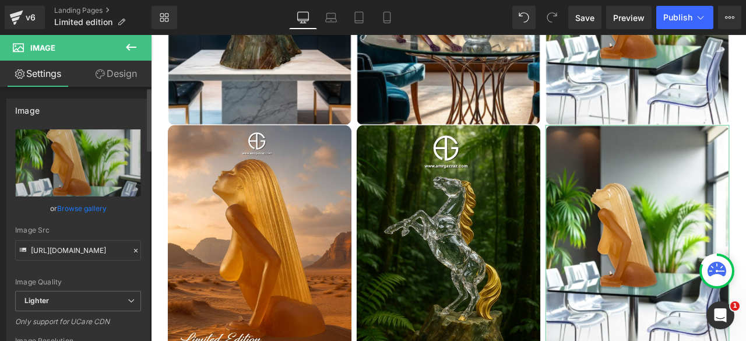
click at [86, 209] on link "Browse gallery" at bounding box center [82, 208] width 50 height 20
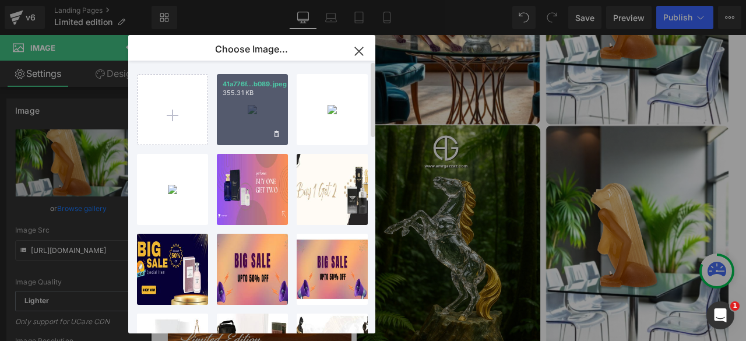
click at [258, 114] on div "41a776f...b089.jpeg 355.31 KB" at bounding box center [252, 109] width 71 height 71
type input "https://ucarecdn.com/f23a9211-812b-417f-ab6a-8ba7e9972f78/-/format/auto/-/previ…"
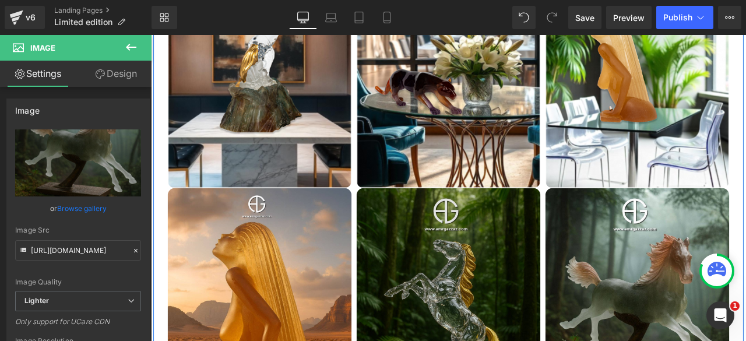
scroll to position [566, 0]
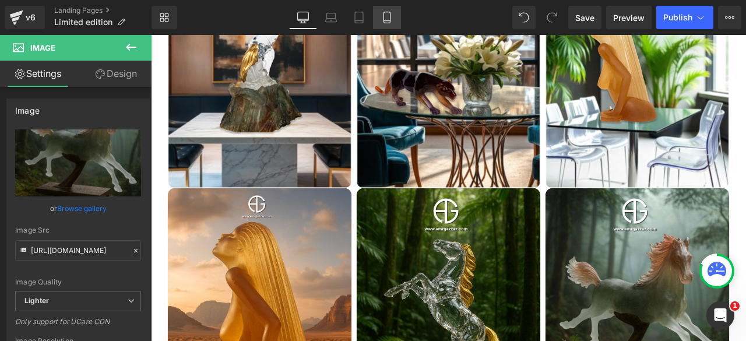
click at [383, 20] on icon at bounding box center [387, 18] width 12 height 12
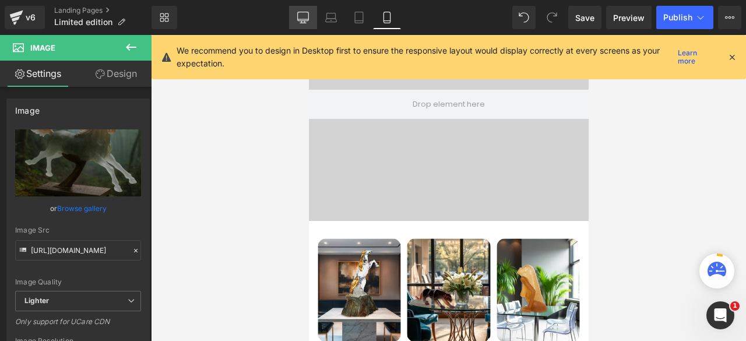
click at [301, 18] on icon at bounding box center [303, 18] width 12 height 12
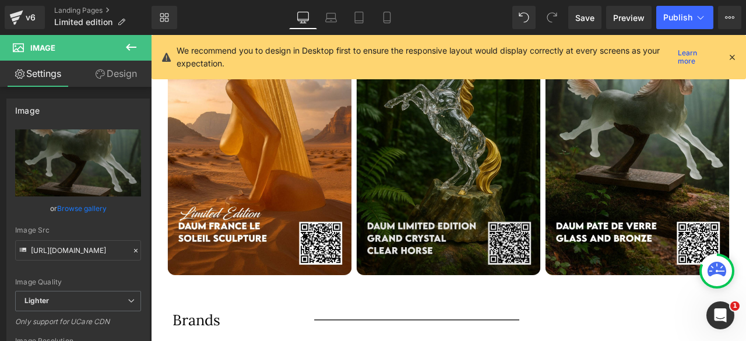
scroll to position [795, 0]
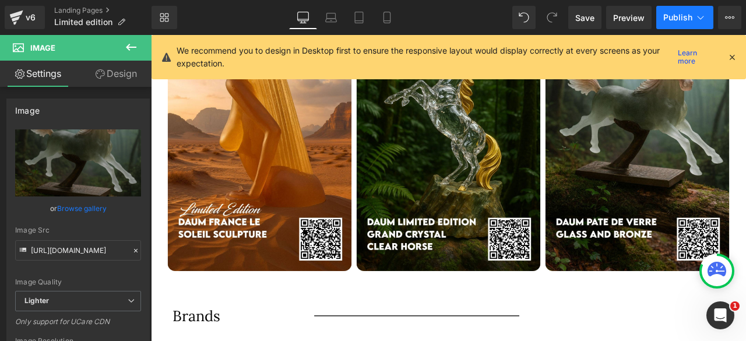
click at [677, 20] on span "Publish" at bounding box center [677, 17] width 29 height 9
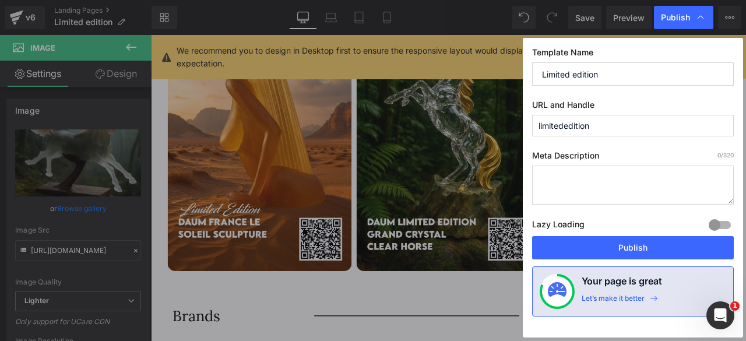
click at [614, 258] on div "Template Name Limited edition URL and Handle limitededition Meta Description 0 …" at bounding box center [633, 187] width 220 height 299
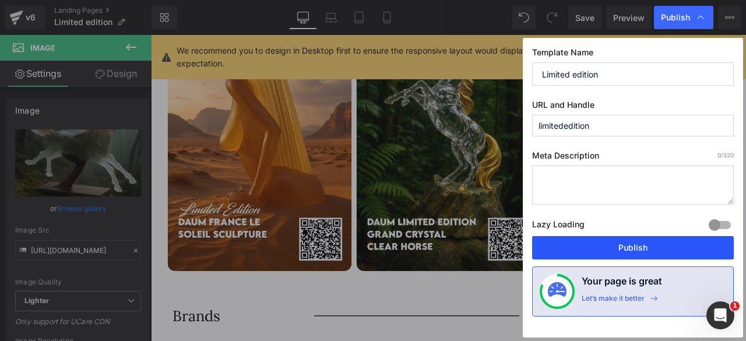
click at [636, 248] on button "Publish" at bounding box center [633, 247] width 202 height 23
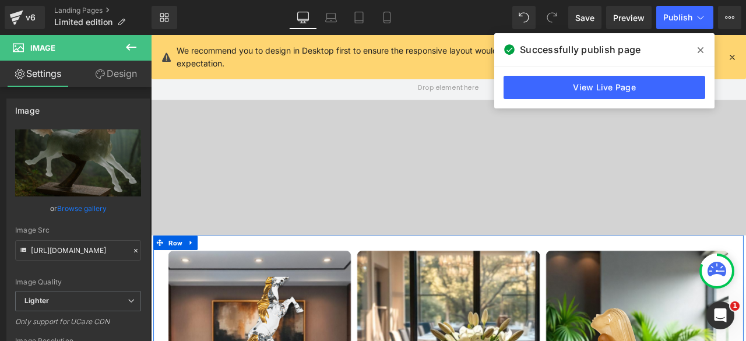
scroll to position [223, 0]
